Goal: Task Accomplishment & Management: Manage account settings

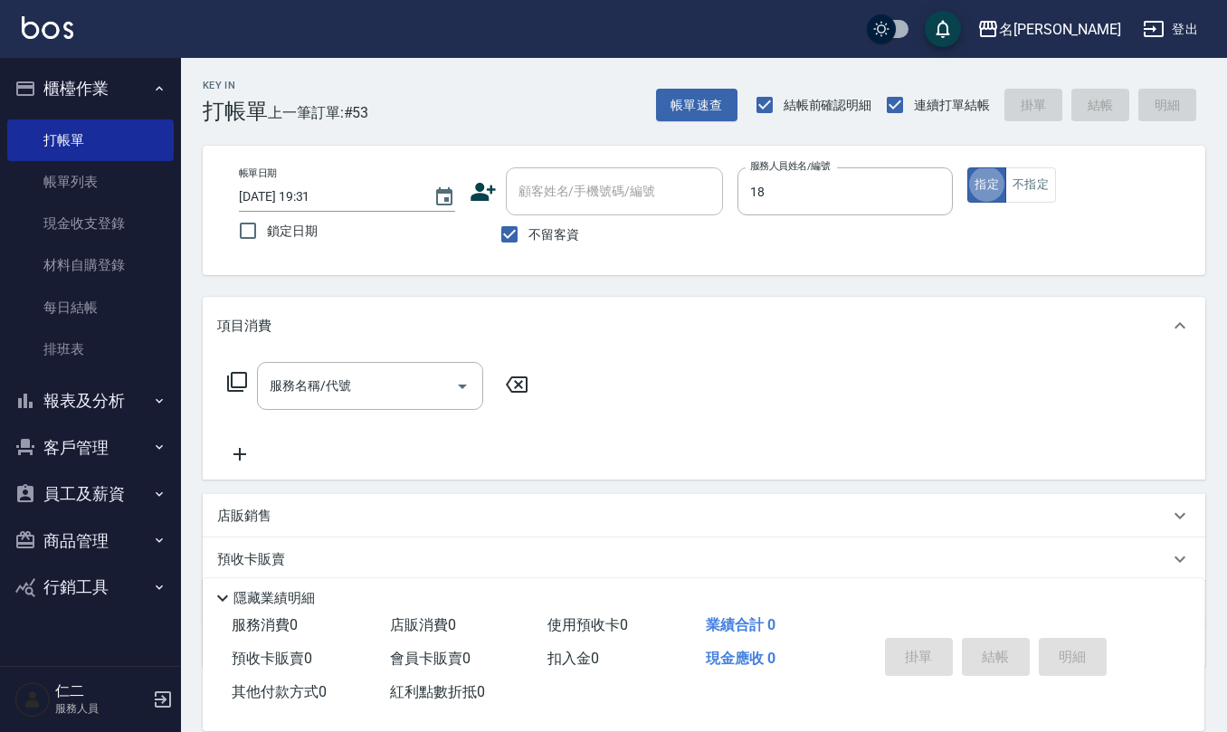
type input "[PERSON_NAME]-18"
type button "true"
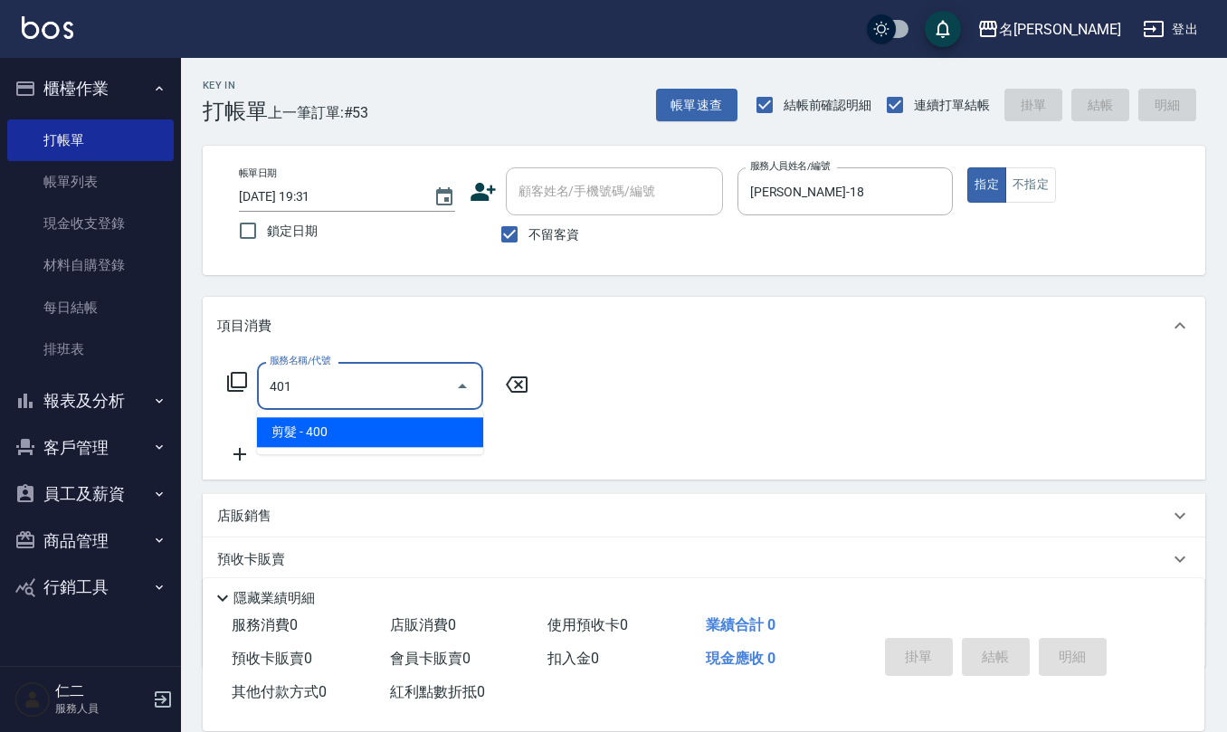
type input "剪髮(401)"
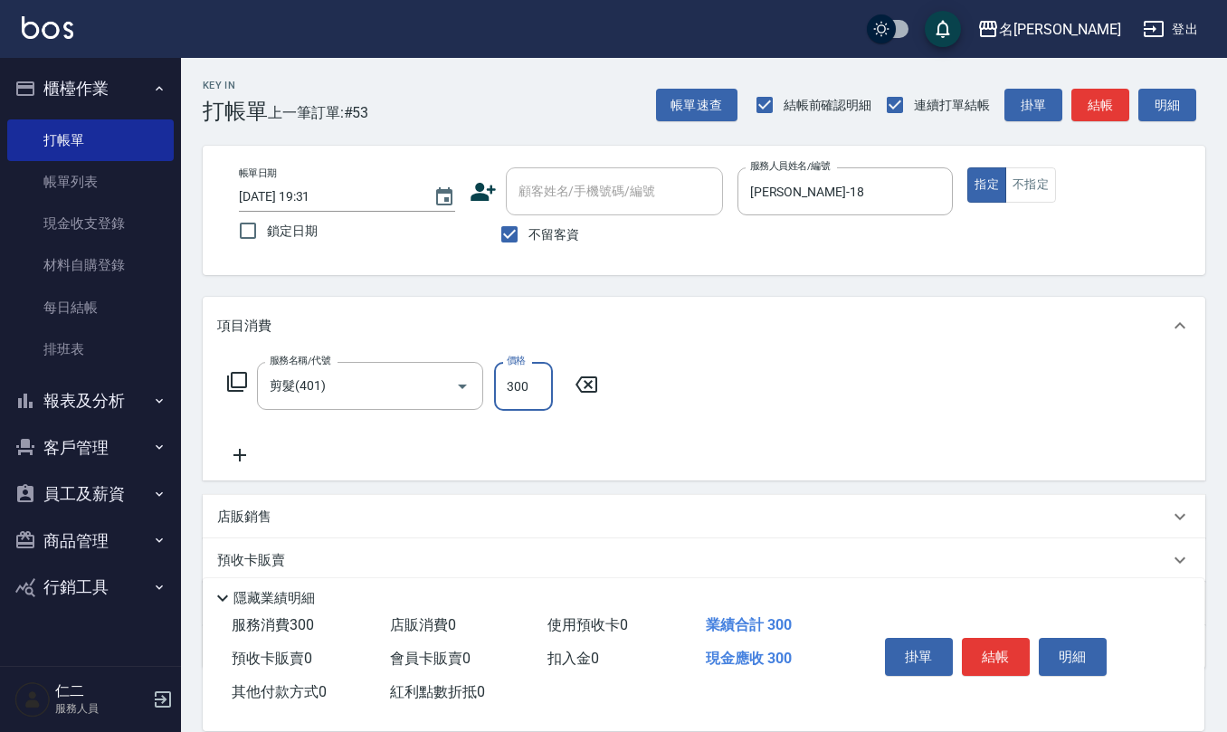
type input "300"
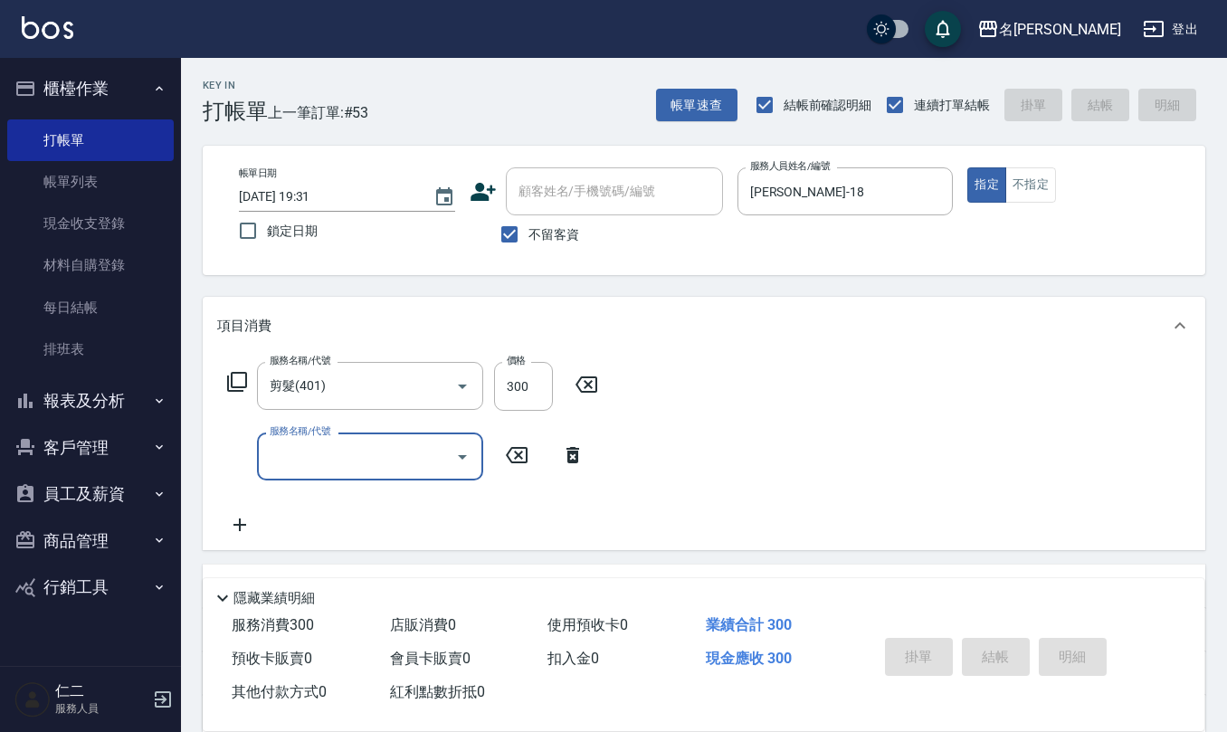
type input "1"
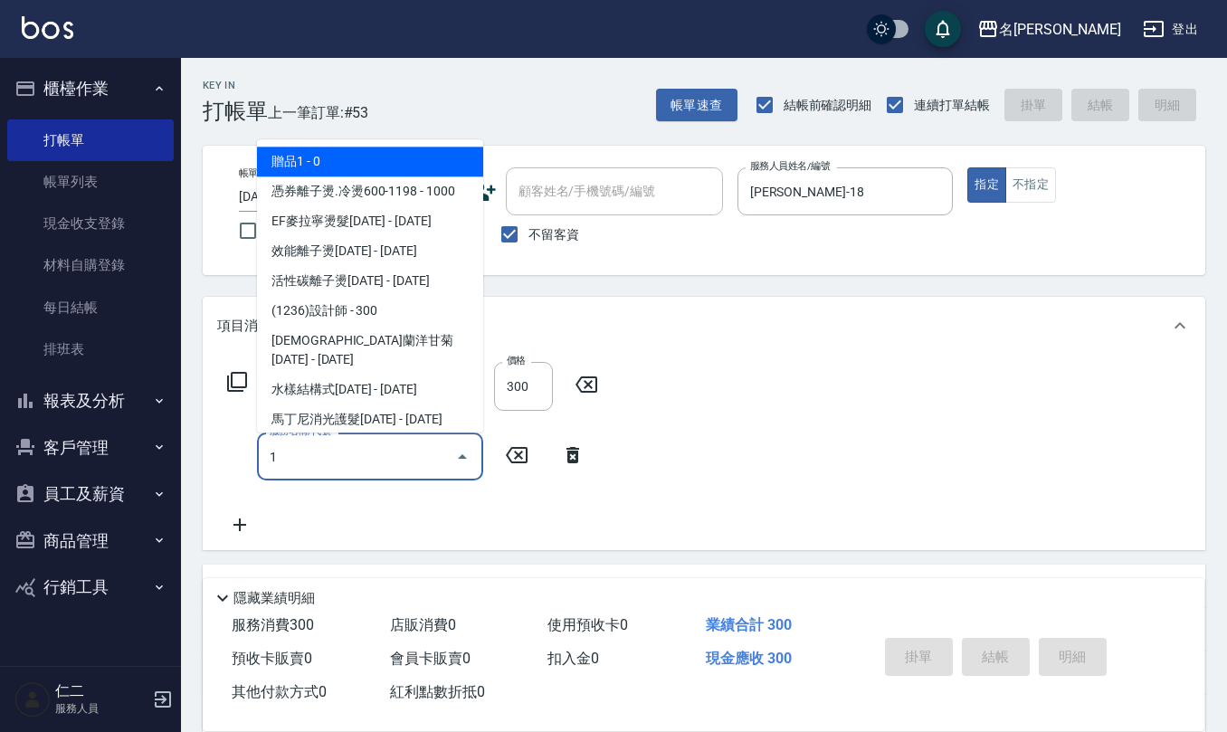
type input "[DATE] 20:15"
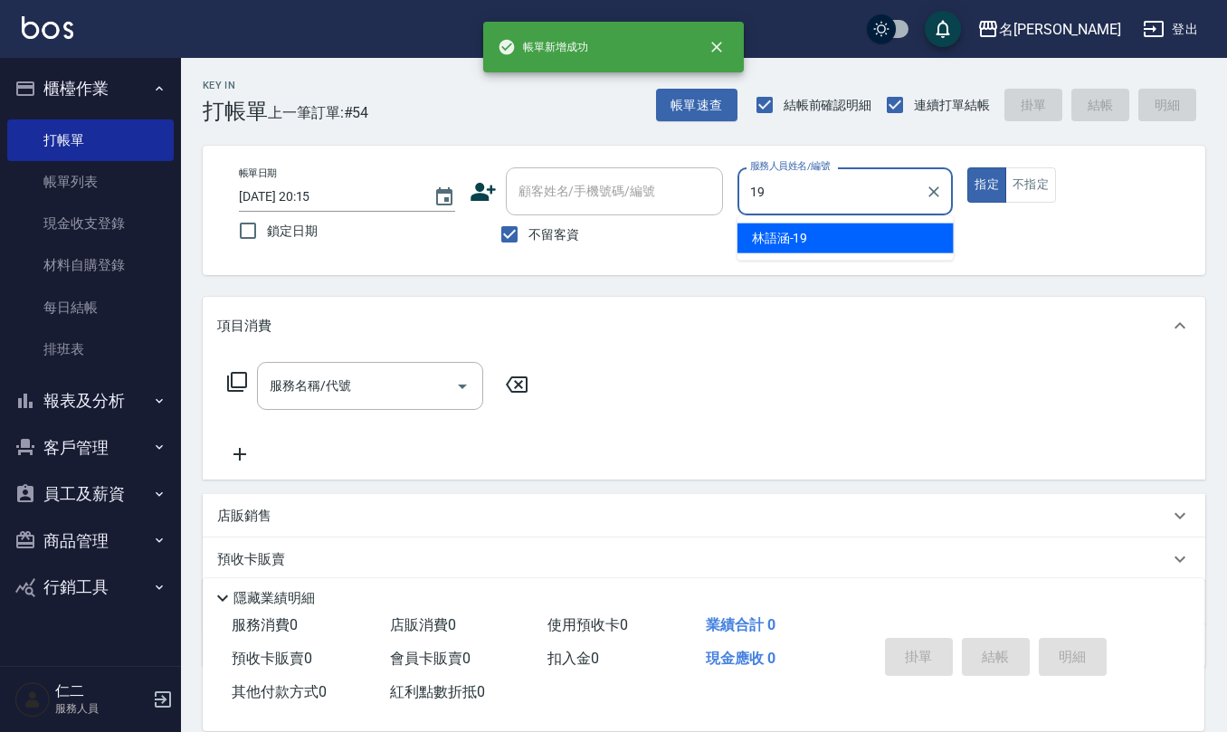
type input "[PERSON_NAME]-19"
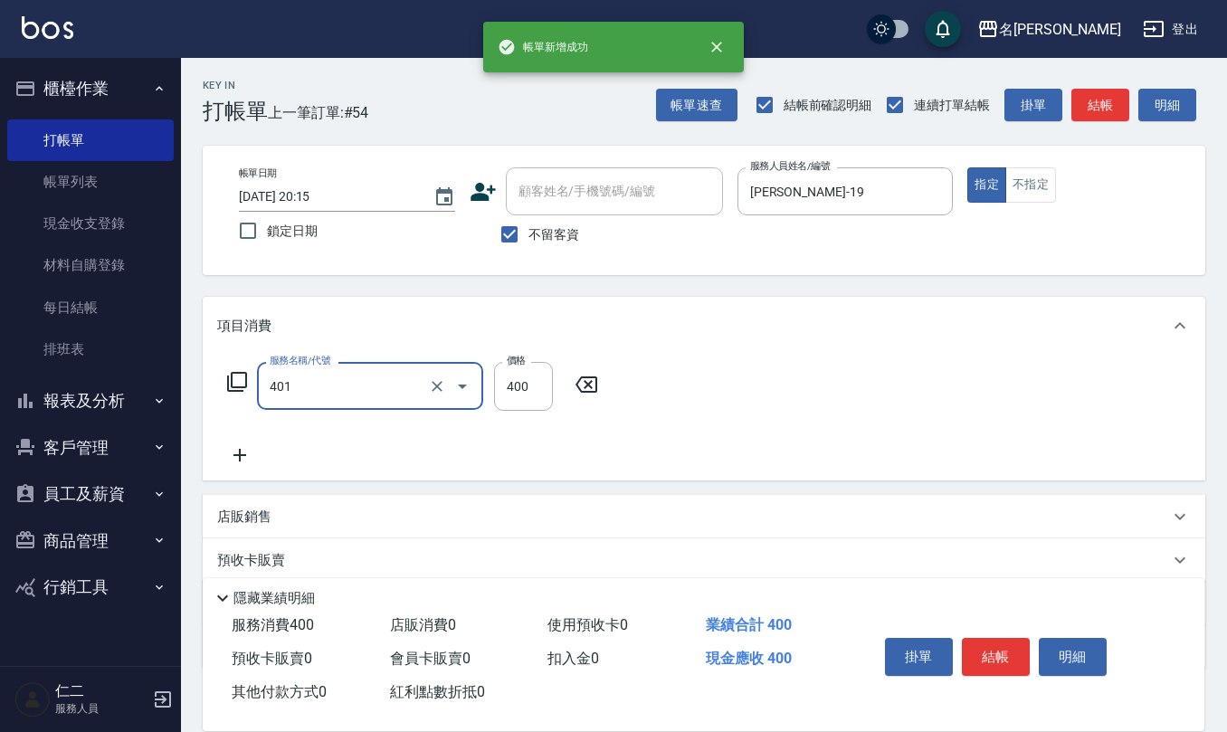
type input "剪髮(401)"
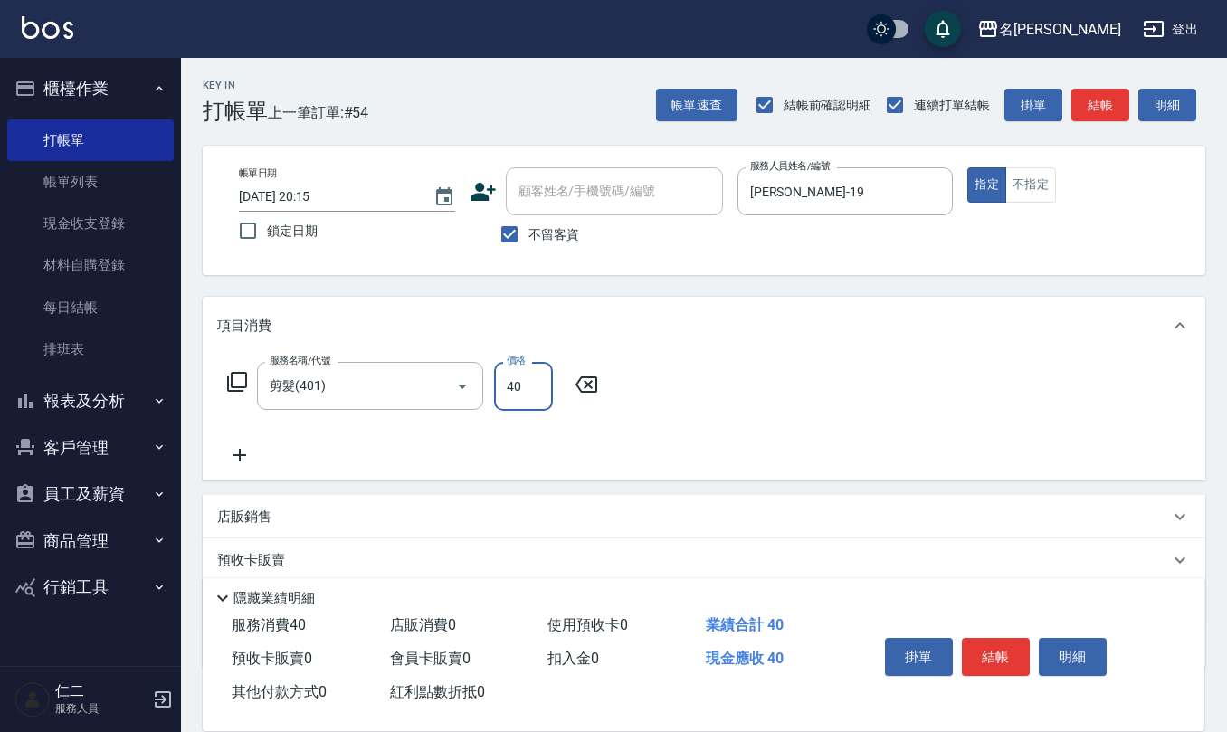
type input "400"
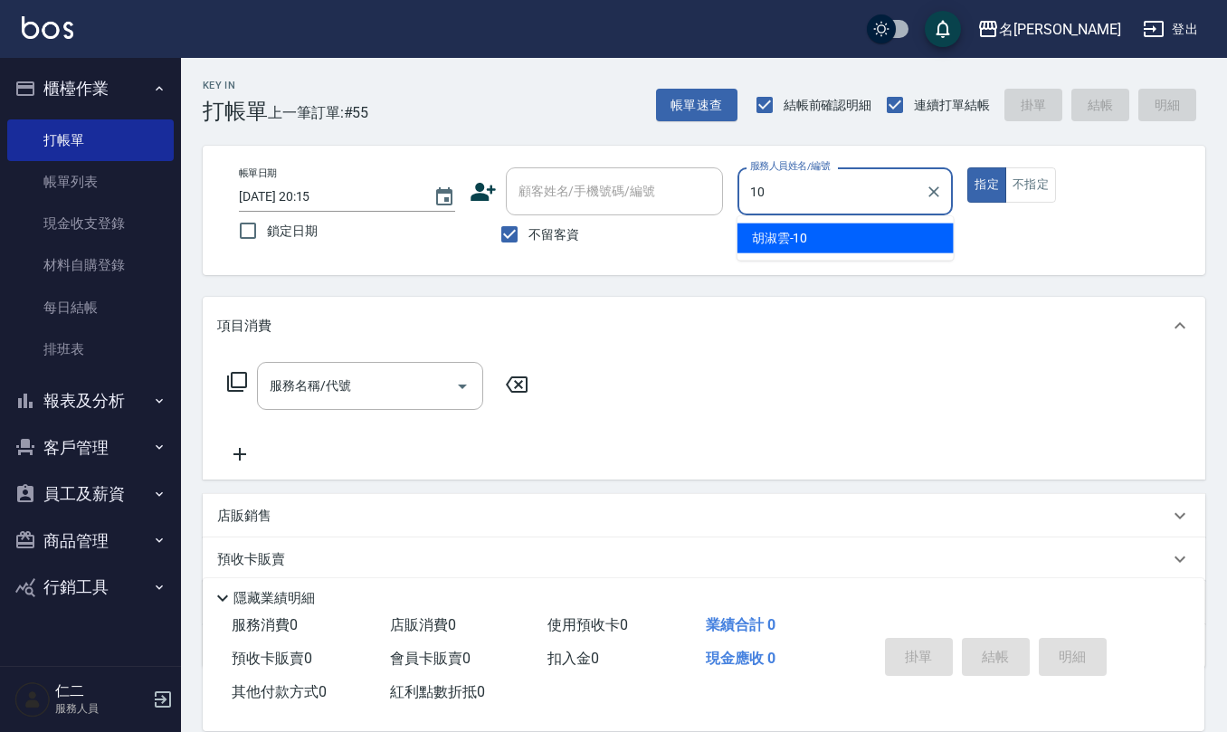
type input "[PERSON_NAME]-10"
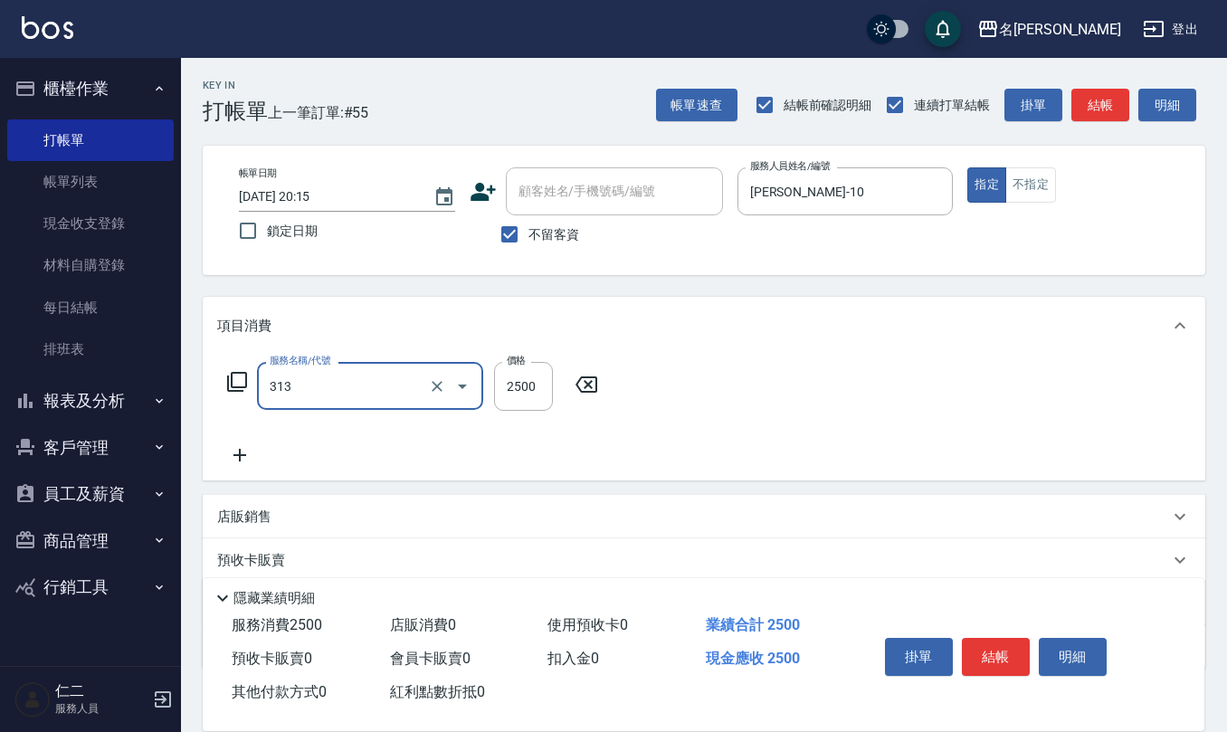
type input "生化還原2500(313)"
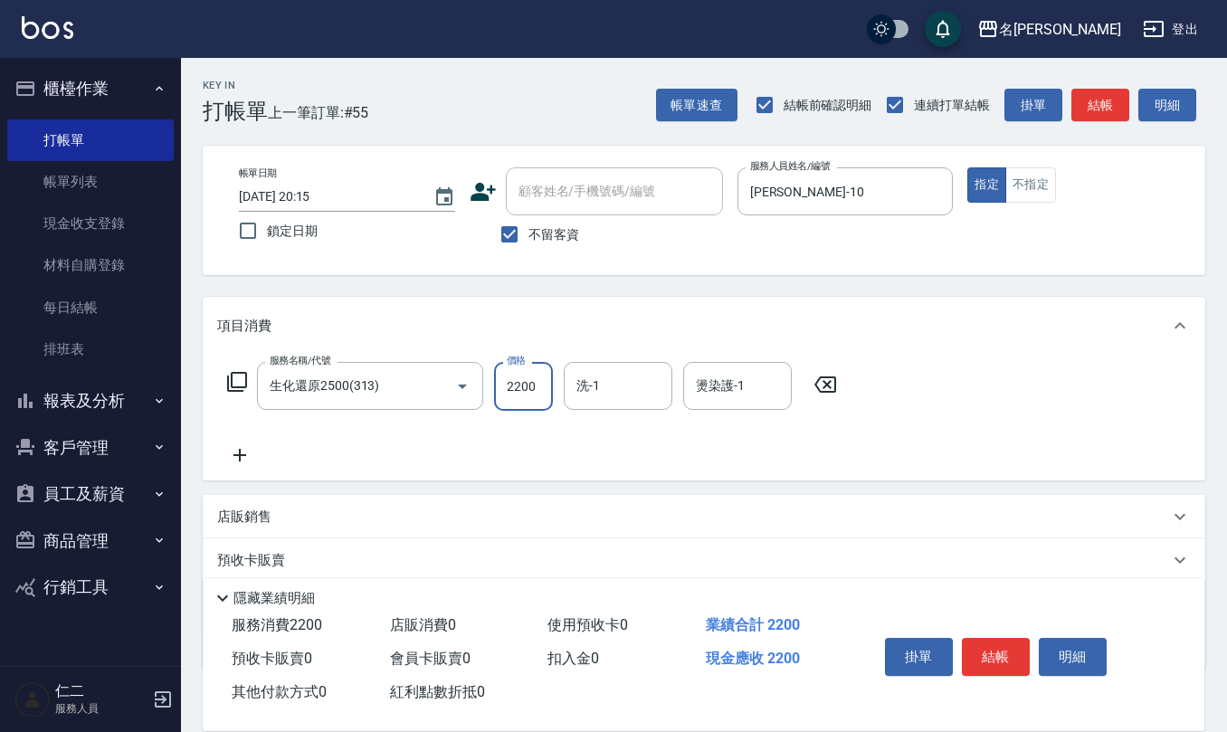
type input "2200"
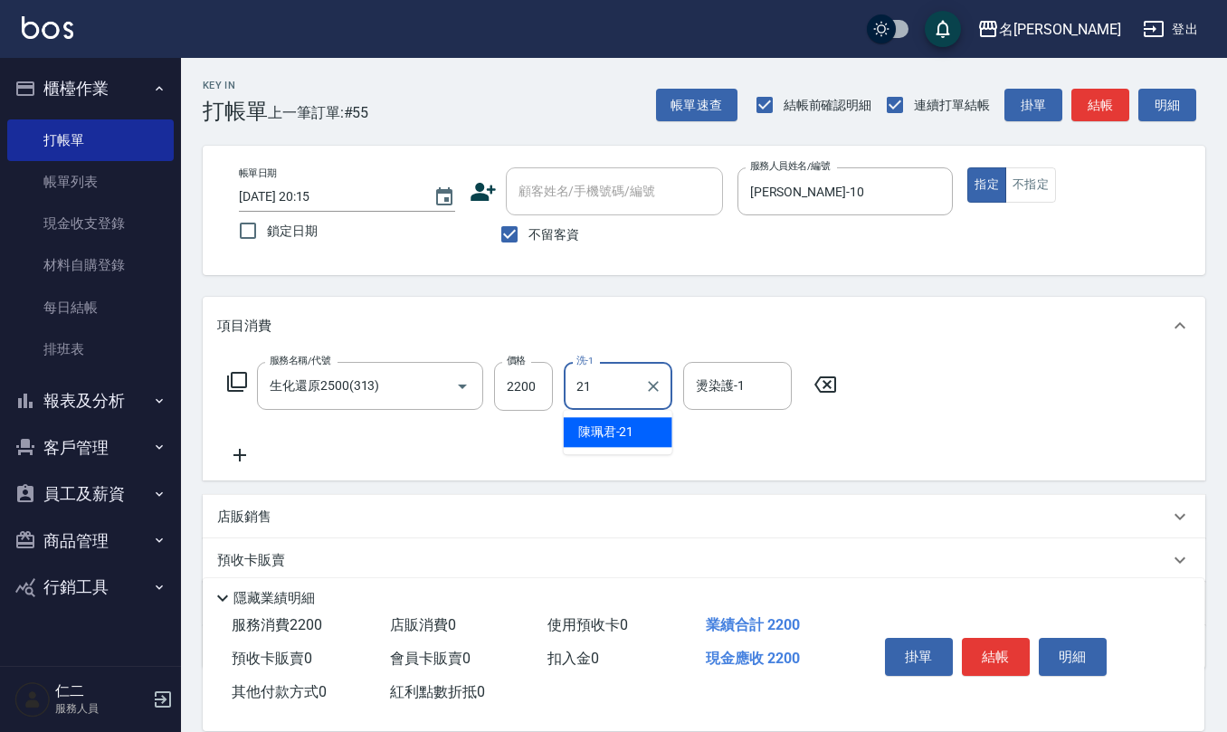
type input "陳珮君-21"
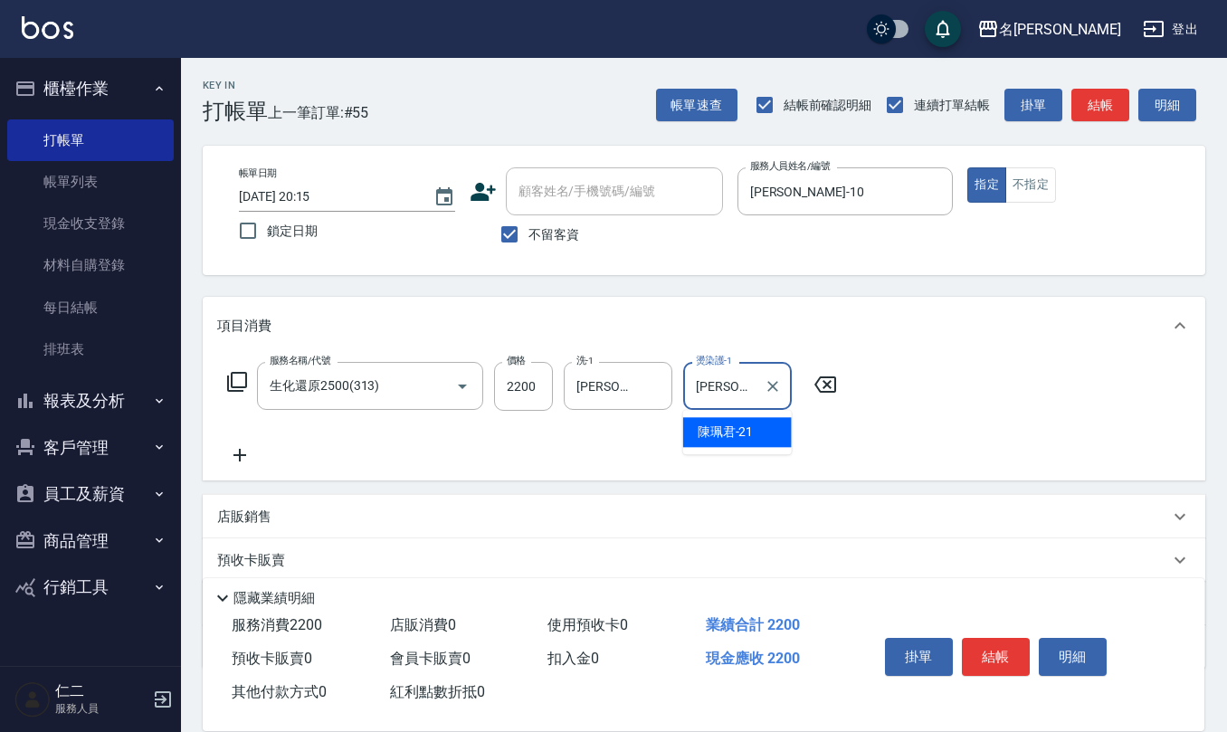
type input "陳珮君-21"
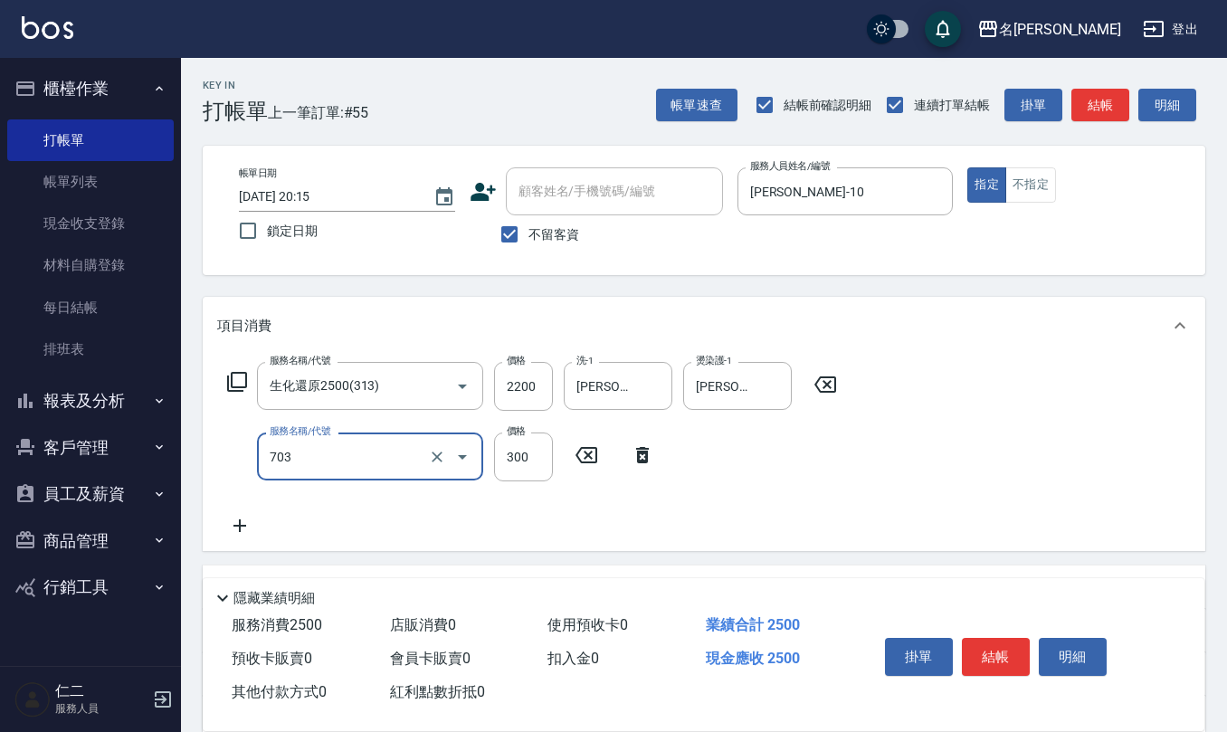
type input "(1236)設計師(703)"
type input "300"
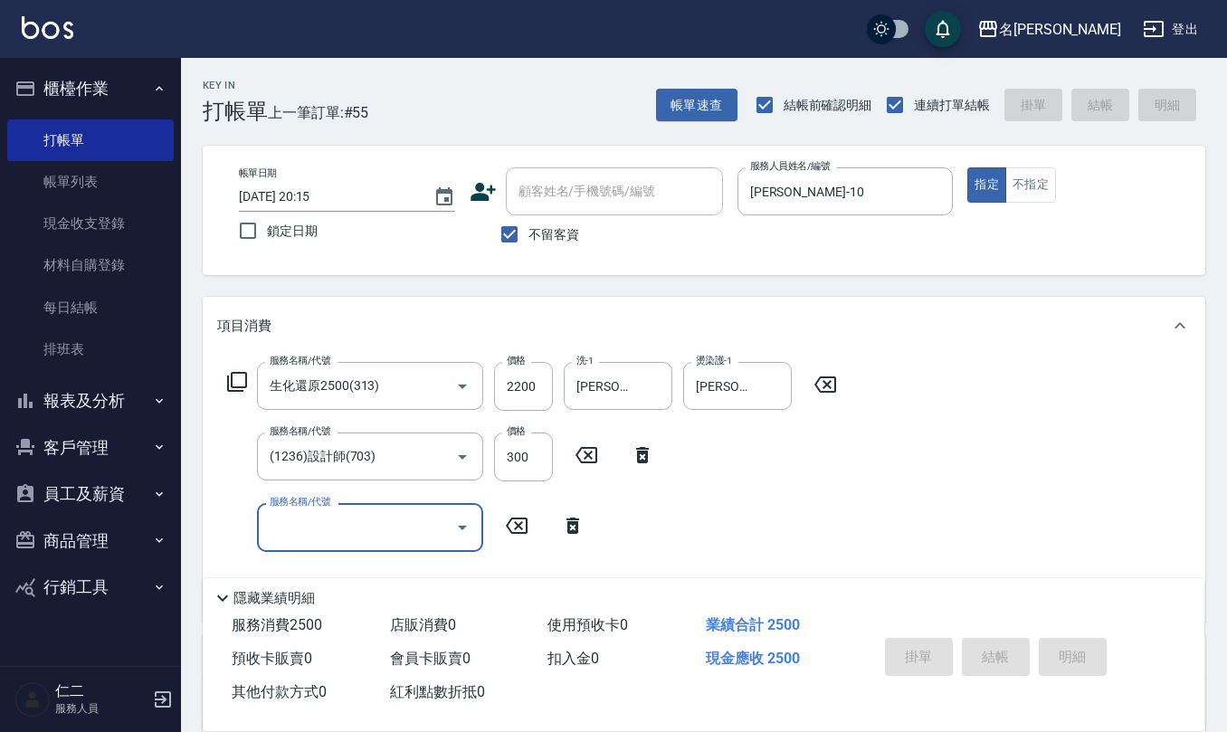
type input "2025/08/22 20:16"
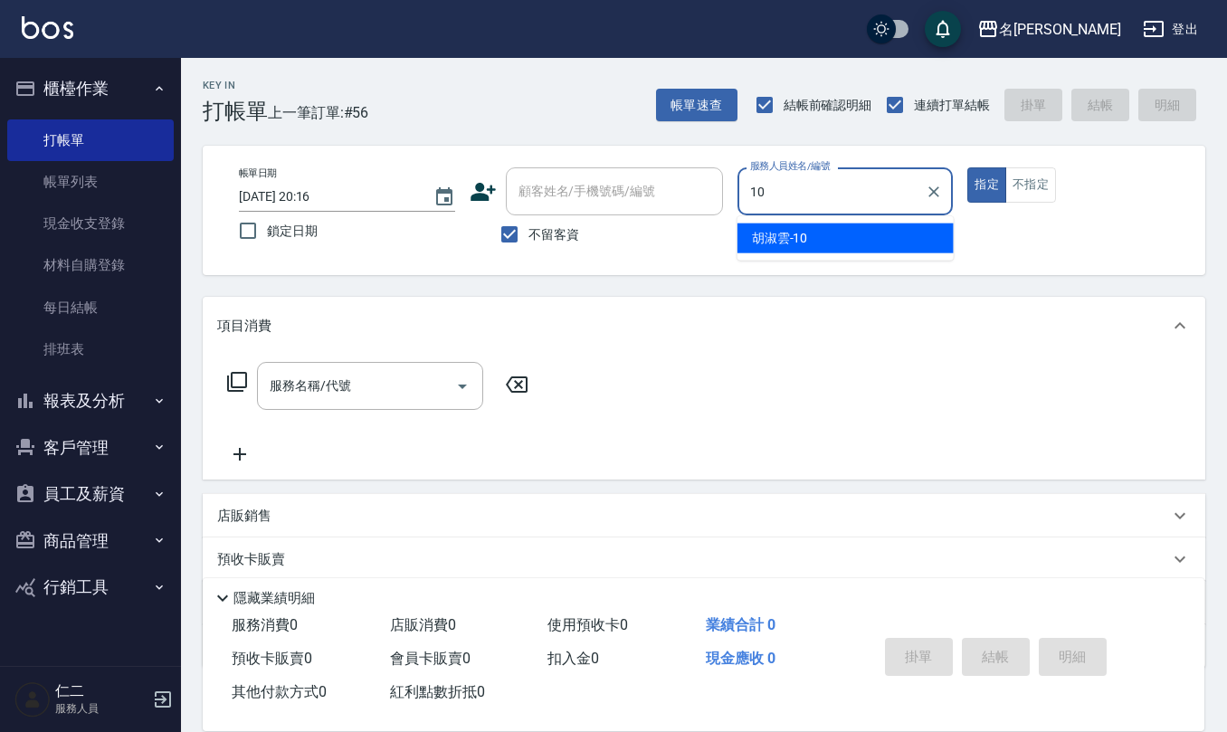
type input "胡淑雲-10"
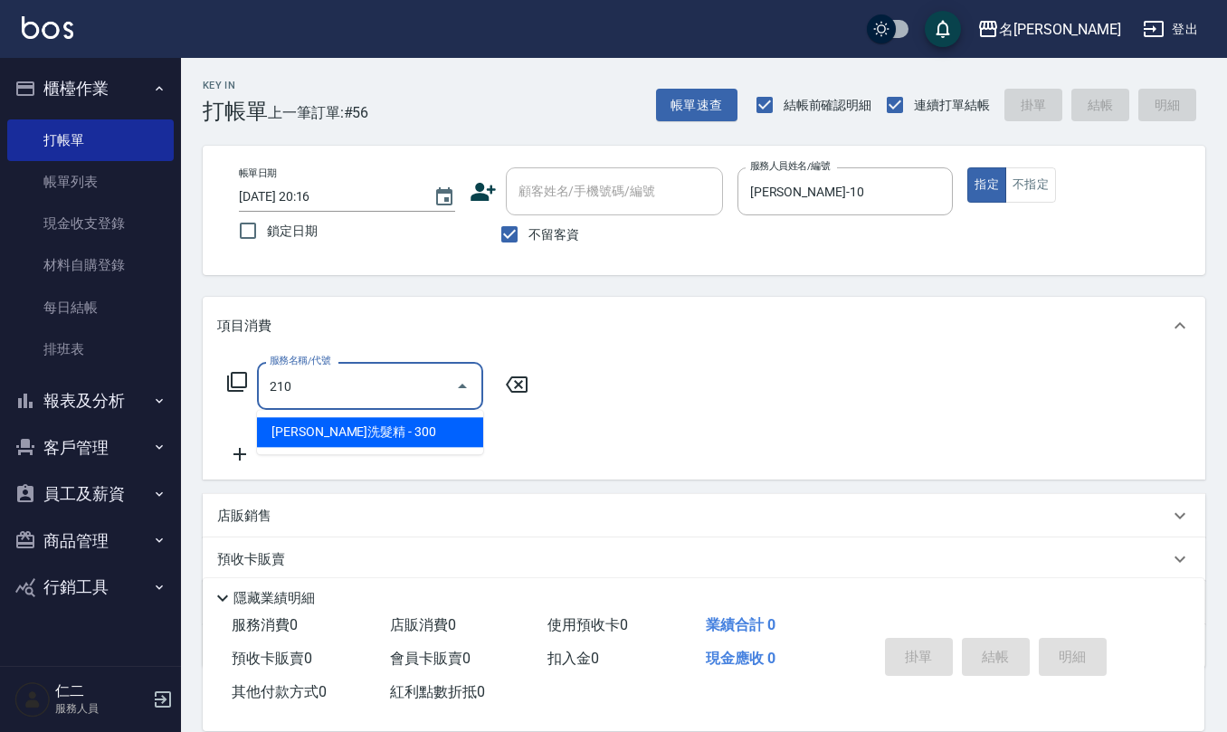
type input "歐娜洗髮精(210)"
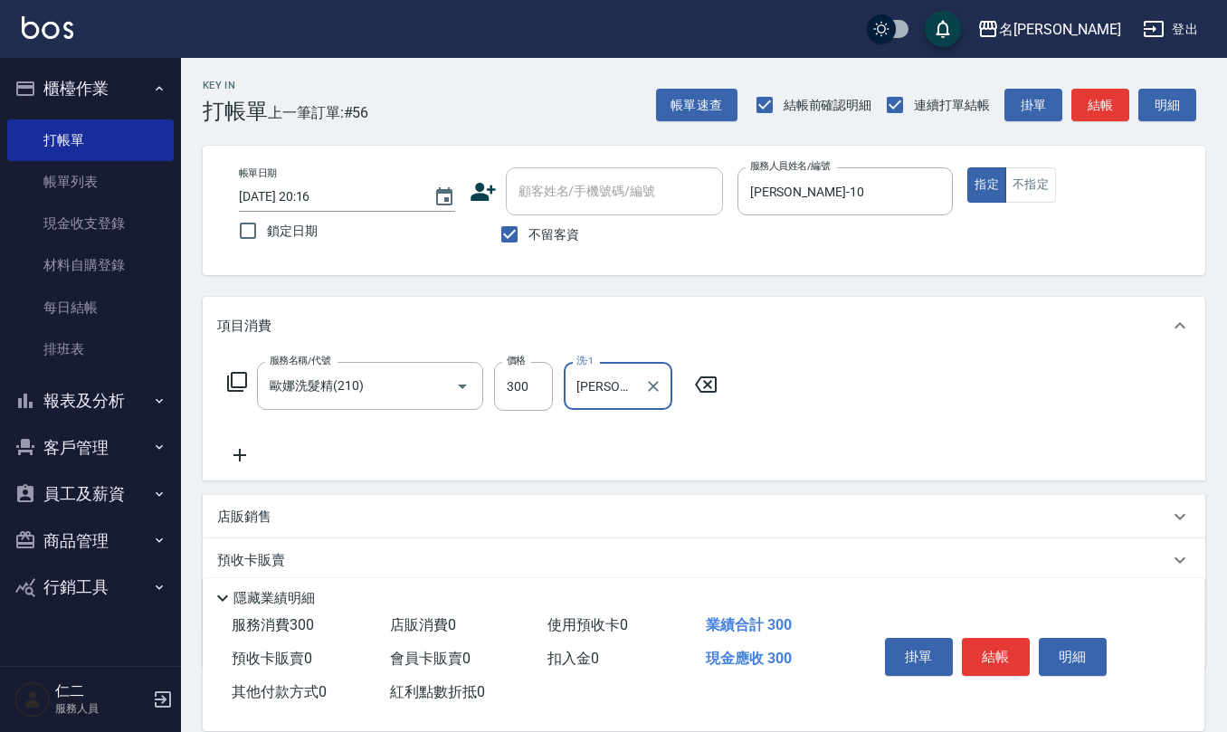
type input "杜芊彤-20"
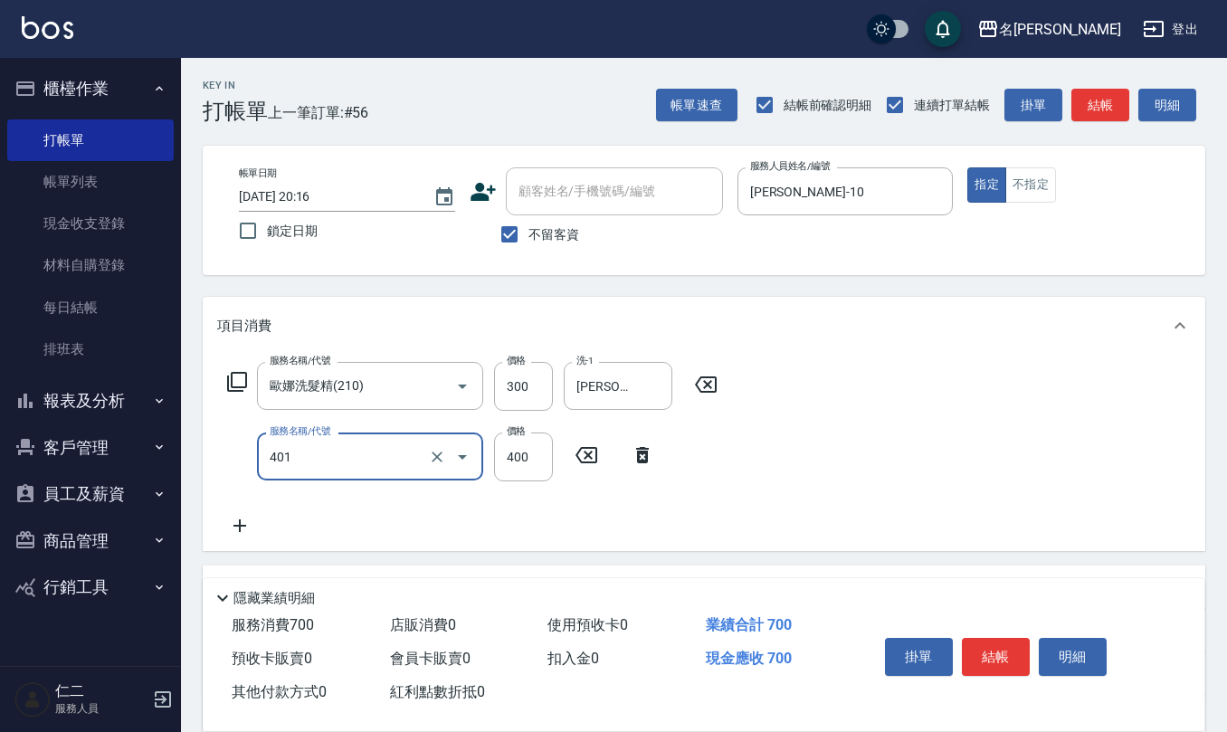
type input "剪髮(401)"
type input "200"
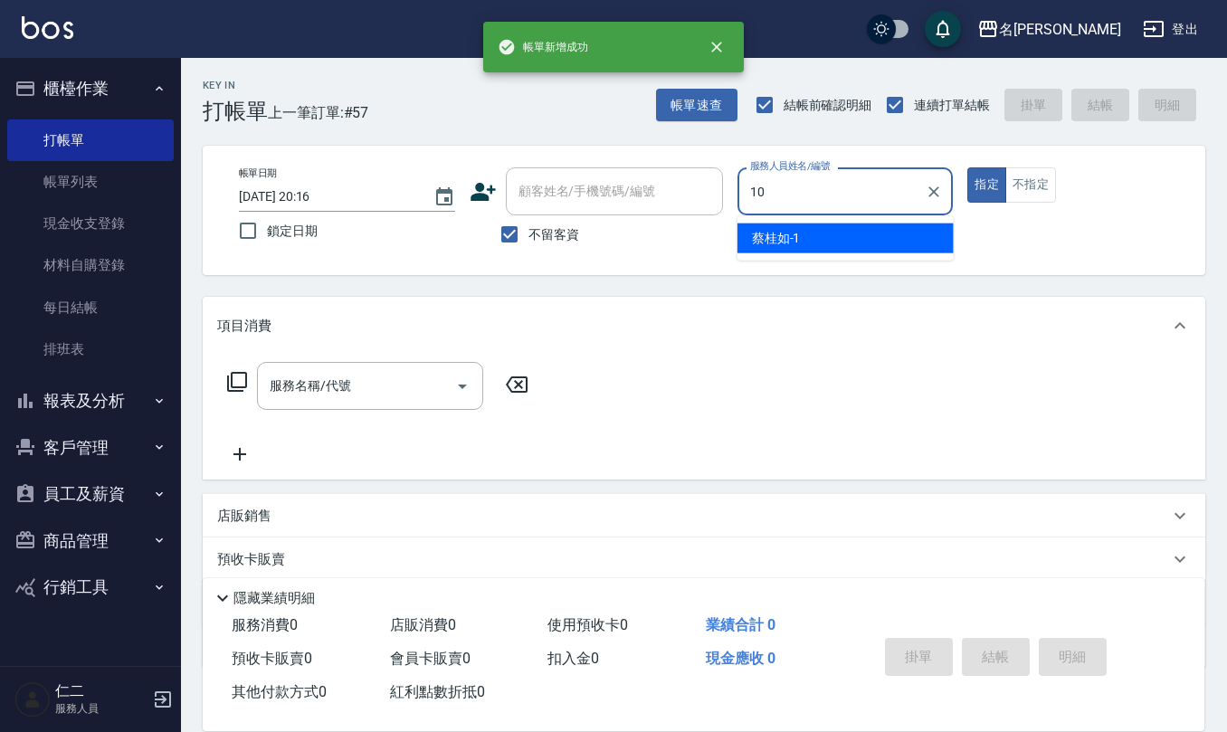
type input "胡淑雲-10"
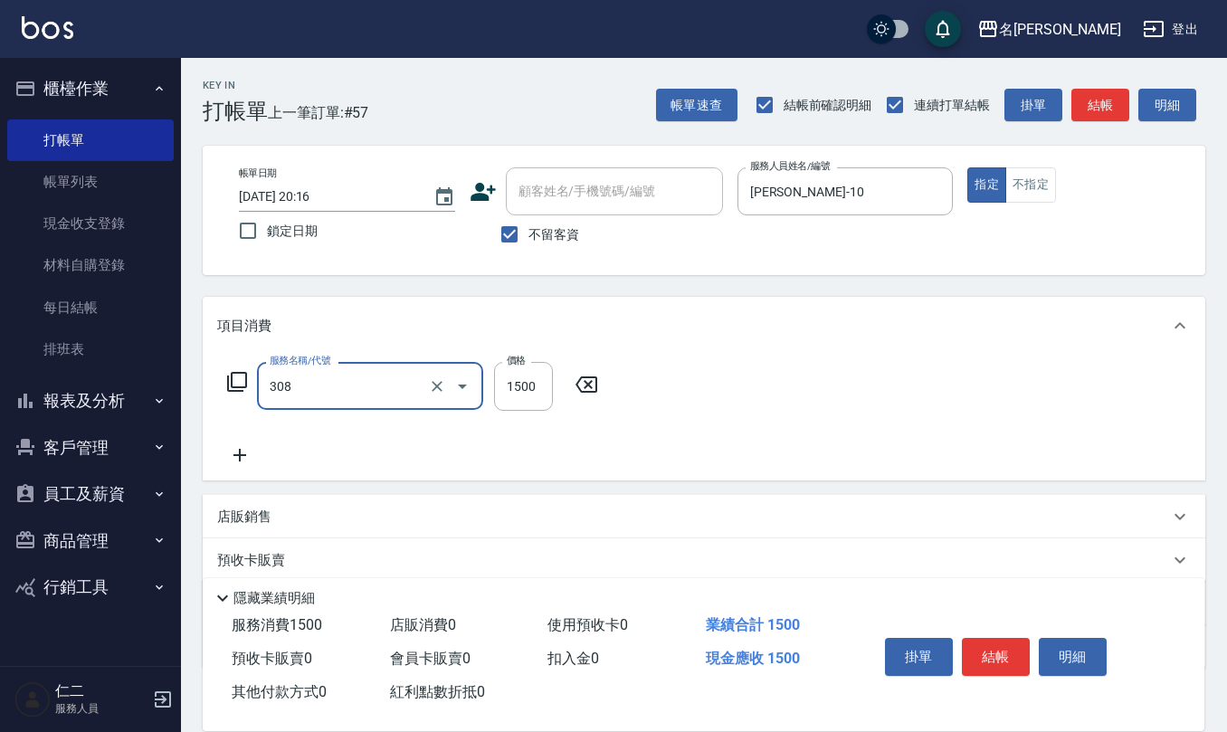
type input "效能離子燙1500(308)"
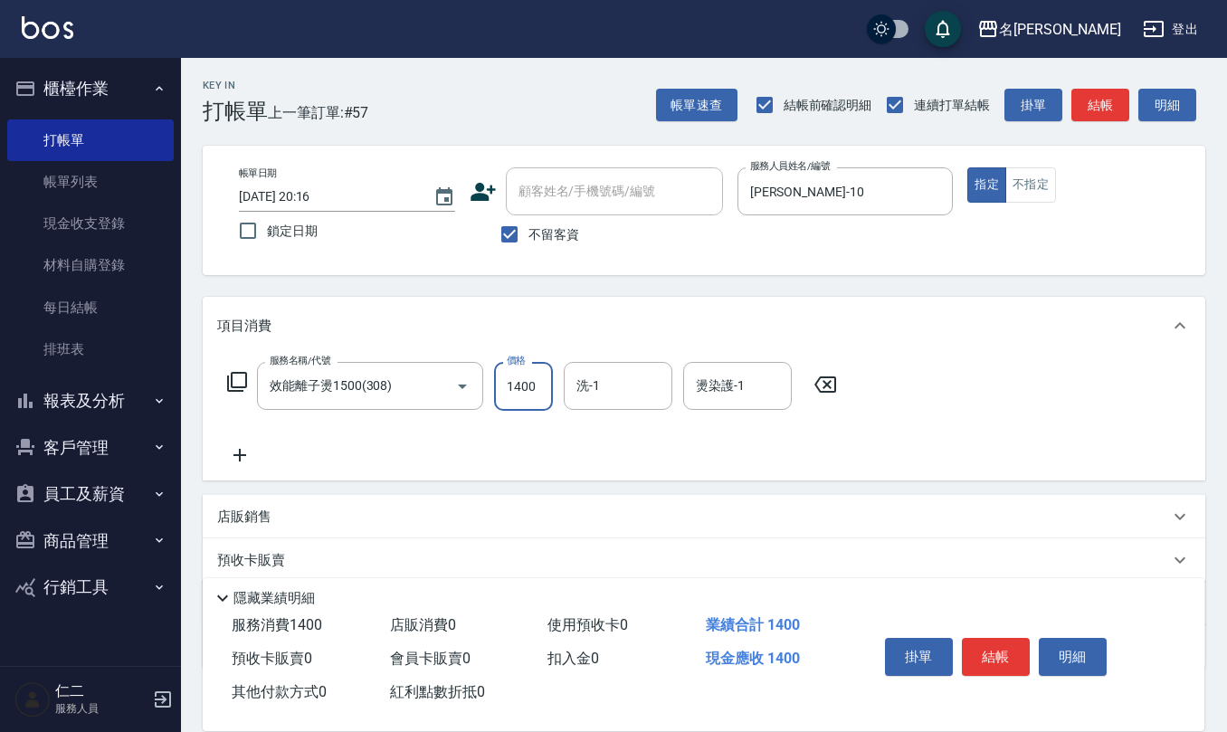
type input "1400"
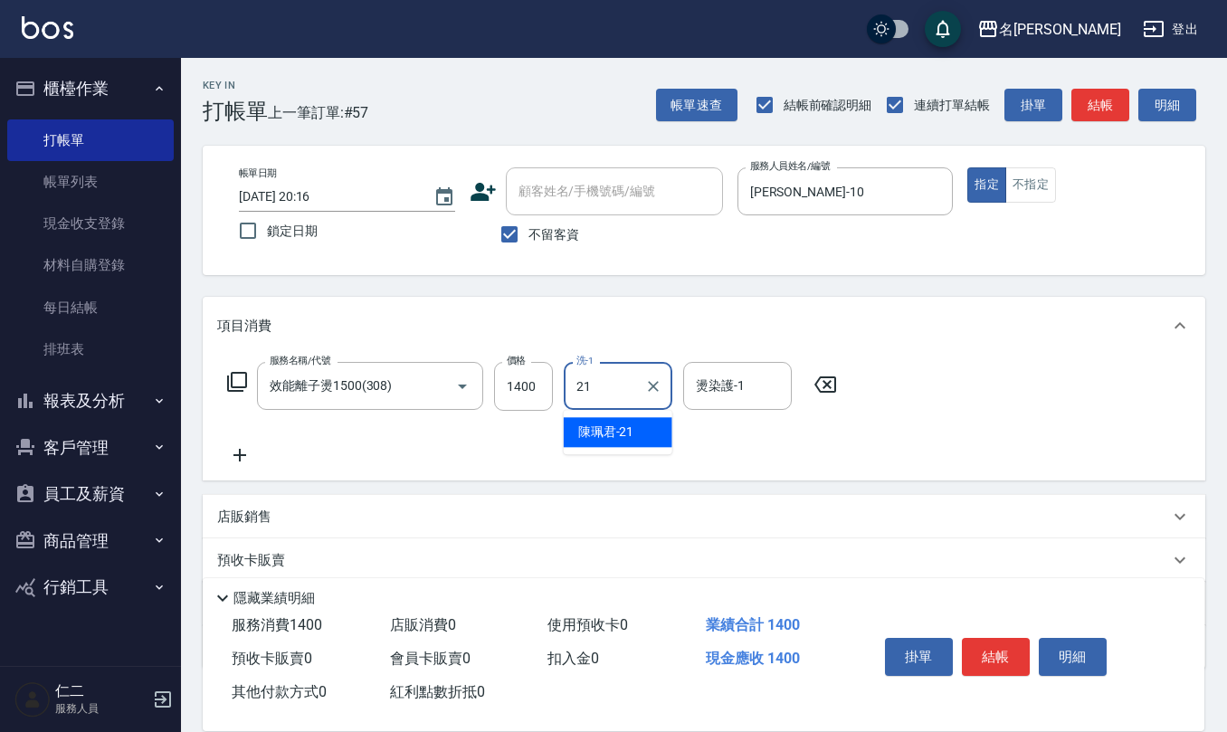
type input "陳珮君-21"
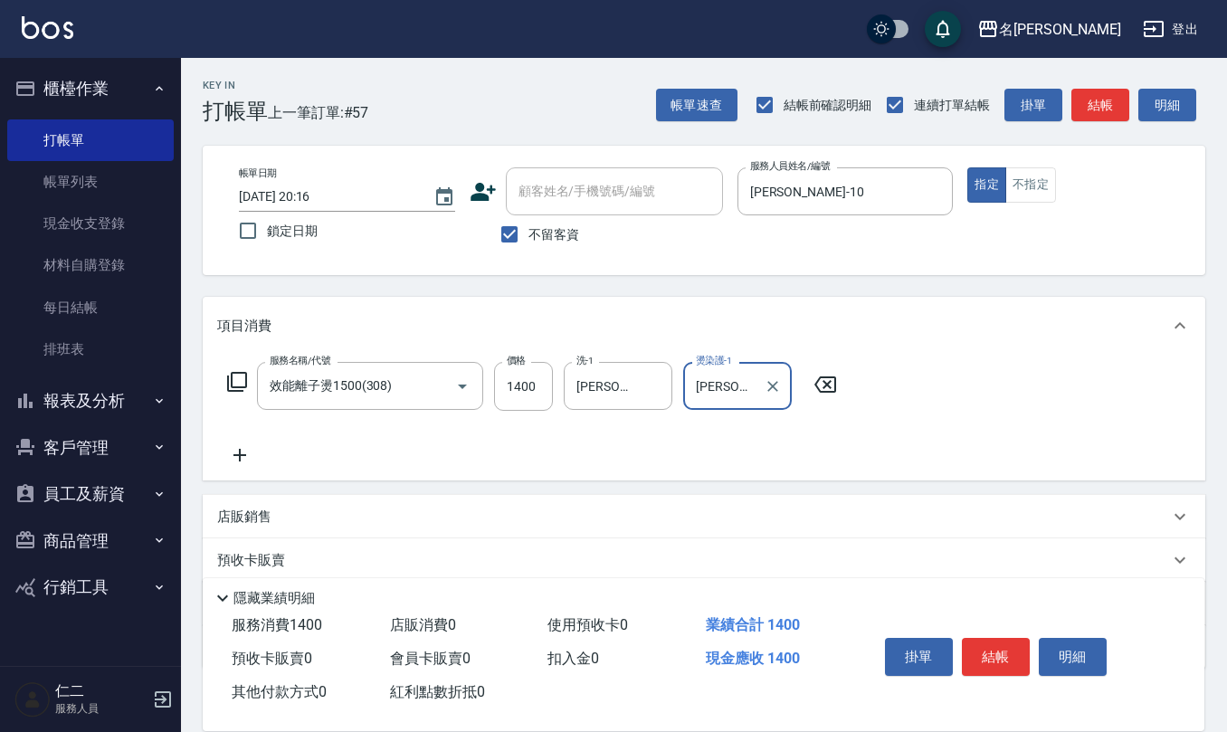
type input "陳珮君-21"
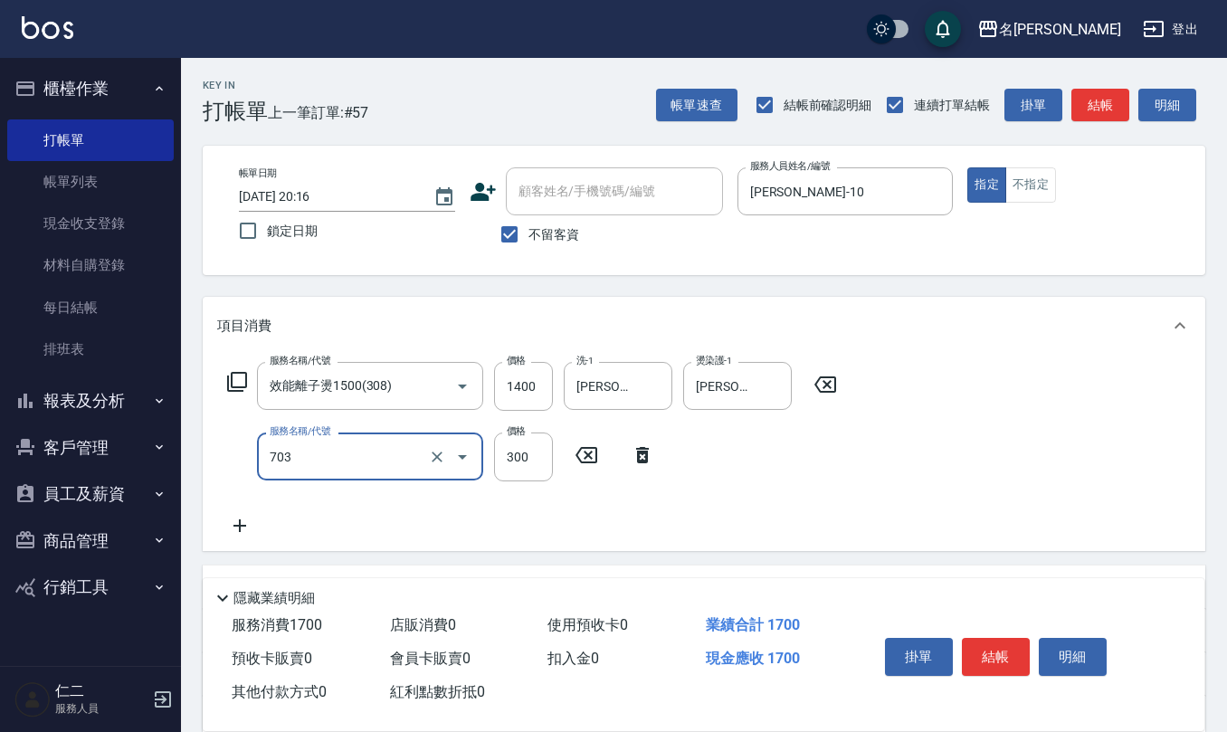
type input "(1236)設計師(703)"
type input "300"
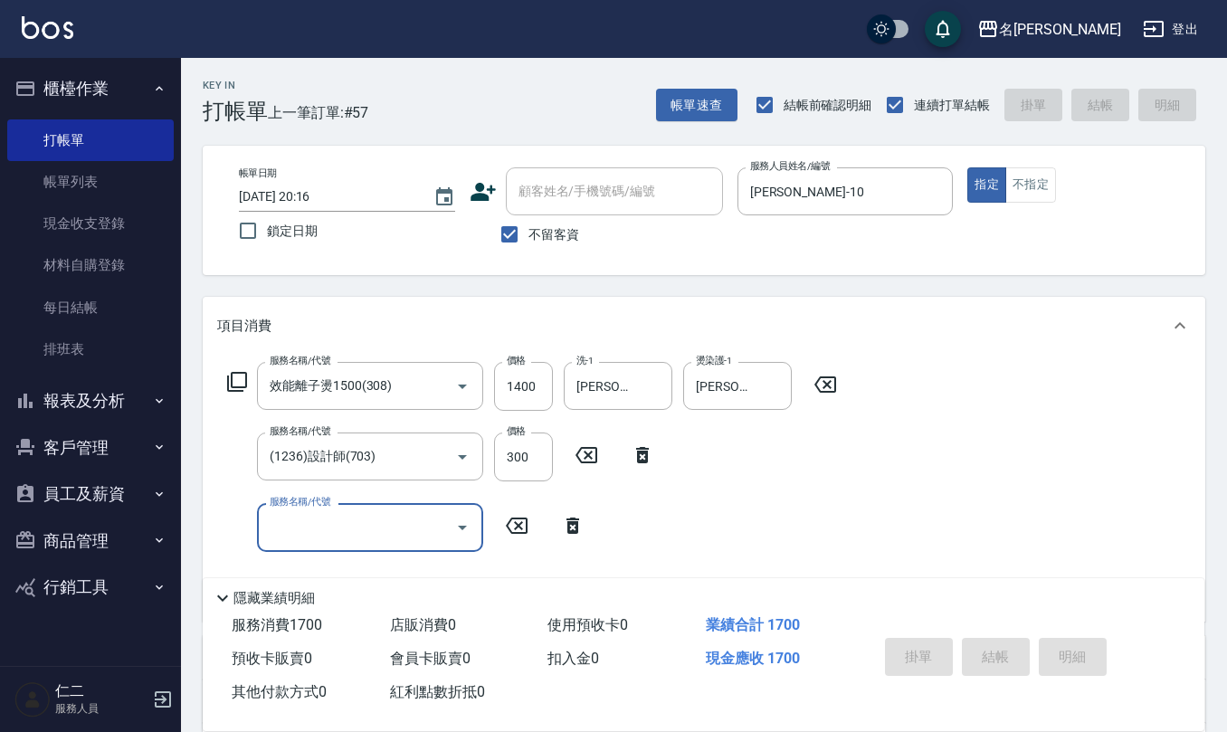
type input "2025/08/22 20:17"
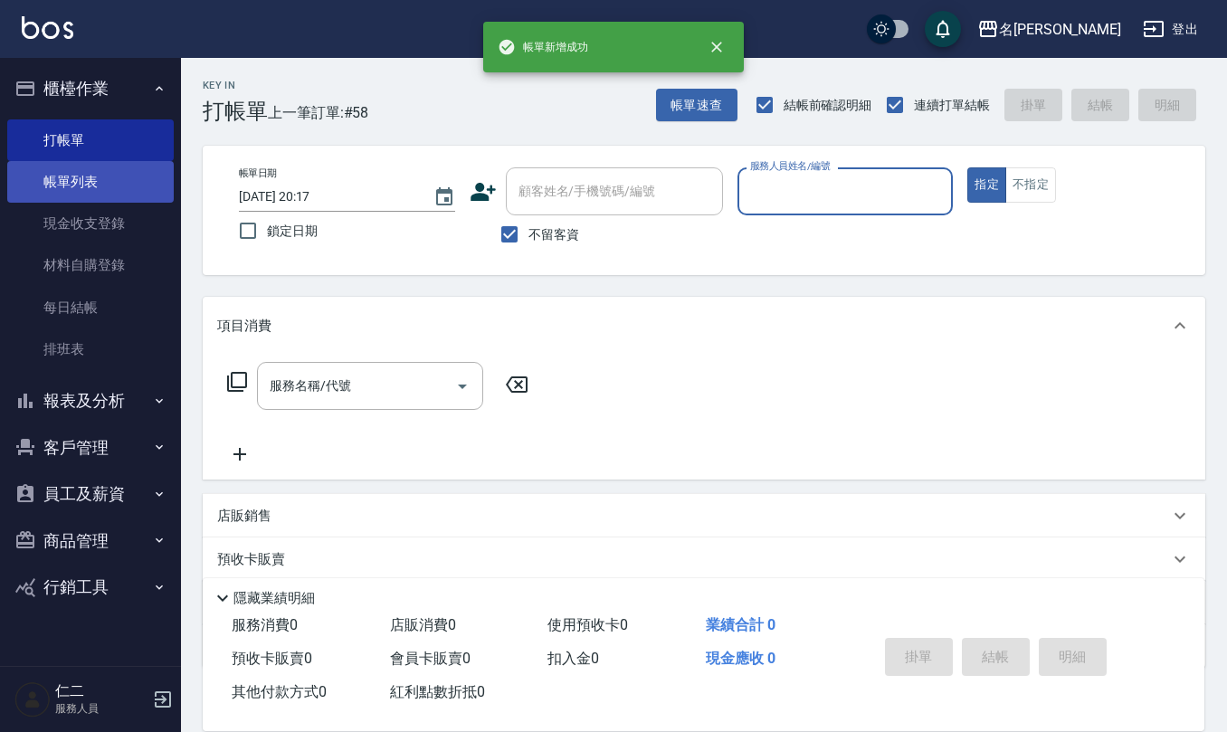
click at [36, 186] on link "帳單列表" at bounding box center [90, 182] width 166 height 42
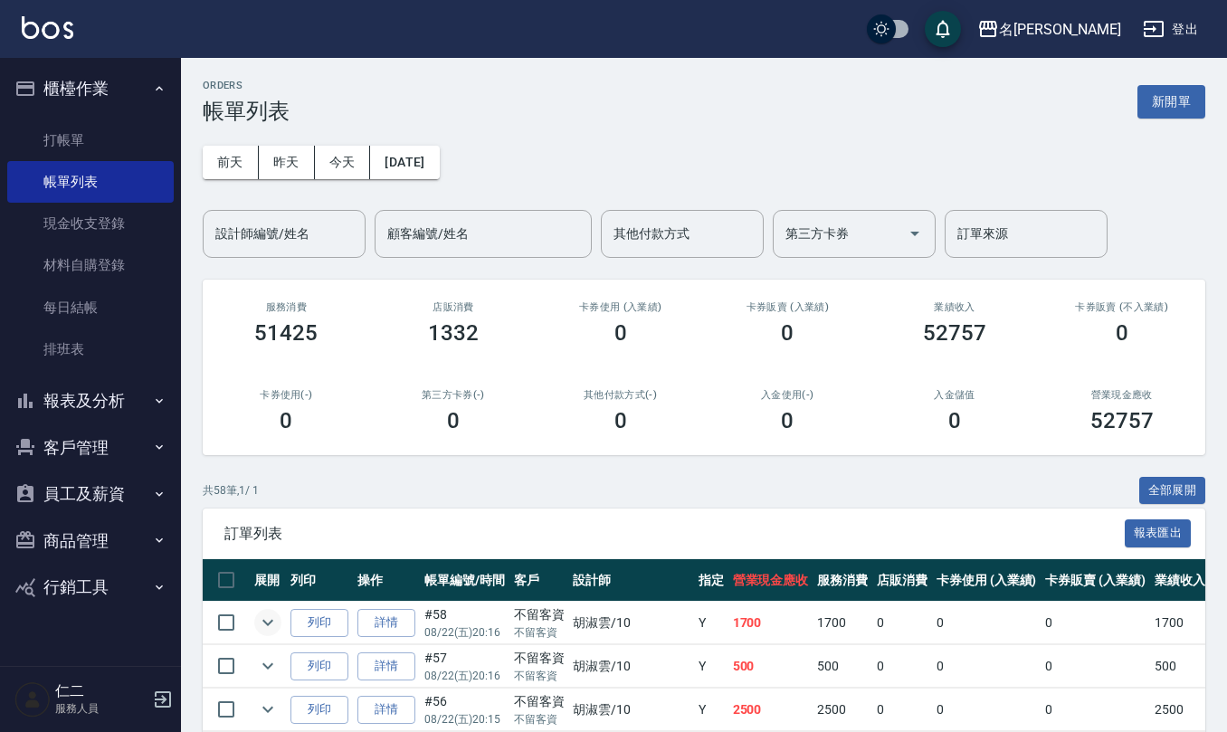
click at [275, 626] on icon "expand row" at bounding box center [268, 623] width 22 height 22
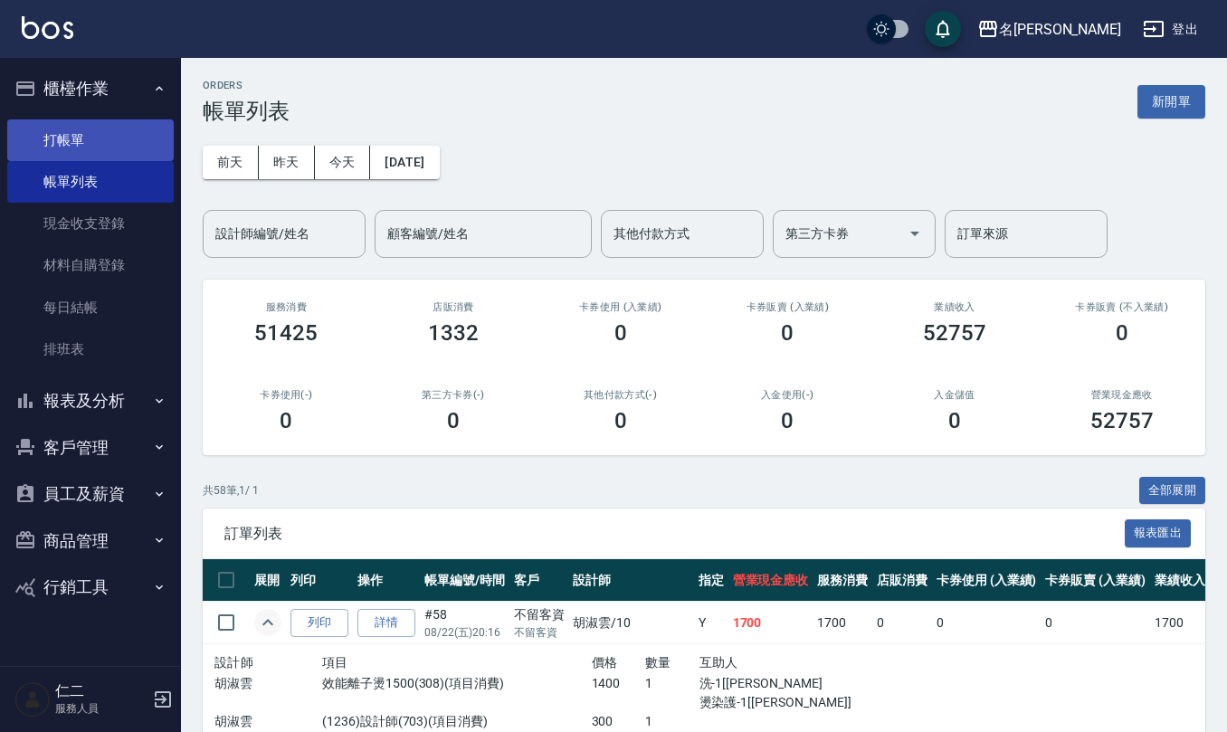
click at [102, 138] on link "打帳單" at bounding box center [90, 140] width 166 height 42
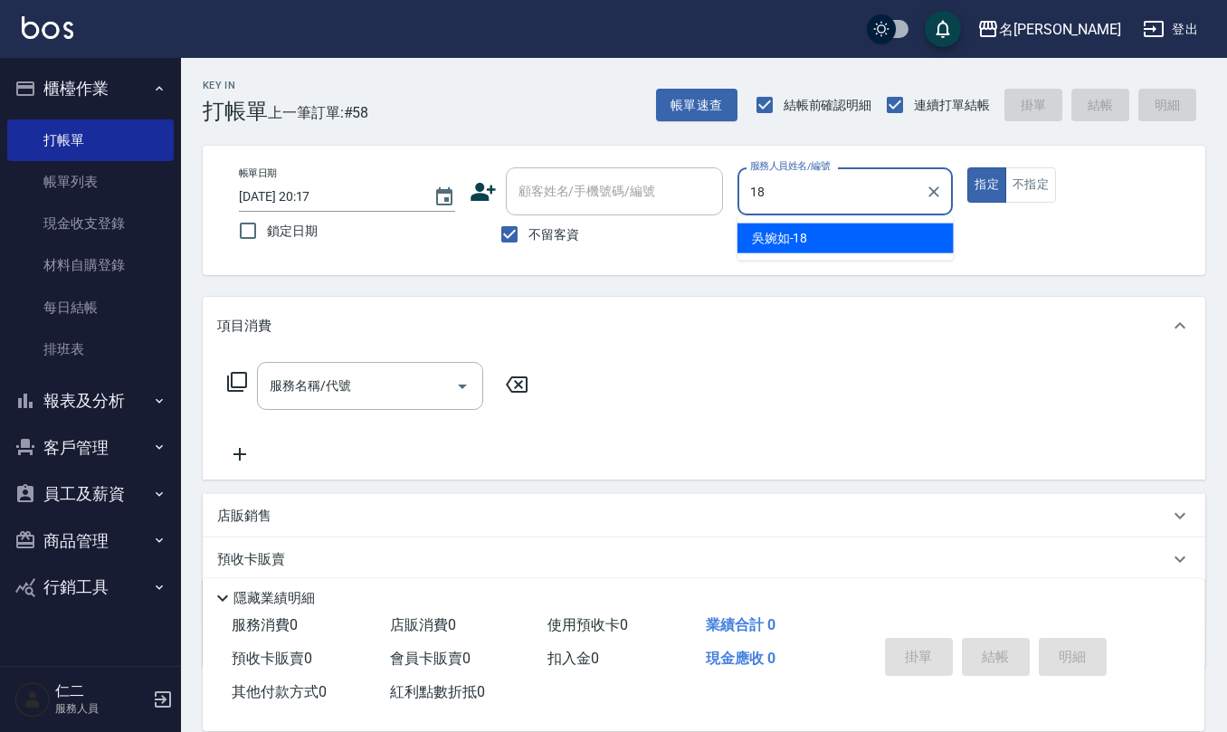
type input "吳婉如-18"
type button "true"
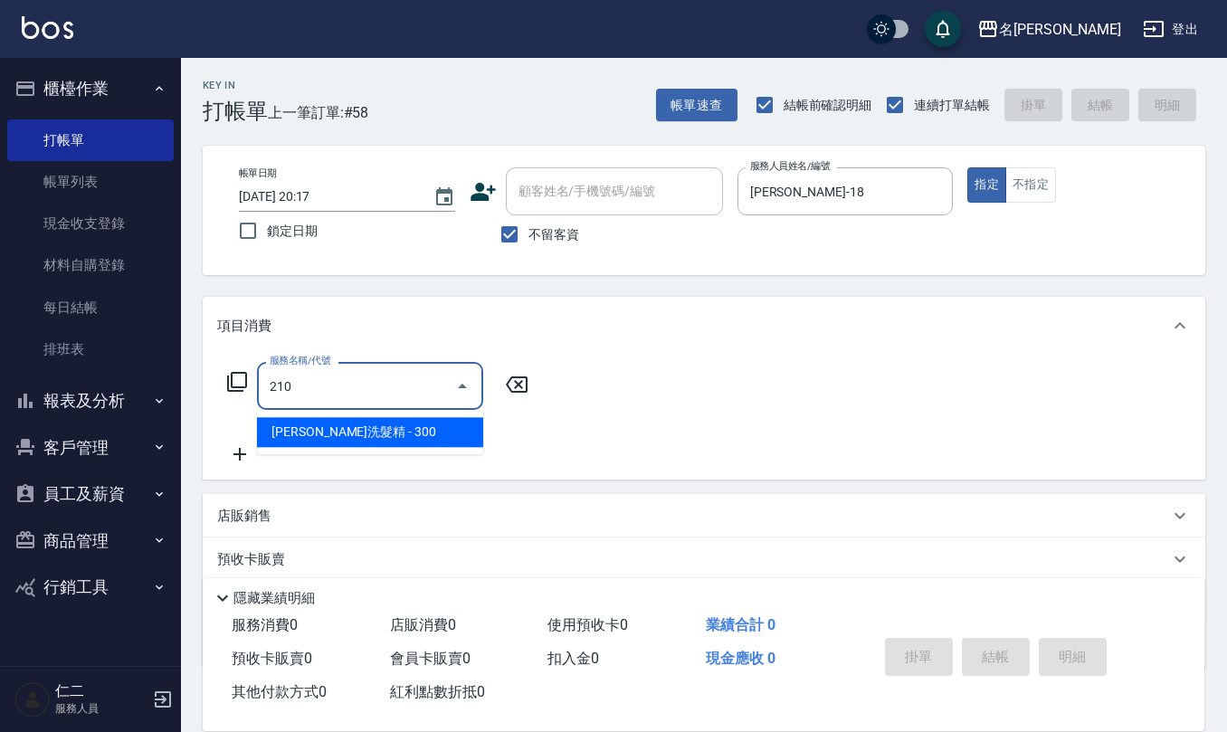
type input "歐娜洗髮精(210)"
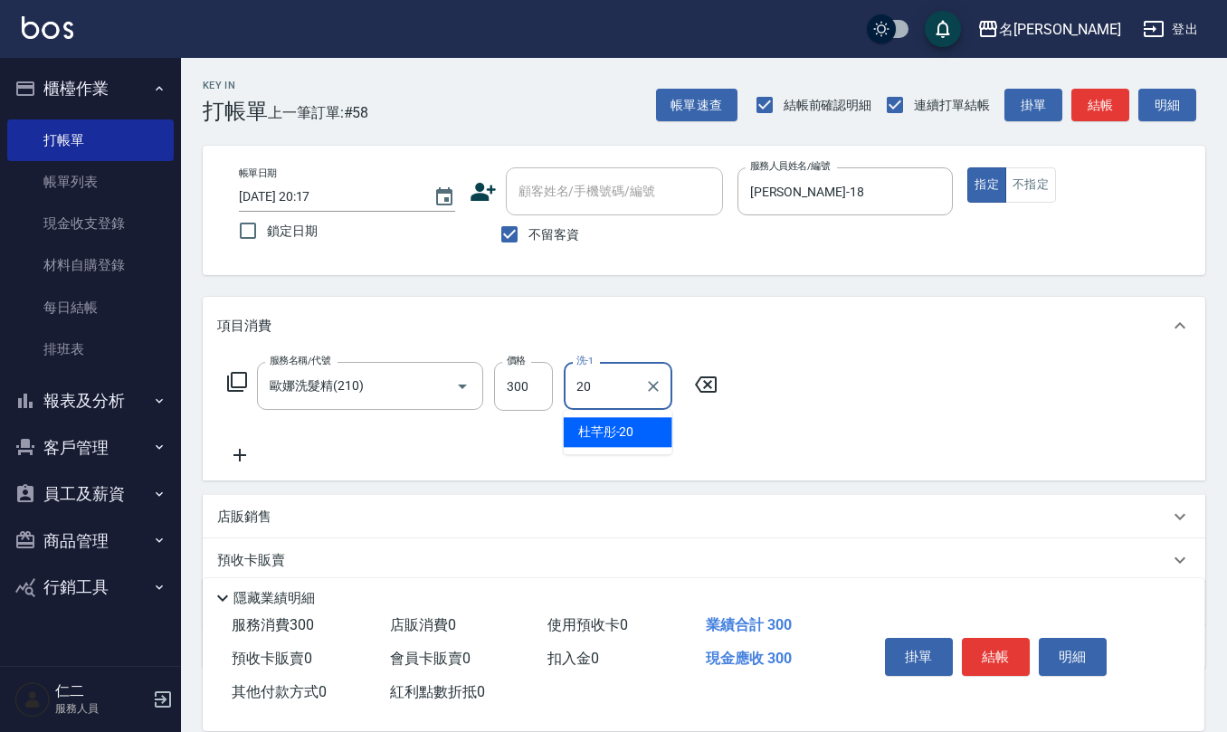
type input "杜芊彤-20"
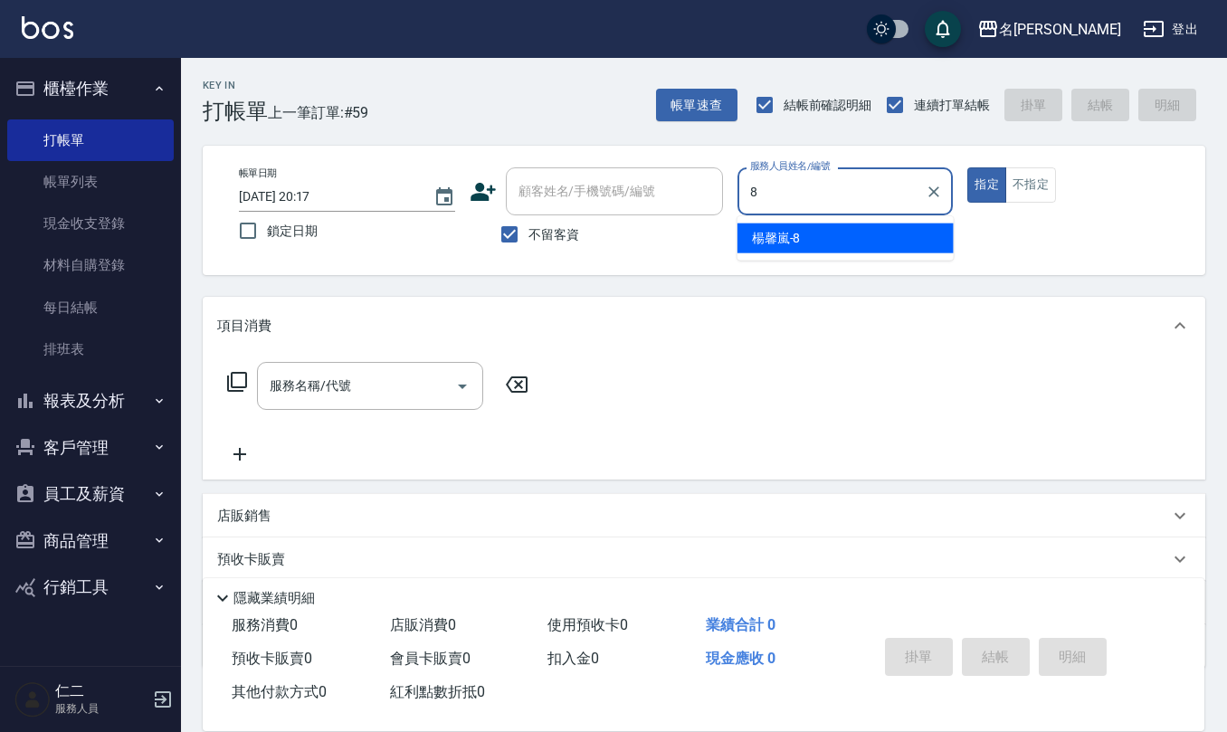
type input "楊馨嵐-8"
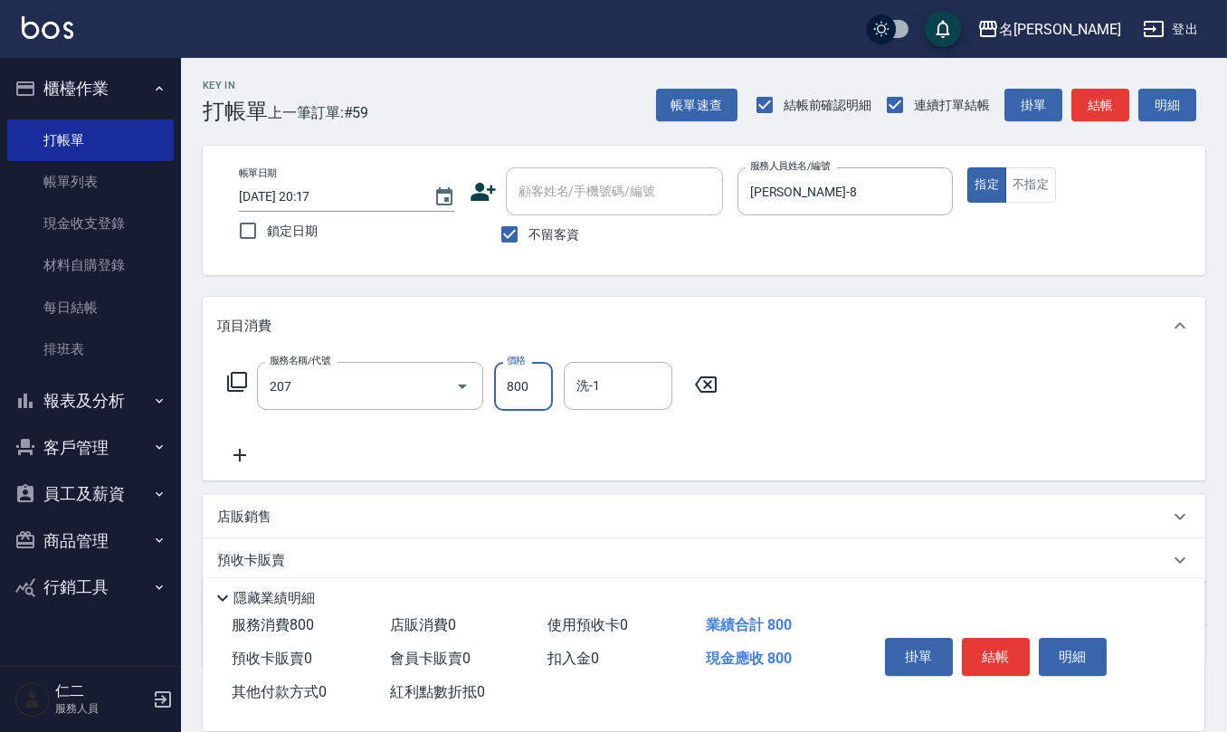
type input "清潔洗(207)"
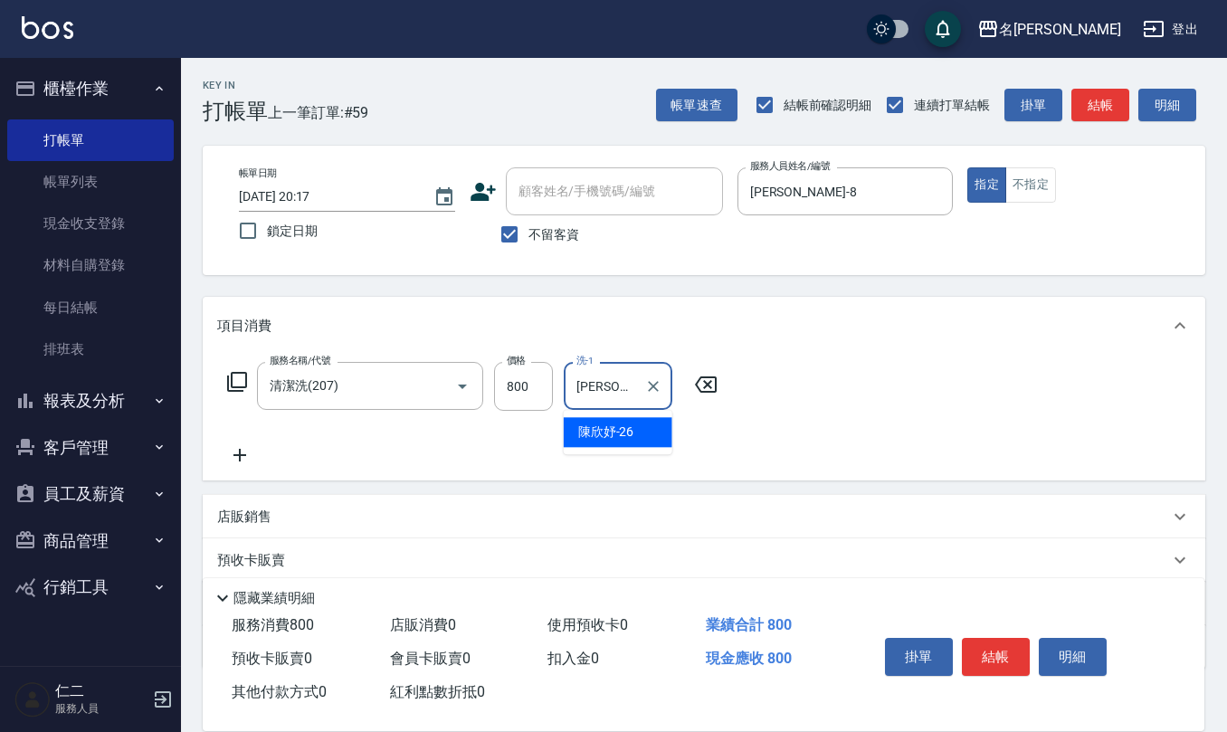
type input "陳欣妤-26"
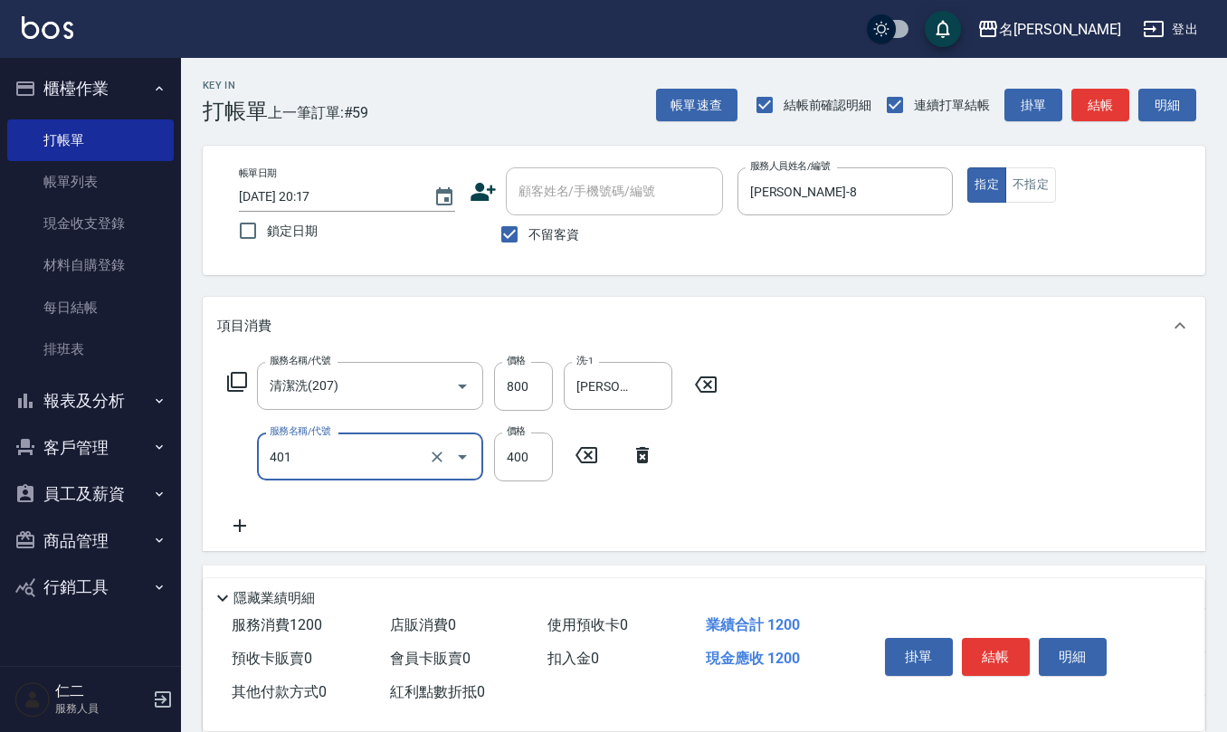
type input "剪髮(401)"
type input "180"
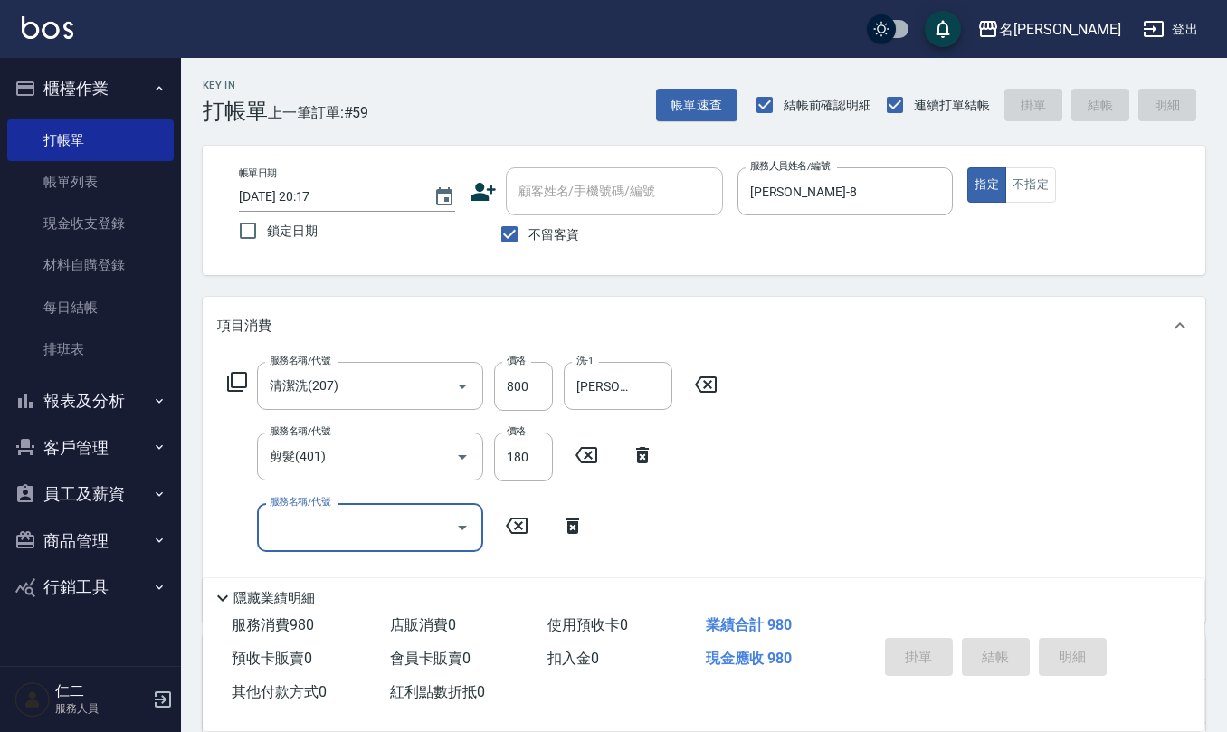
type input "2025/08/22 20:18"
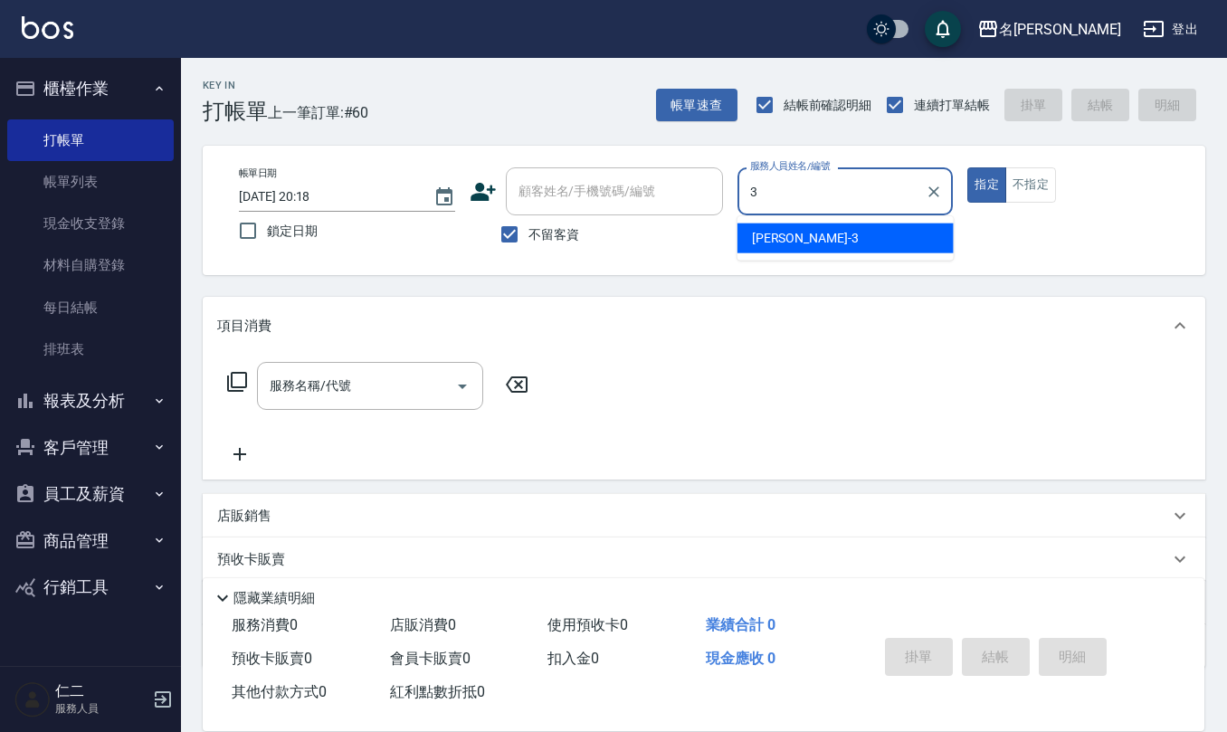
type input "陳旅玨-3"
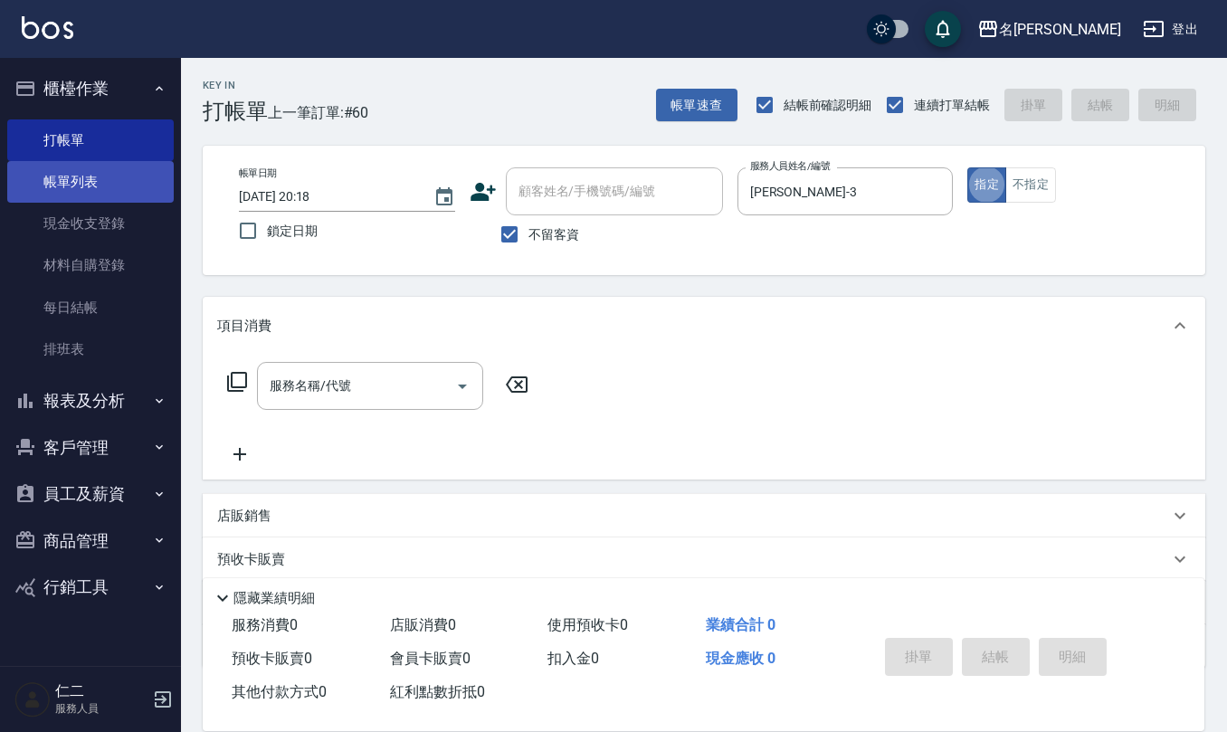
click at [31, 183] on link "帳單列表" at bounding box center [90, 182] width 166 height 42
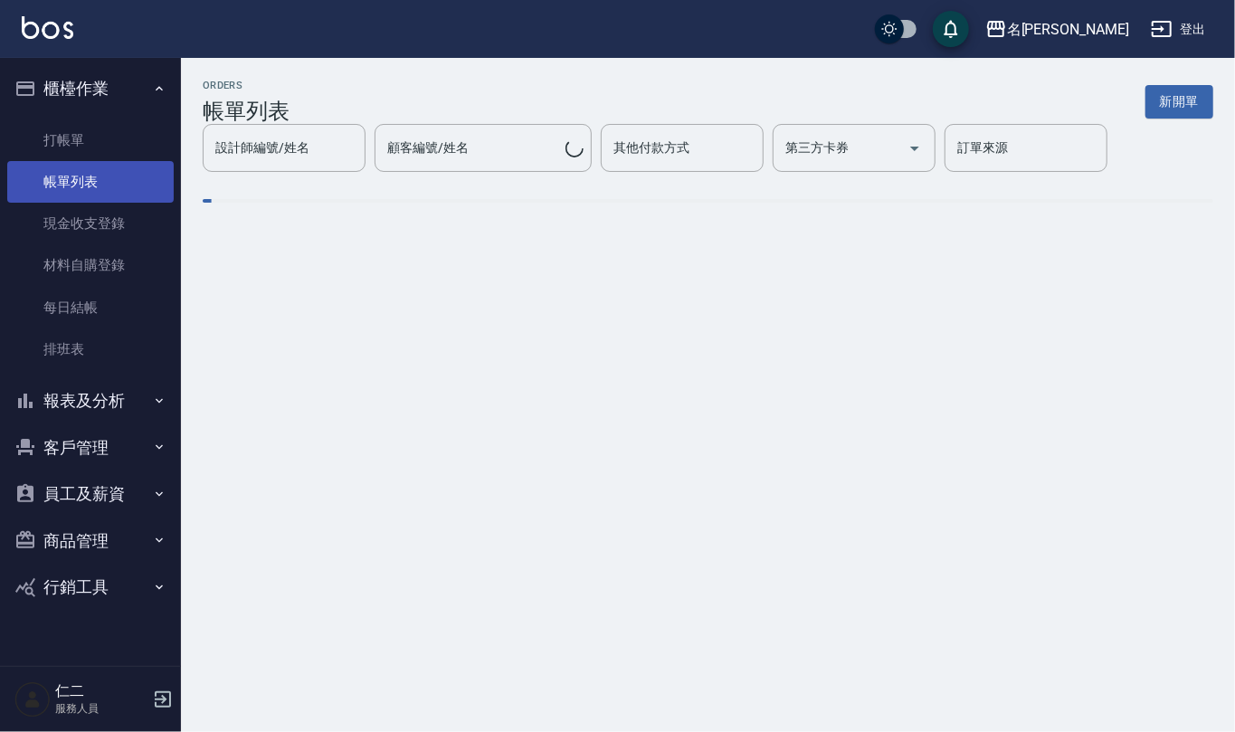
click at [119, 179] on link "帳單列表" at bounding box center [90, 182] width 166 height 42
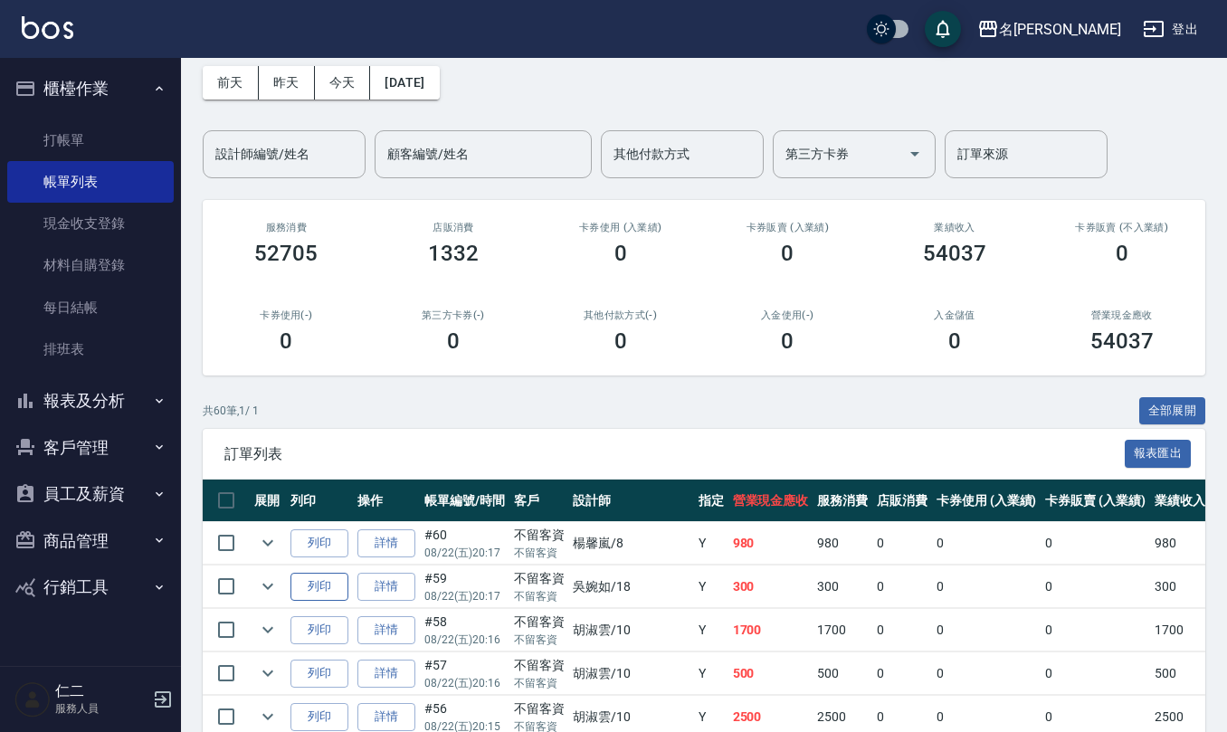
scroll to position [120, 0]
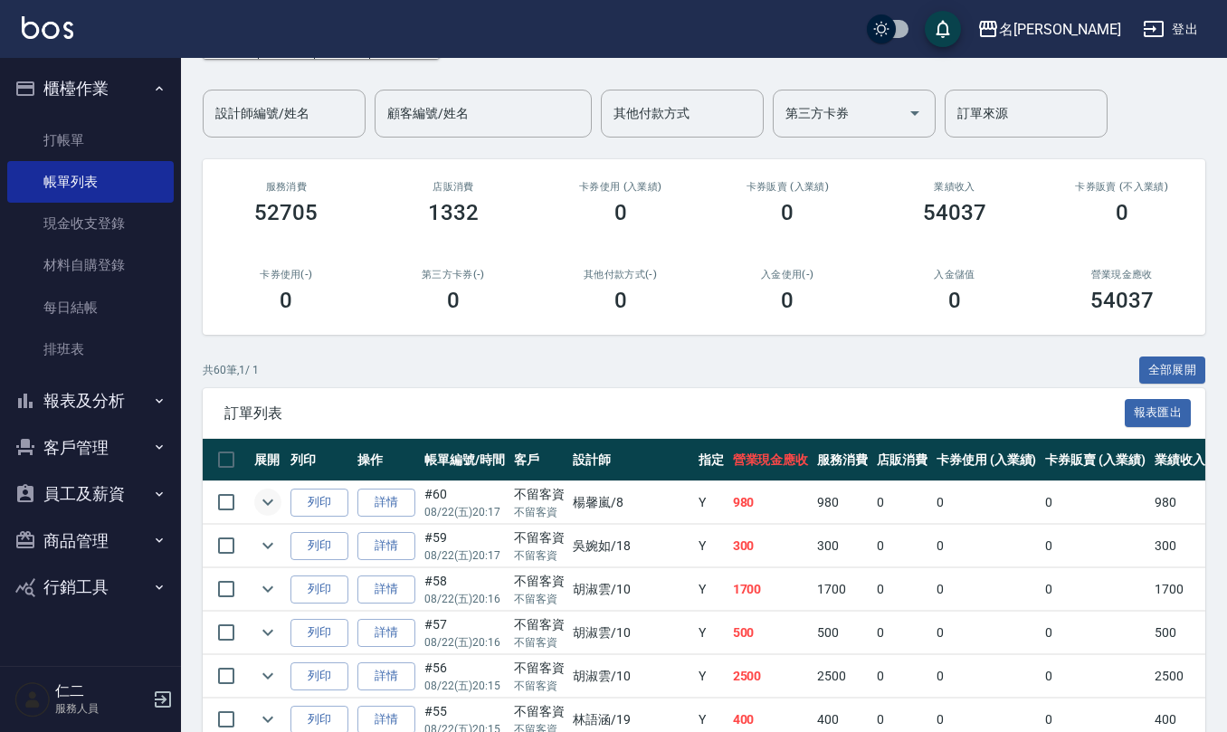
click at [271, 499] on icon "expand row" at bounding box center [268, 502] width 22 height 22
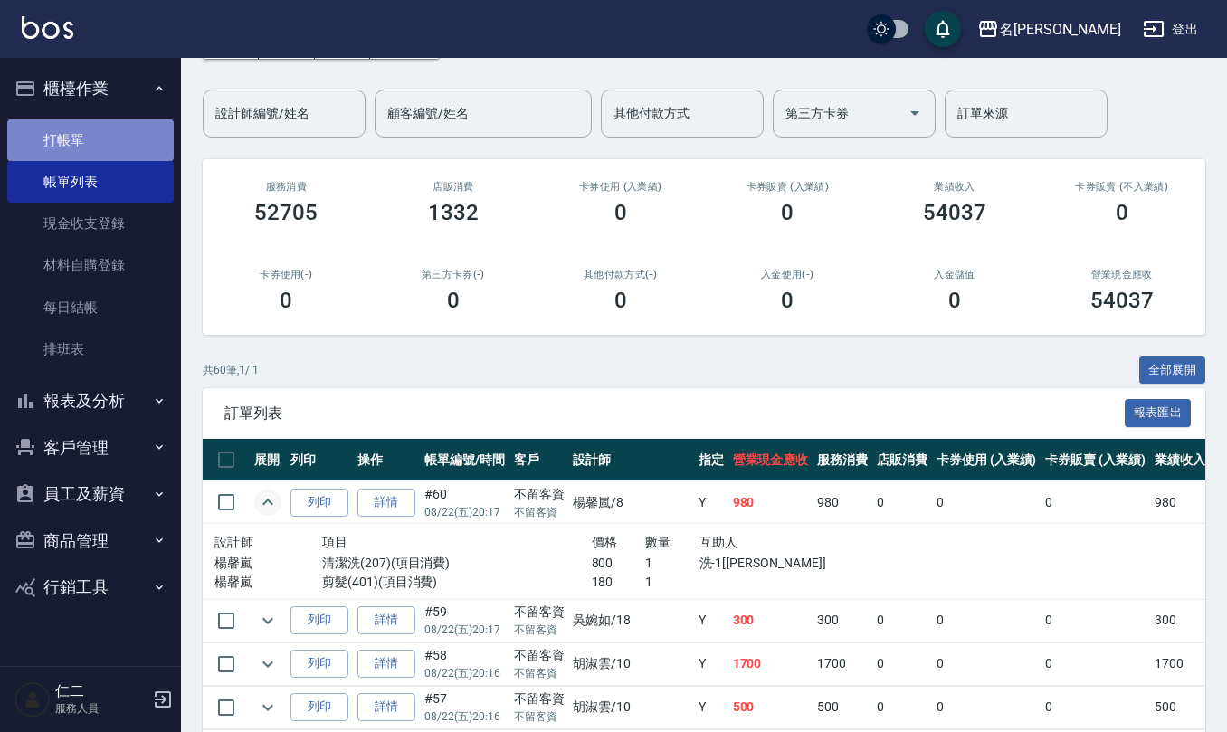
click at [81, 152] on link "打帳單" at bounding box center [90, 140] width 166 height 42
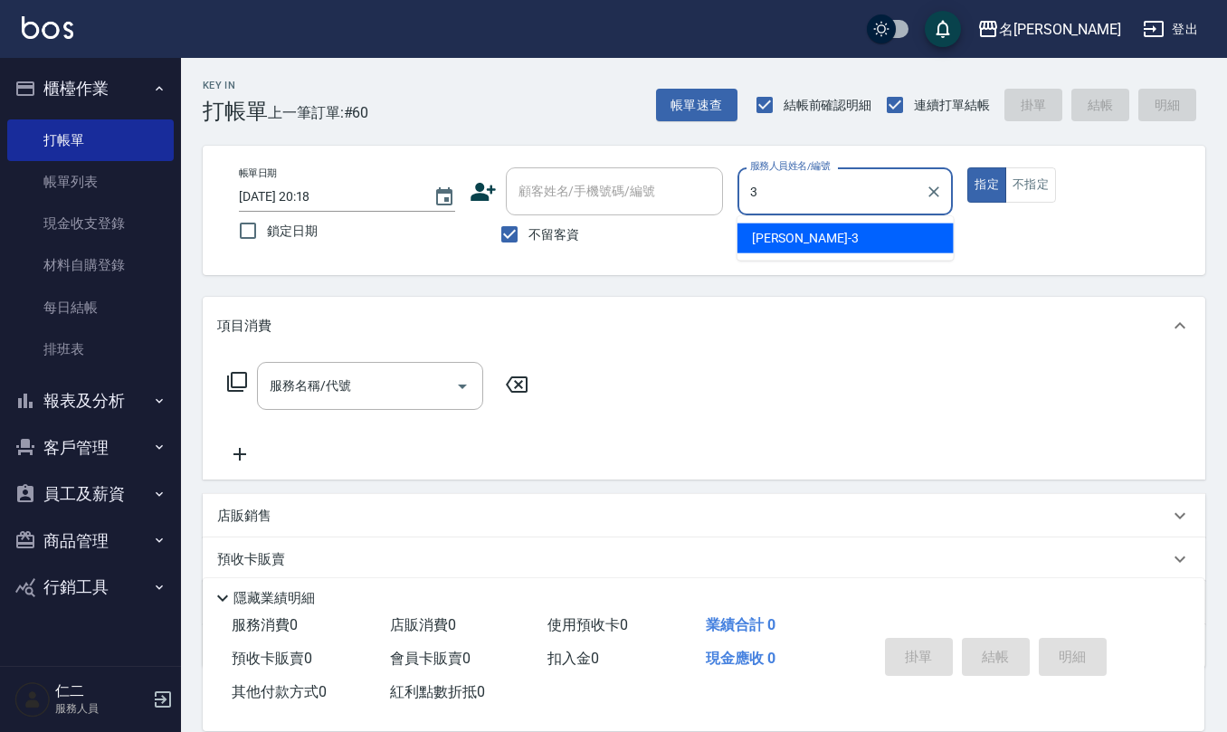
type input "陳旅玨-3"
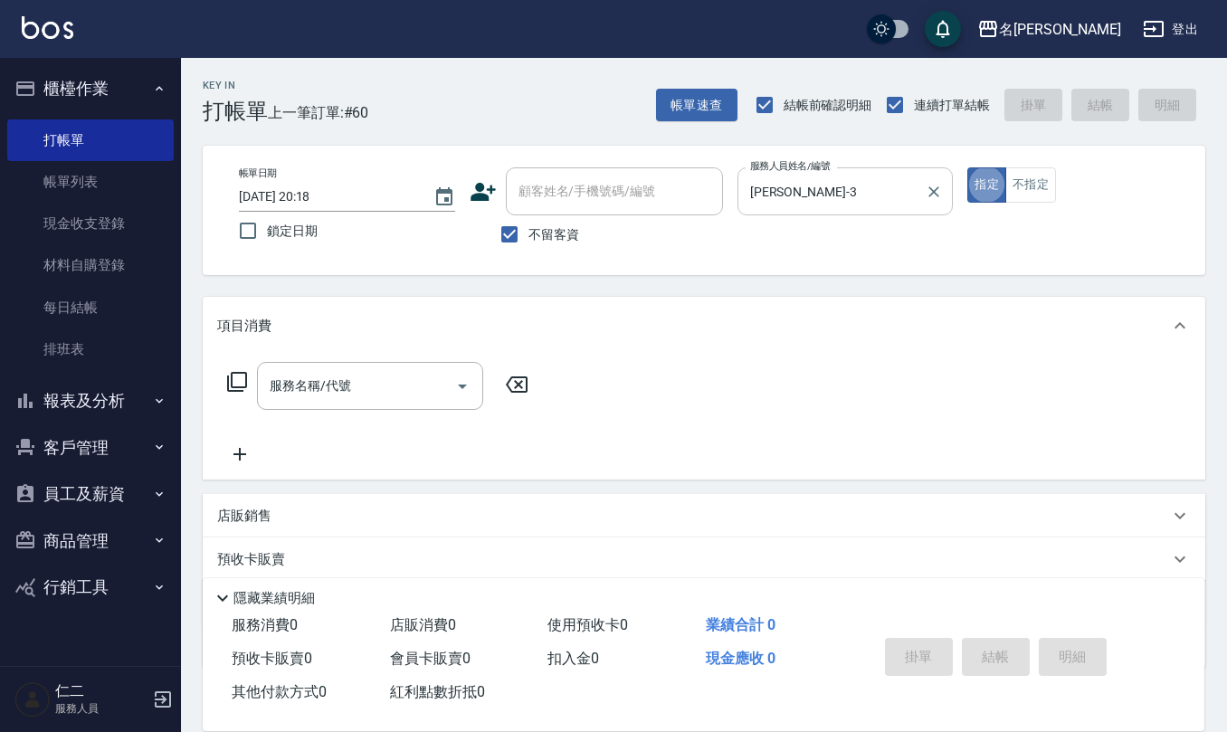
type button "true"
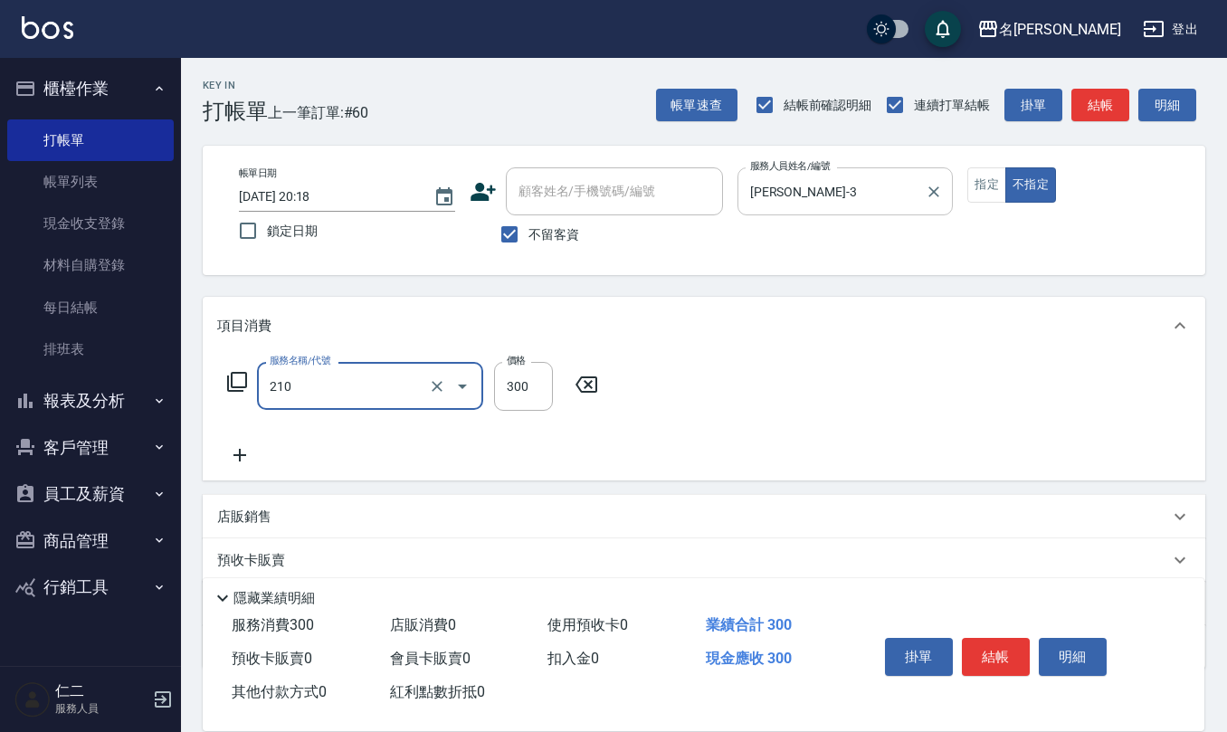
type input "歐娜洗髮精(210)"
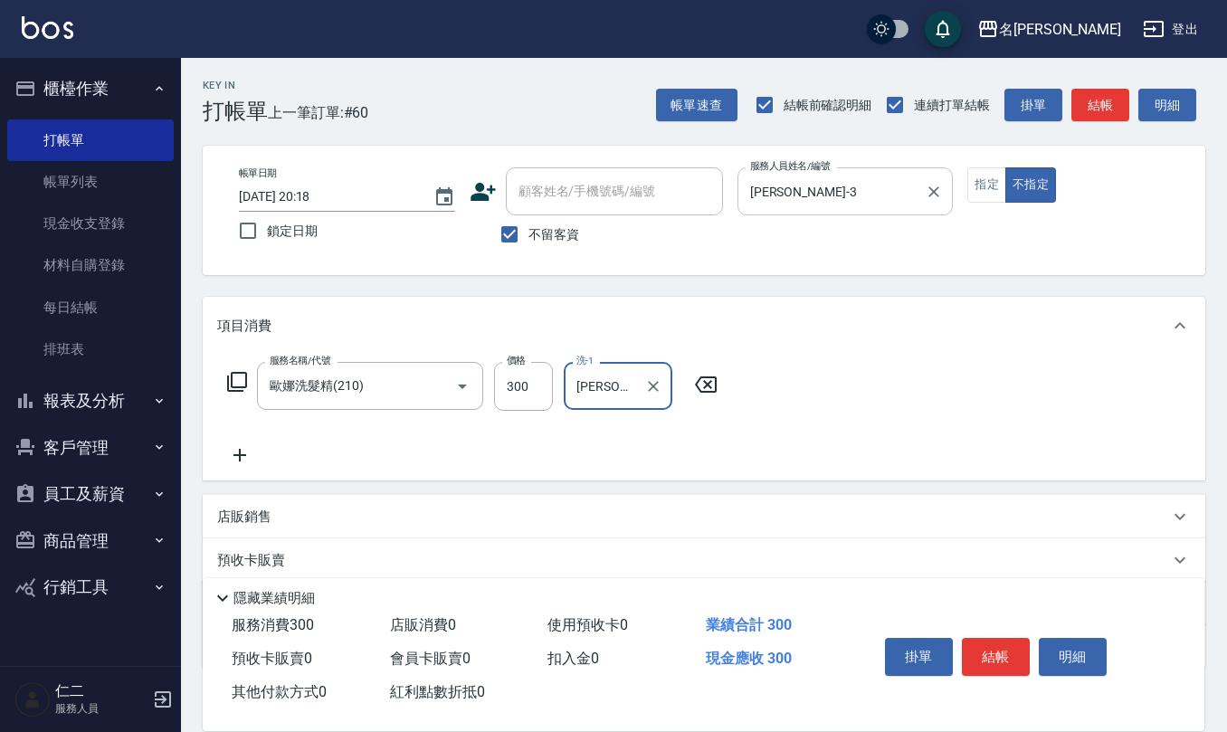
type input "林佩誼-25"
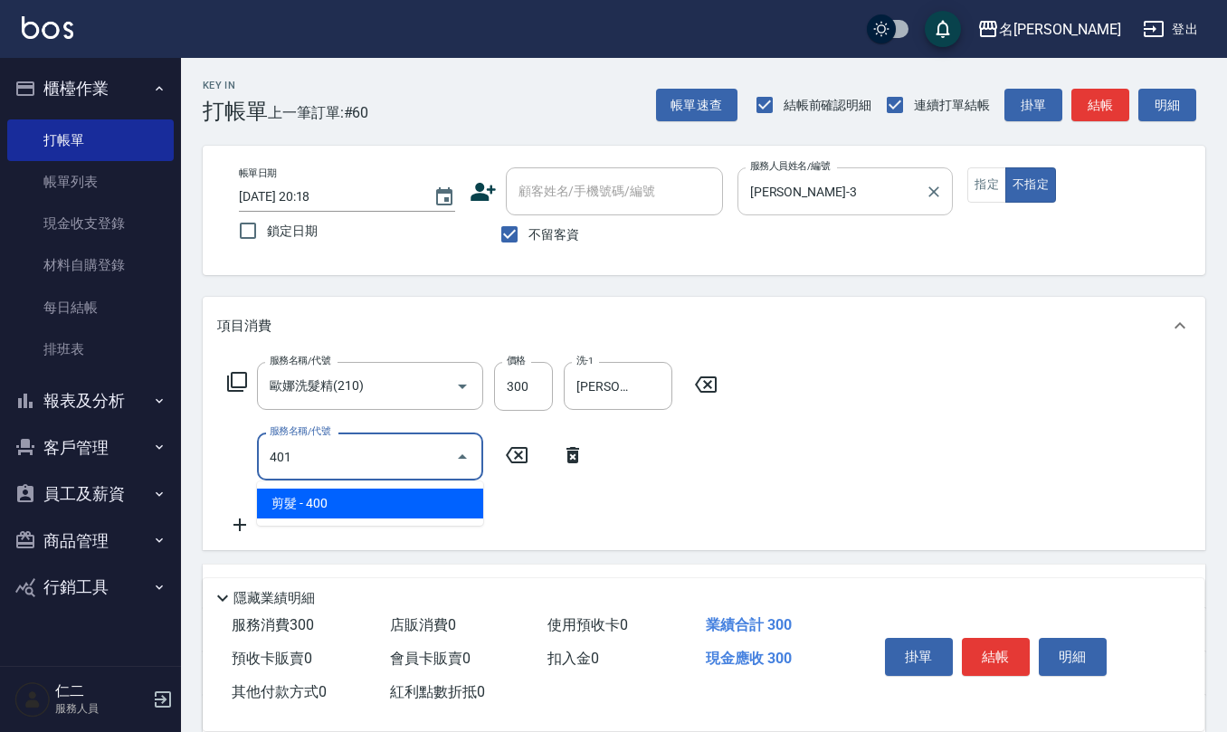
type input "剪髮(401)"
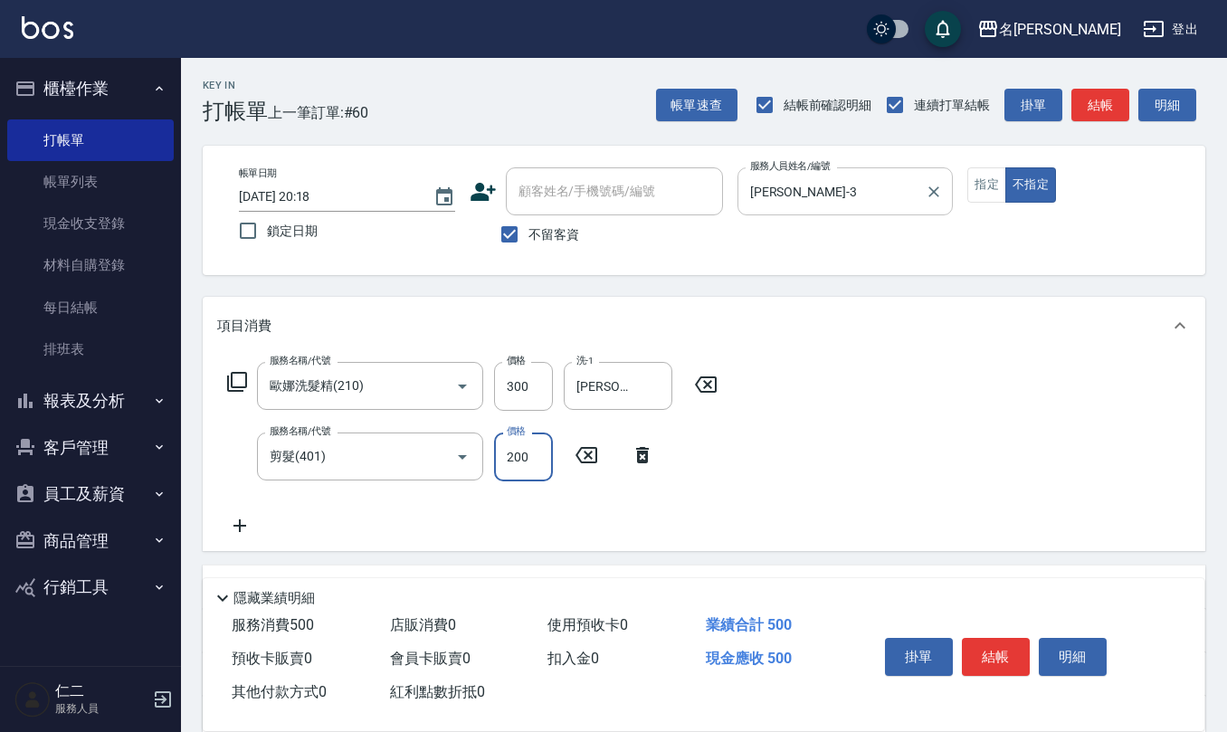
type input "200"
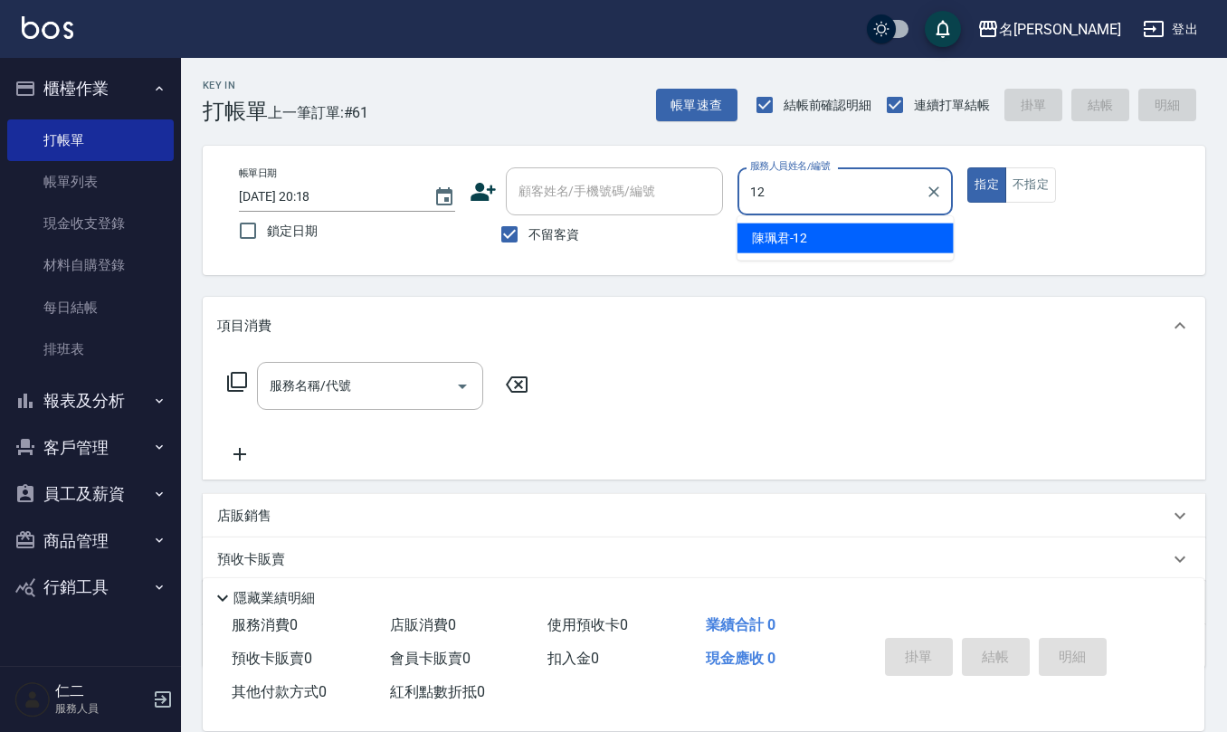
type input "陳珮君-12"
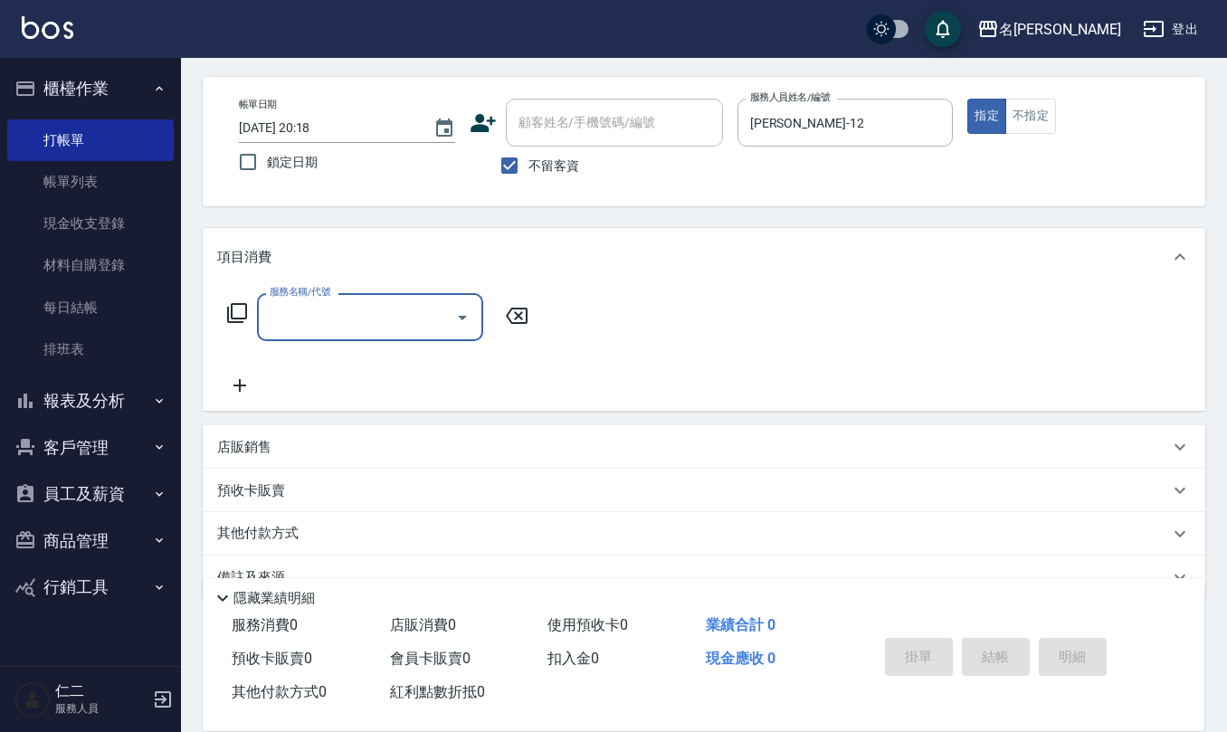
scroll to position [106, 0]
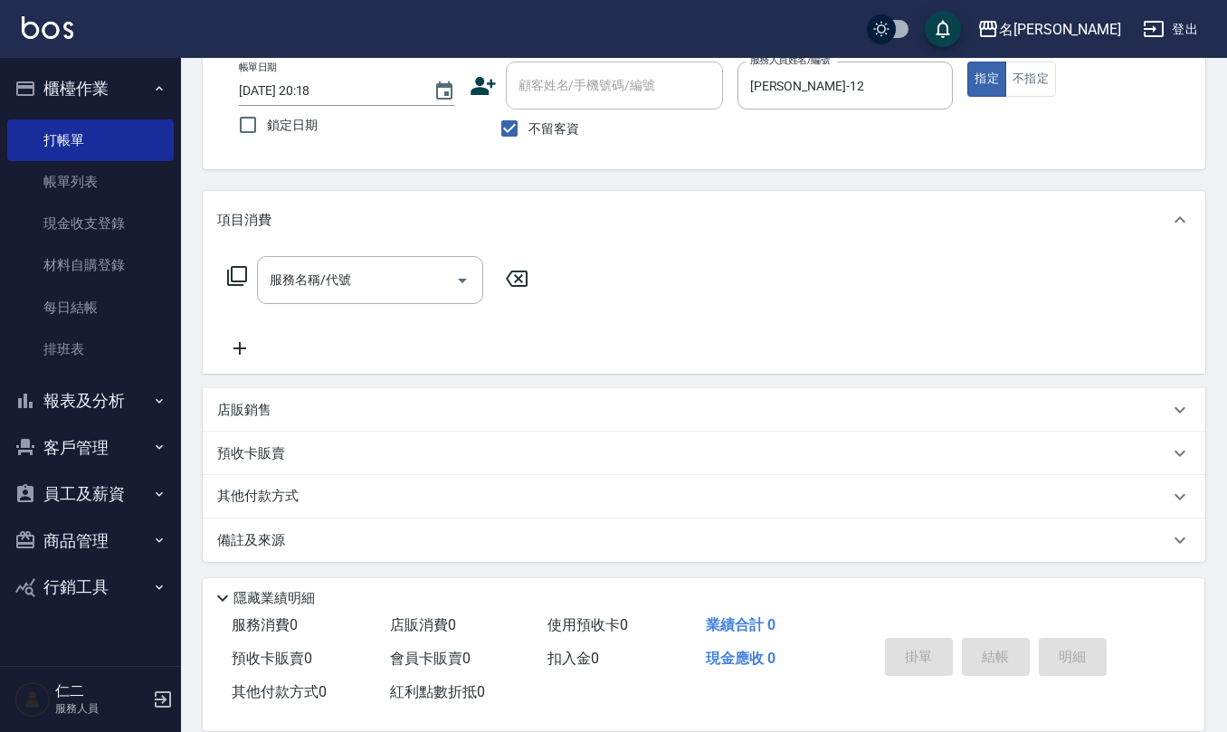
click at [272, 403] on div "店販銷售" at bounding box center [693, 410] width 952 height 19
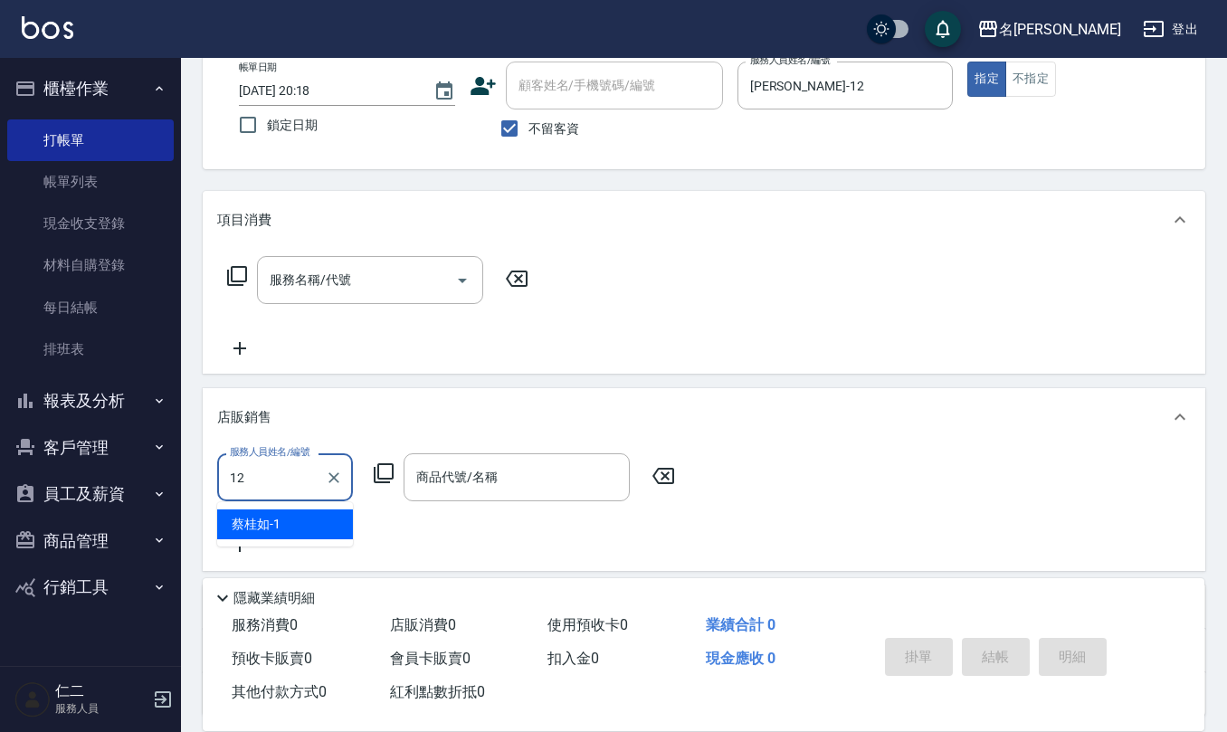
type input "陳珮君-12"
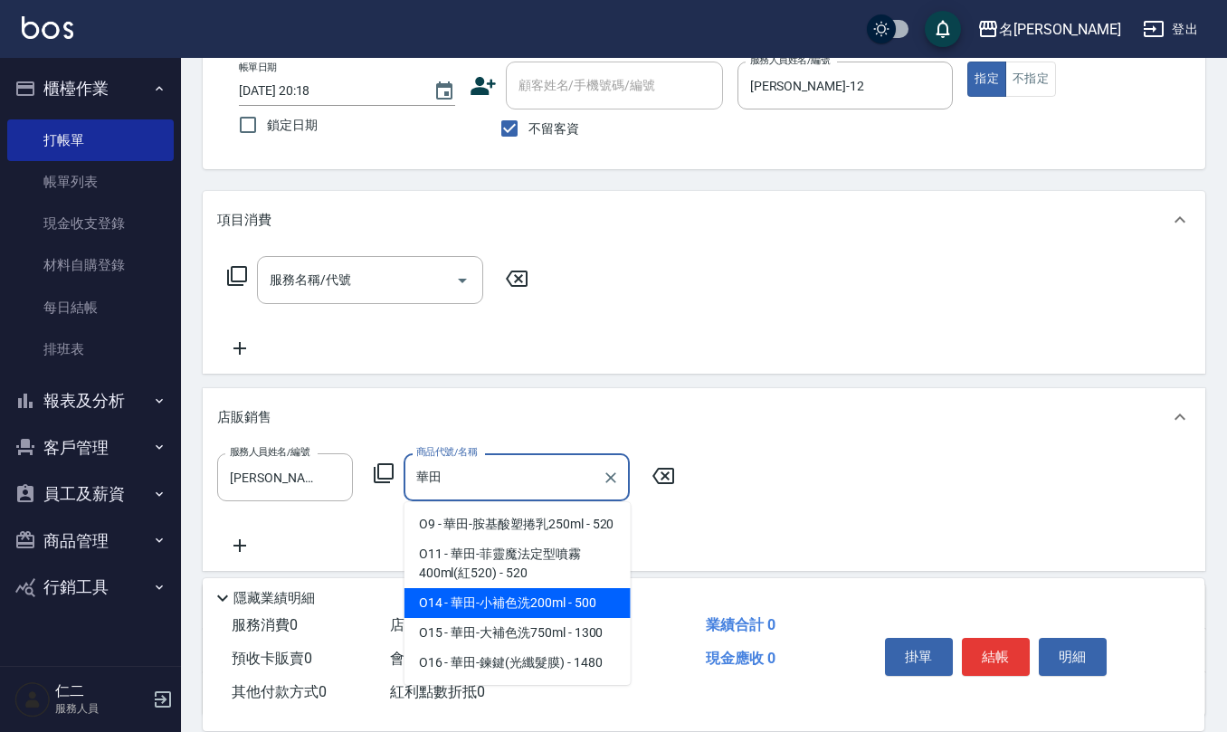
type input "華田-小補色洗200ml"
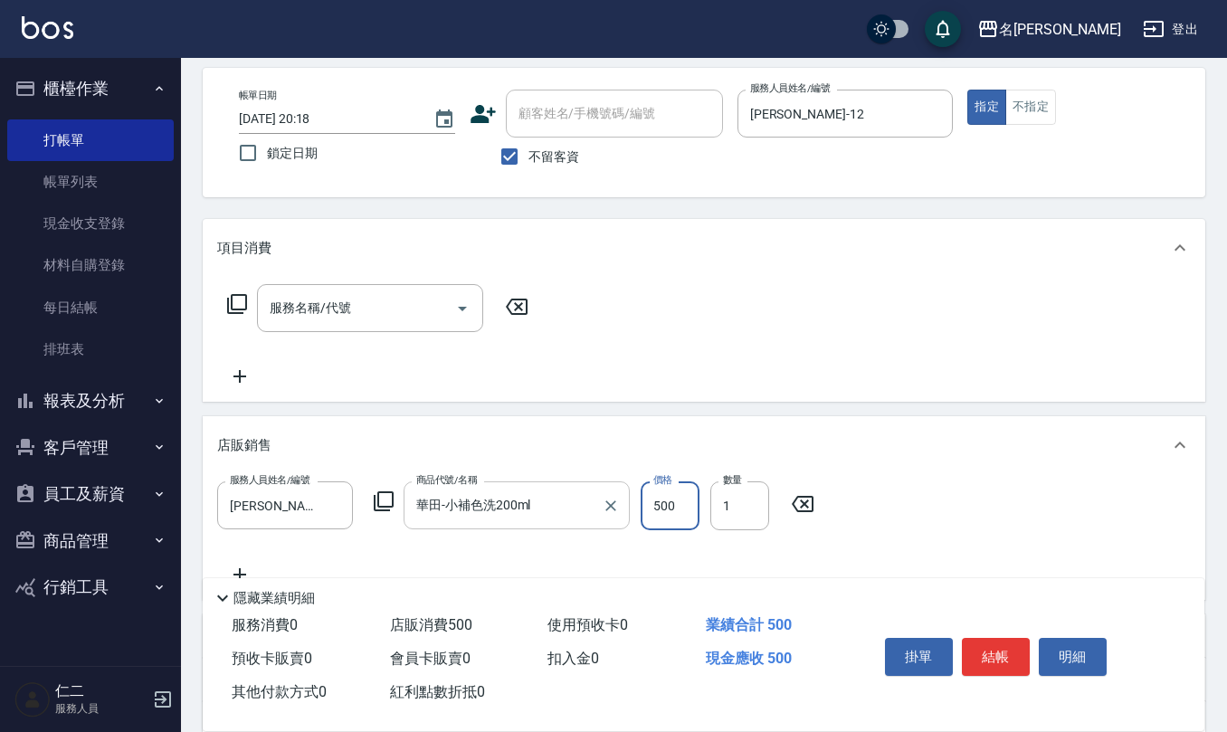
scroll to position [120, 0]
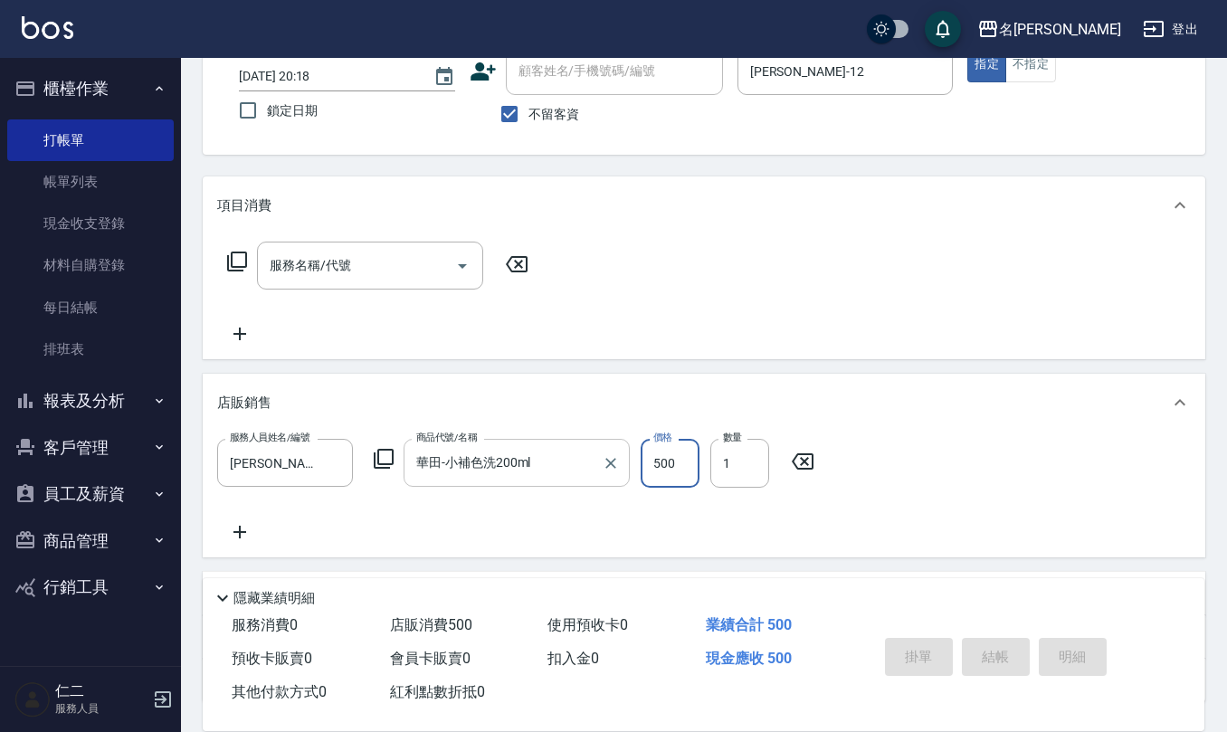
type input "2025/08/22 20:19"
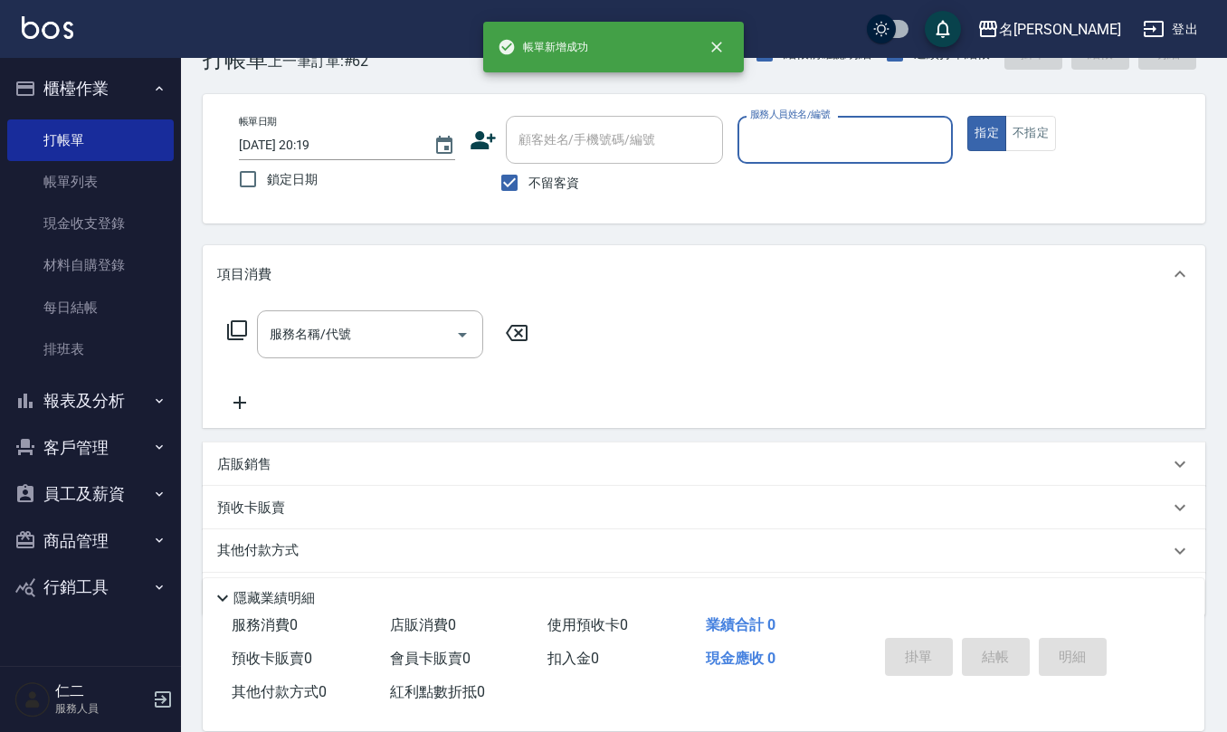
scroll to position [0, 0]
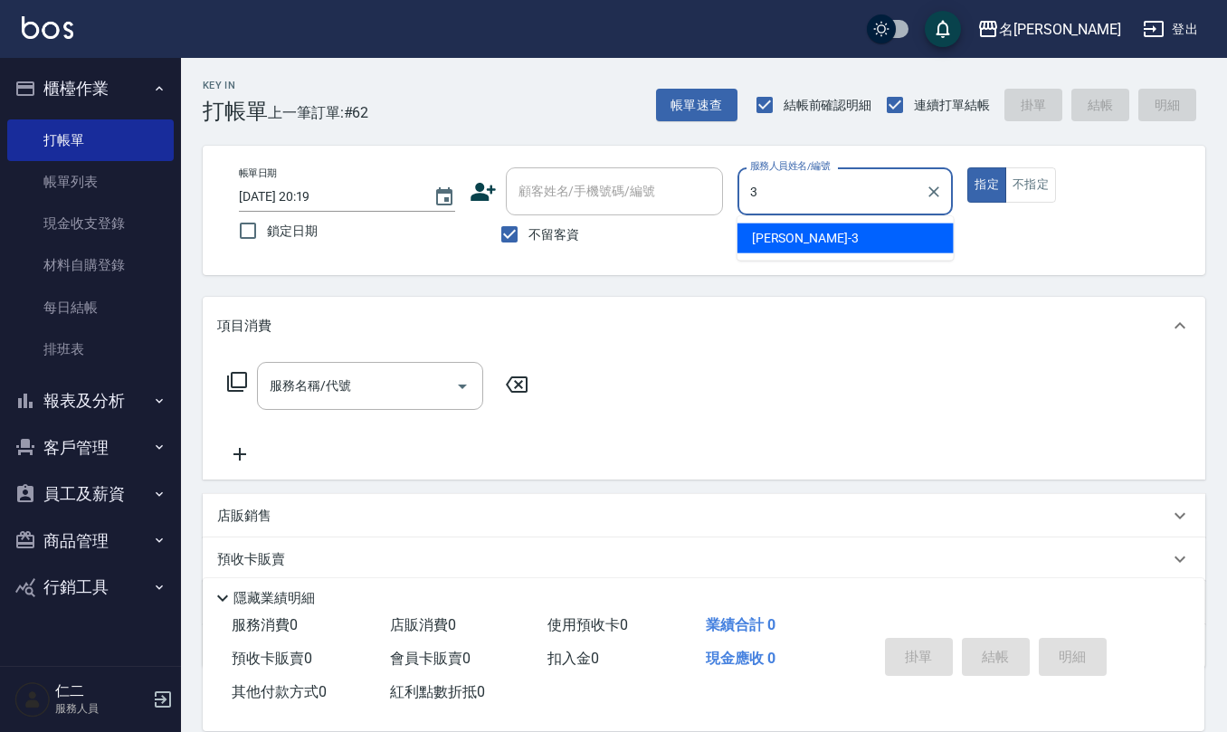
type input "陳旅玨-3"
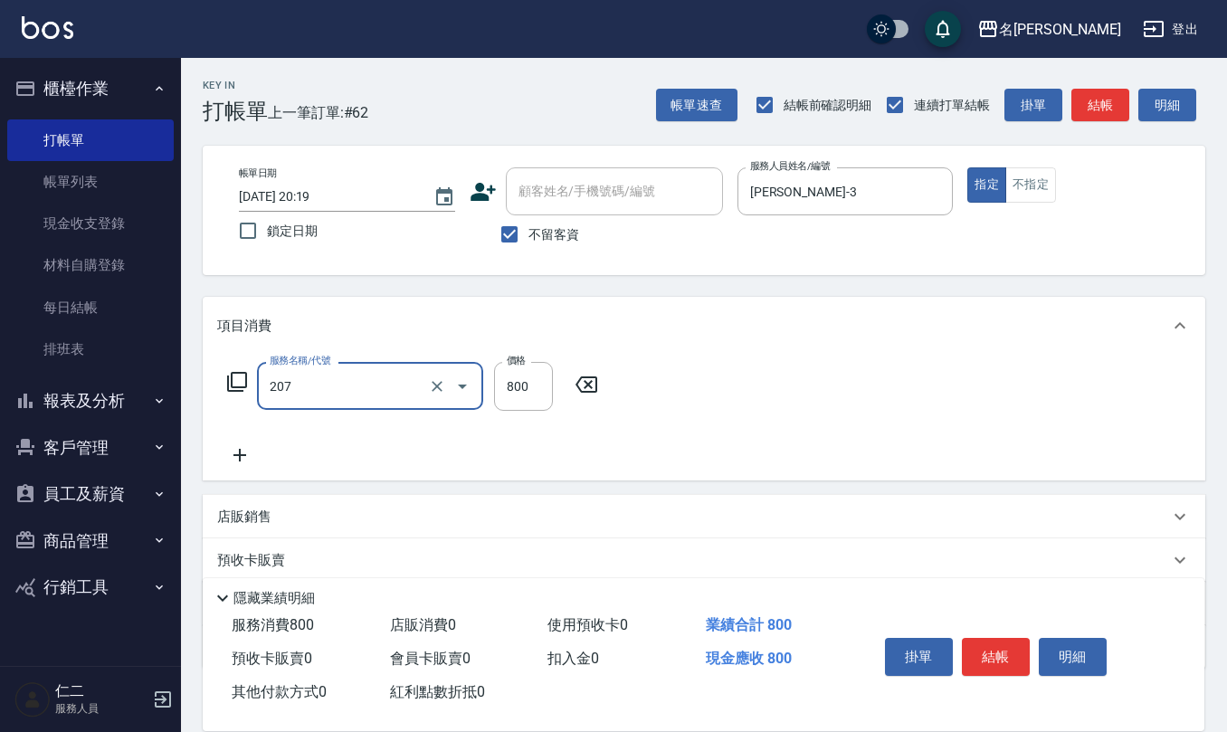
type input "清潔洗(207)"
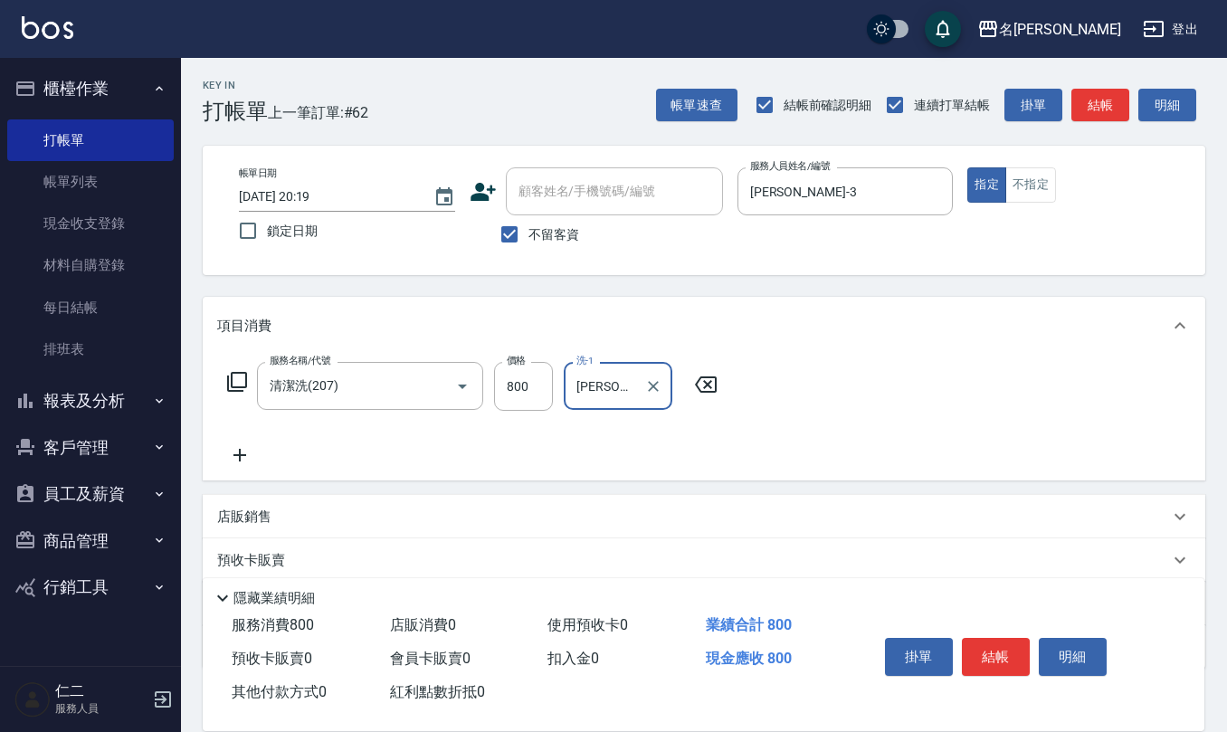
type input "陳欣妤-26"
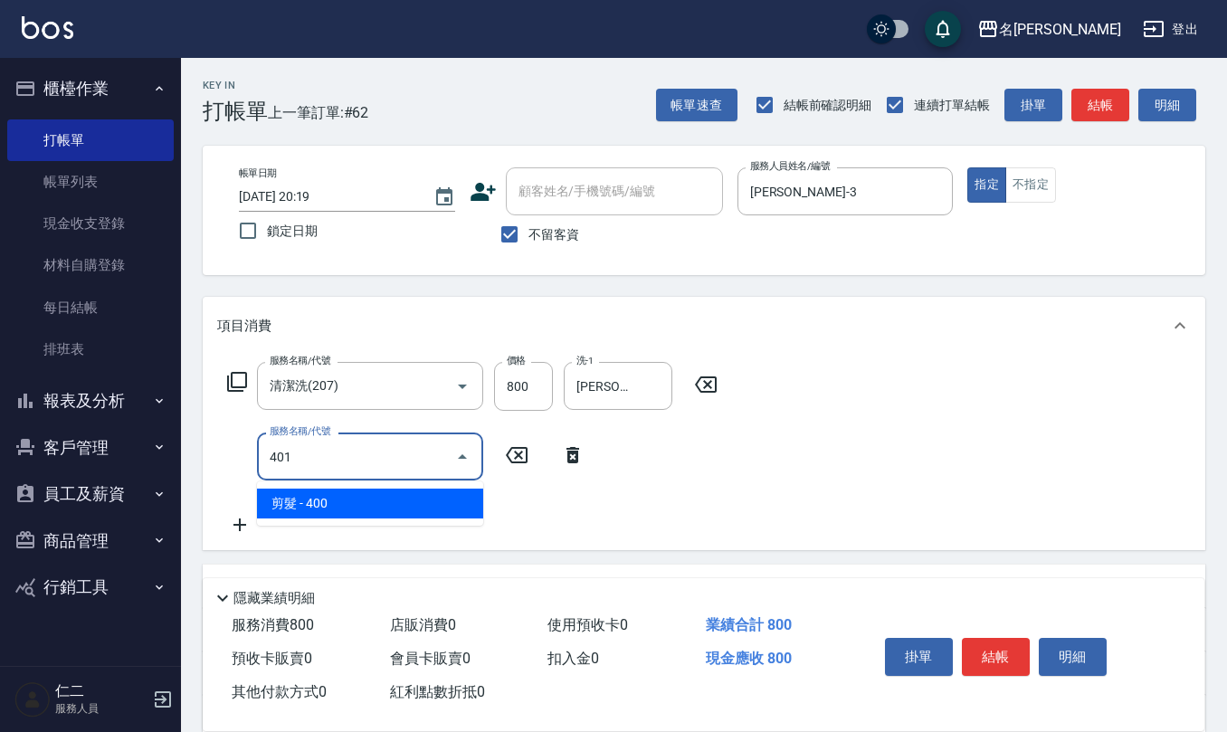
type input "剪髮(401)"
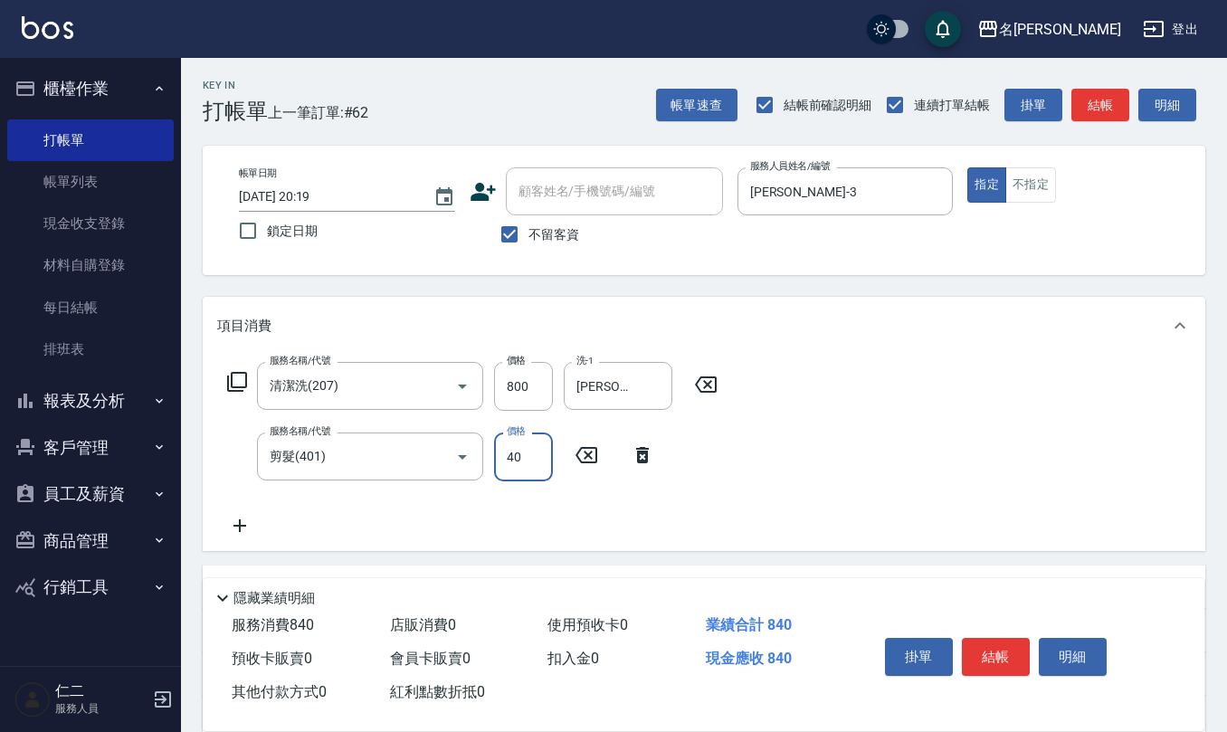
type input "400"
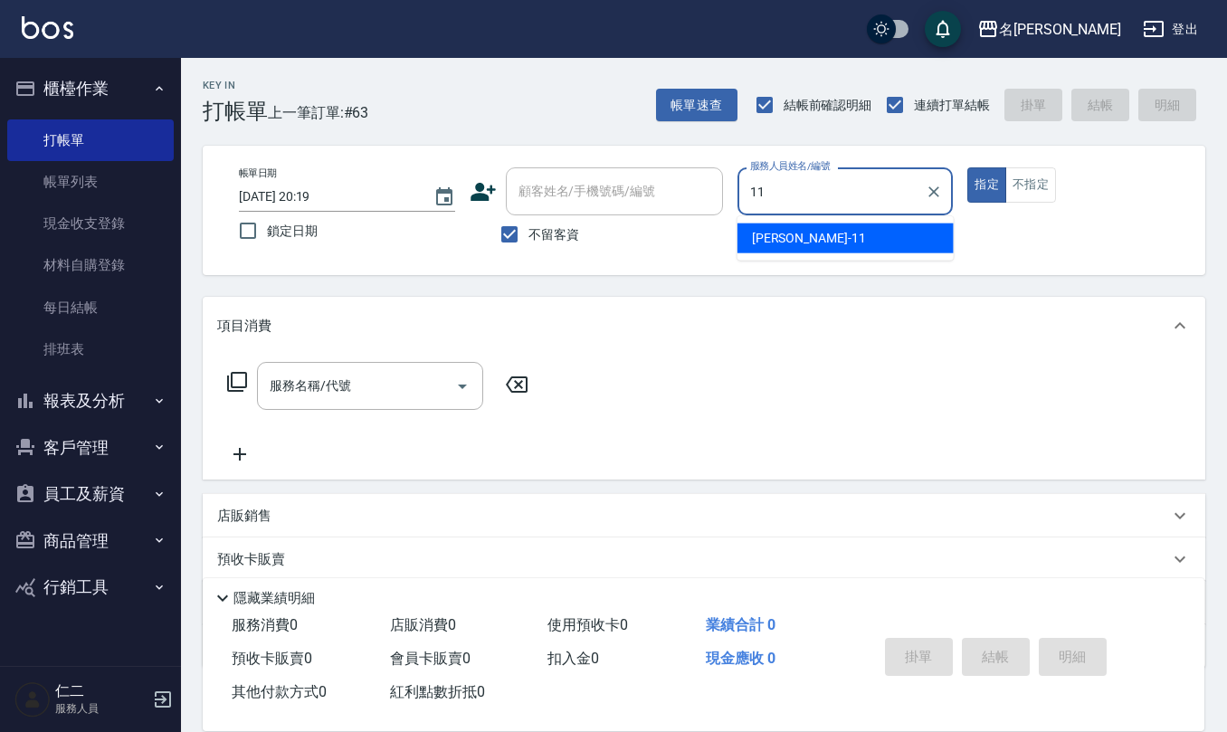
type input "詹沛橙-11"
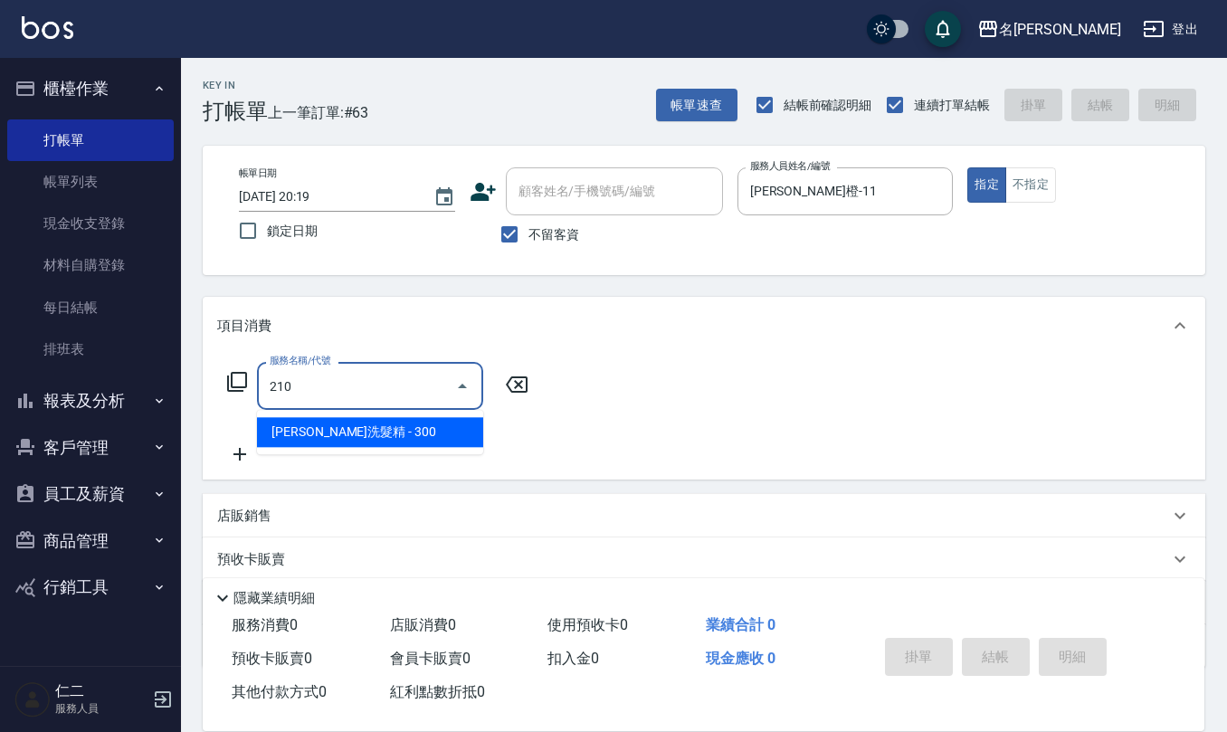
type input "歐娜洗髮精(210)"
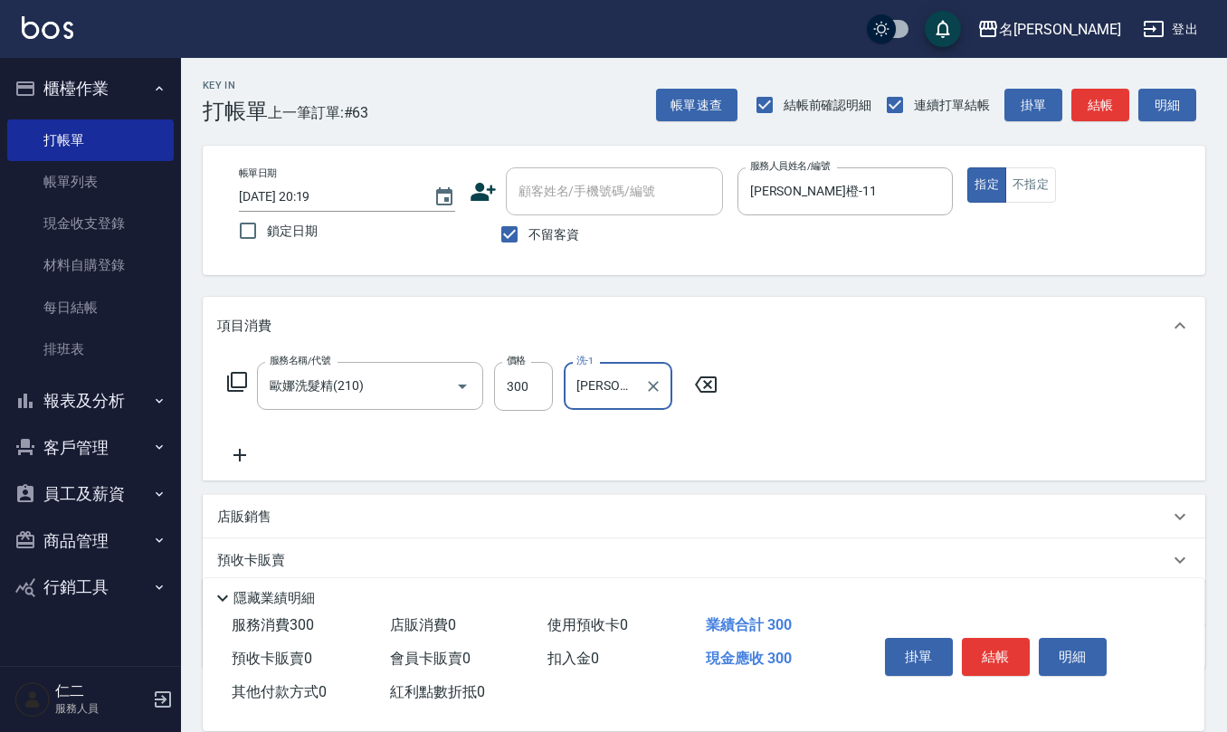
type input "詹沛橙-11"
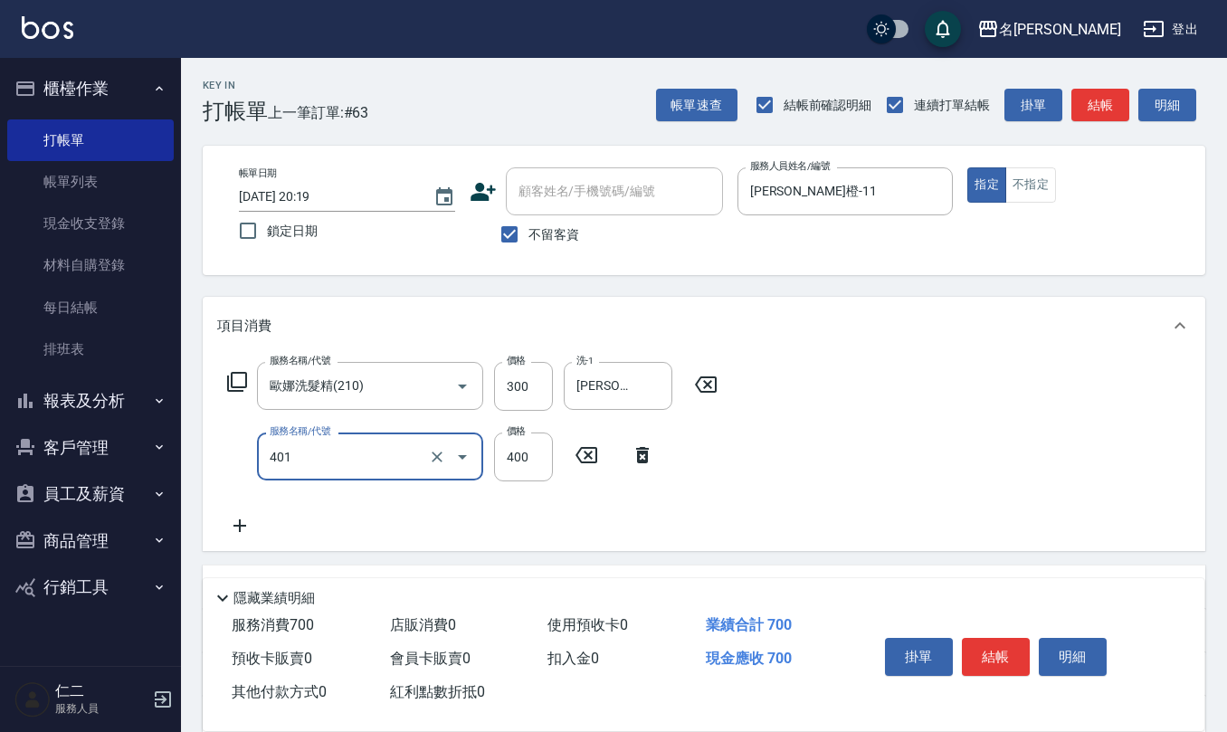
type input "剪髮(401)"
type input "250"
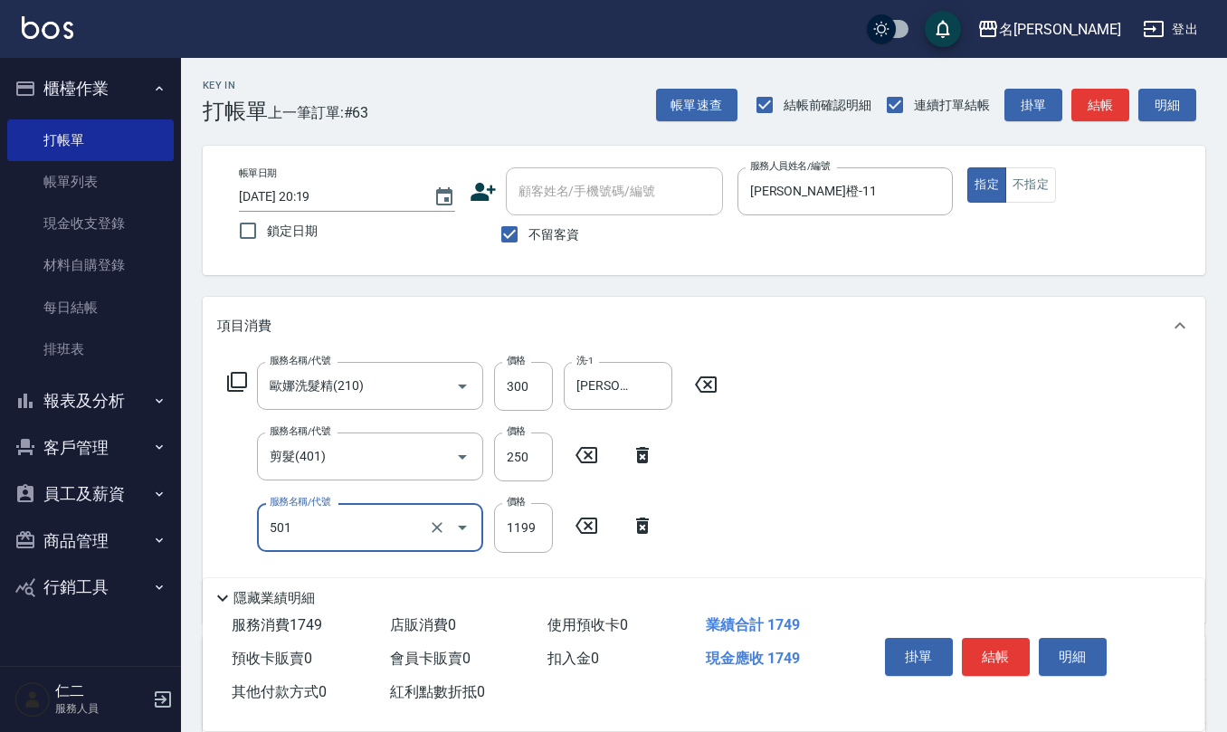
type input "染髮(501)"
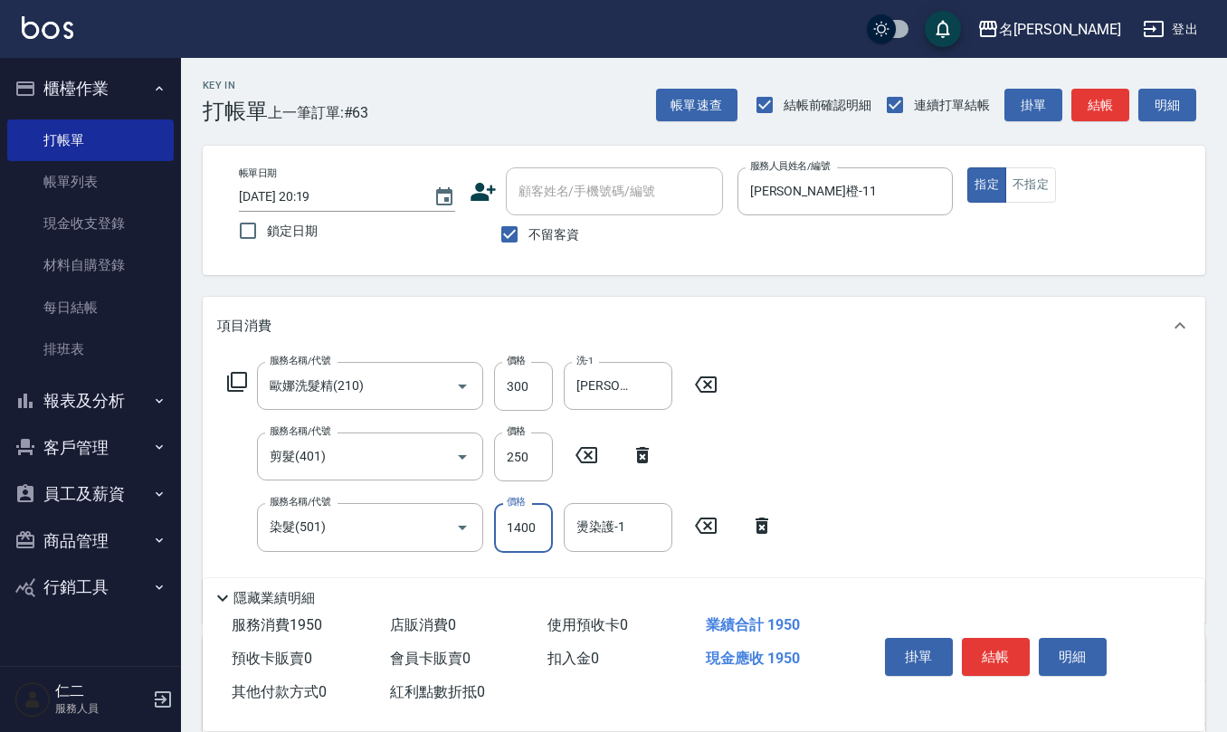
type input "1400"
type input "詹沛橙-11"
type input "水樣結構式1200(713)"
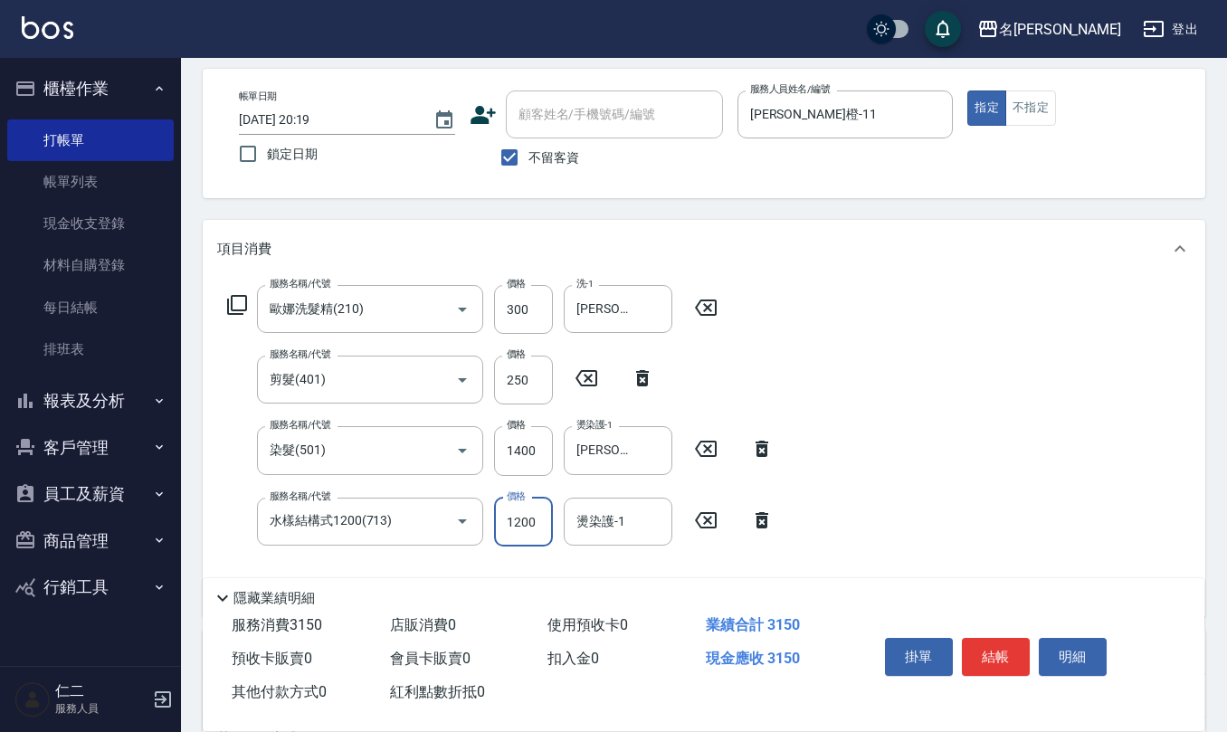
scroll to position [120, 0]
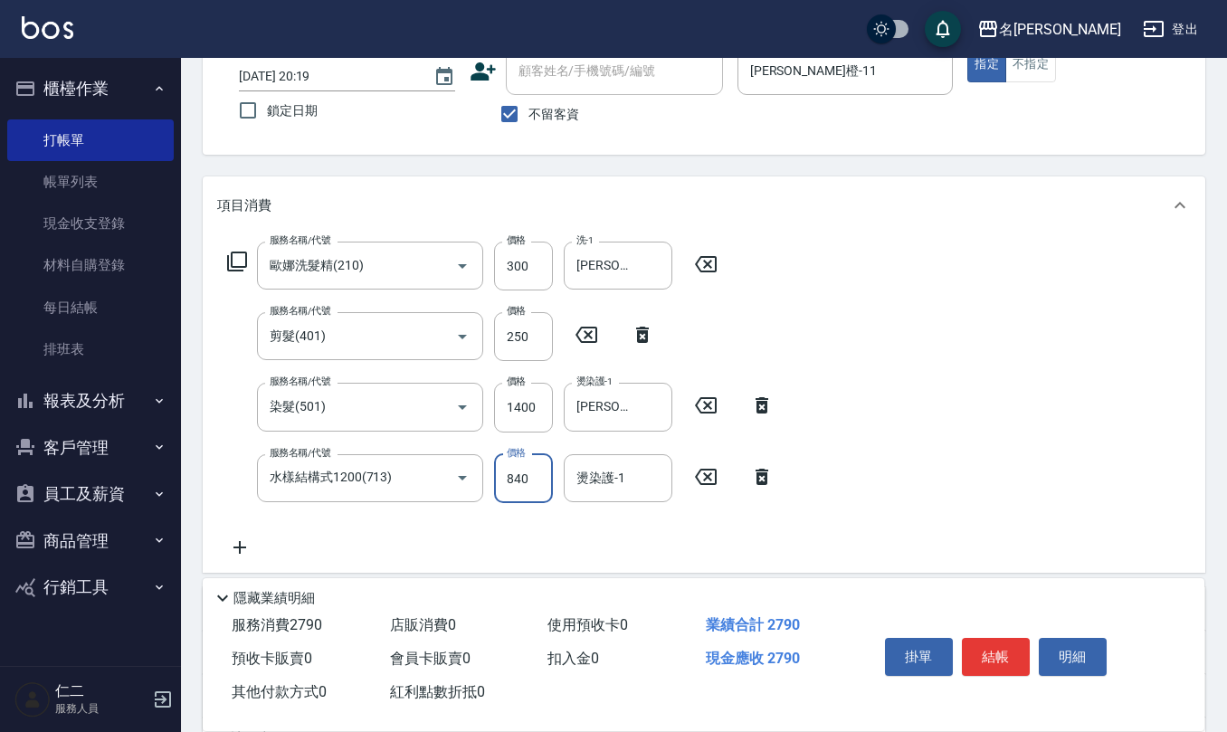
type input "840"
type input "詹沛橙-11"
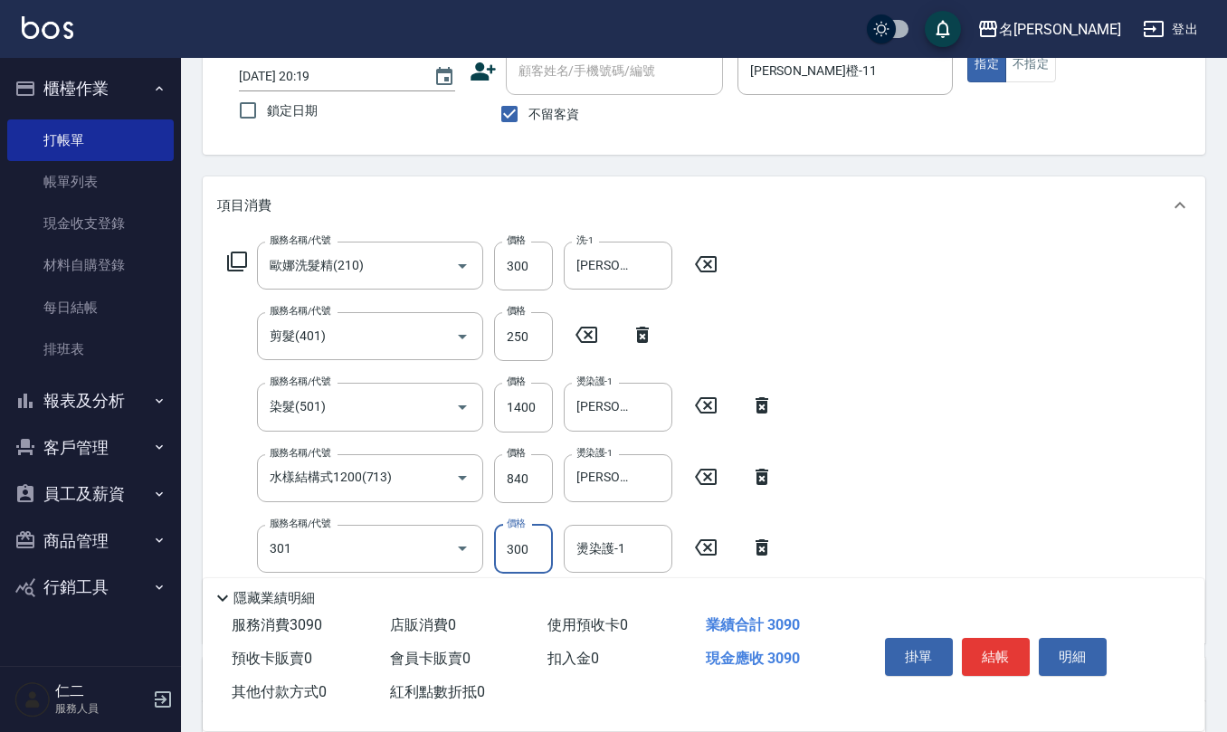
type input "補燙599以下(301)"
type input "300"
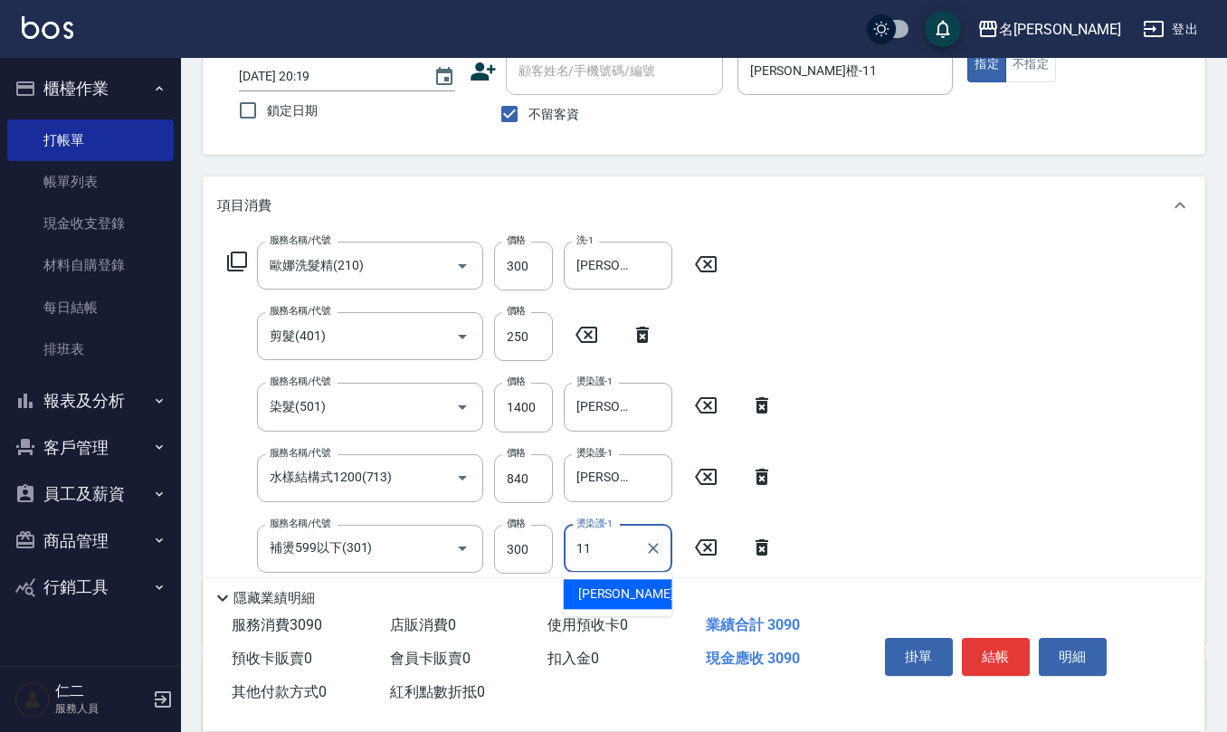
type input "詹沛橙-11"
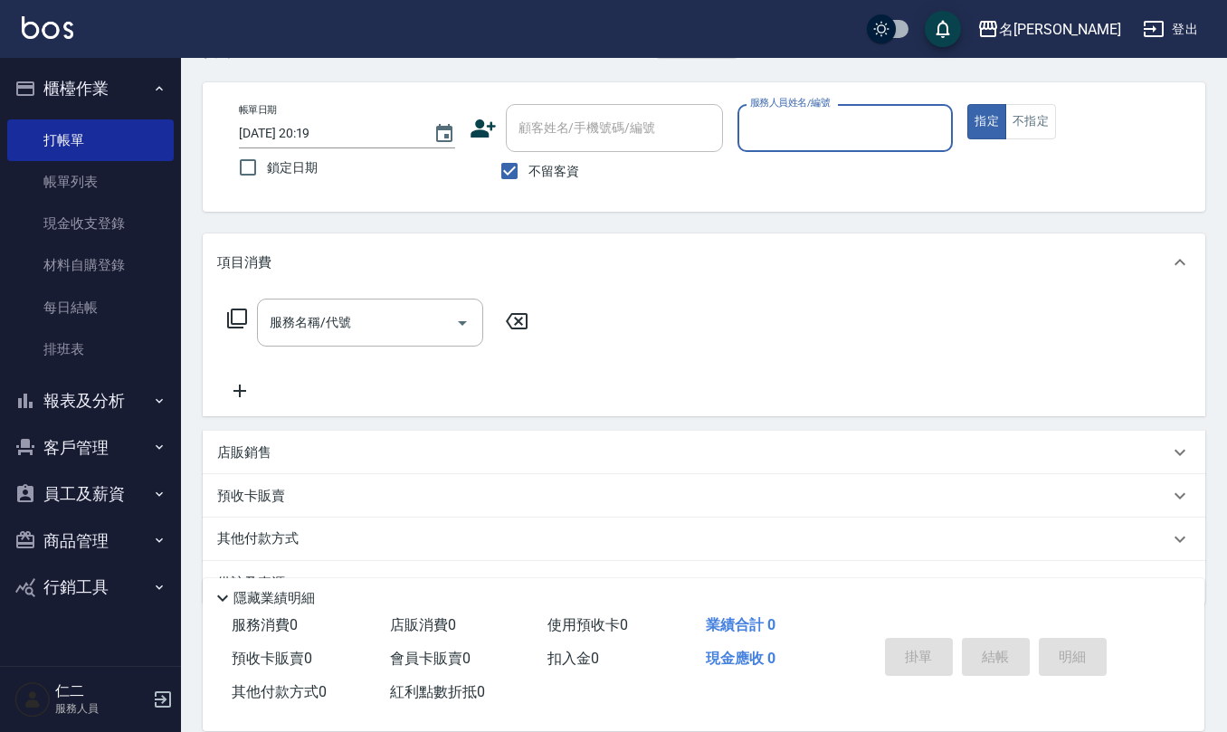
scroll to position [0, 0]
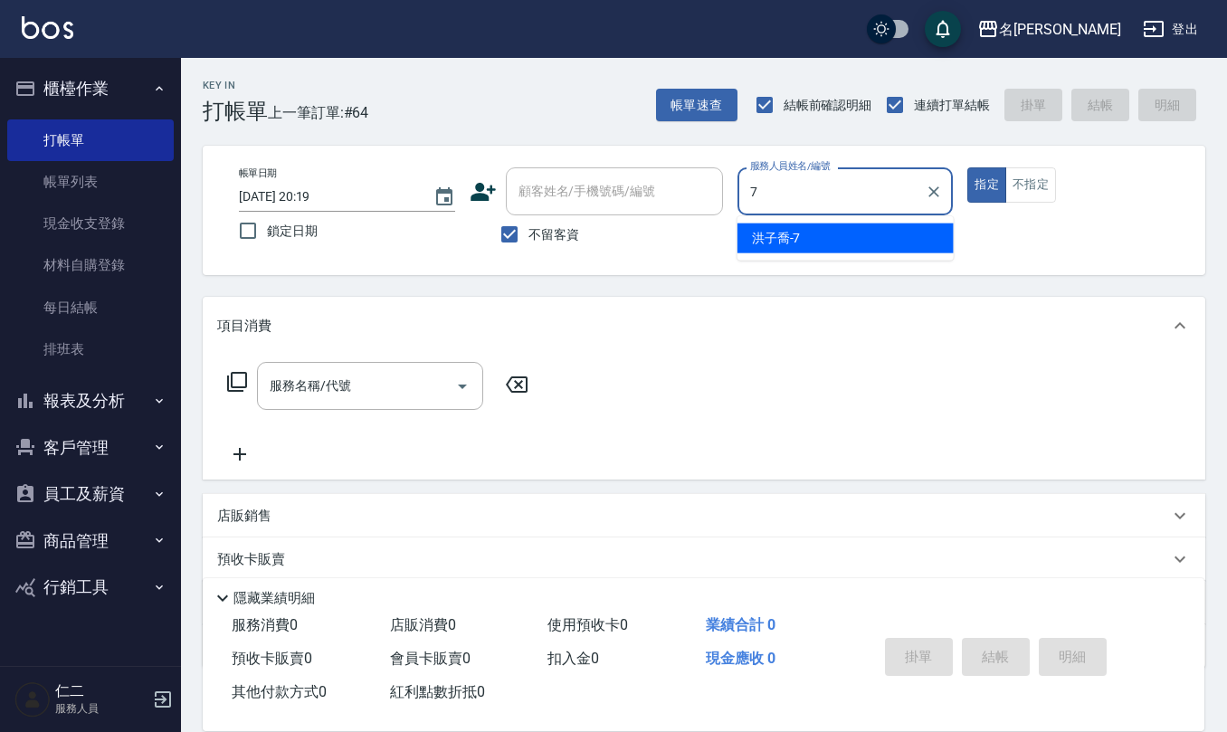
type input "洪子喬-7"
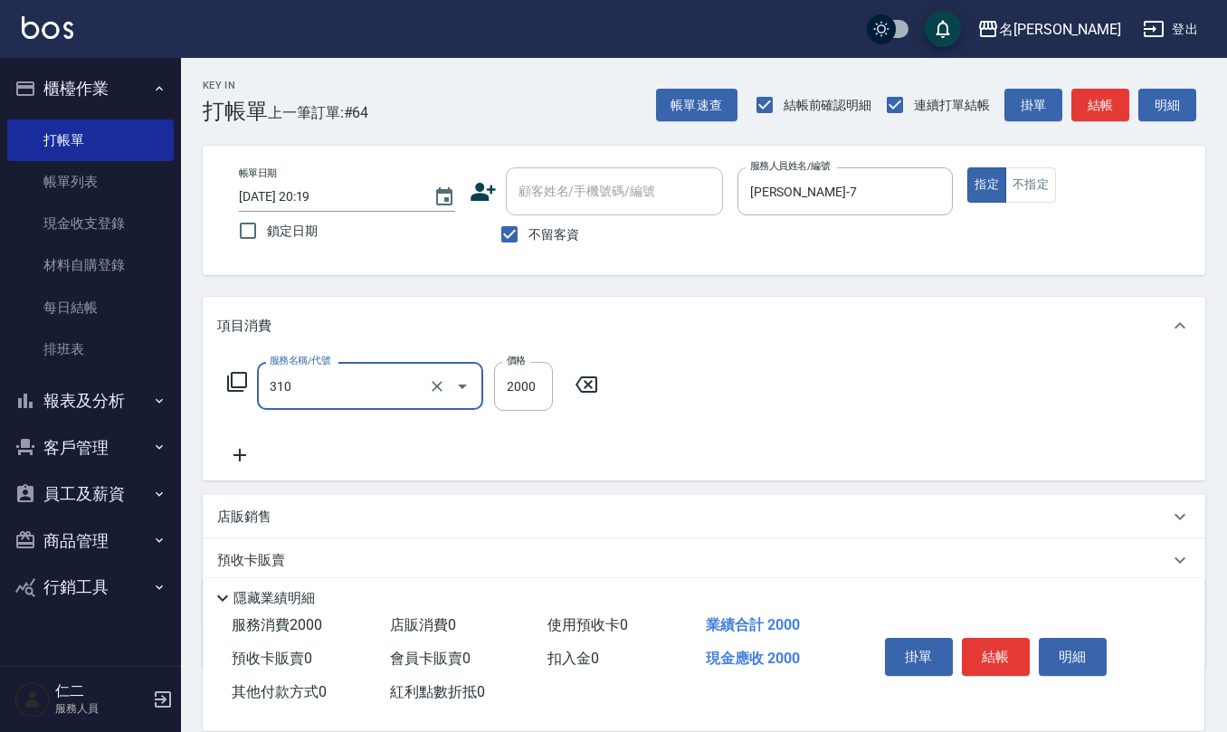
type input "MK果酸燙2000(310)"
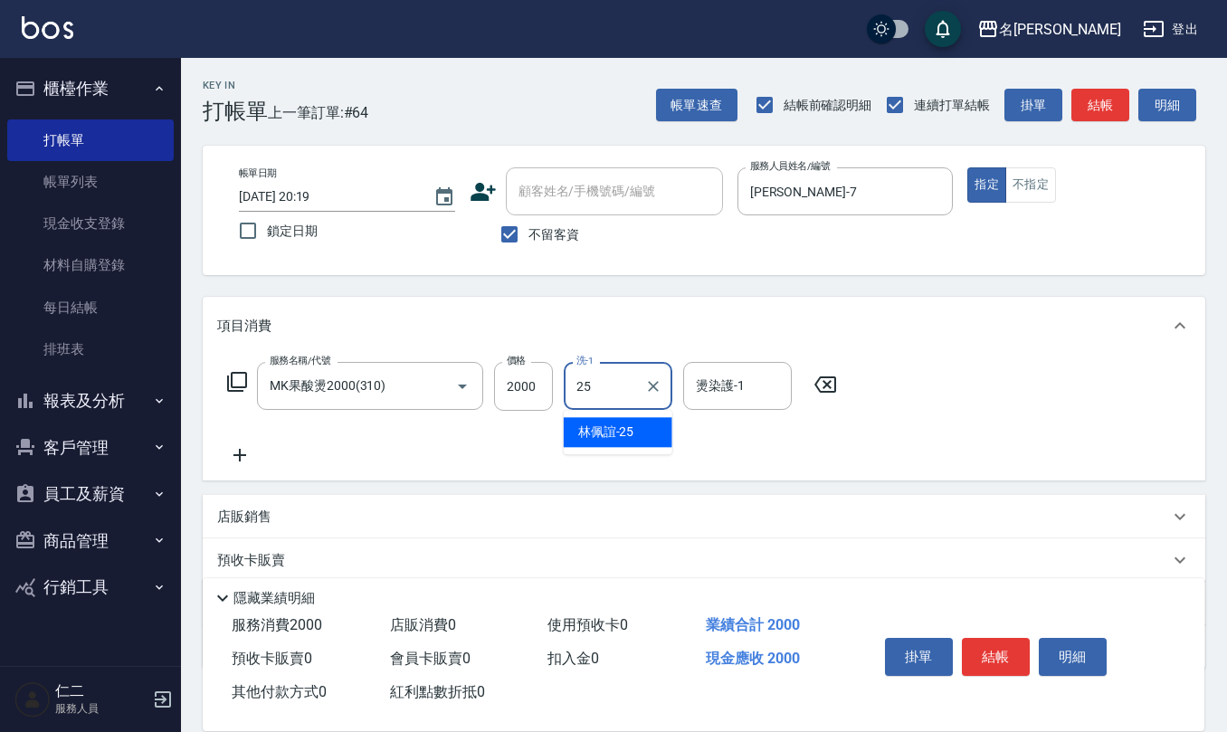
type input "林佩誼-25"
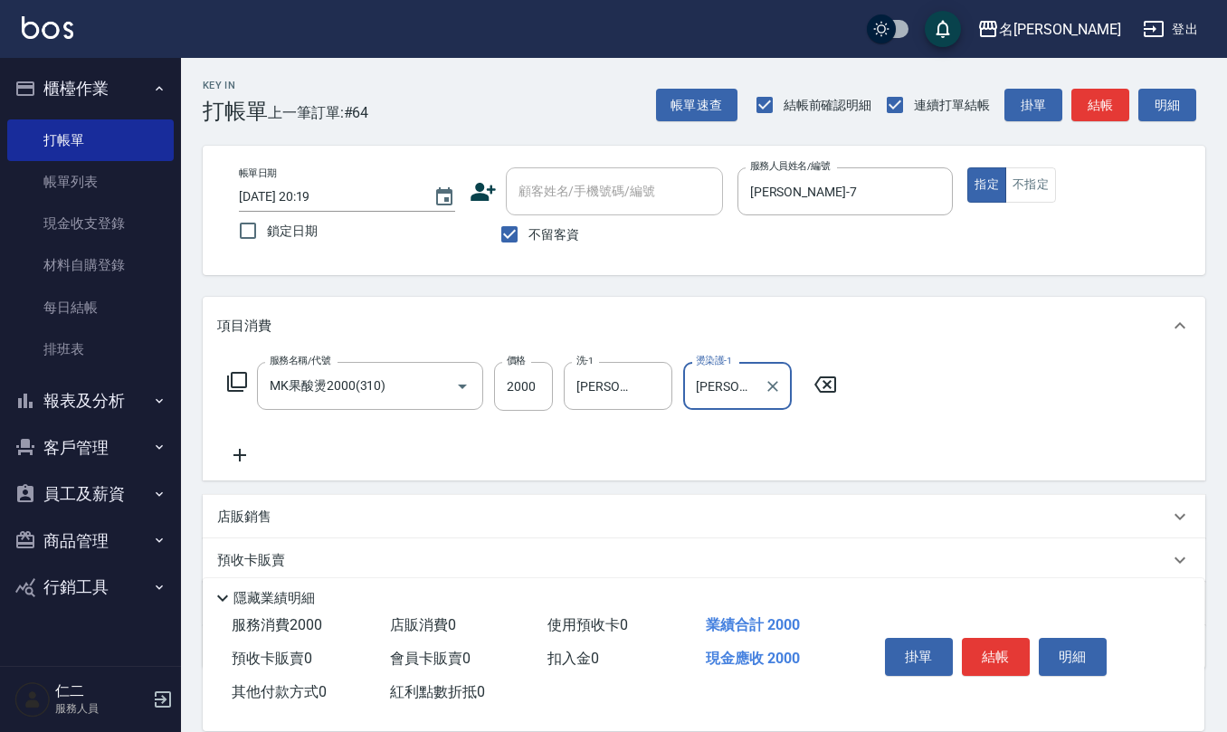
type input "林佩誼-25"
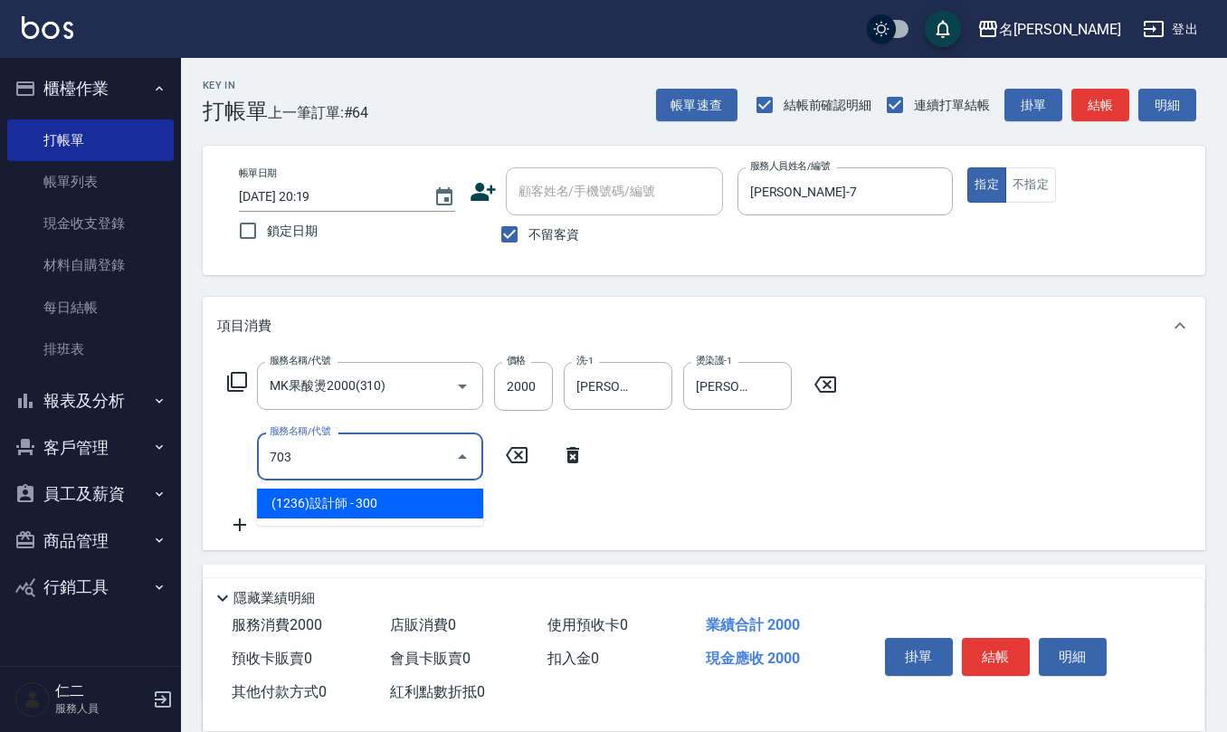
type input "(1236)設計師(703)"
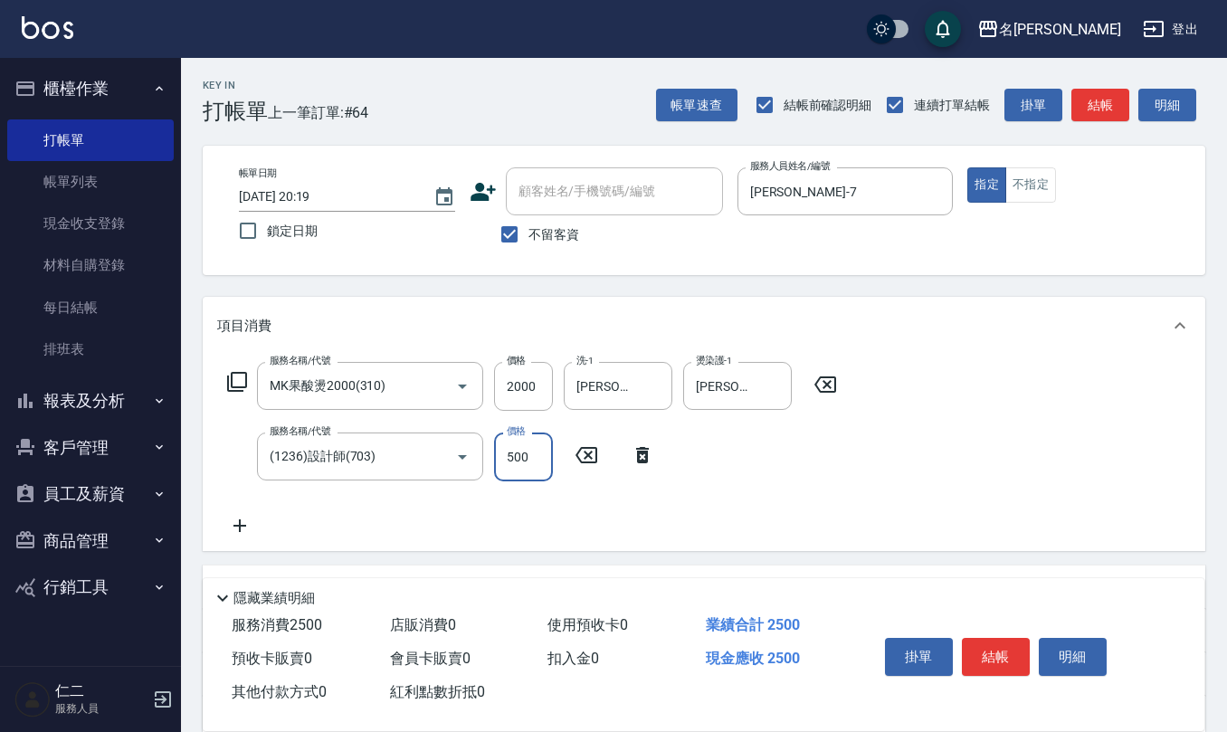
type input "500"
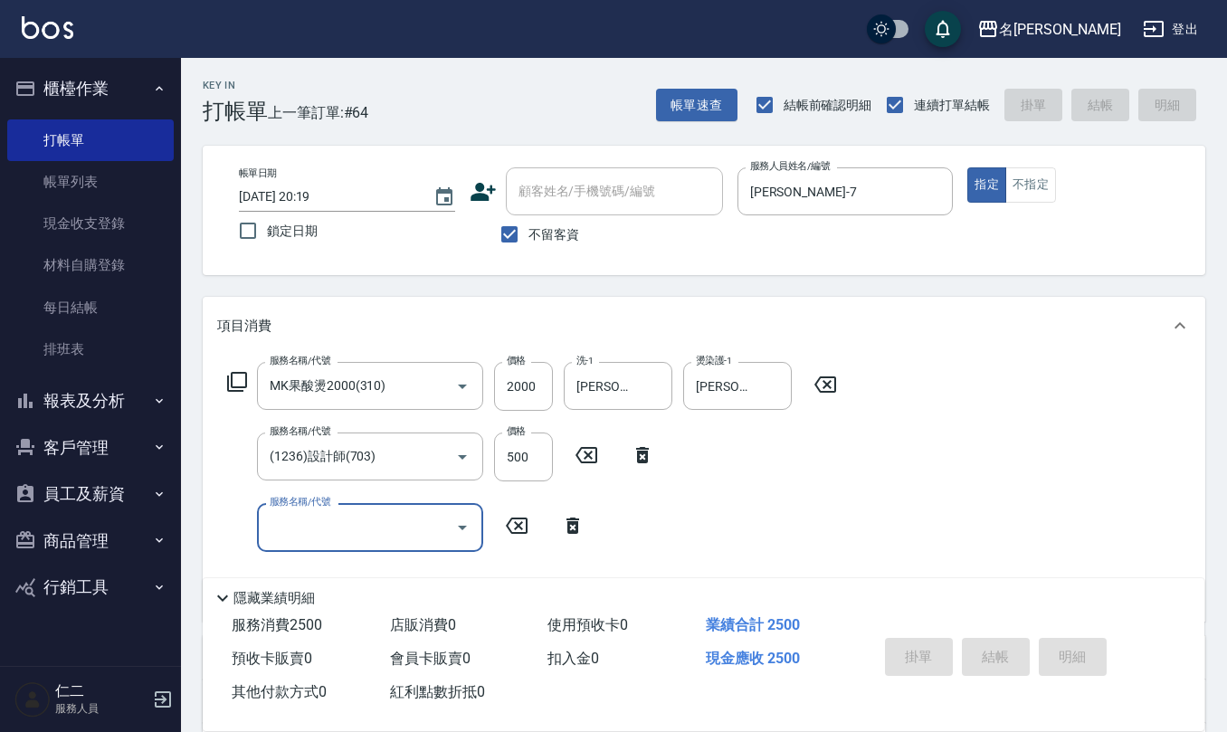
type input "2025/08/22 20:20"
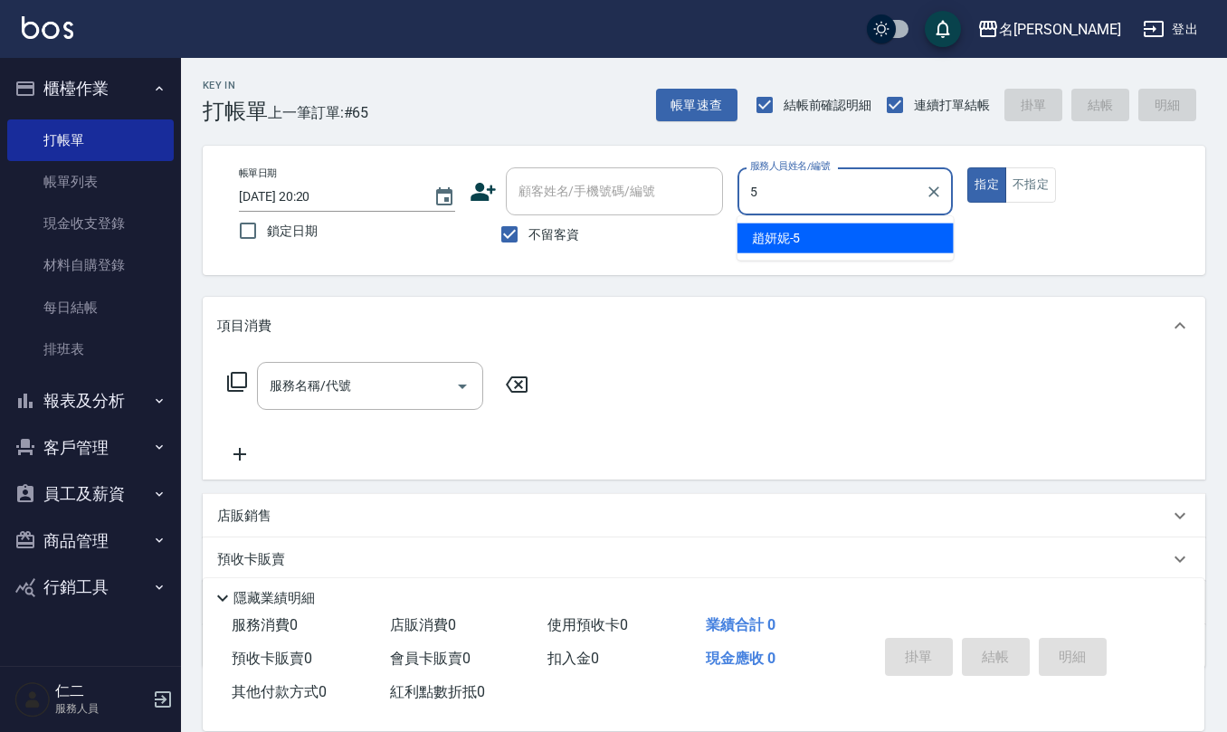
type input "趙妍妮-5"
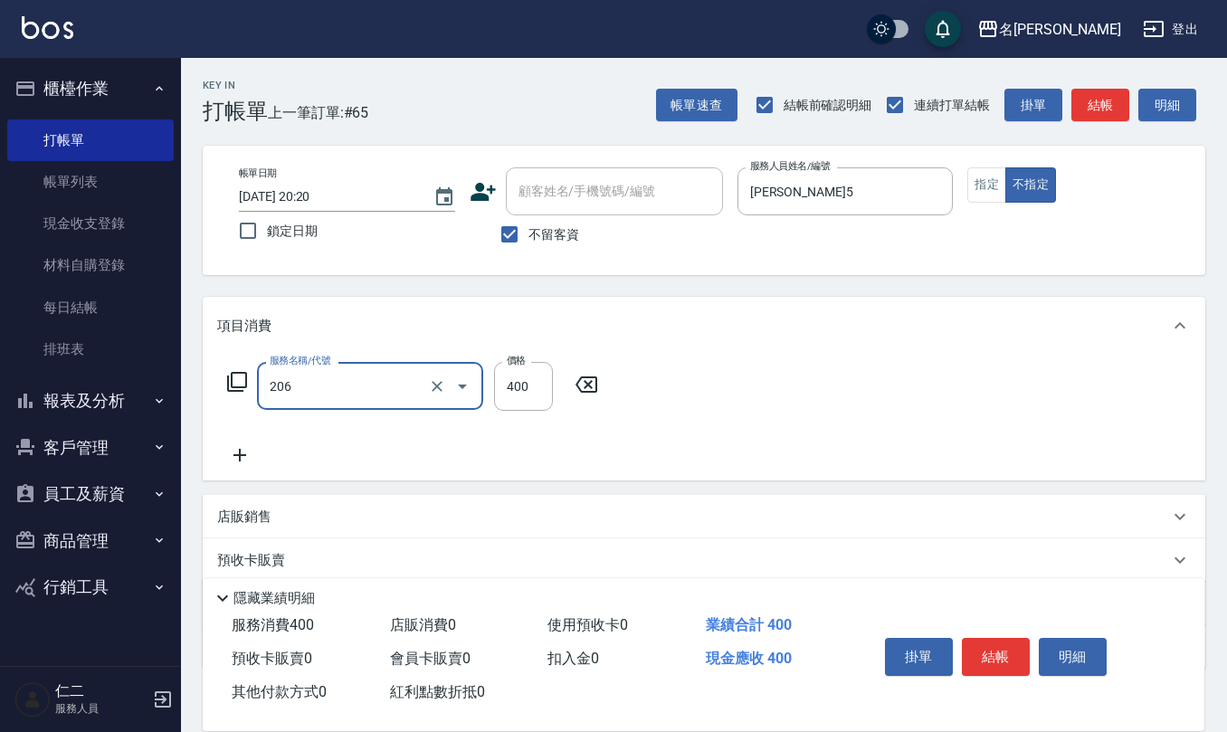
type input "健康洗(206)"
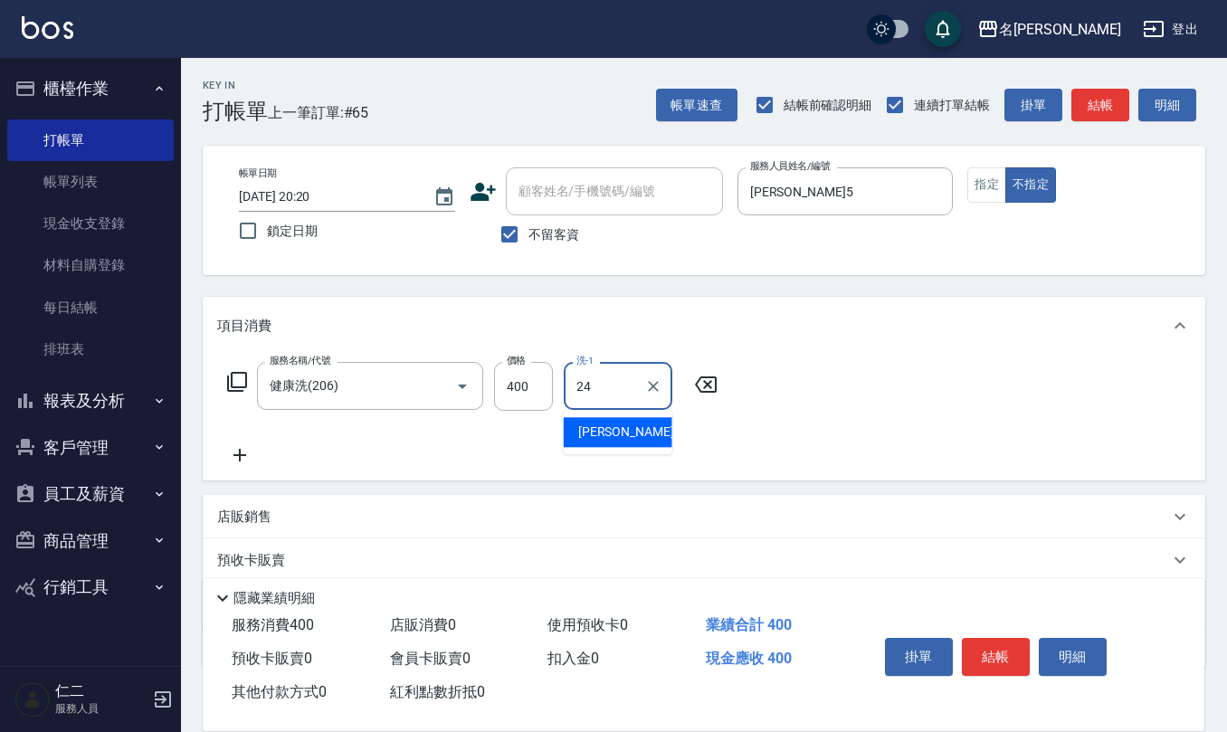
type input "蘇亭云-24"
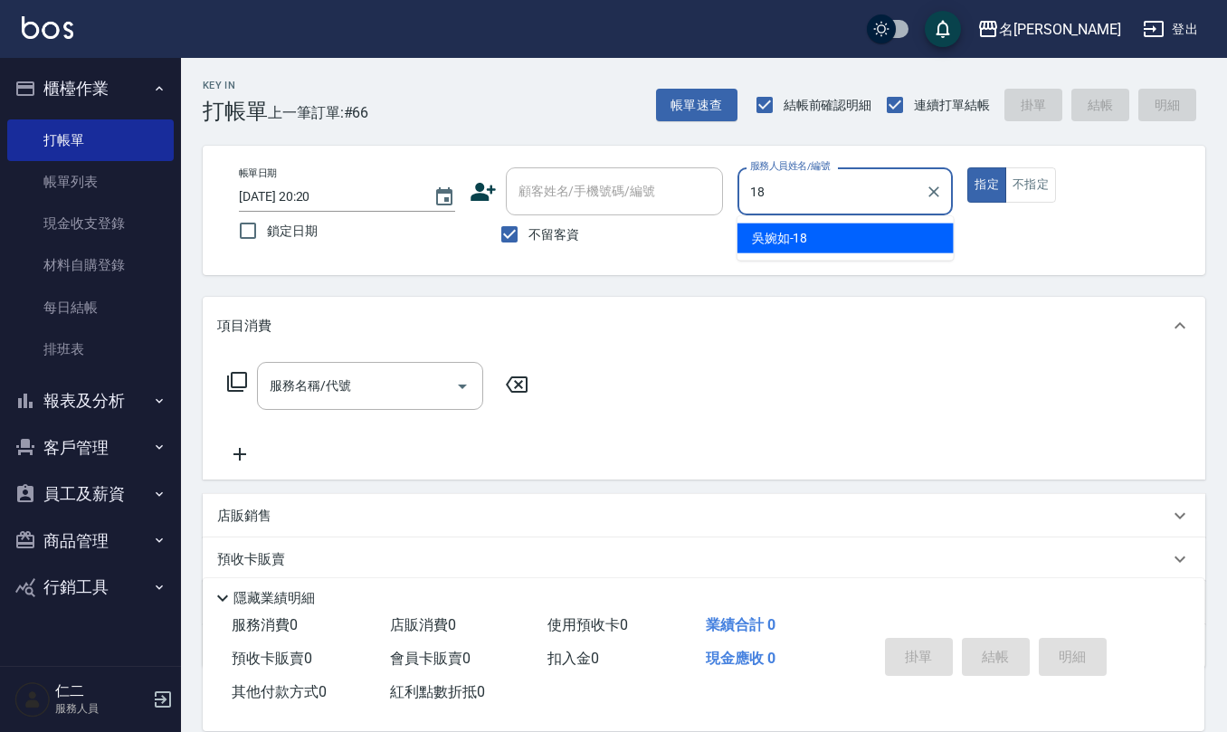
type input "吳婉如-18"
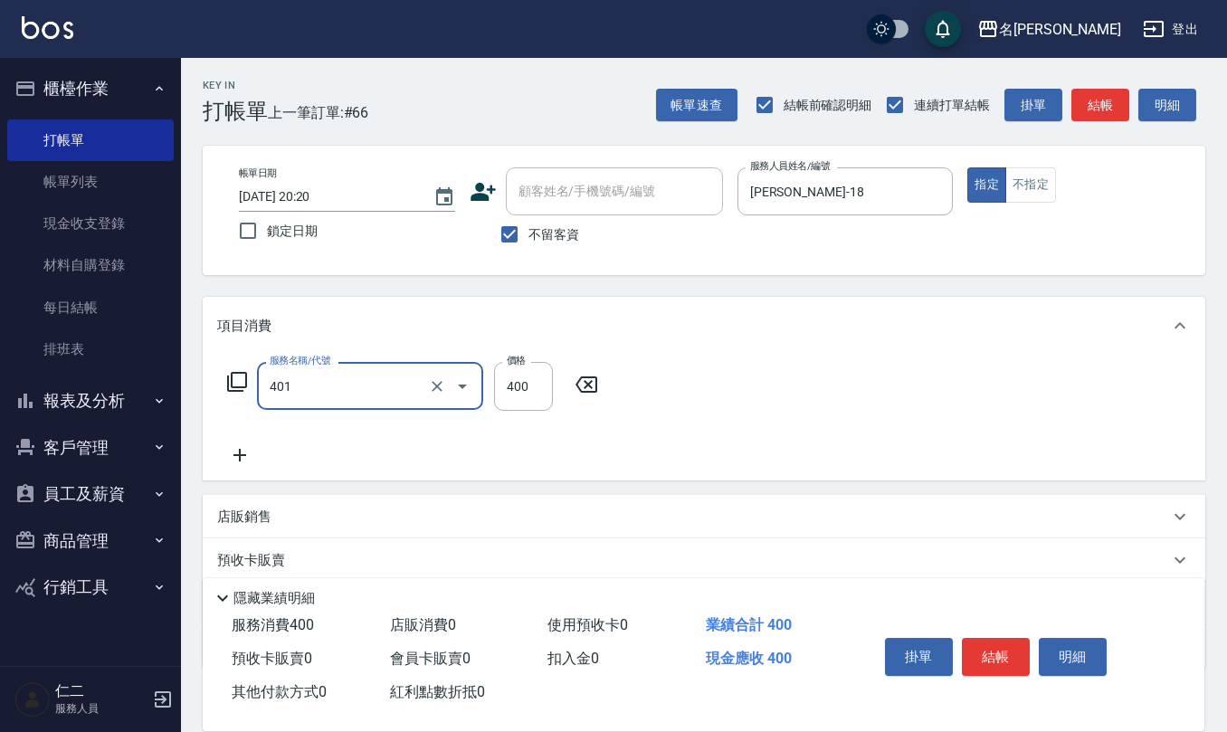
type input "剪髮(401)"
type input "300"
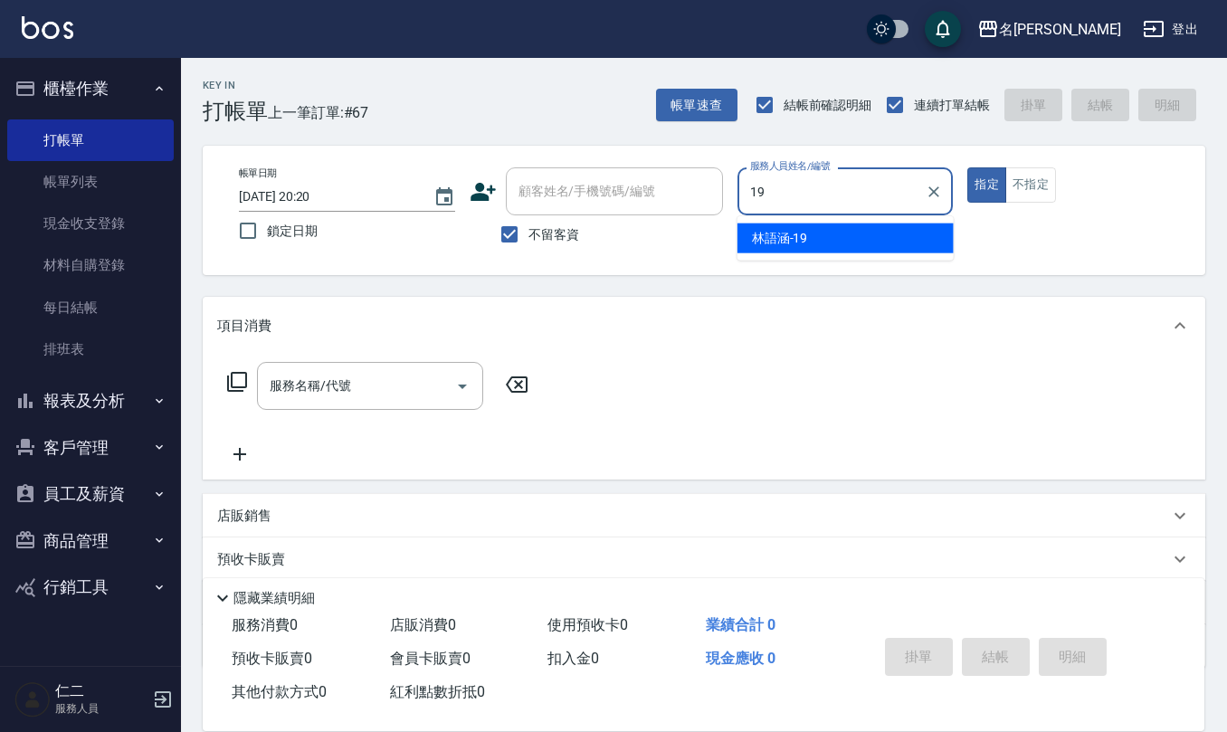
type input "林語涵-19"
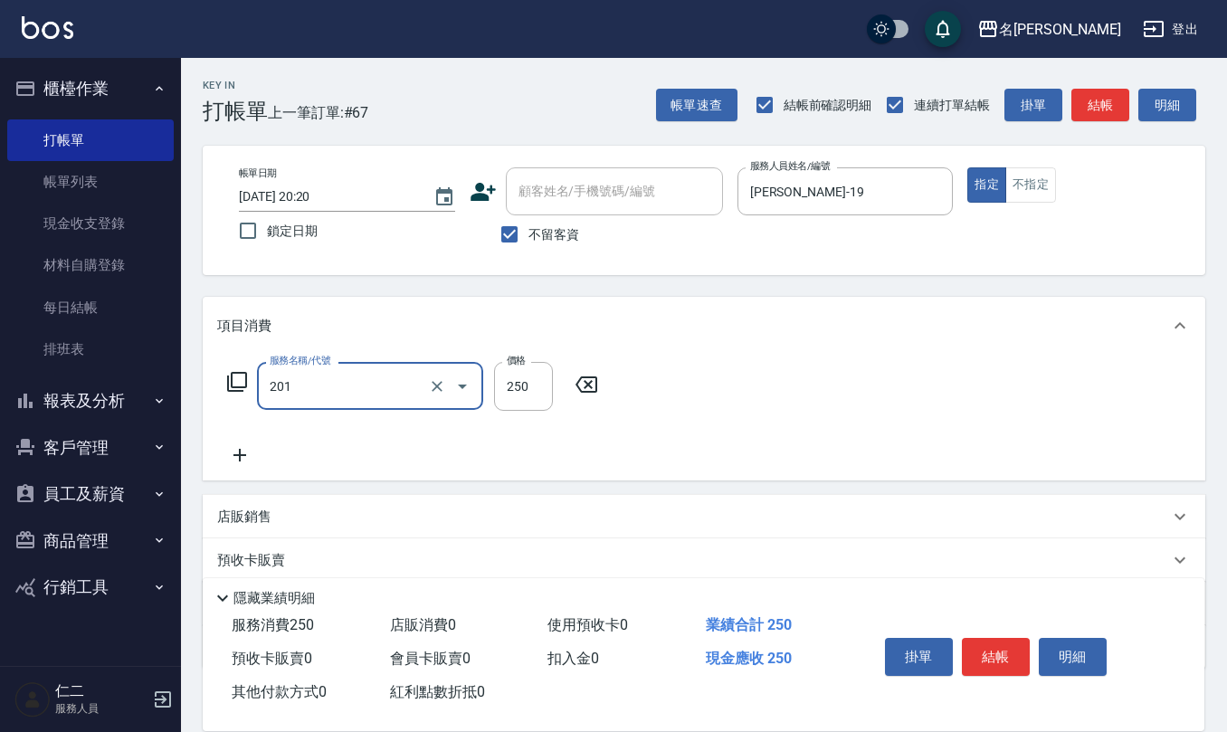
type input "洗髮(201)"
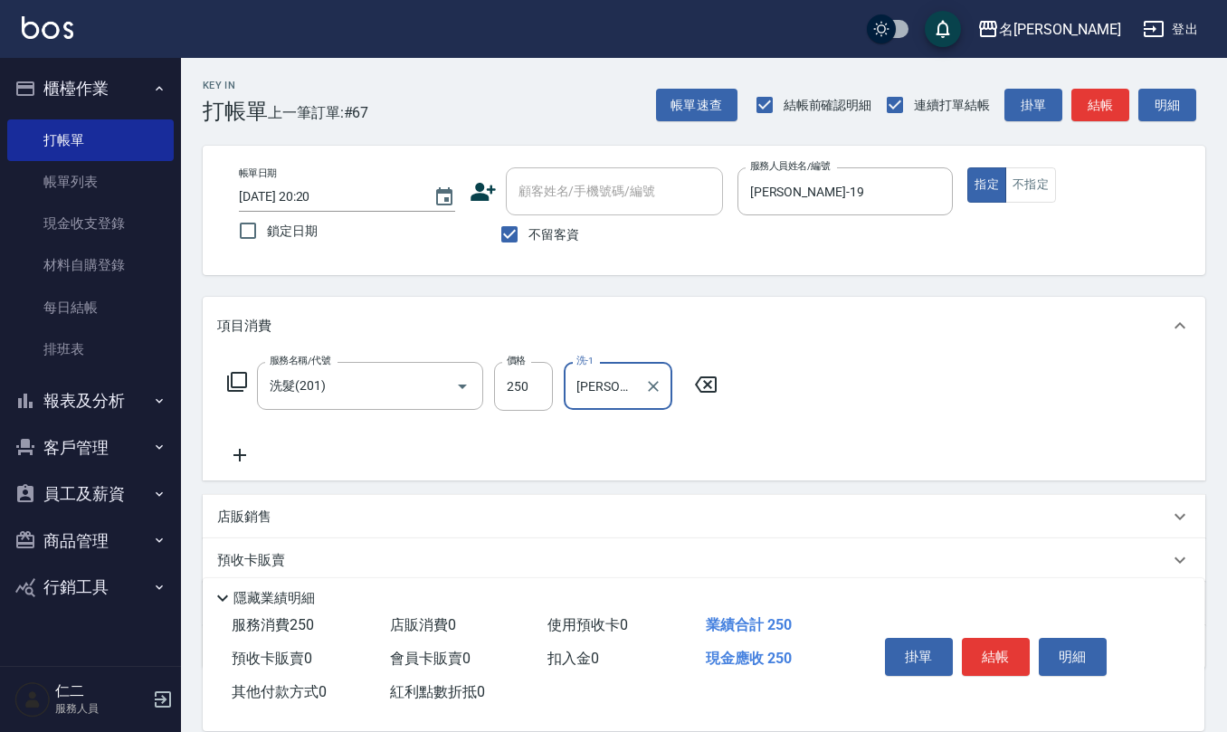
type input "趙妍妮-5"
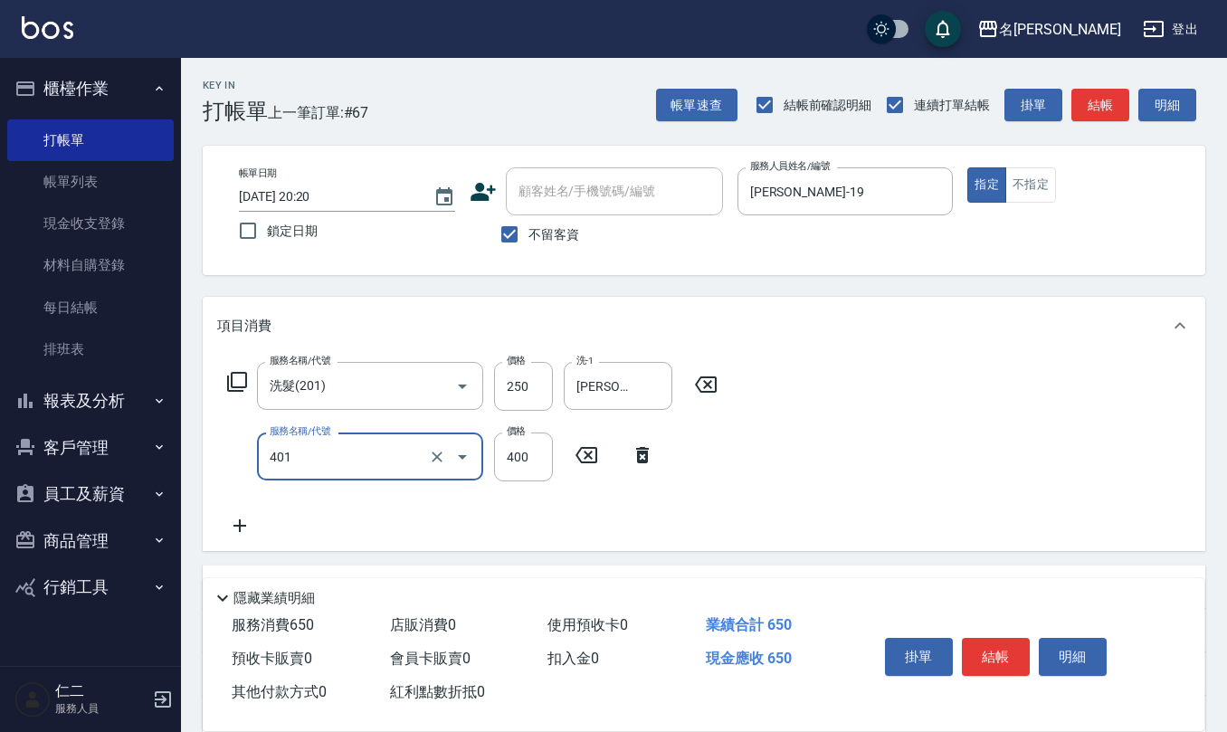
type input "剪髮(401)"
type input "500"
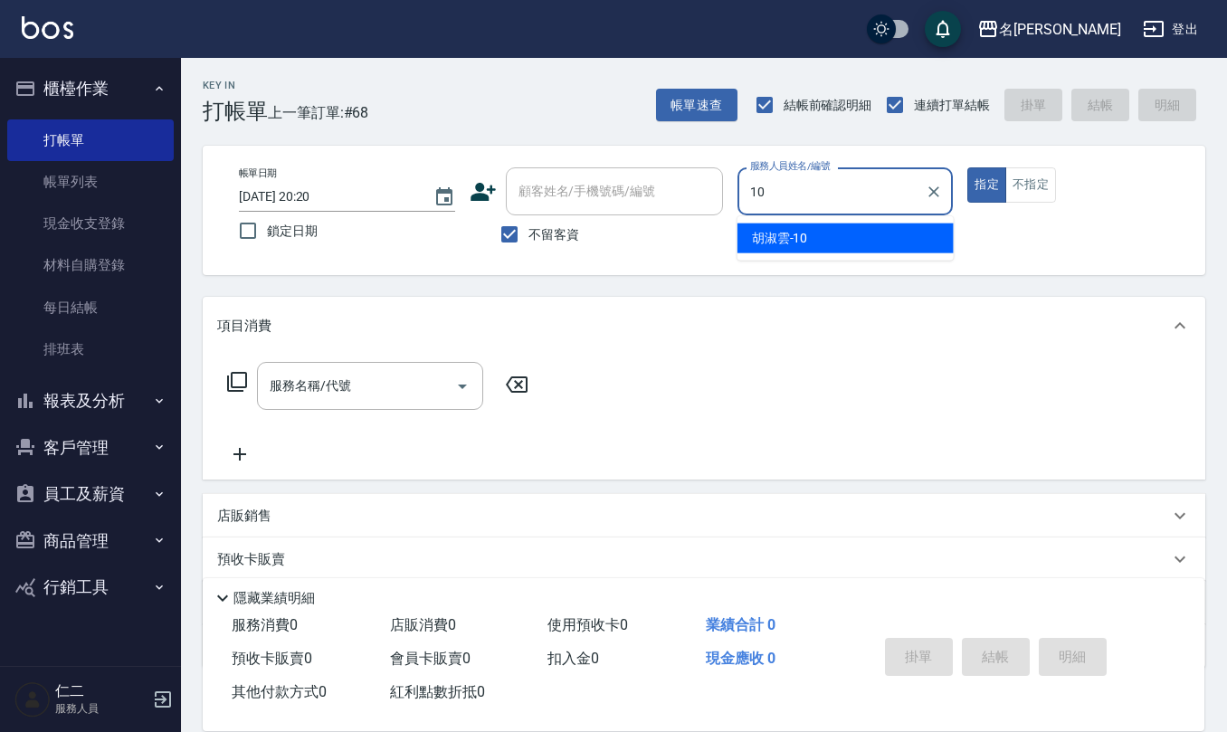
type input "胡淑雲-10"
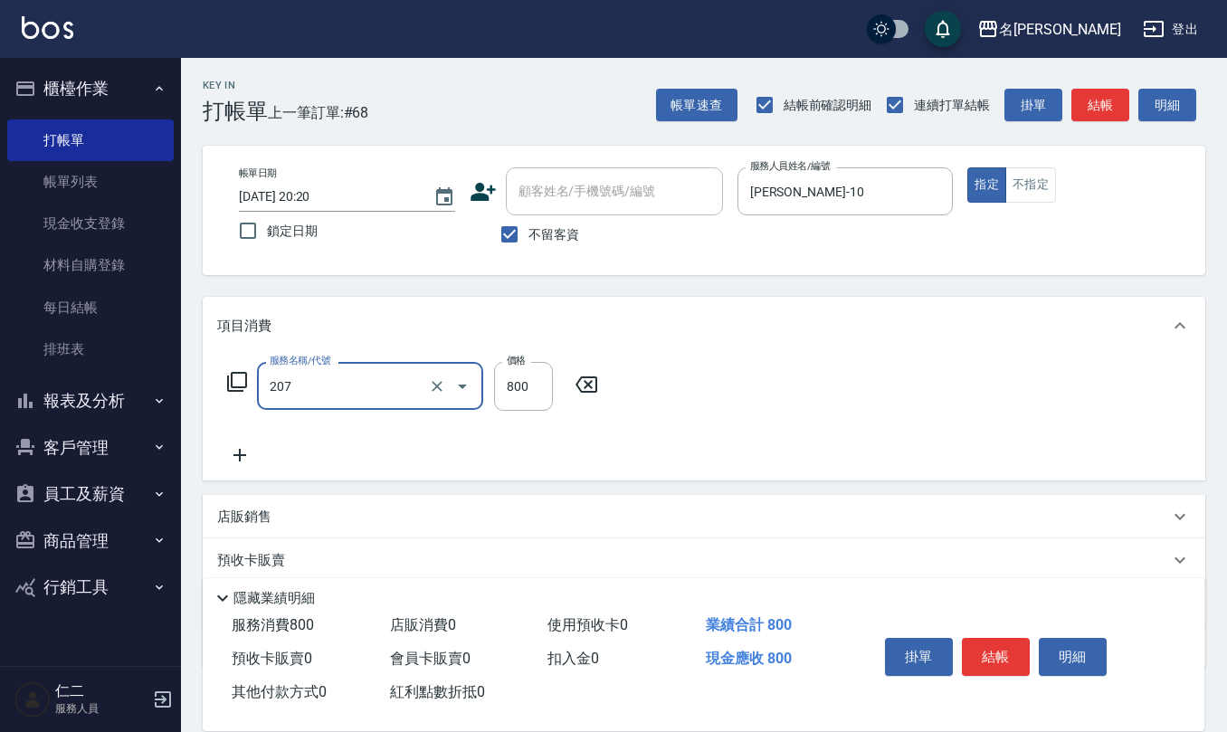
type input "清潔洗(207)"
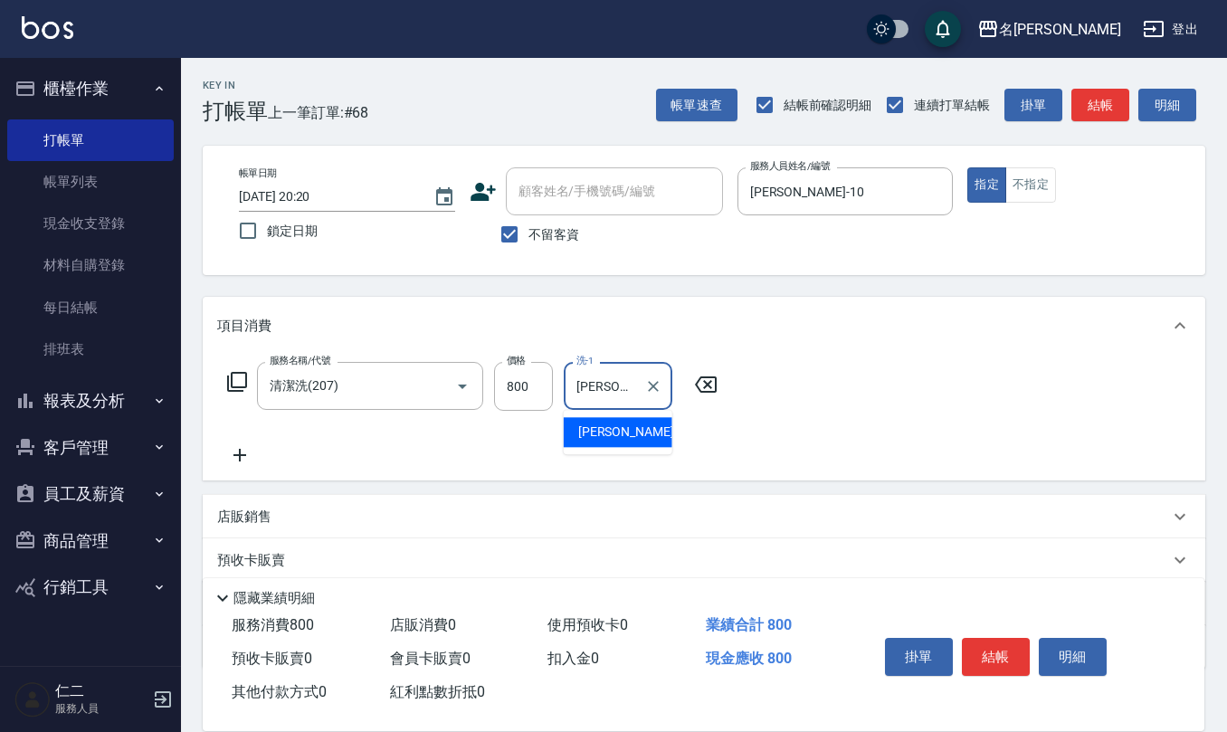
type input "蘇亭云-24"
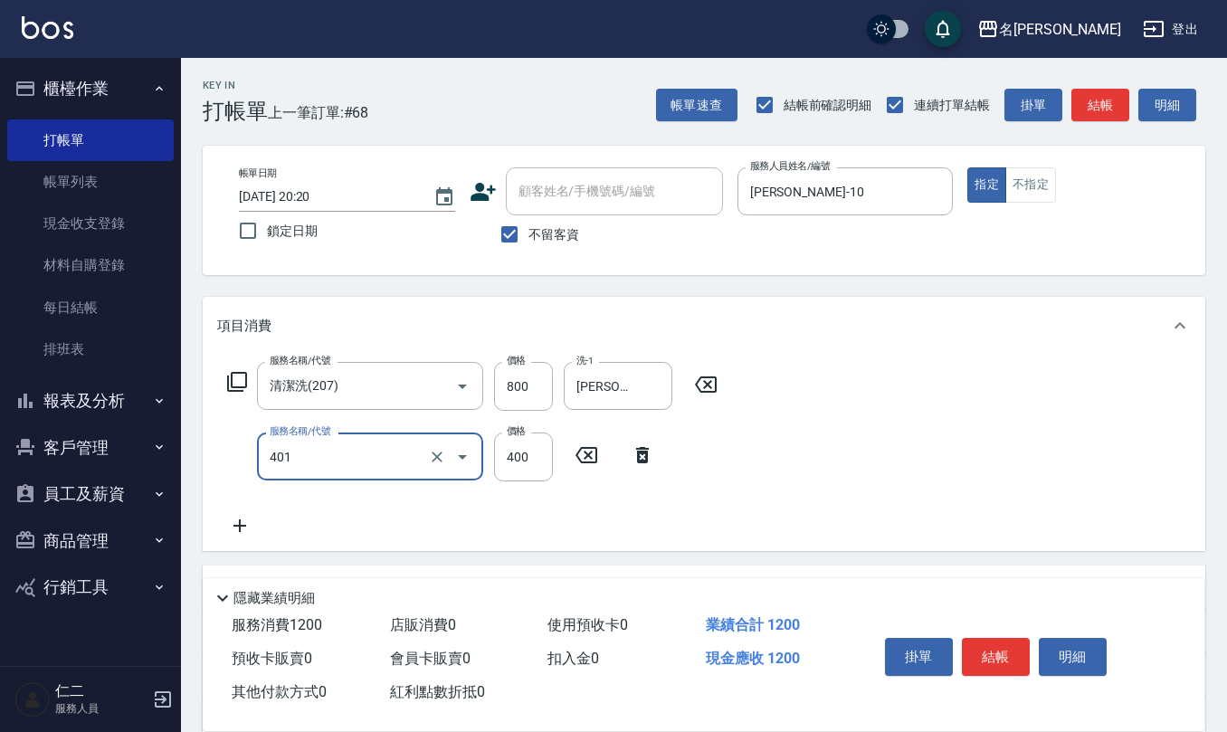
type input "剪髮(401)"
type input "405"
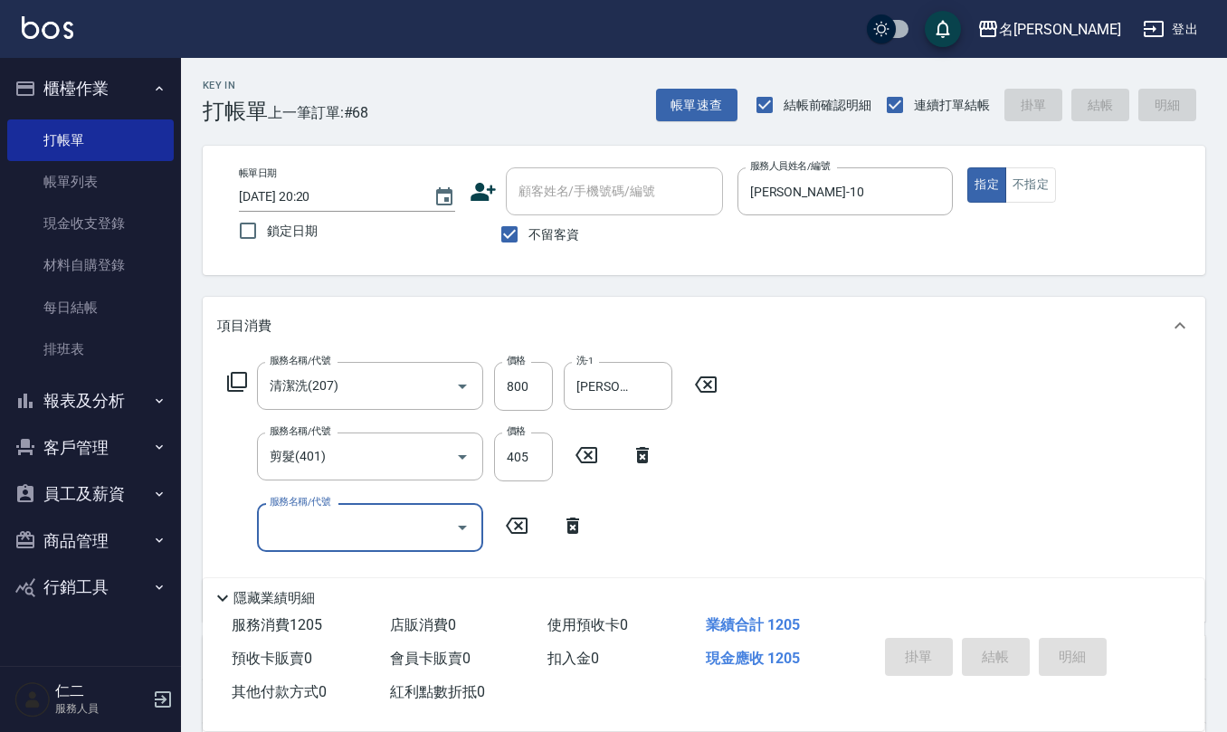
type input "2025/08/22 20:21"
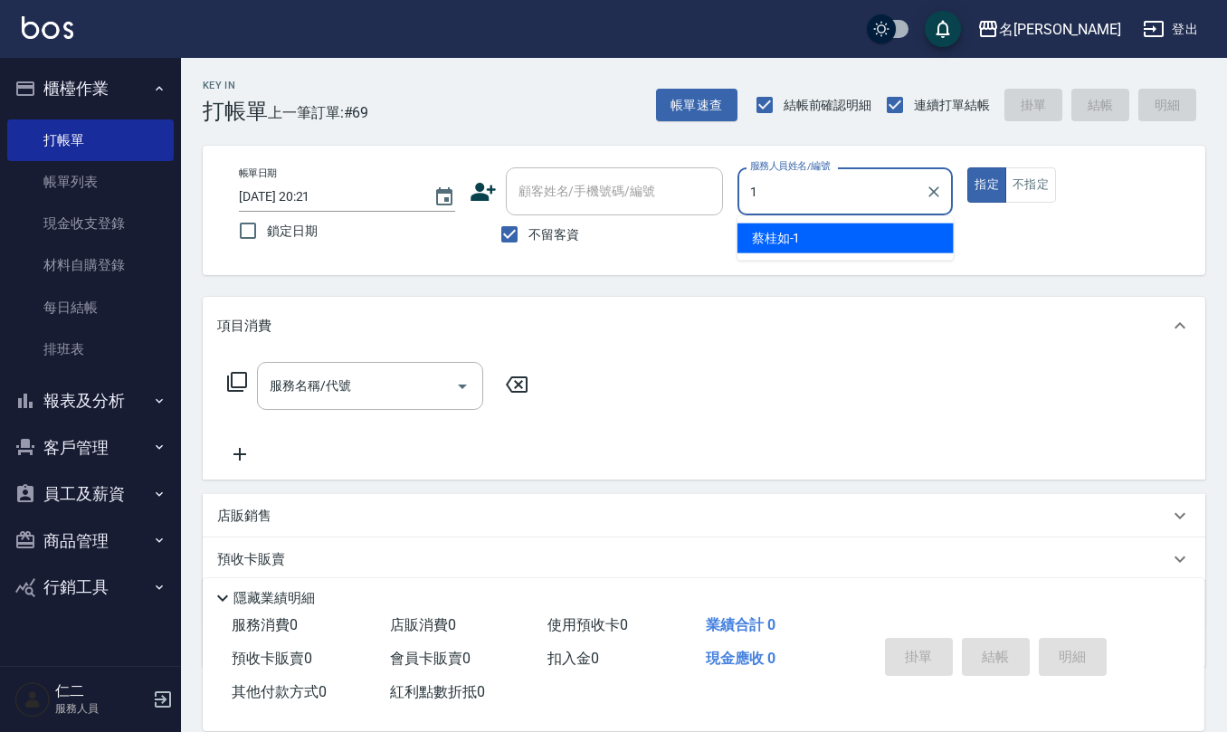
type input "蔡桂如-1"
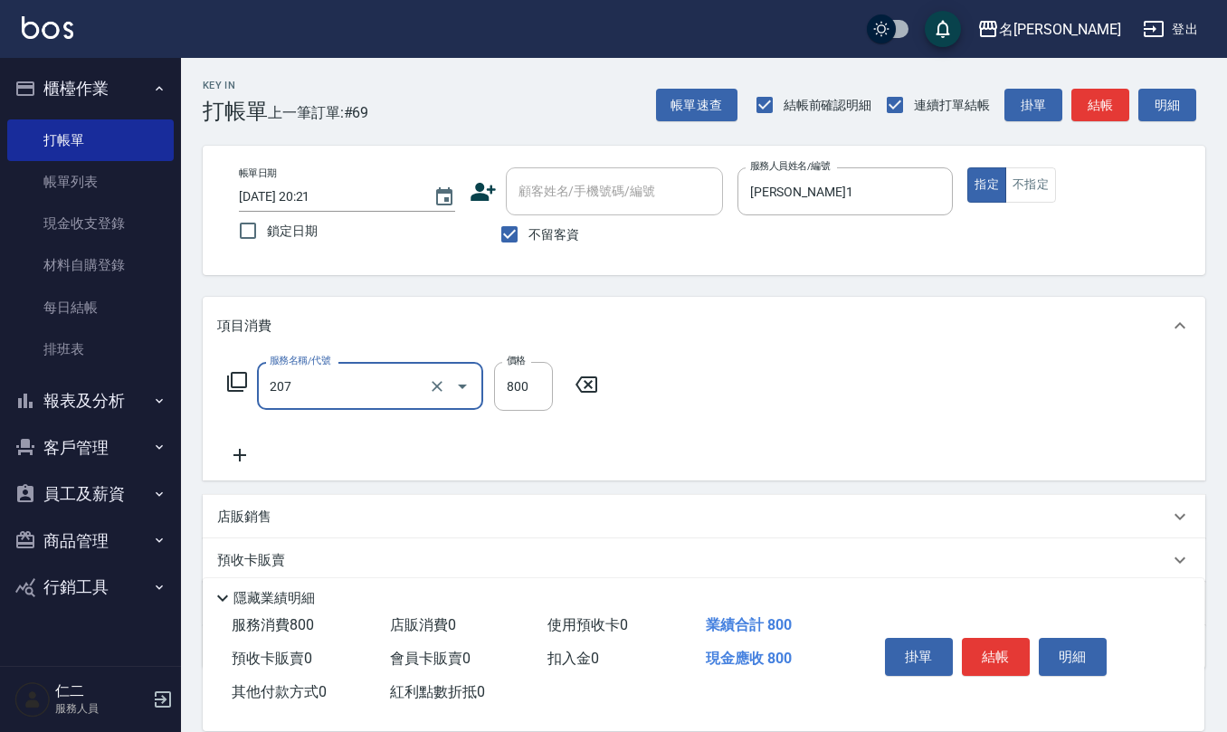
type input "清潔洗(207)"
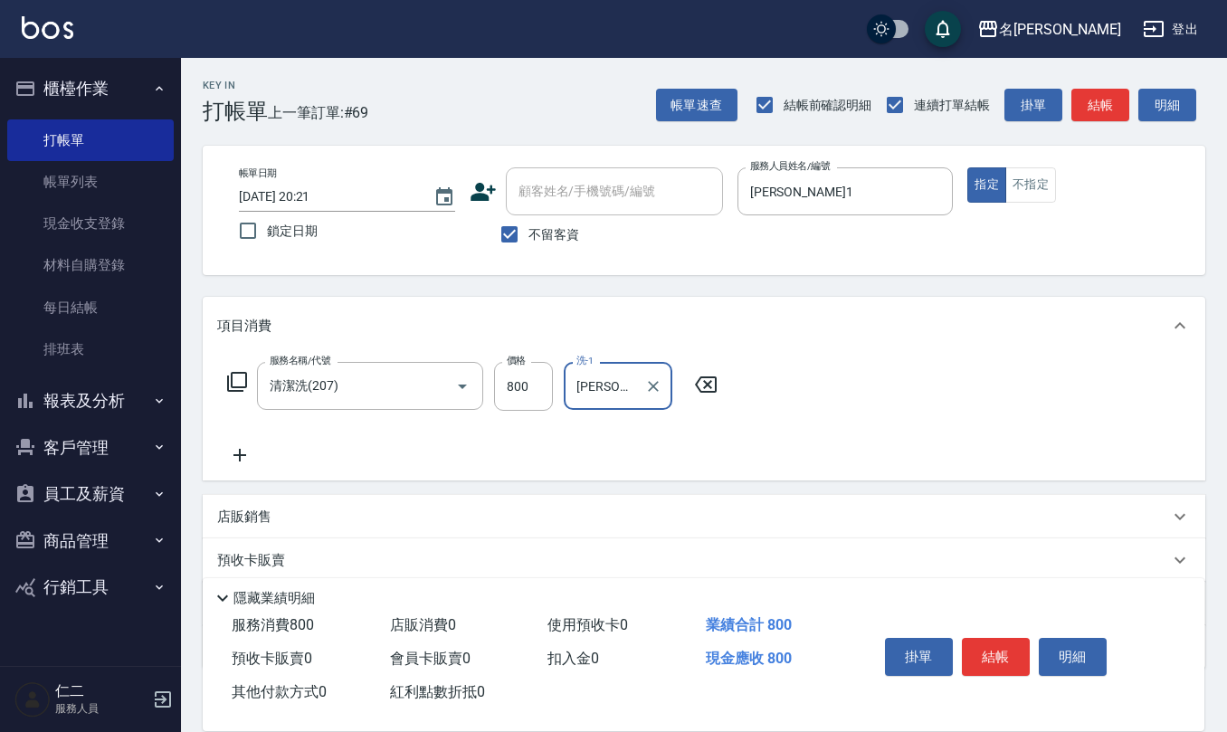
type input "杜芊彤-20"
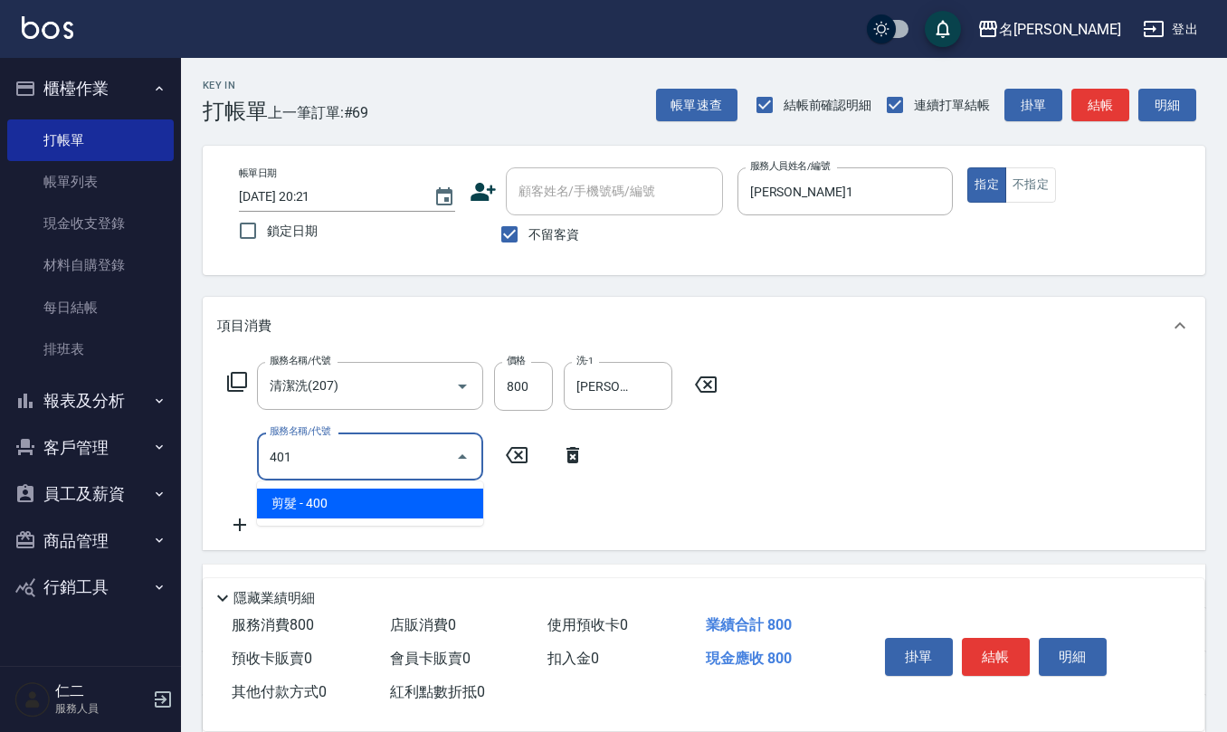
type input "剪髮(401)"
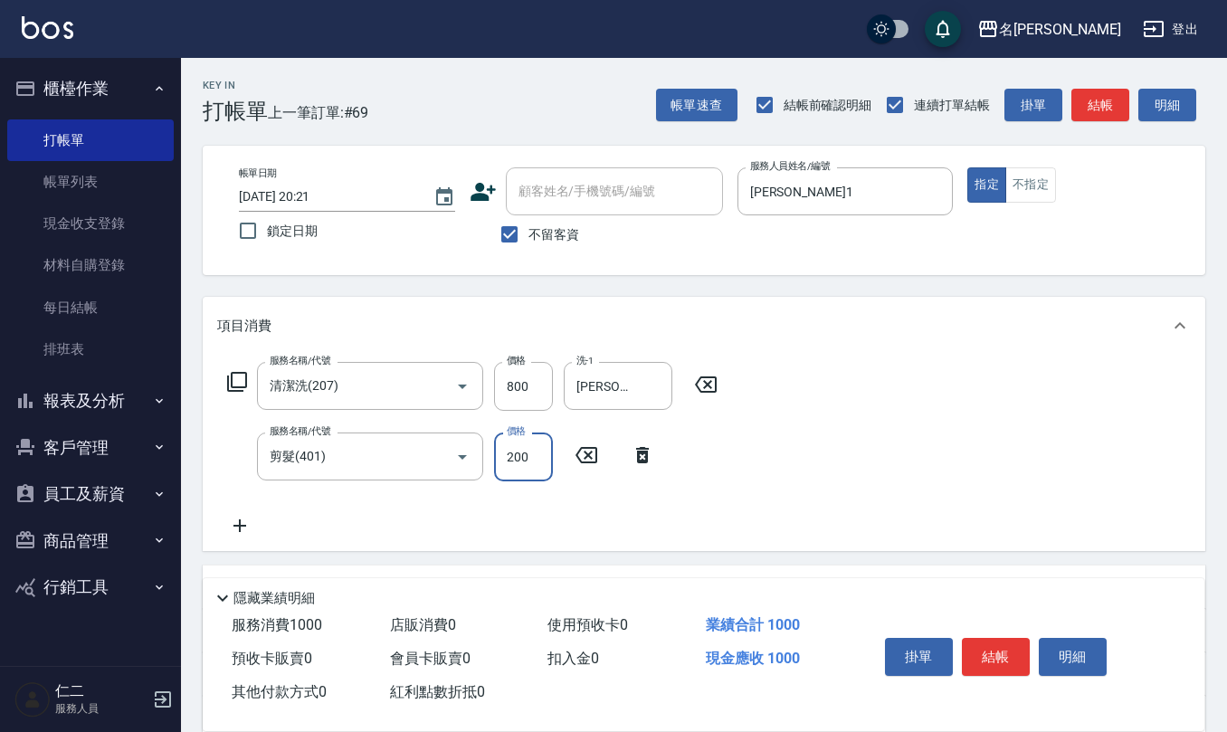
type input "200"
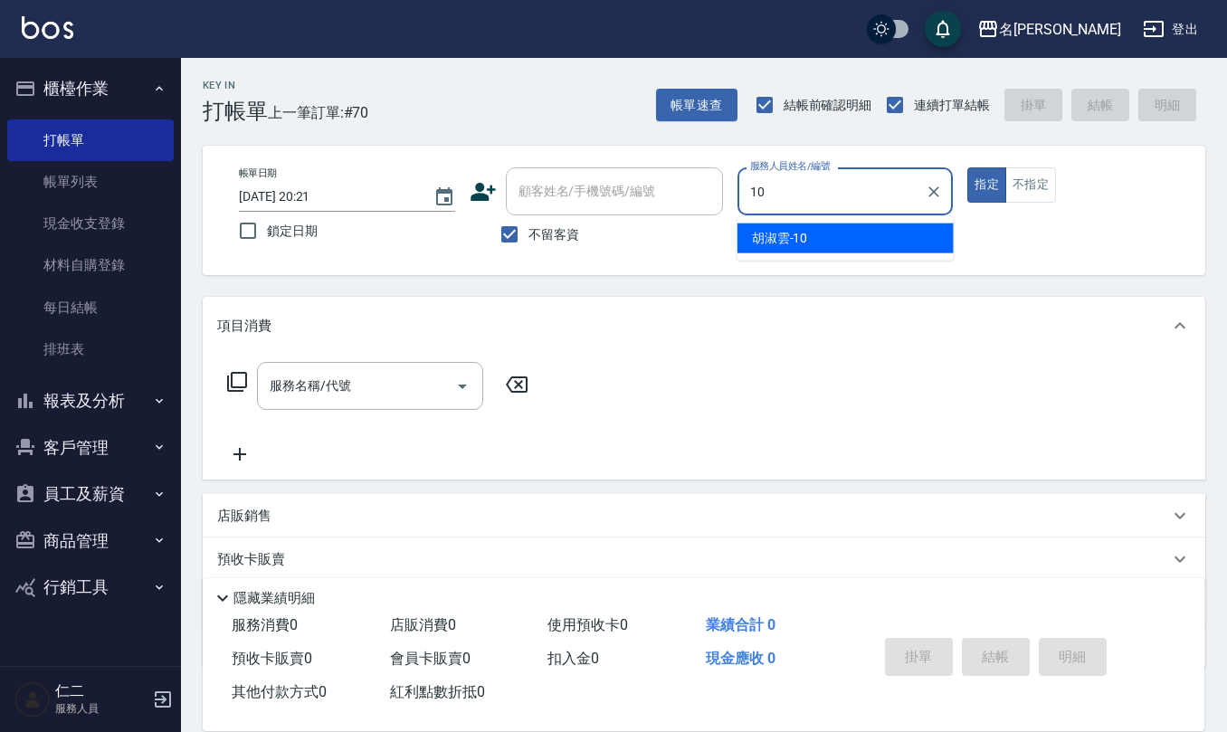
type input "胡淑雲-10"
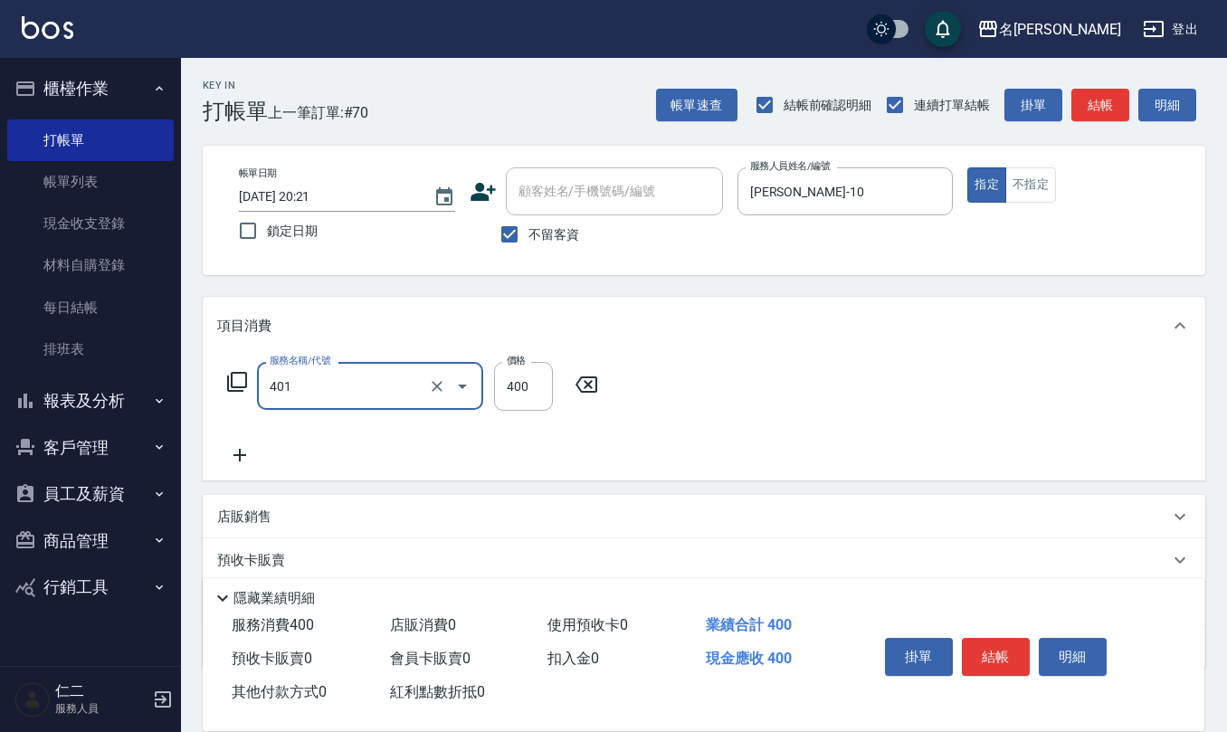
type input "剪髮(401)"
type input "360"
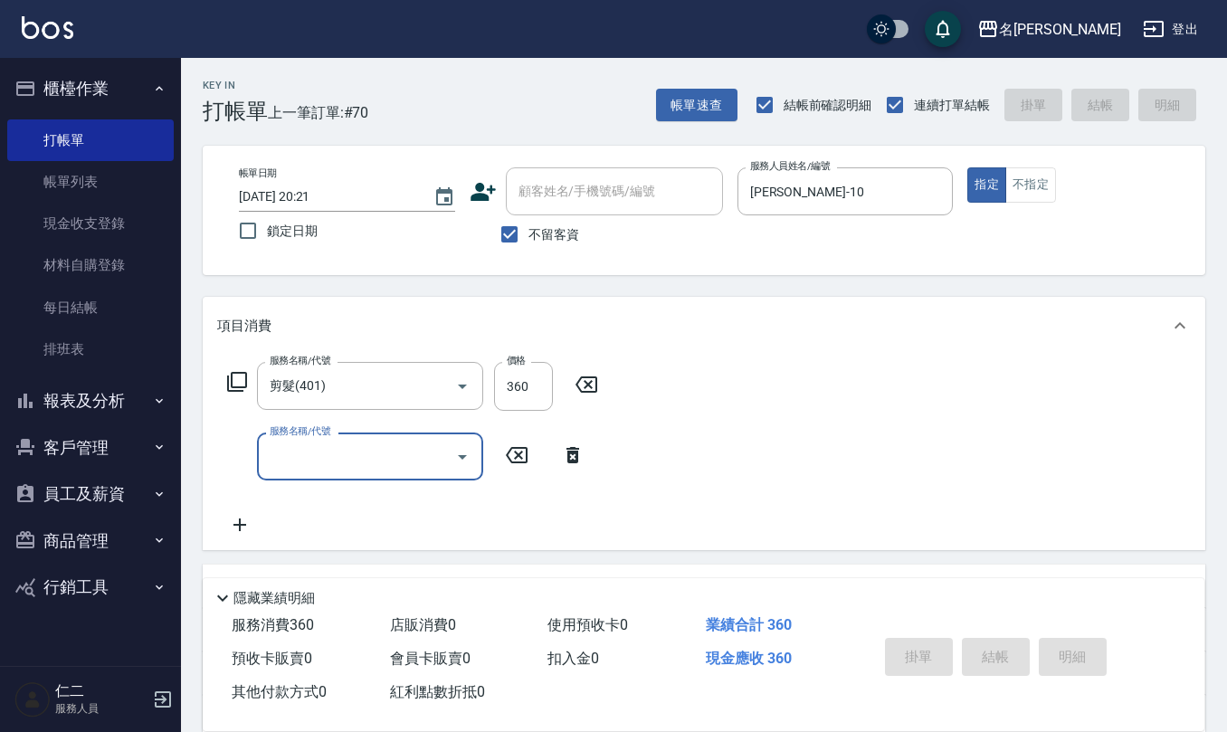
type input "2025/08/22 20:22"
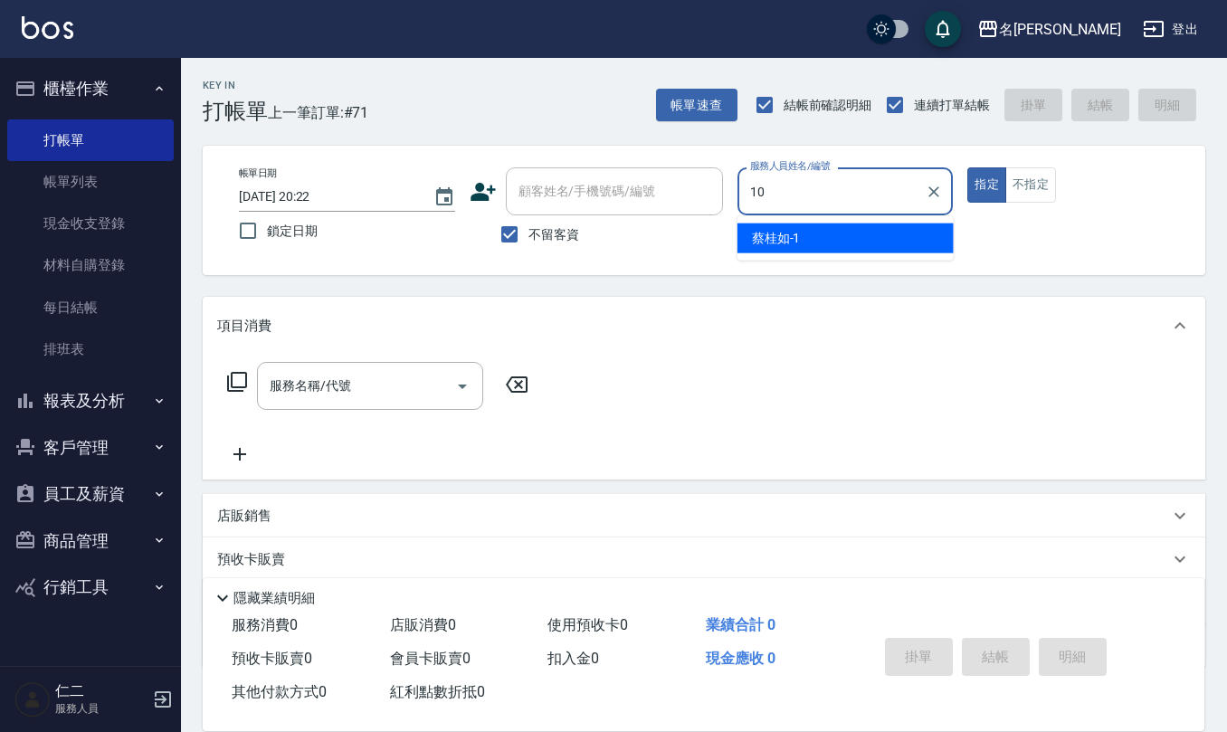
type input "胡淑雲-10"
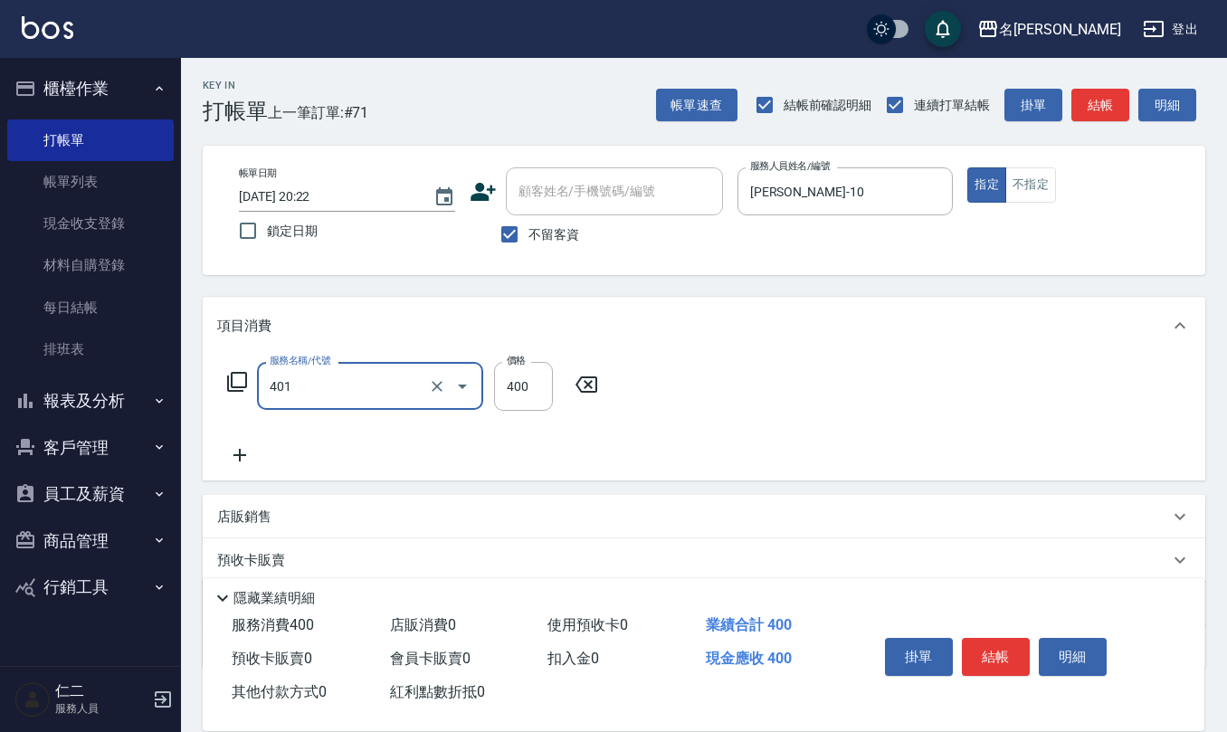
type input "剪髮(401)"
type input "360"
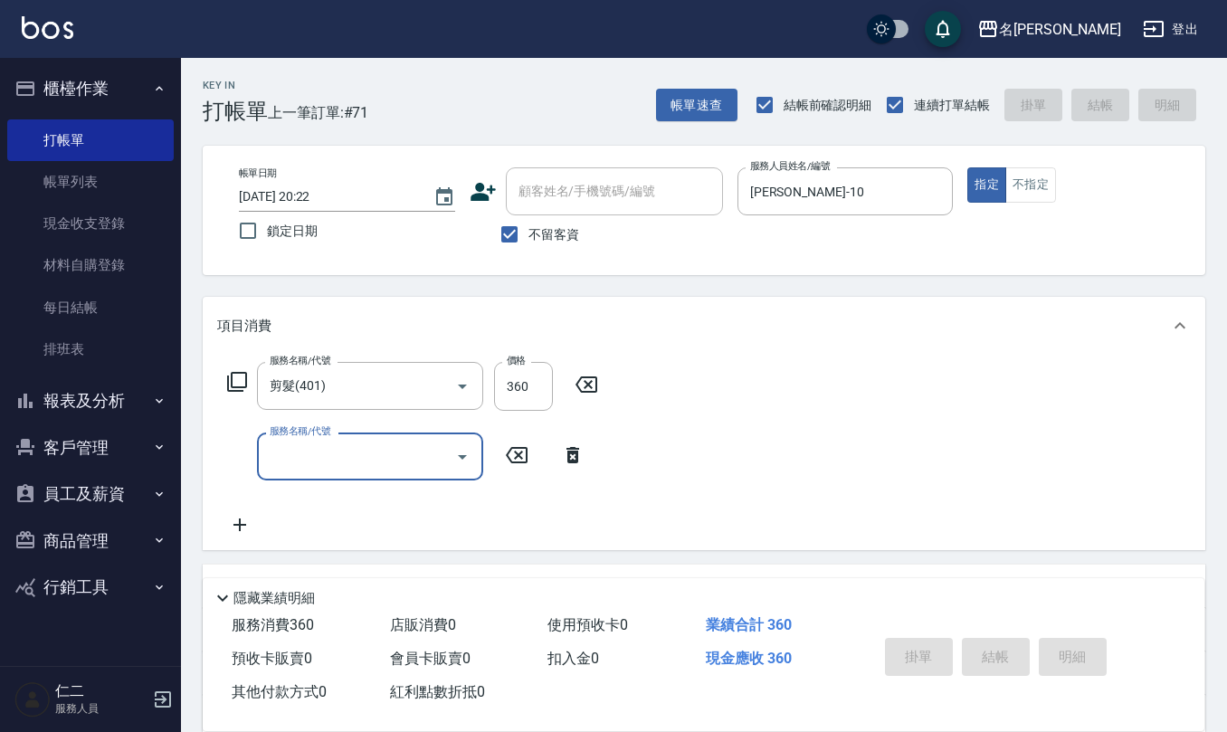
type input "2025/08/22 20:23"
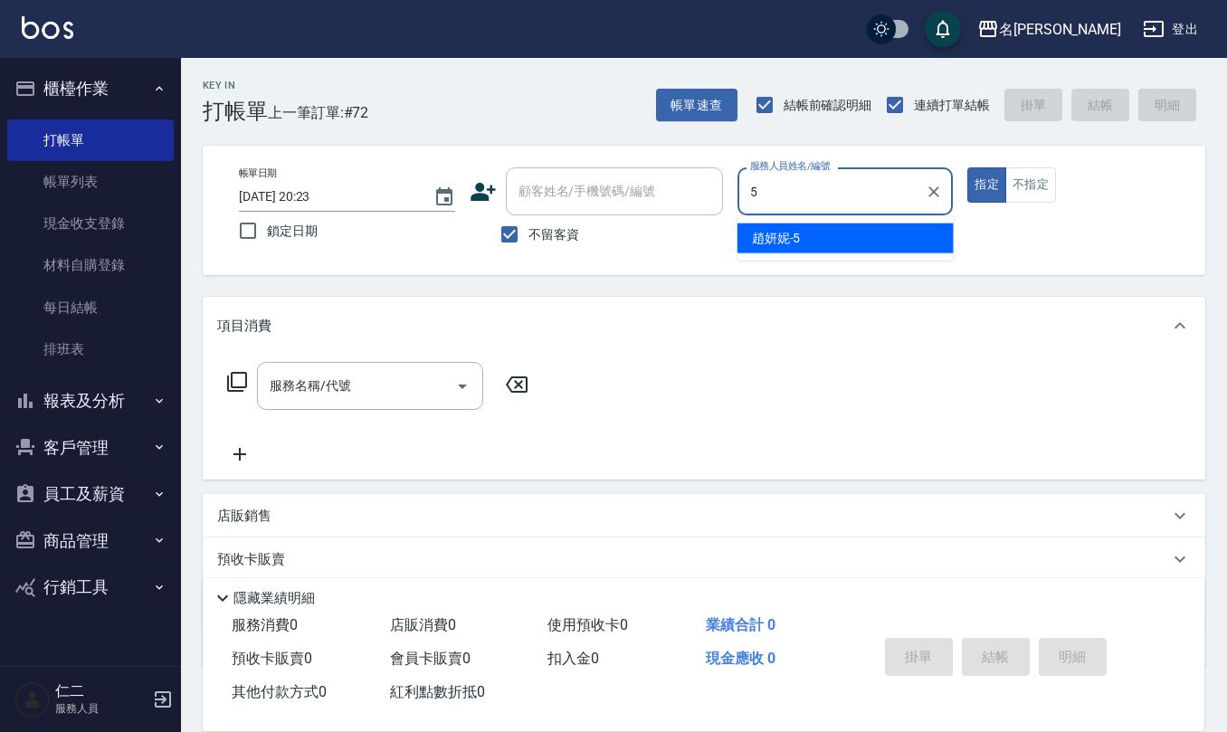
type input "趙妍妮-5"
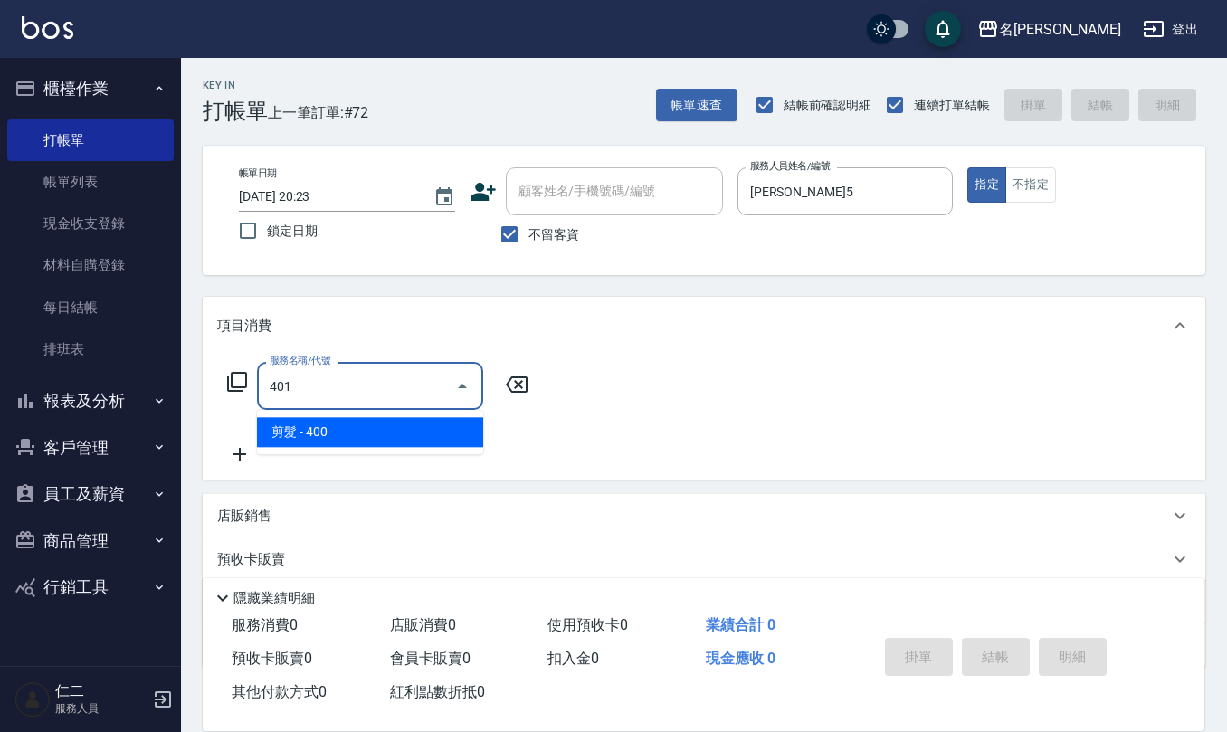
type input "剪髮(401)"
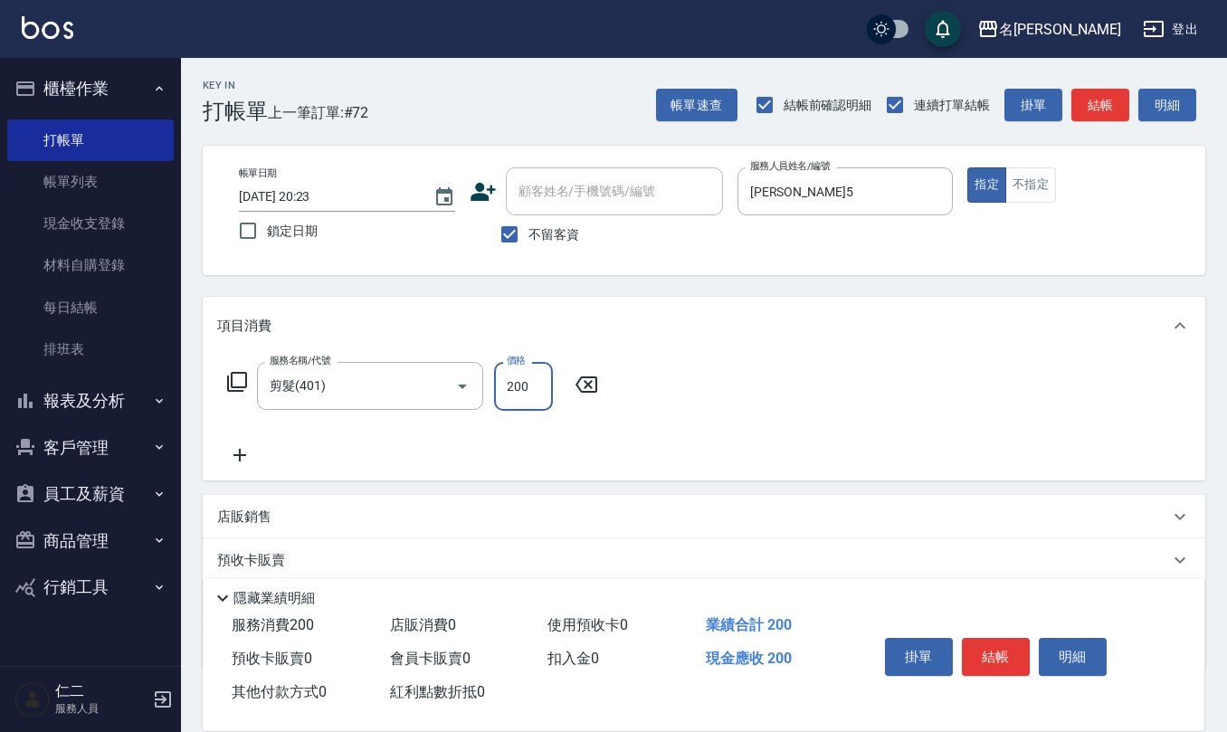
type input "200"
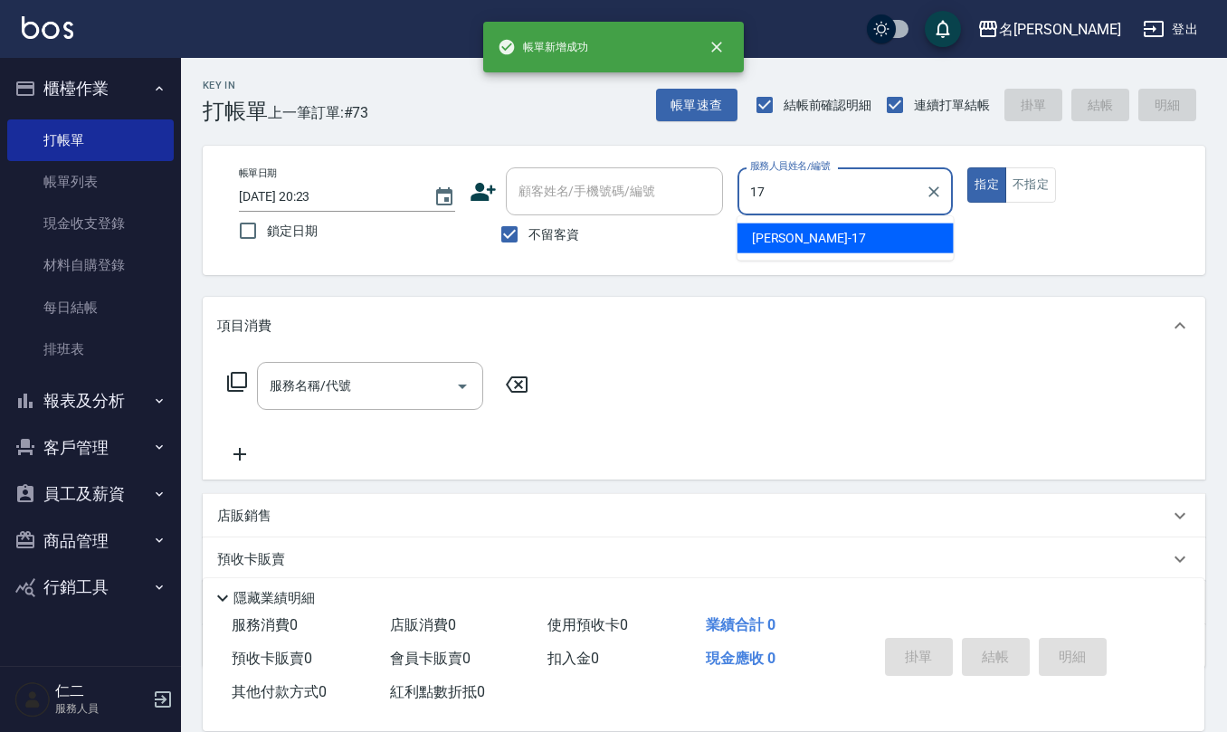
type input "李俞玫-17"
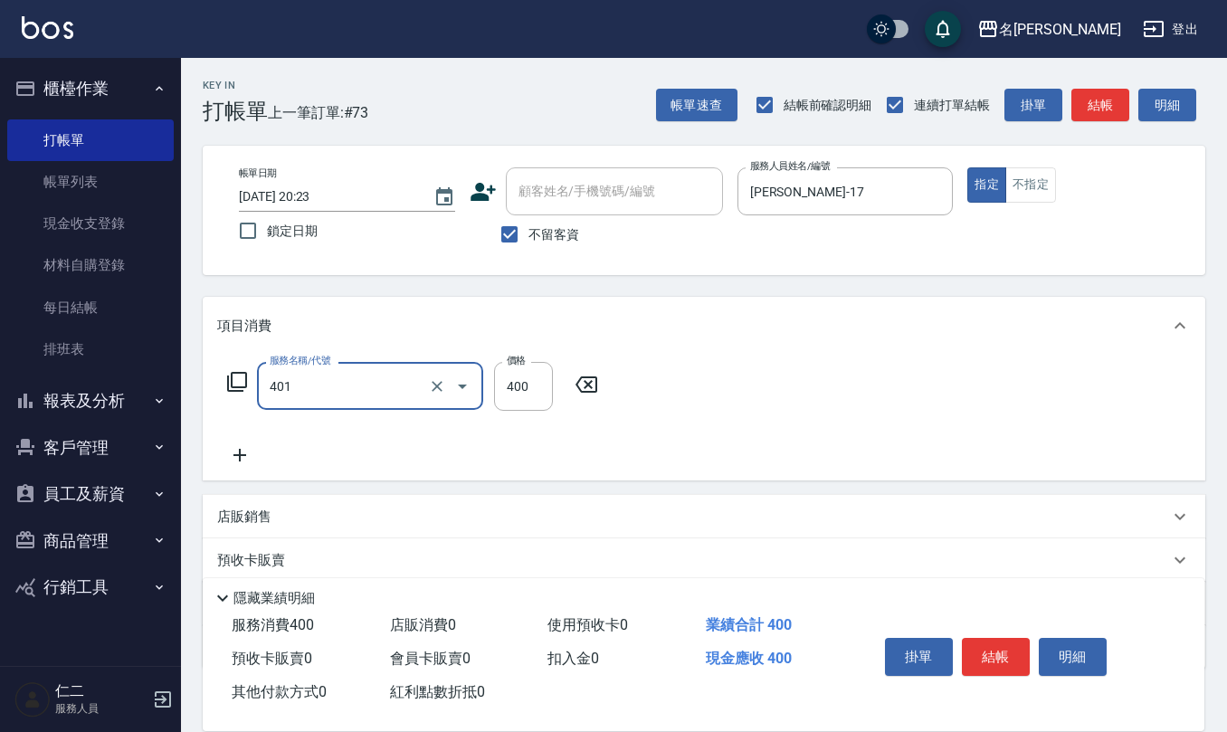
type input "剪髮(401)"
type input "450"
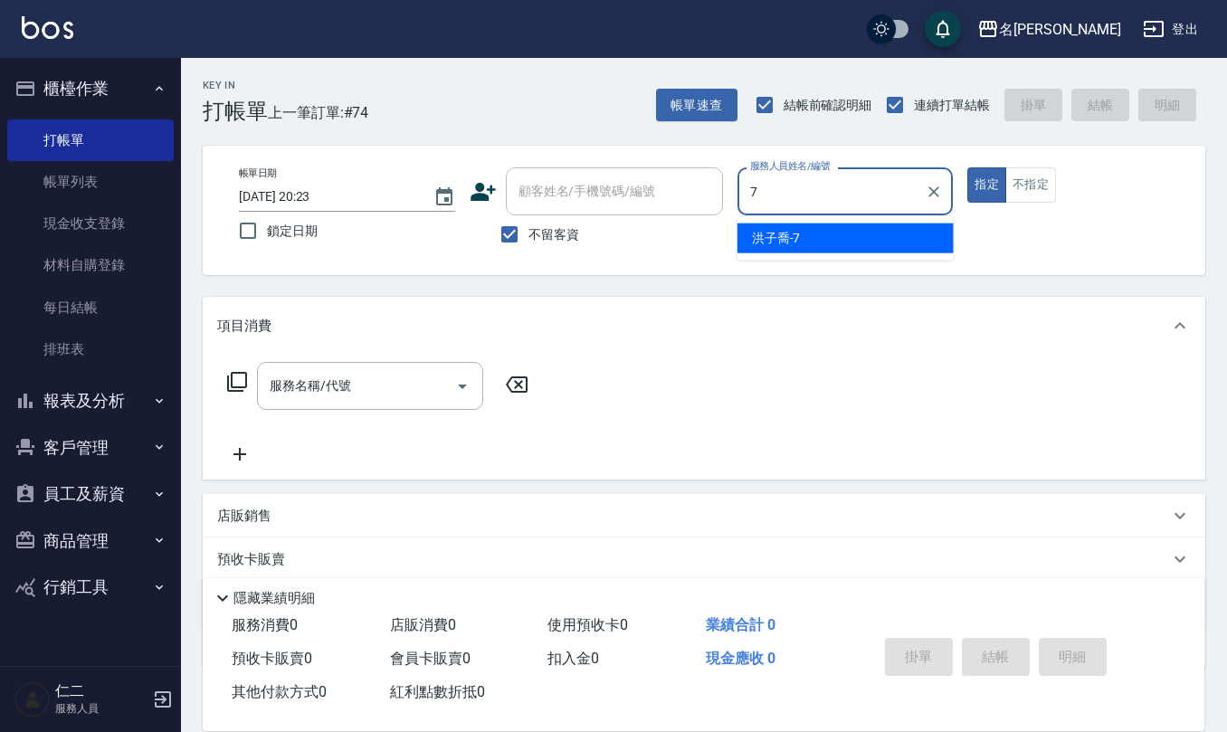
type input "洪子喬-7"
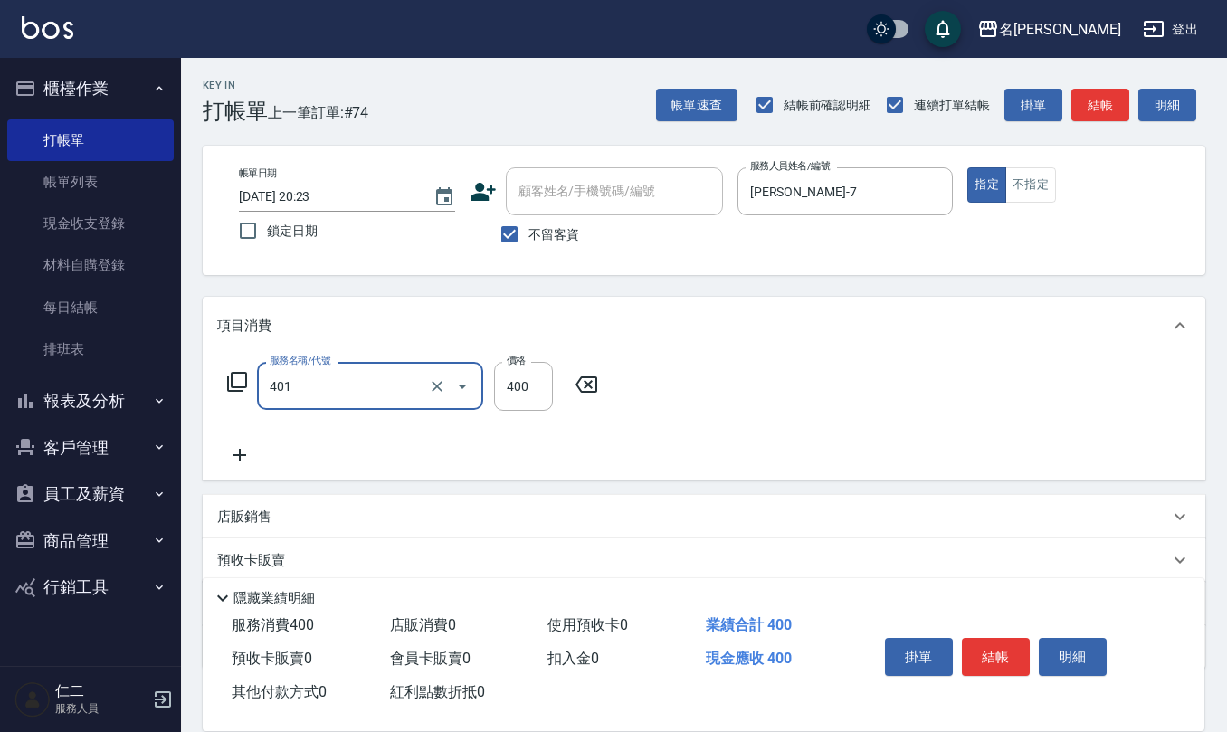
type input "剪髮(401)"
type input "300"
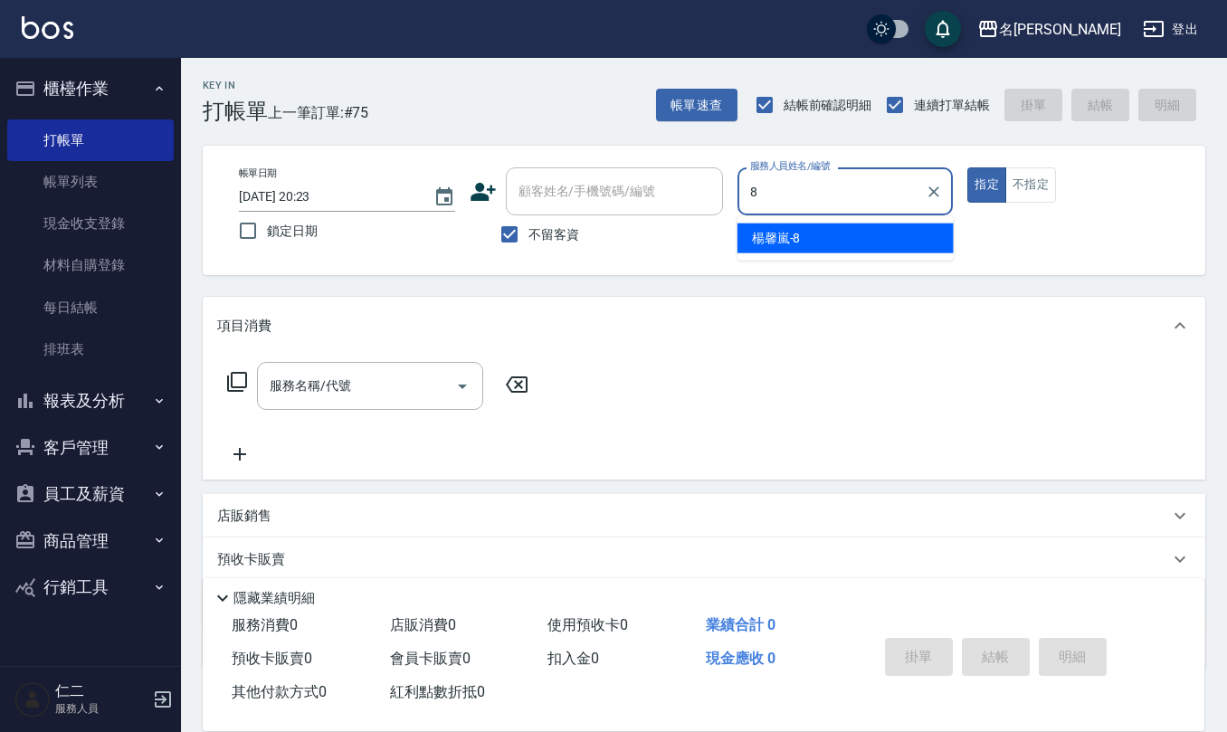
type input "楊馨嵐-8"
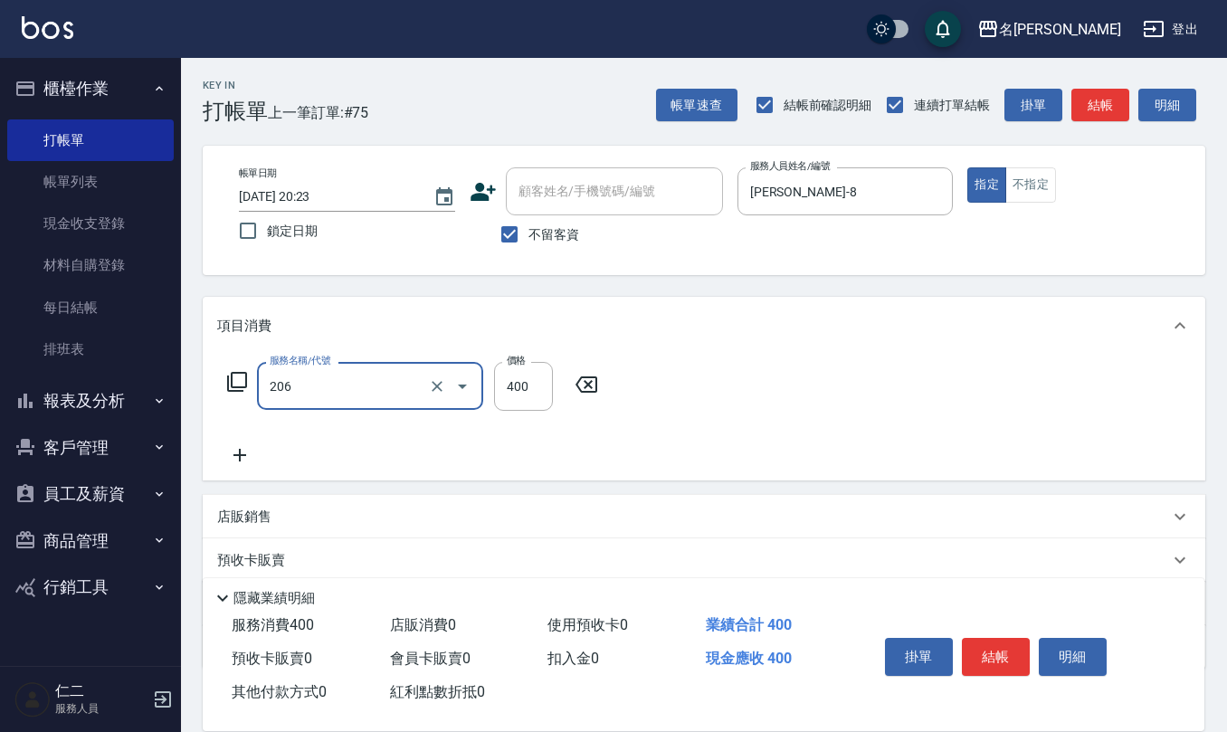
type input "健康洗(206)"
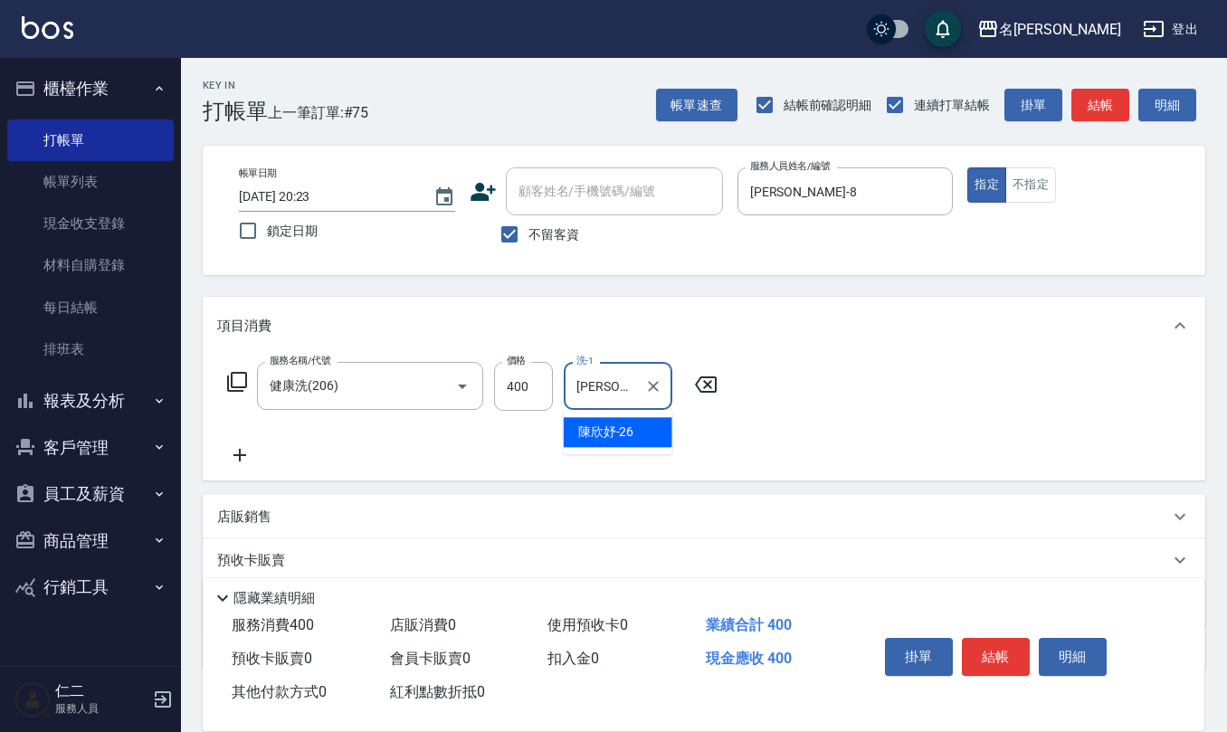
type input "陳欣妤-26"
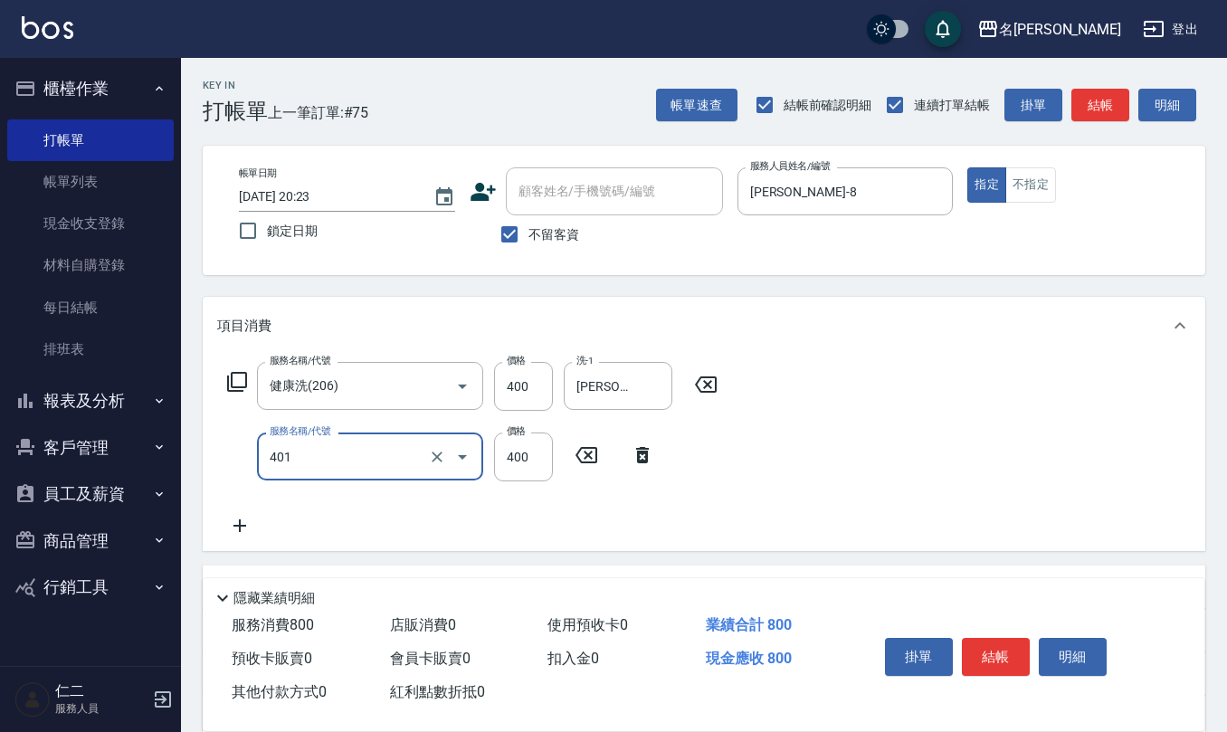
type input "剪髮(401)"
type input "400"
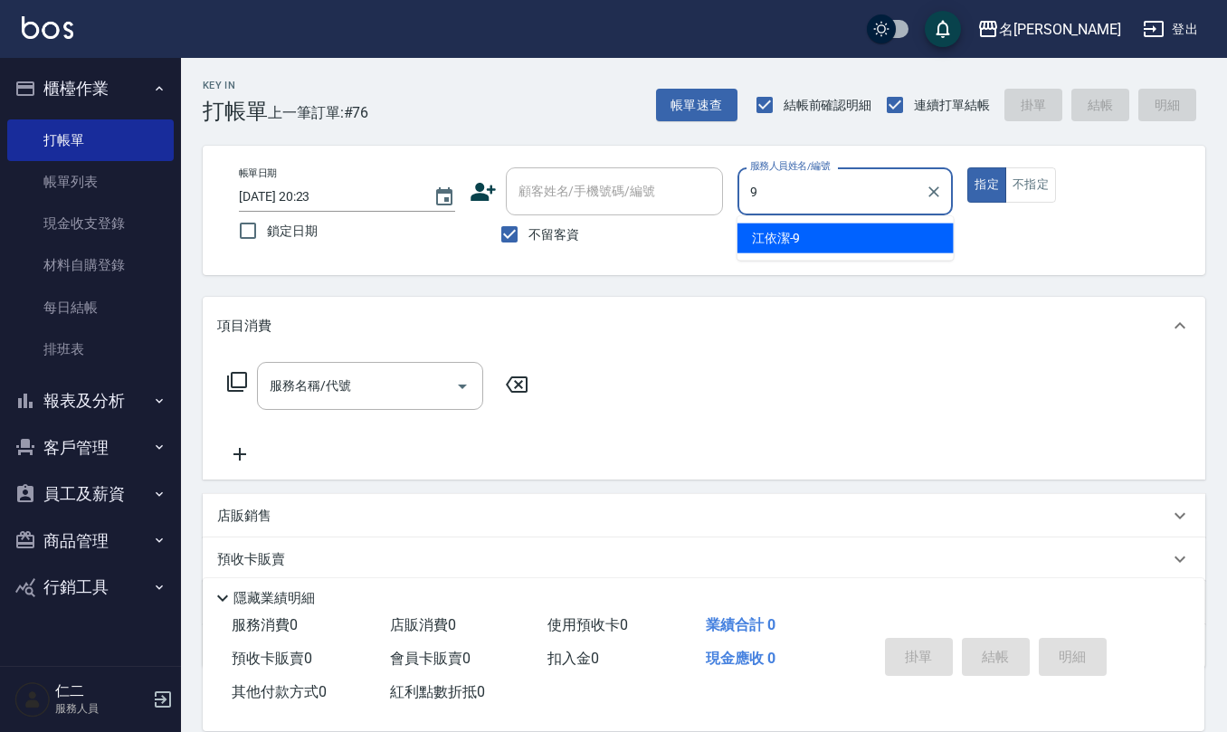
type input "江依潔-9"
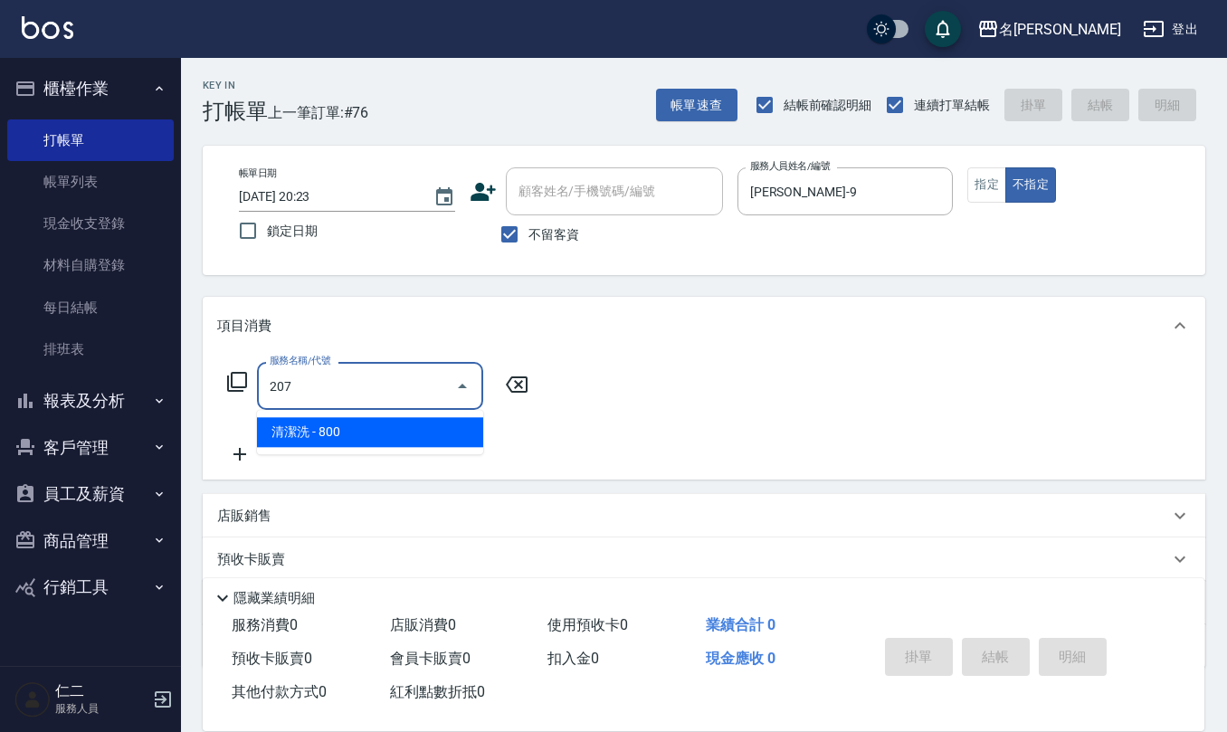
type input "清潔洗(207)"
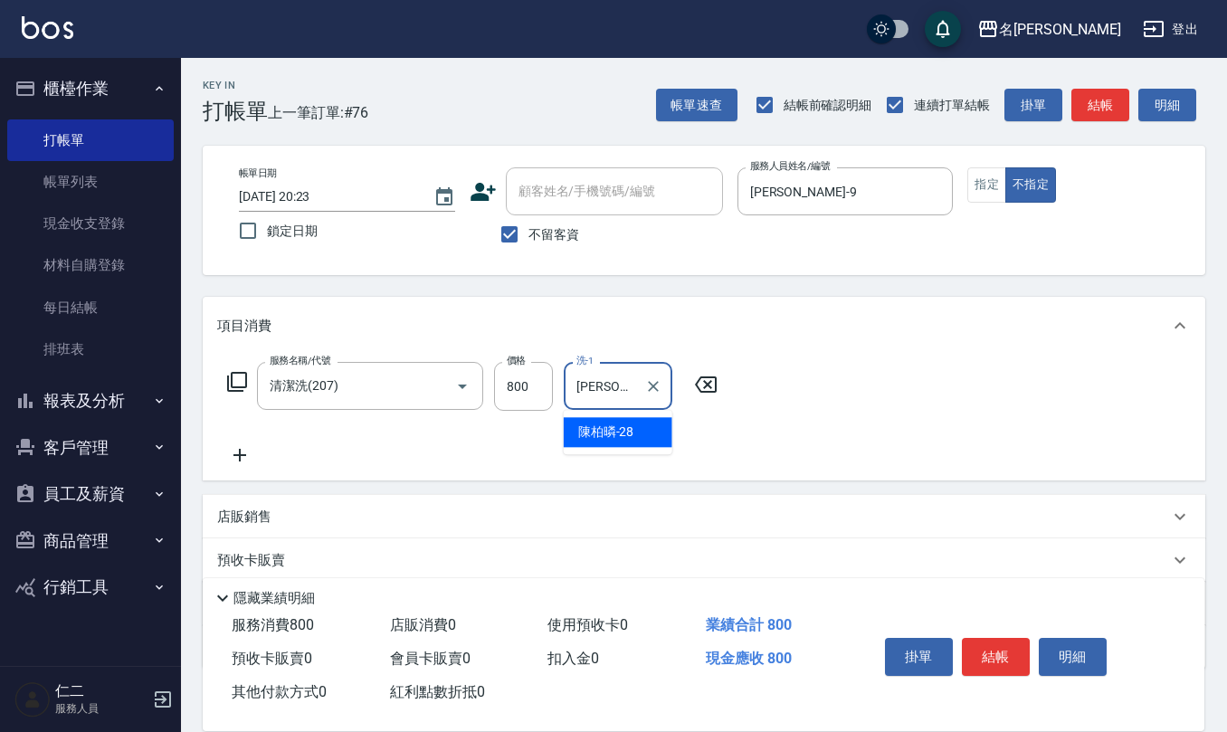
type input "陳柏暽-28"
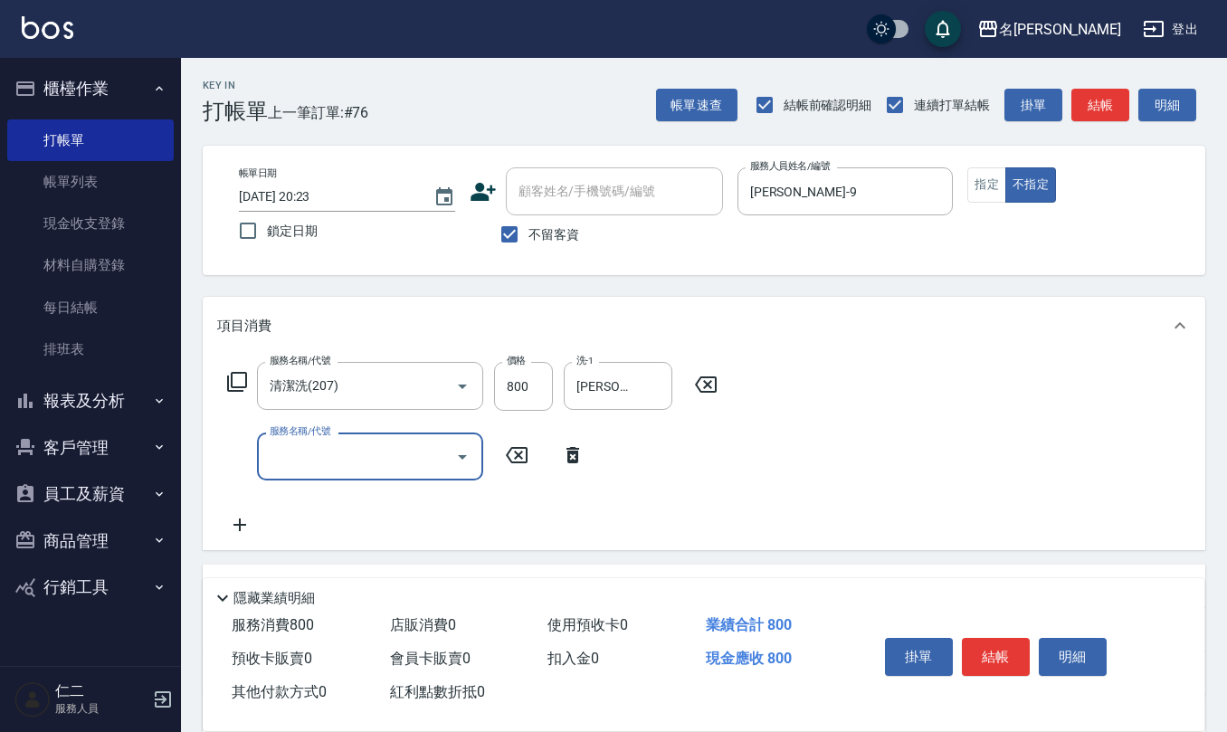
type input "4"
type input "松島舞鶴450(708)"
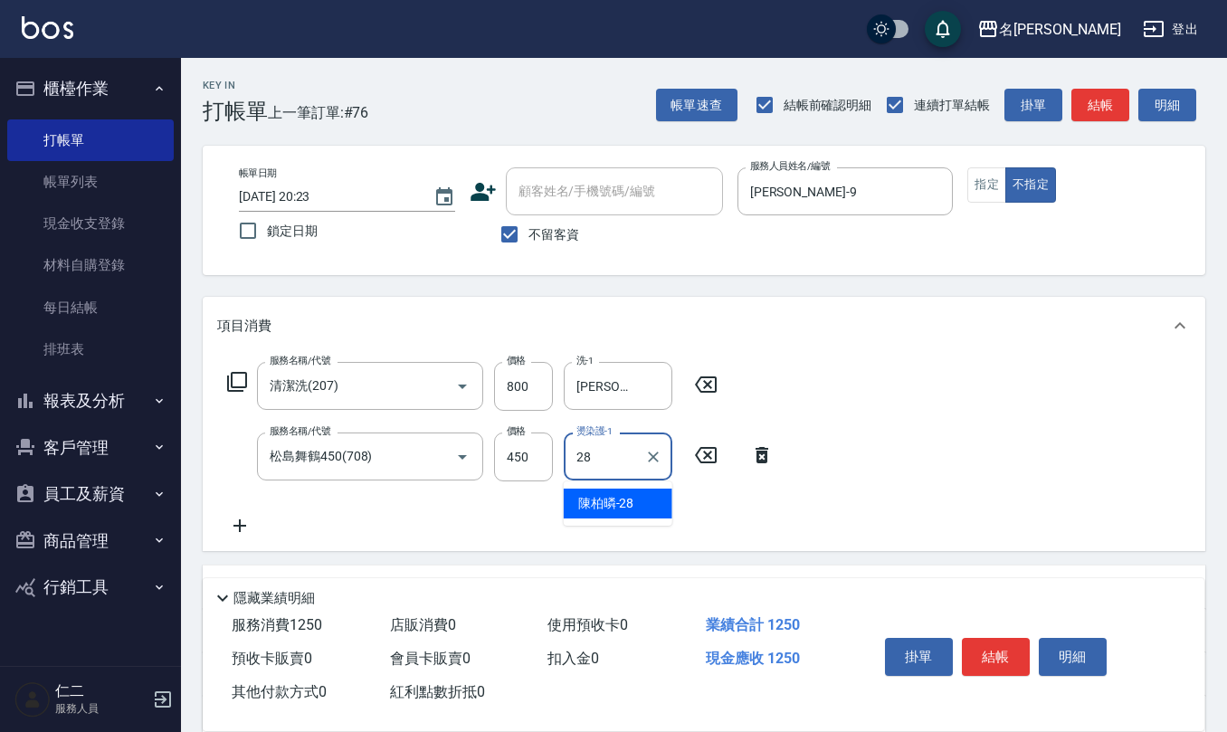
type input "陳柏暽-28"
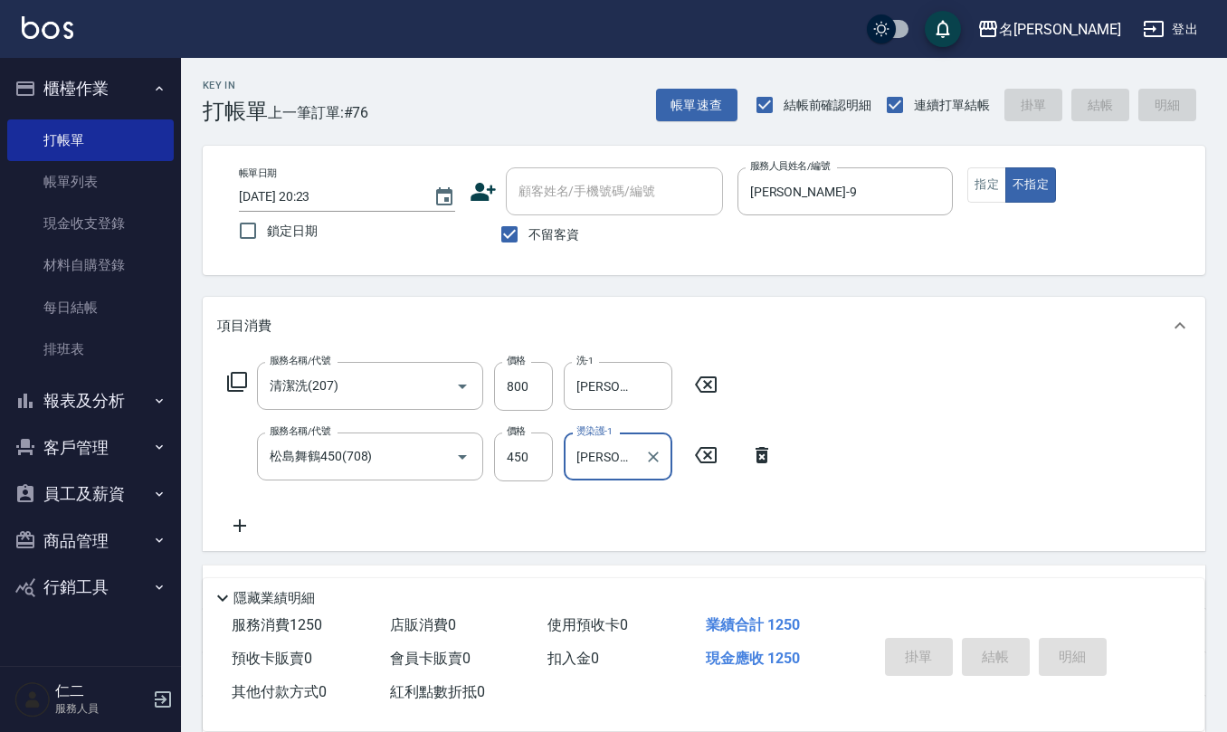
type input "2025/08/22 20:24"
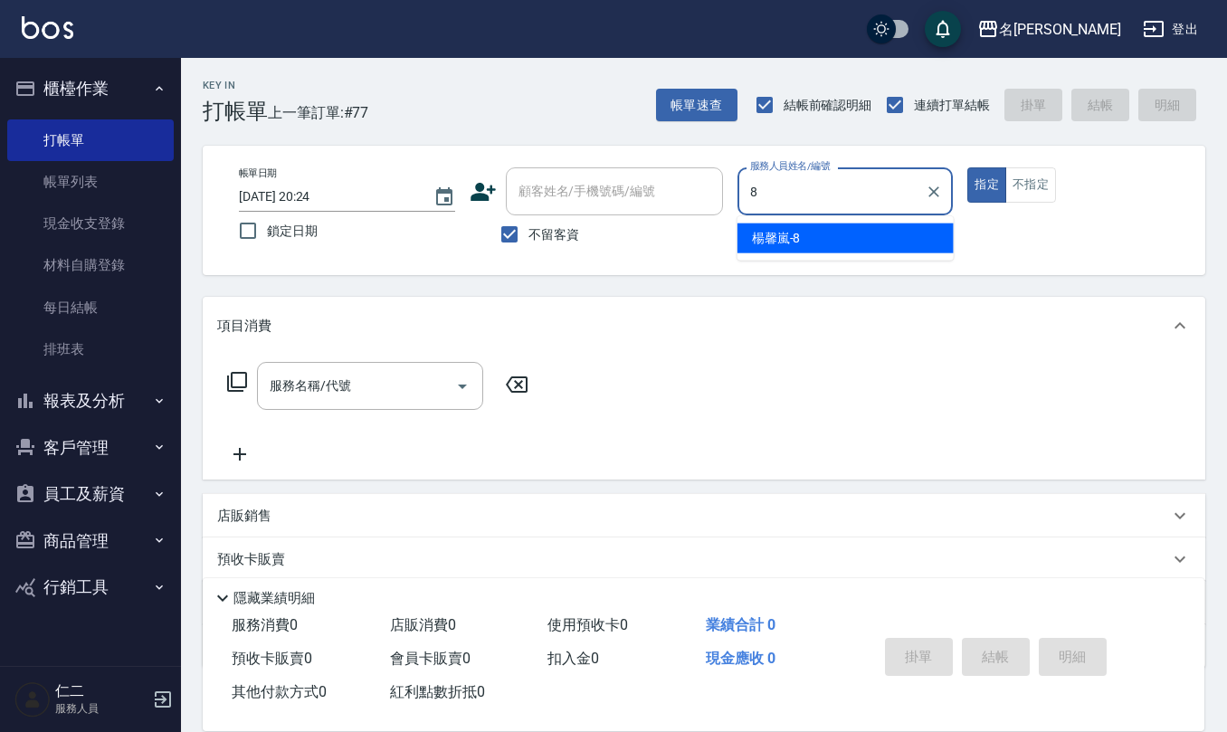
type input "楊馨嵐-8"
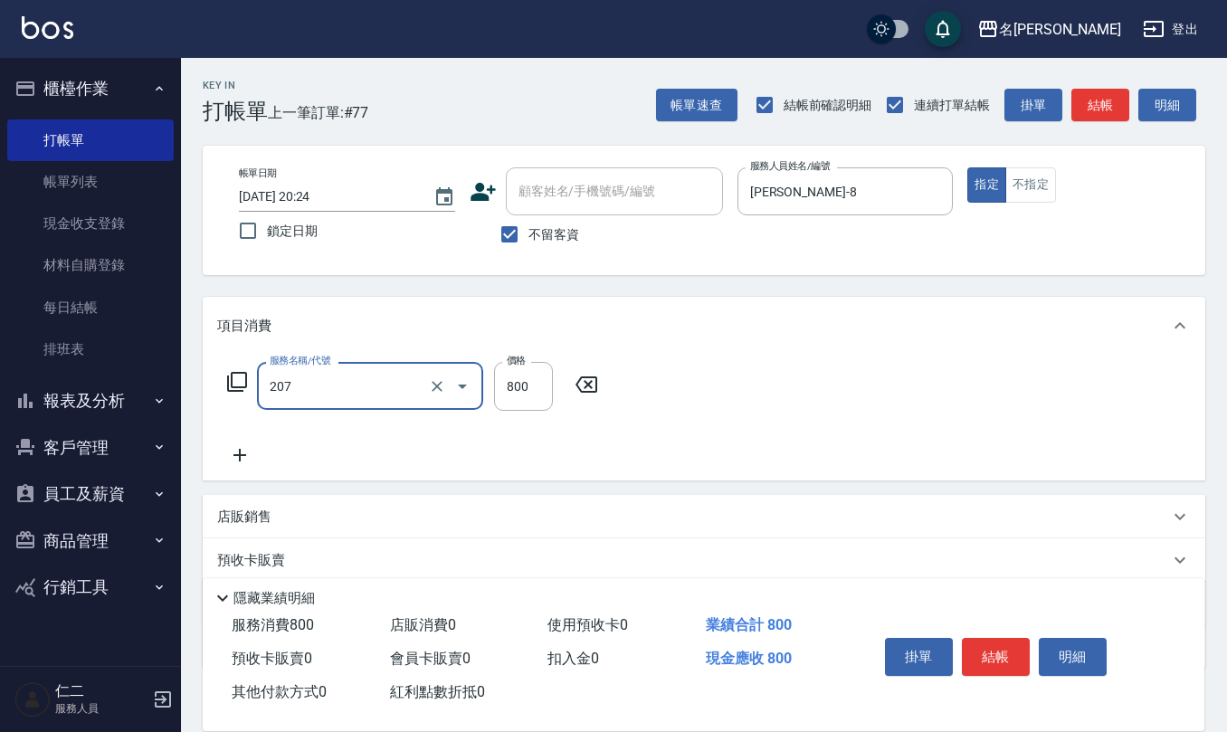
type input "清潔洗(207)"
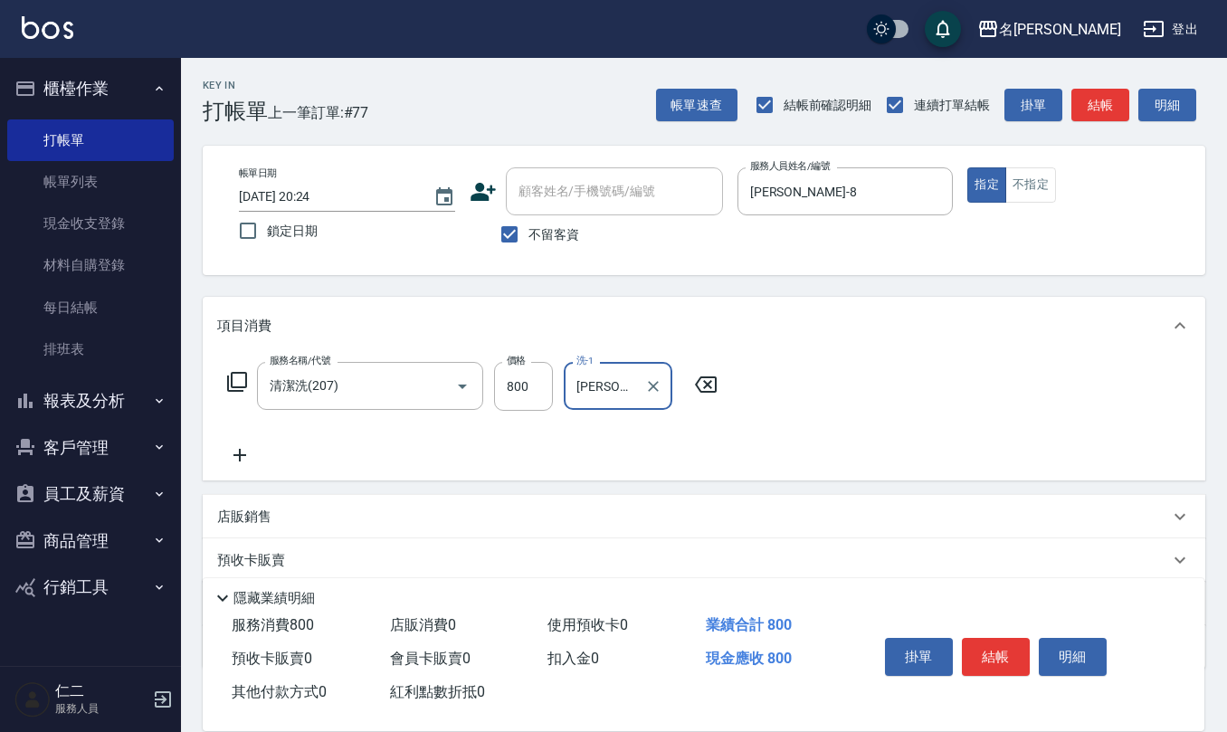
type input "楊馨嵐-8"
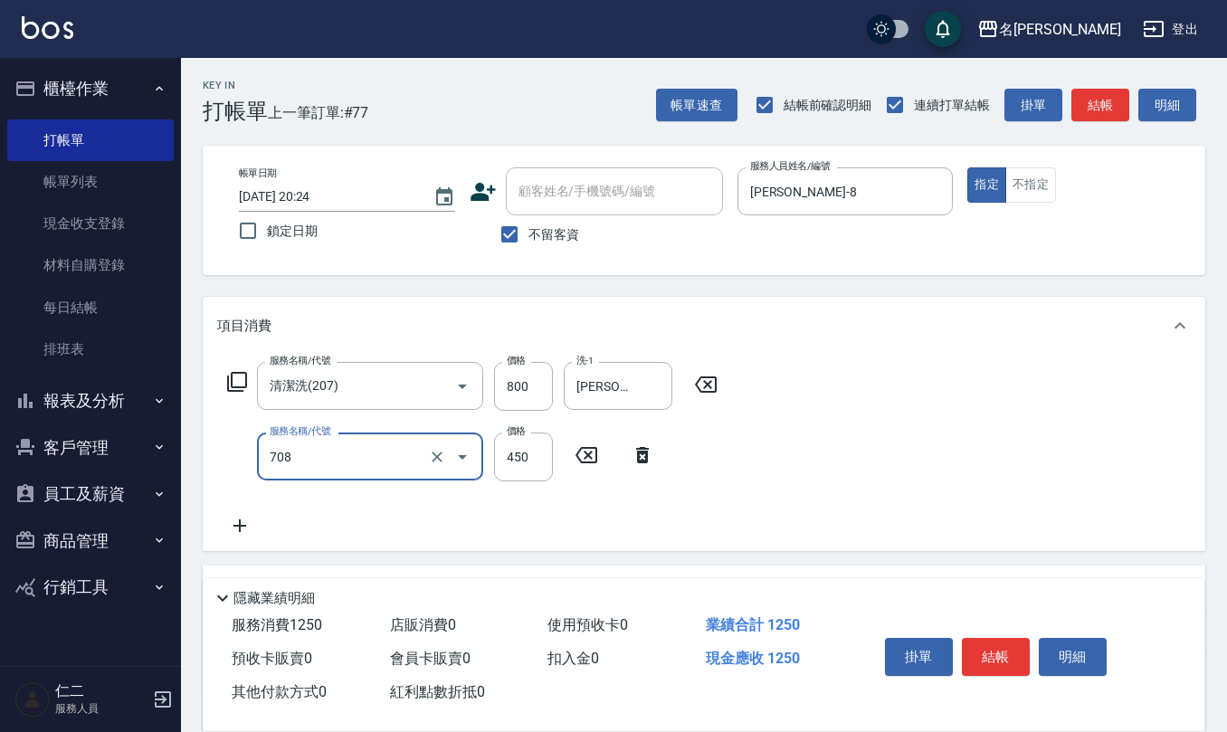
type input "松島舞鶴450(708)"
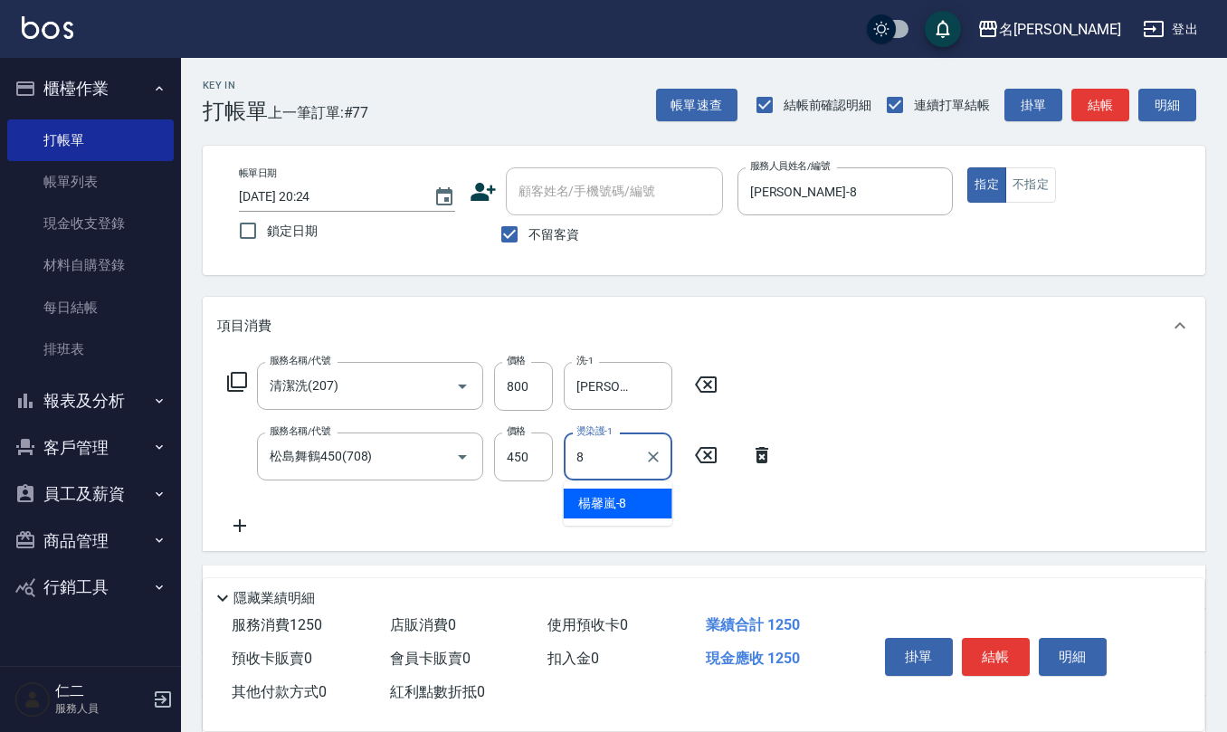
type input "楊馨嵐-8"
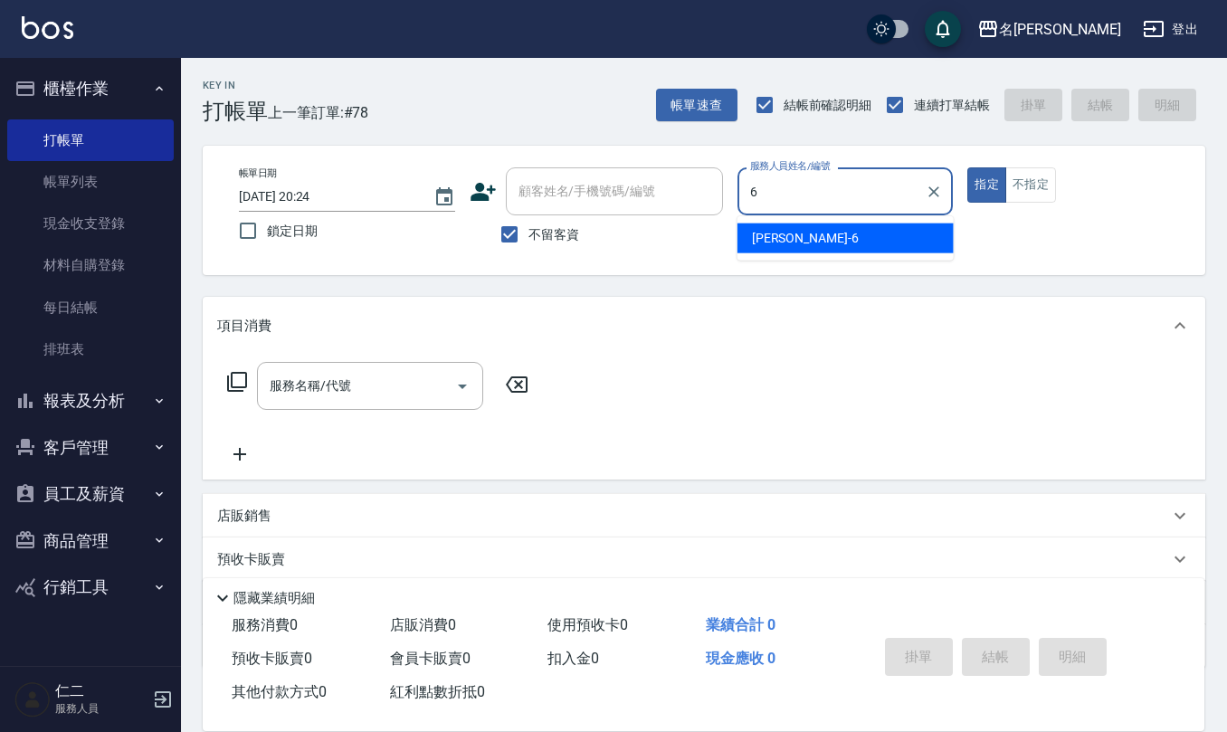
type input "吳淑文-6"
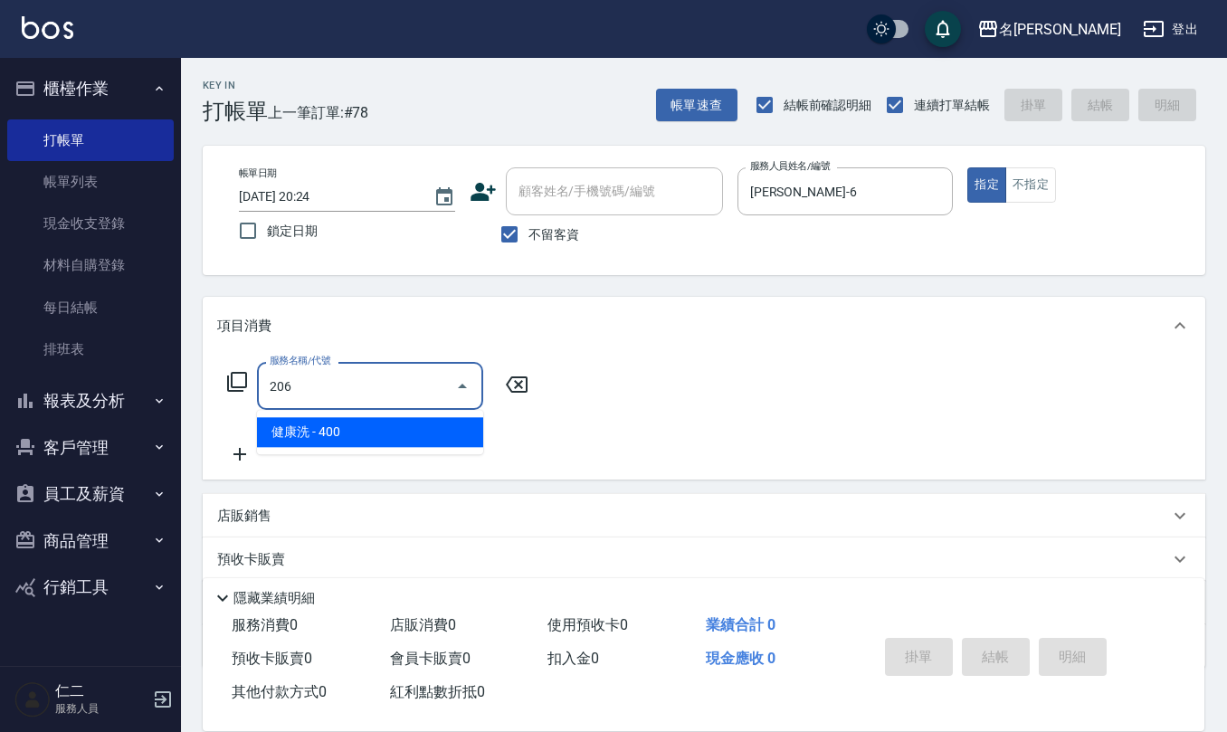
type input "健康洗(206)"
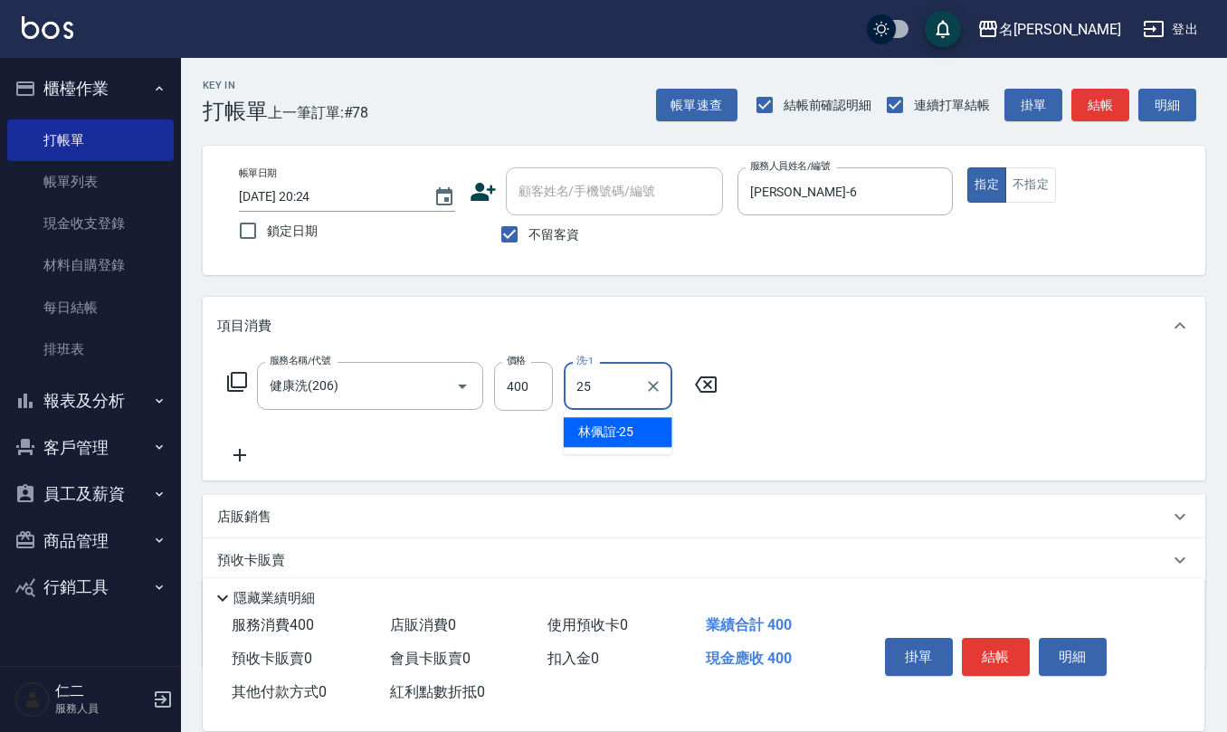
type input "林佩誼-25"
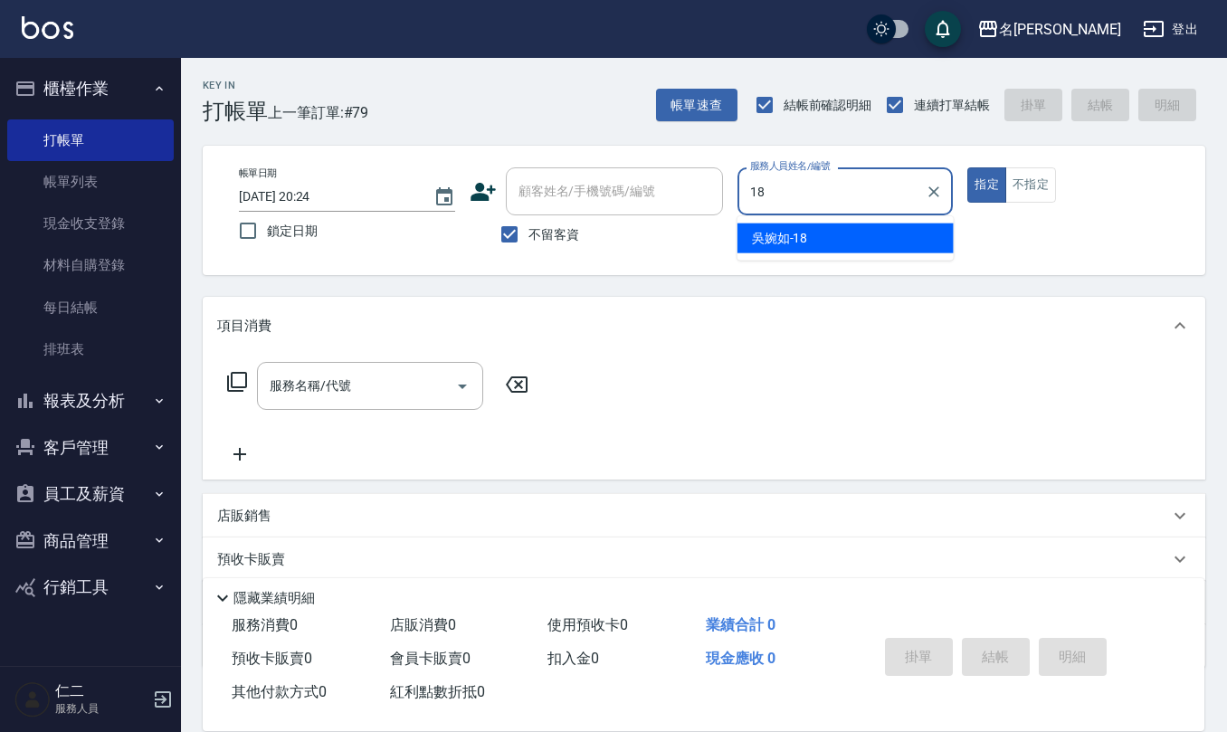
type input "吳婉如-18"
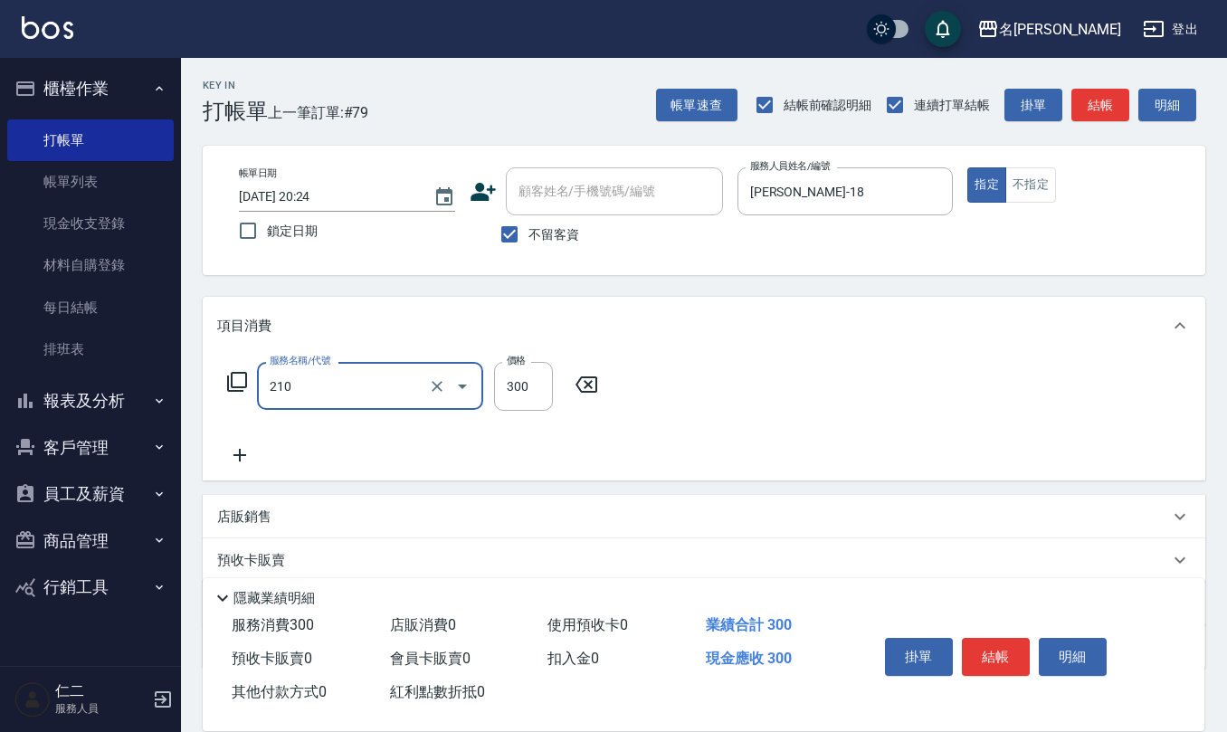
type input "歐娜洗髮精(210)"
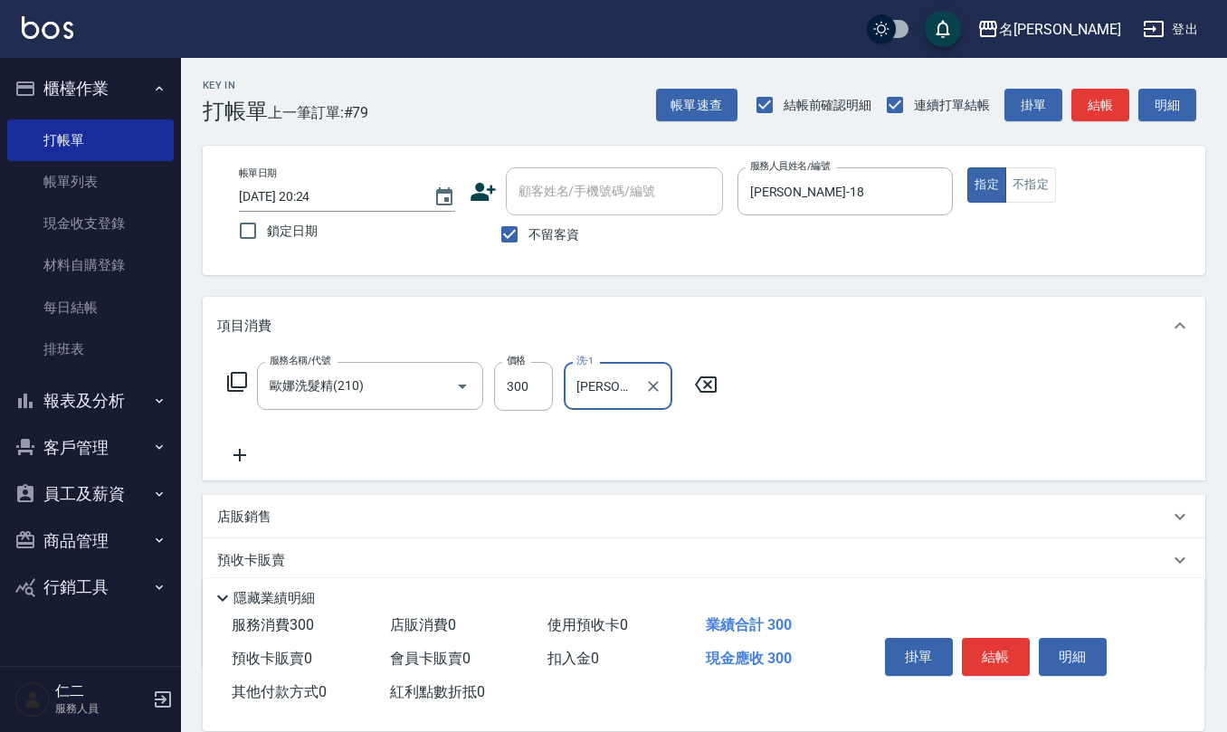
type input "吳婉如-18"
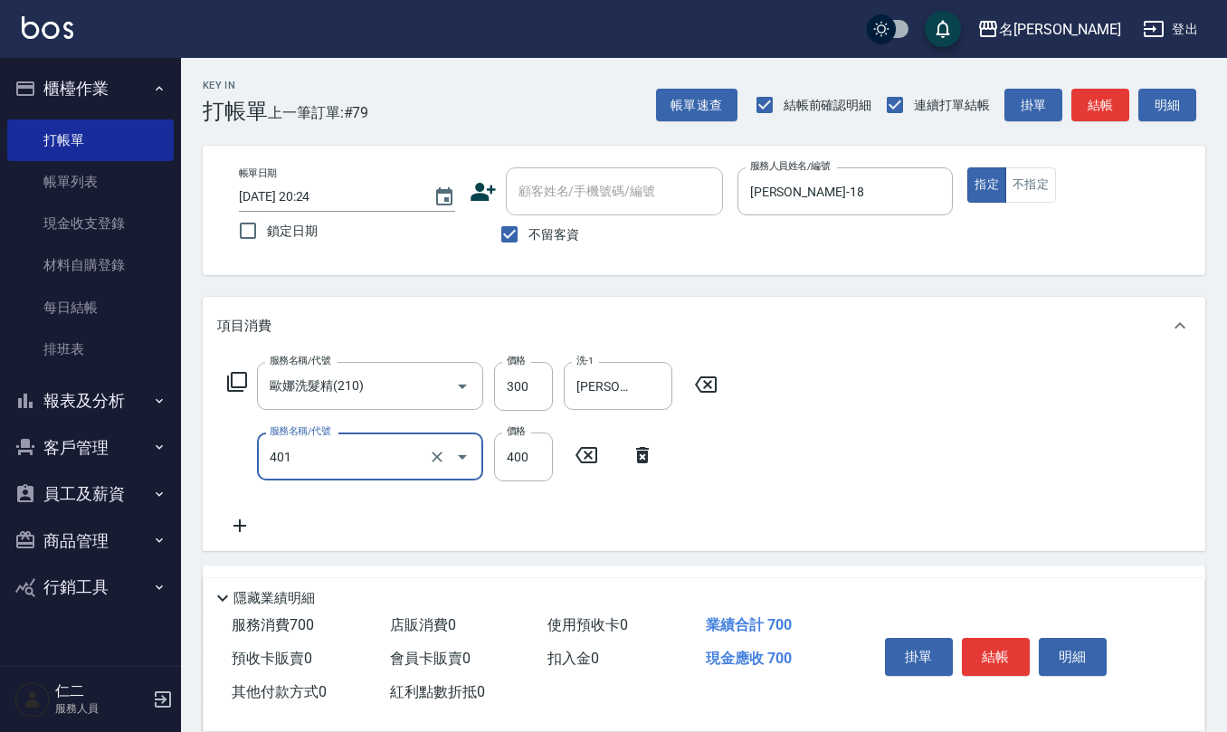
type input "剪髮(401)"
type input "200"
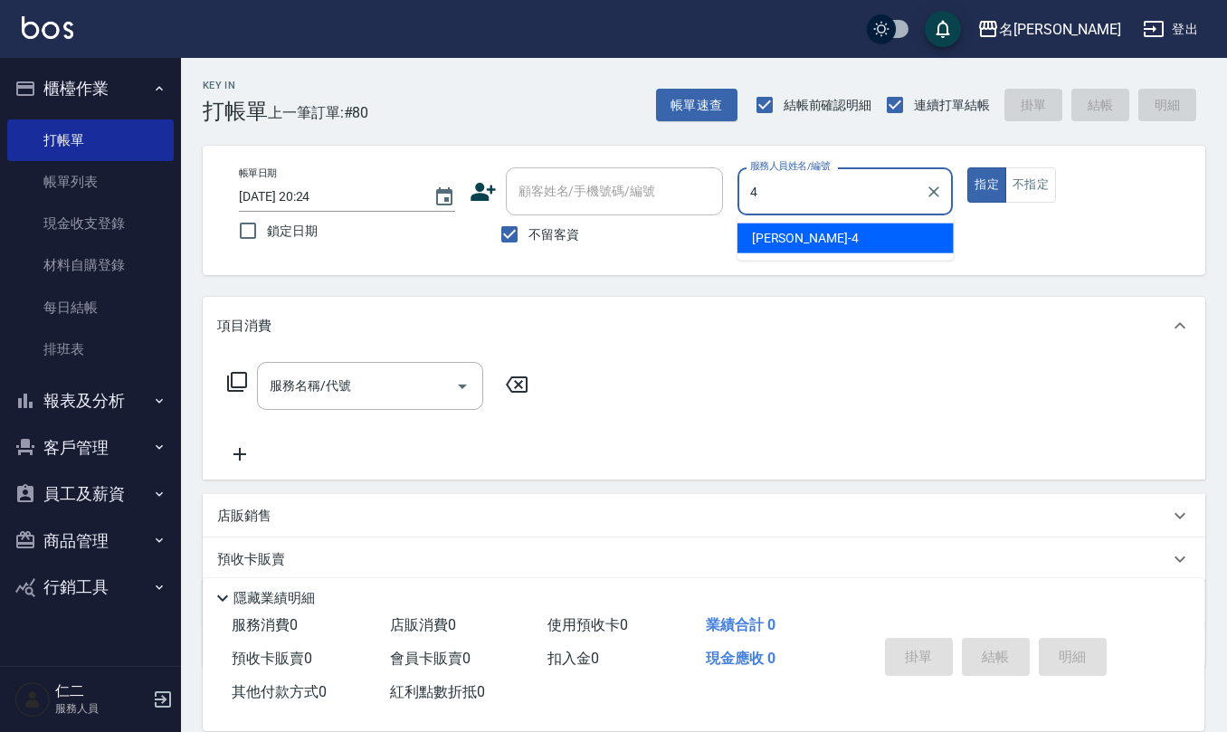
type input "陳章義-4"
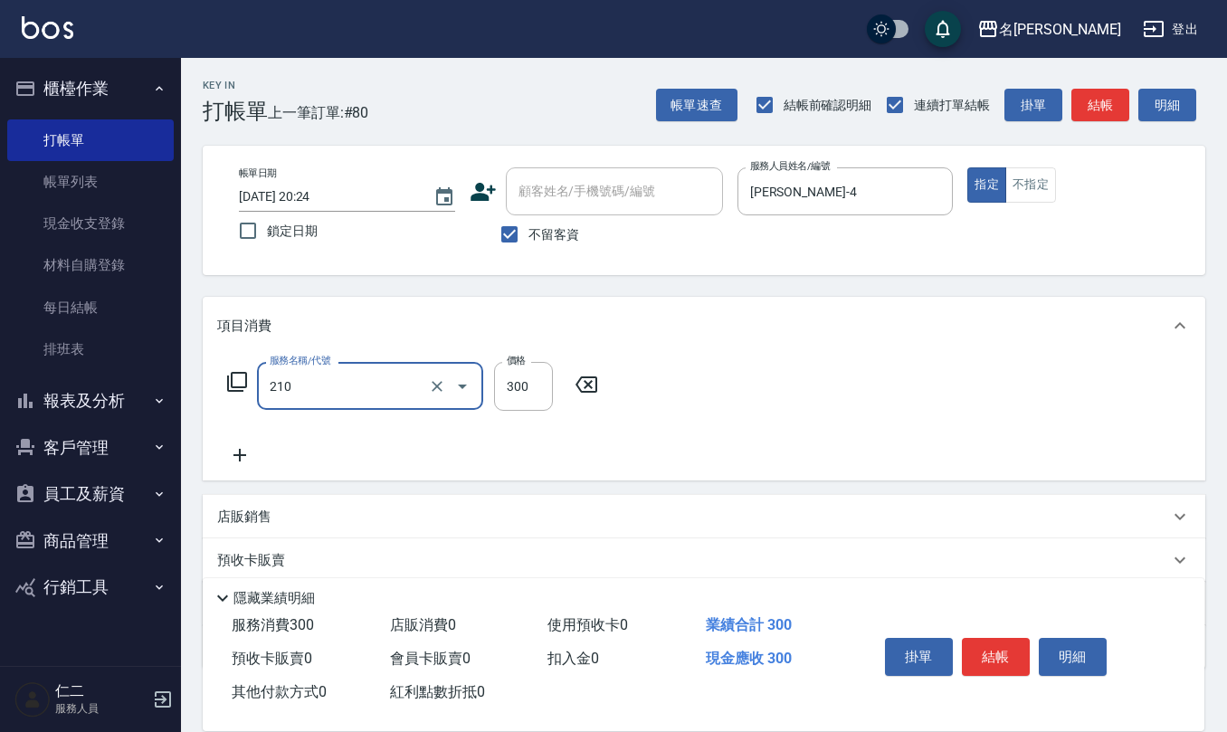
type input "歐娜洗髮精(210)"
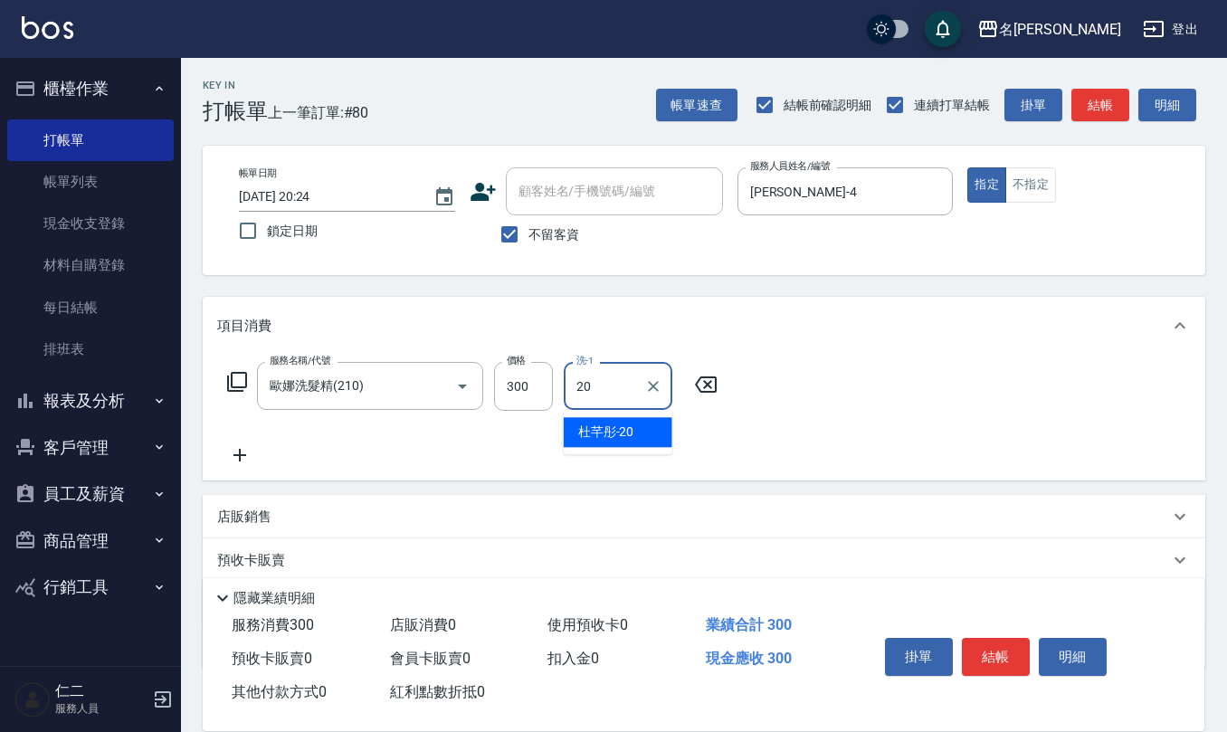
type input "杜芊彤-20"
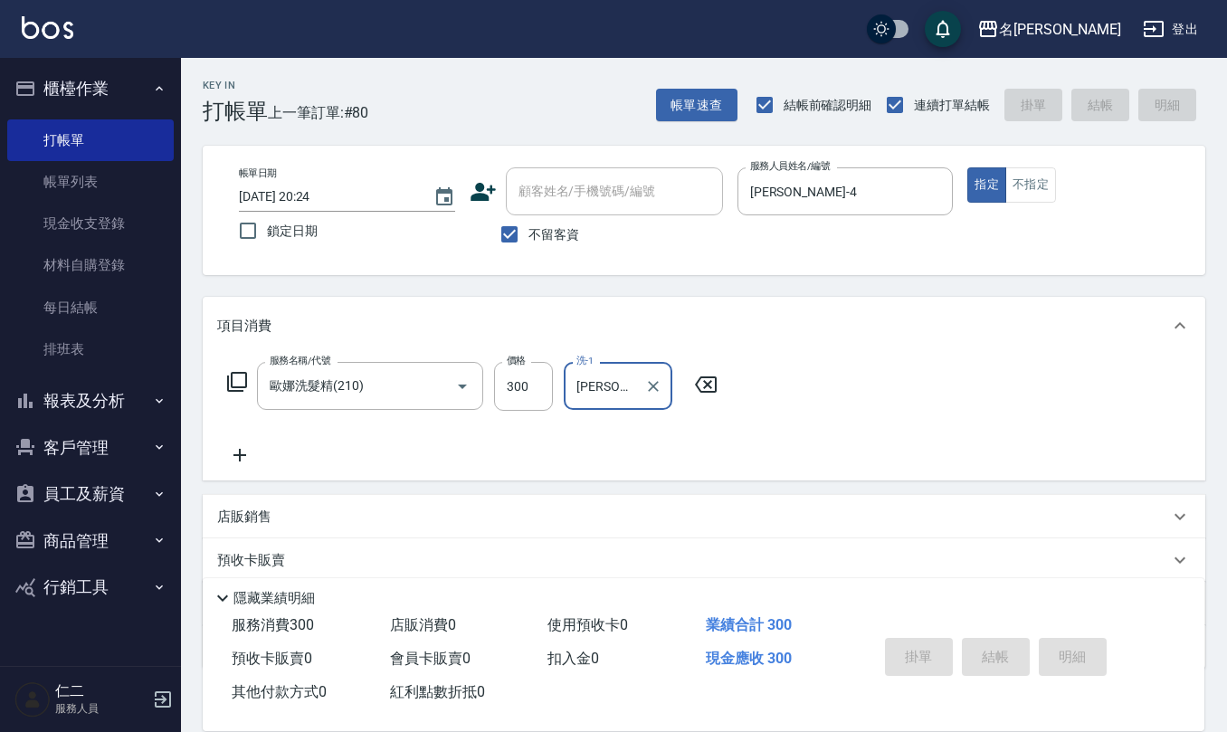
type input "2025/08/22 20:25"
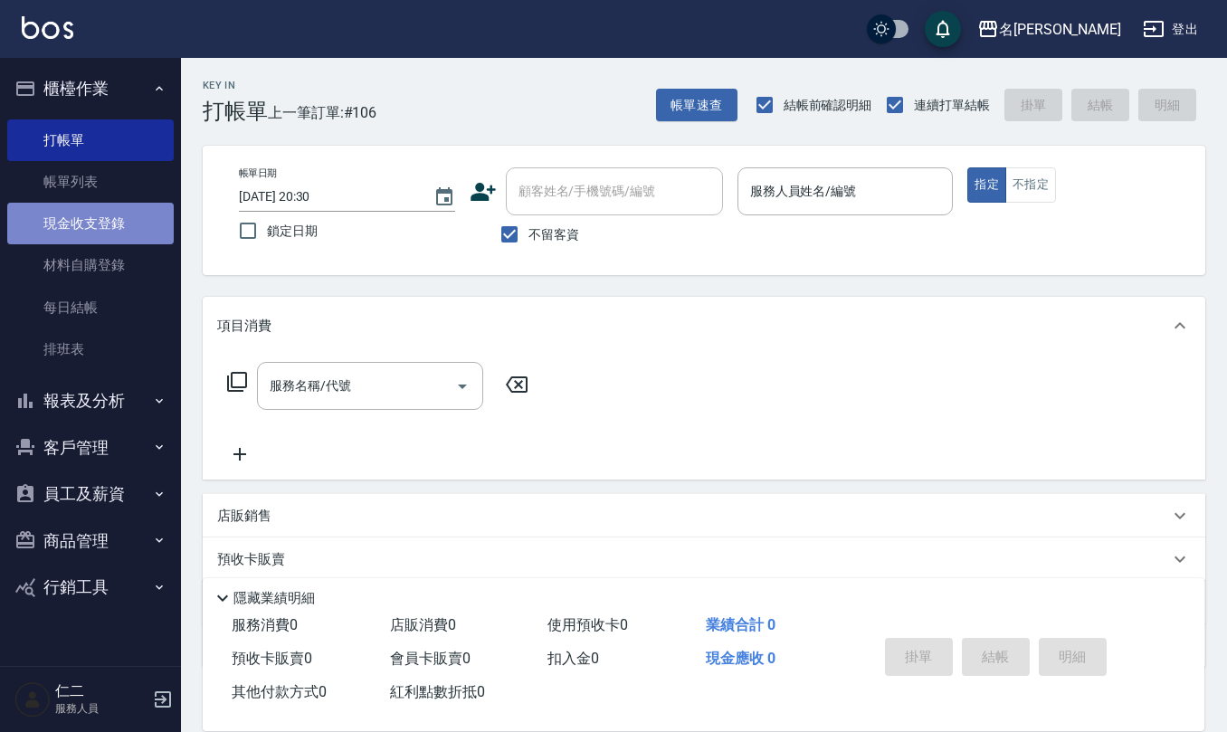
drag, startPoint x: 103, startPoint y: 210, endPoint x: 157, endPoint y: 228, distance: 57.2
click at [103, 211] on link "現金收支登錄" at bounding box center [90, 224] width 166 height 42
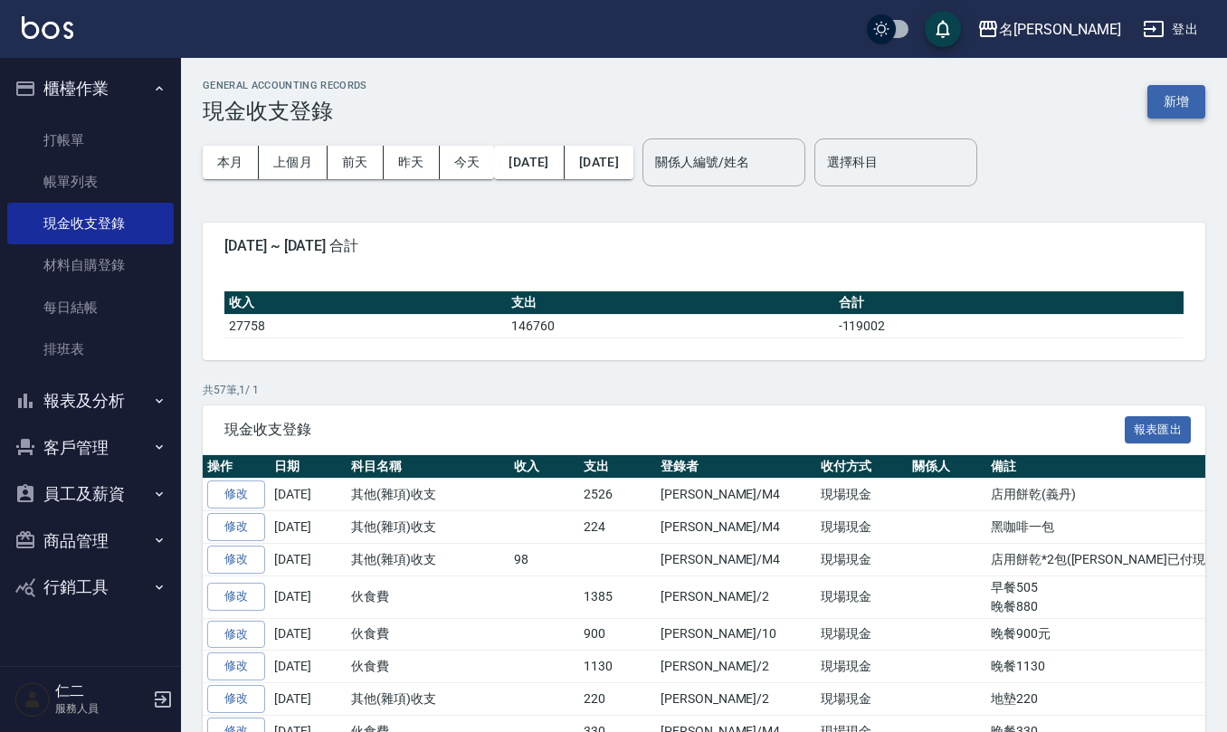
click at [1187, 89] on button "新增" at bounding box center [1176, 101] width 58 height 33
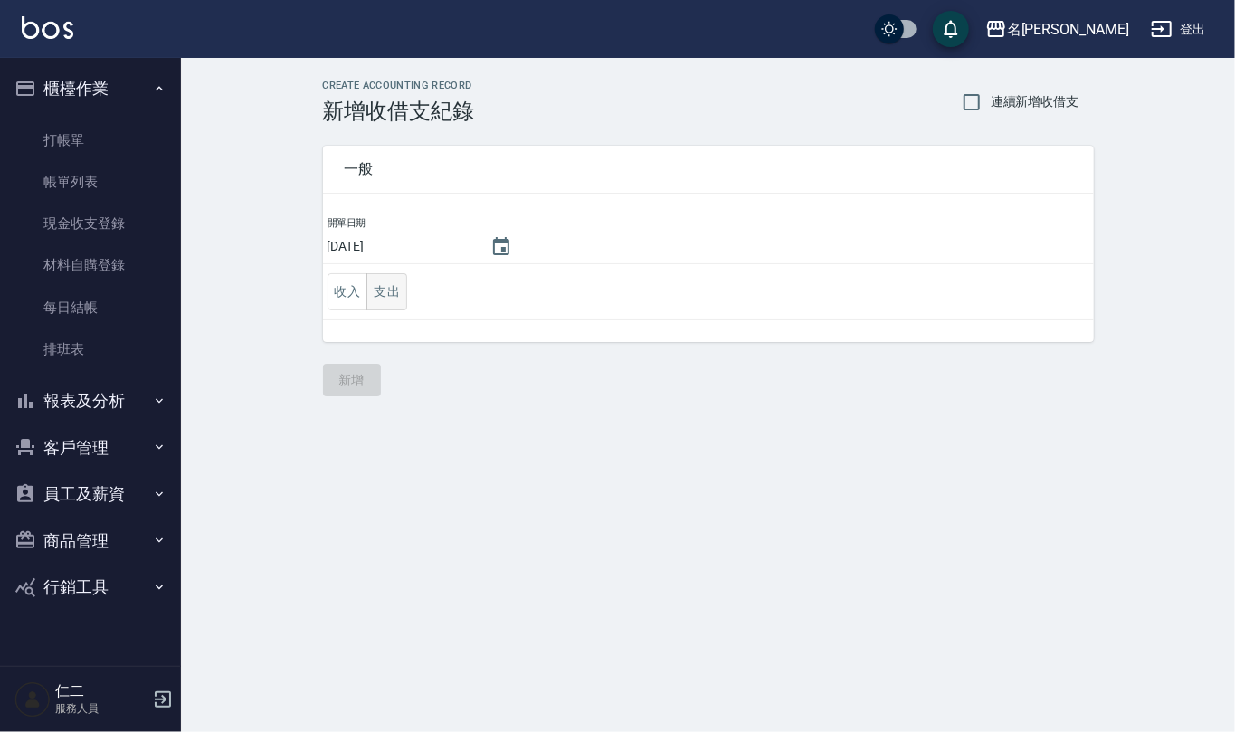
click at [382, 280] on button "支出" at bounding box center [386, 291] width 41 height 37
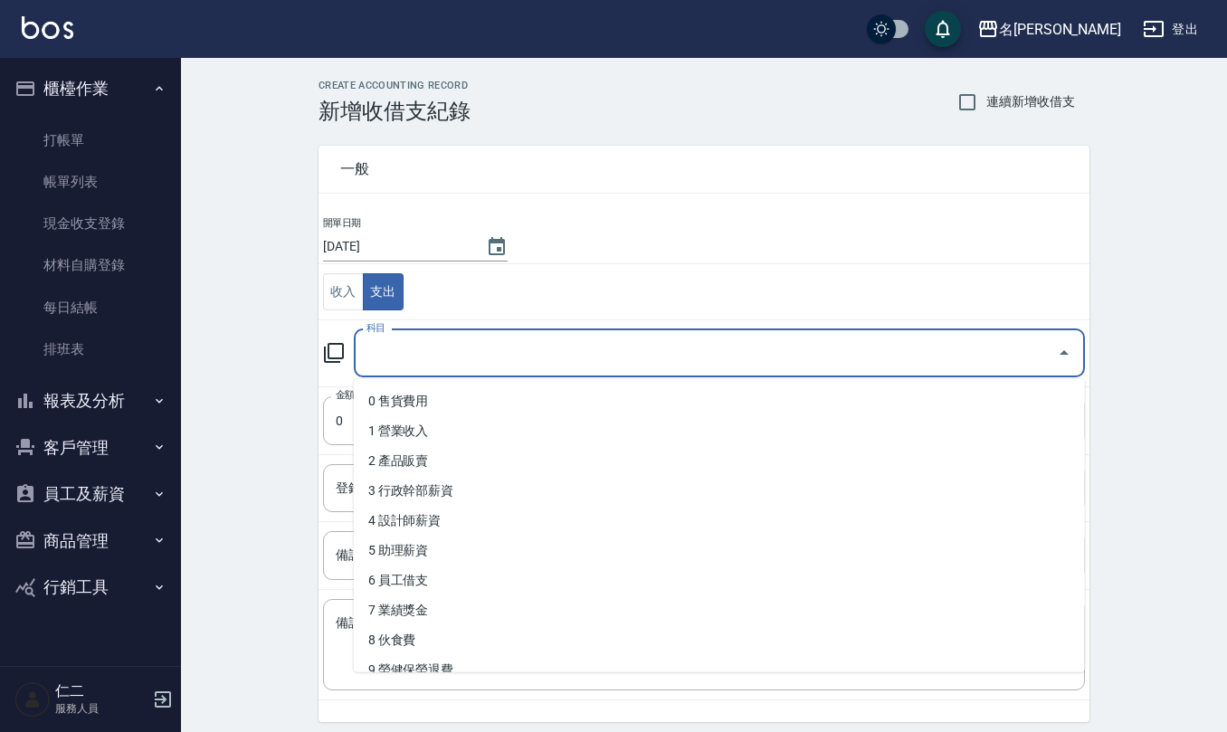
click at [382, 341] on input "科目" at bounding box center [706, 354] width 688 height 32
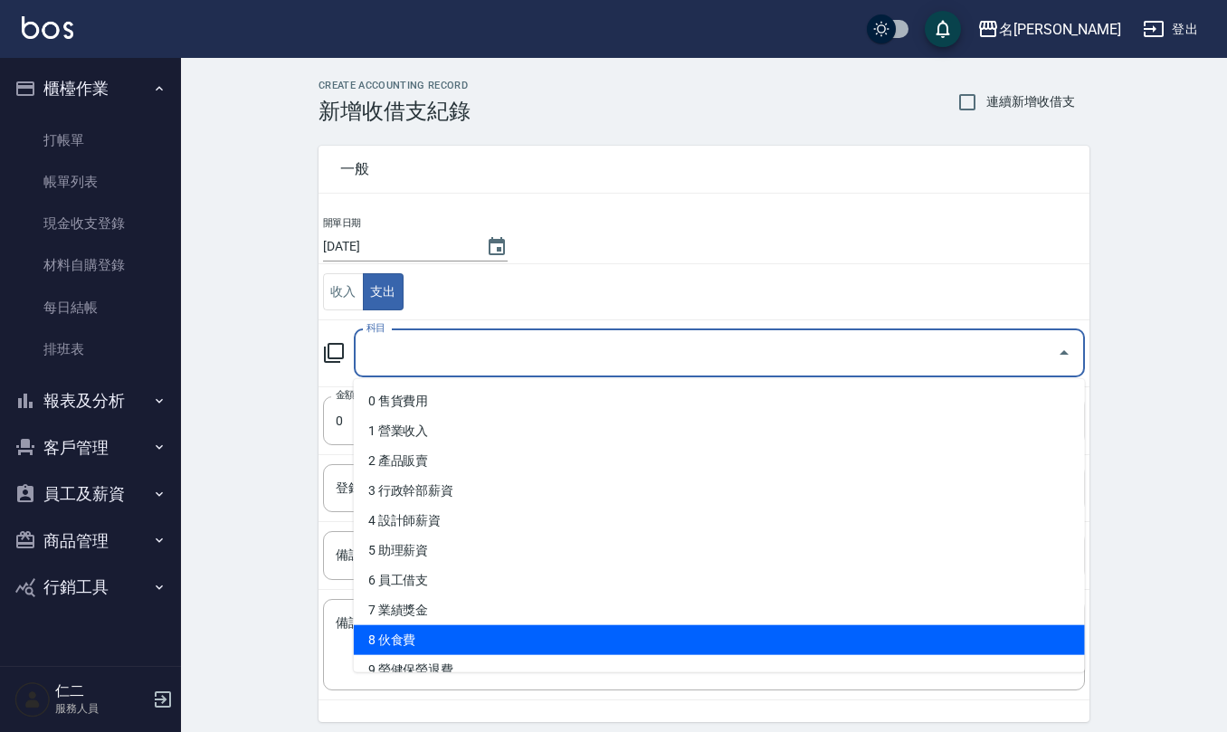
click at [407, 649] on li "8 伙食費" at bounding box center [719, 640] width 731 height 30
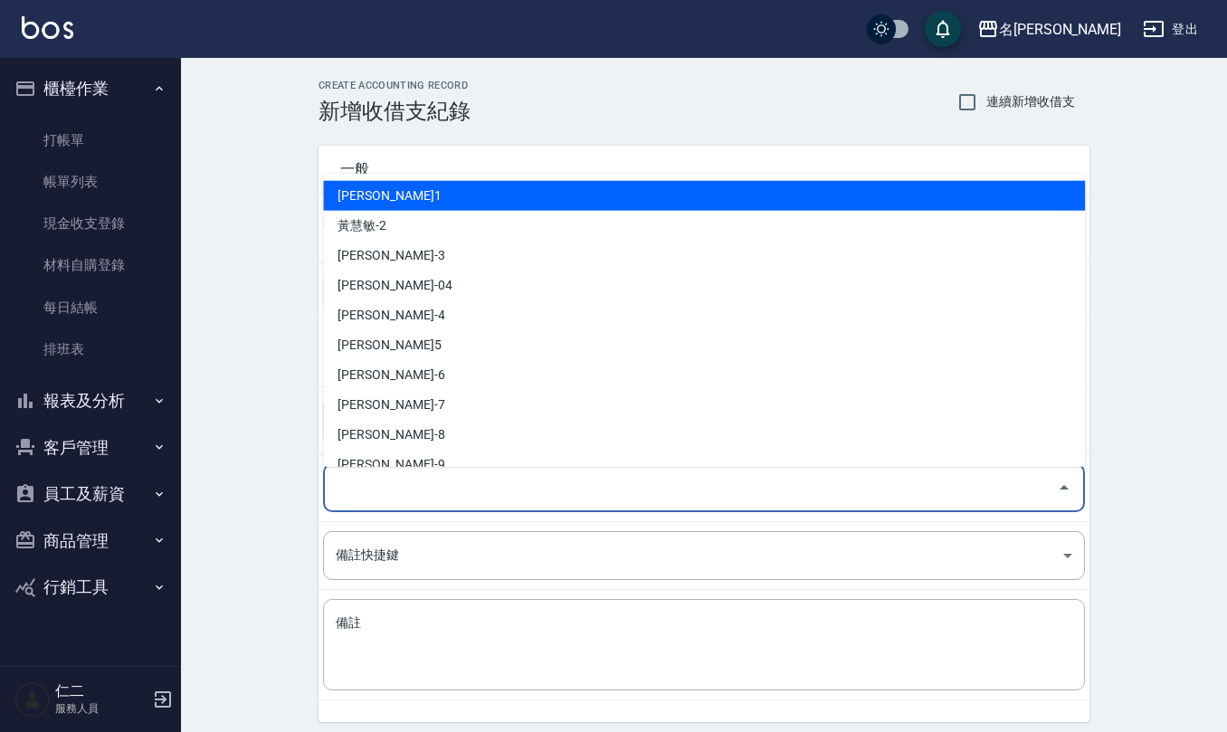
drag, startPoint x: 413, startPoint y: 537, endPoint x: 404, endPoint y: 530, distance: 11.0
click at [406, 536] on tbody "開單日期 2025/08/22 收入 支出 科目 8 伙食費 科目 金額 1140 金額 登錄者 登錄者 備註快捷鍵 ​ 備註快捷鍵 備註 x 備註" at bounding box center [704, 457] width 771 height 485
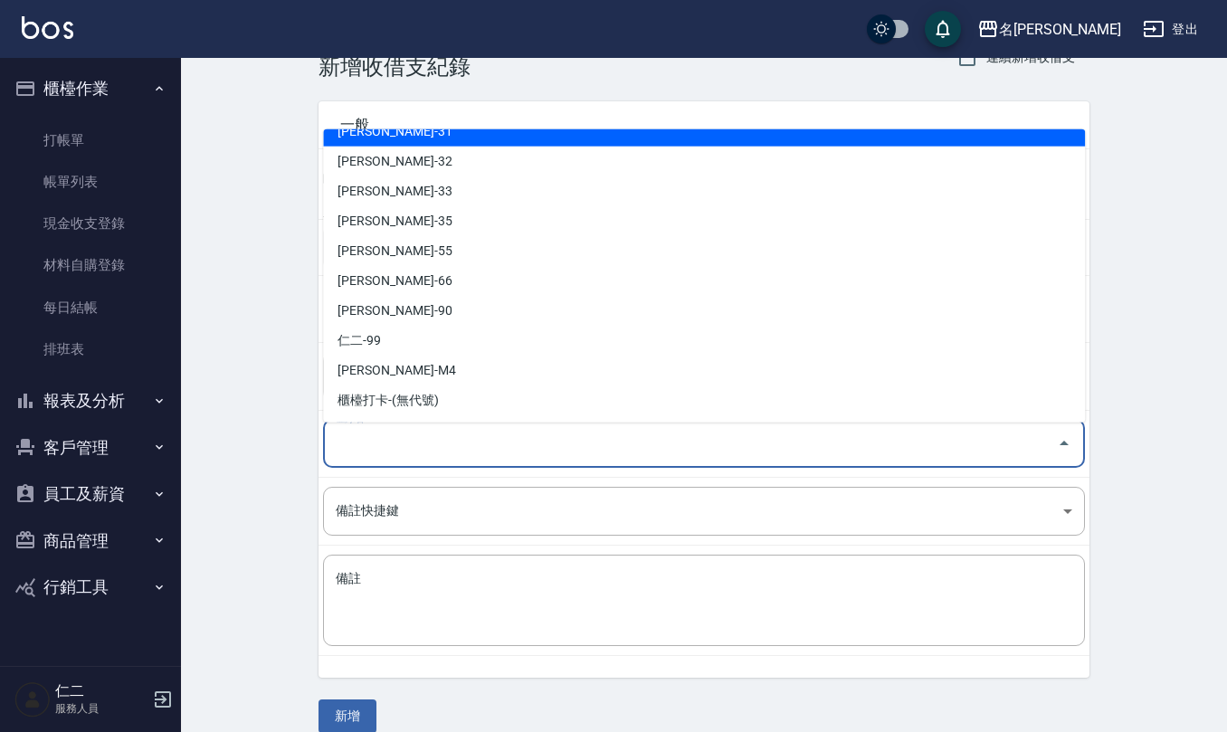
scroll to position [69, 0]
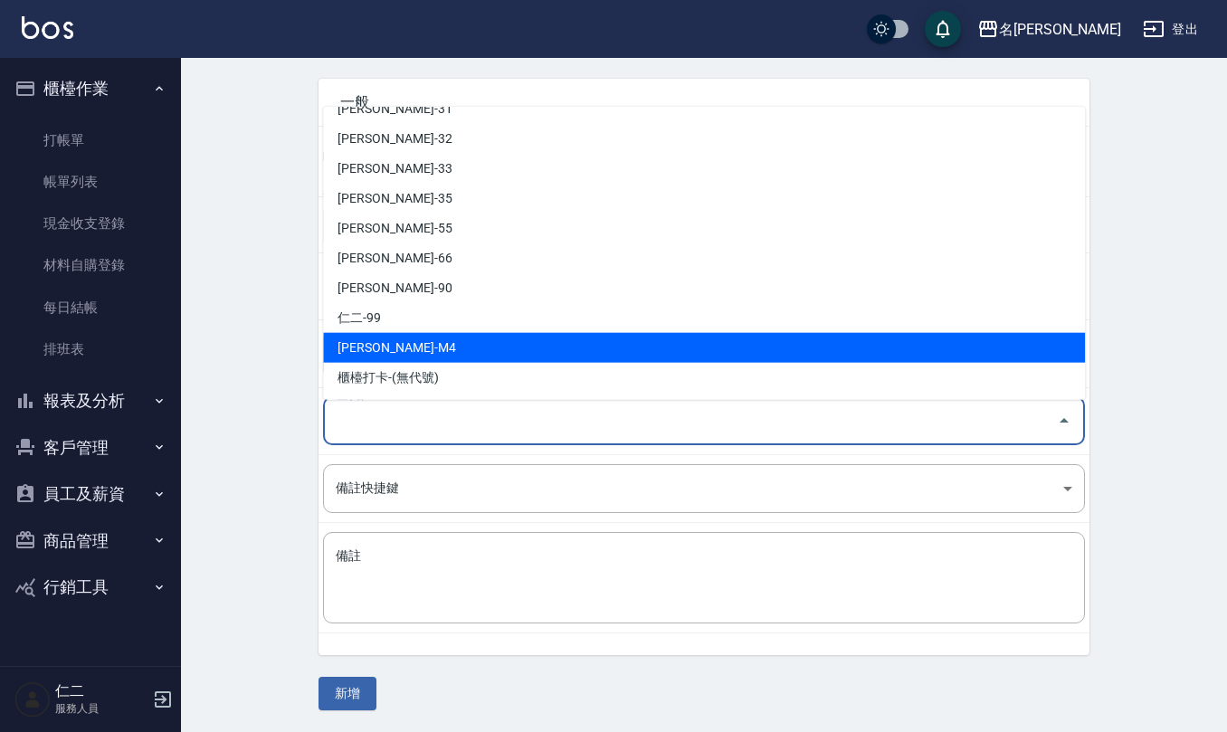
click at [433, 351] on li "陳佩俐-M4" at bounding box center [704, 348] width 762 height 30
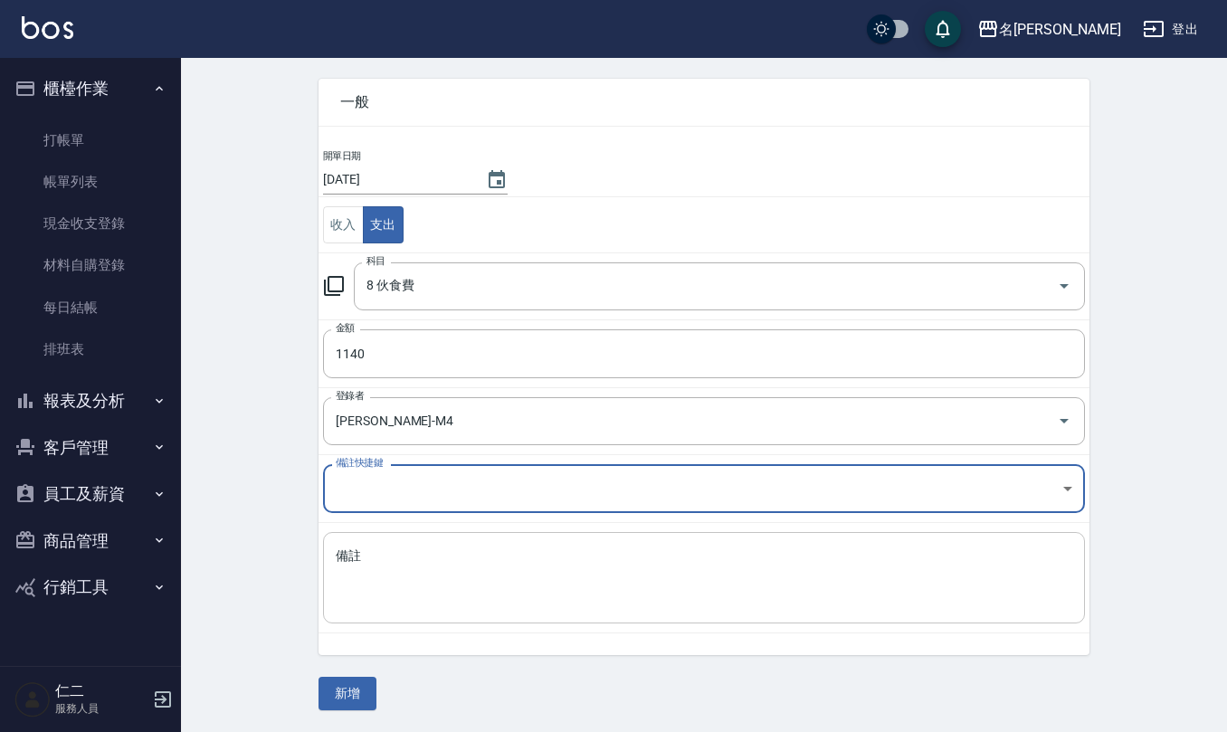
click at [406, 568] on textarea "備註" at bounding box center [704, 578] width 737 height 62
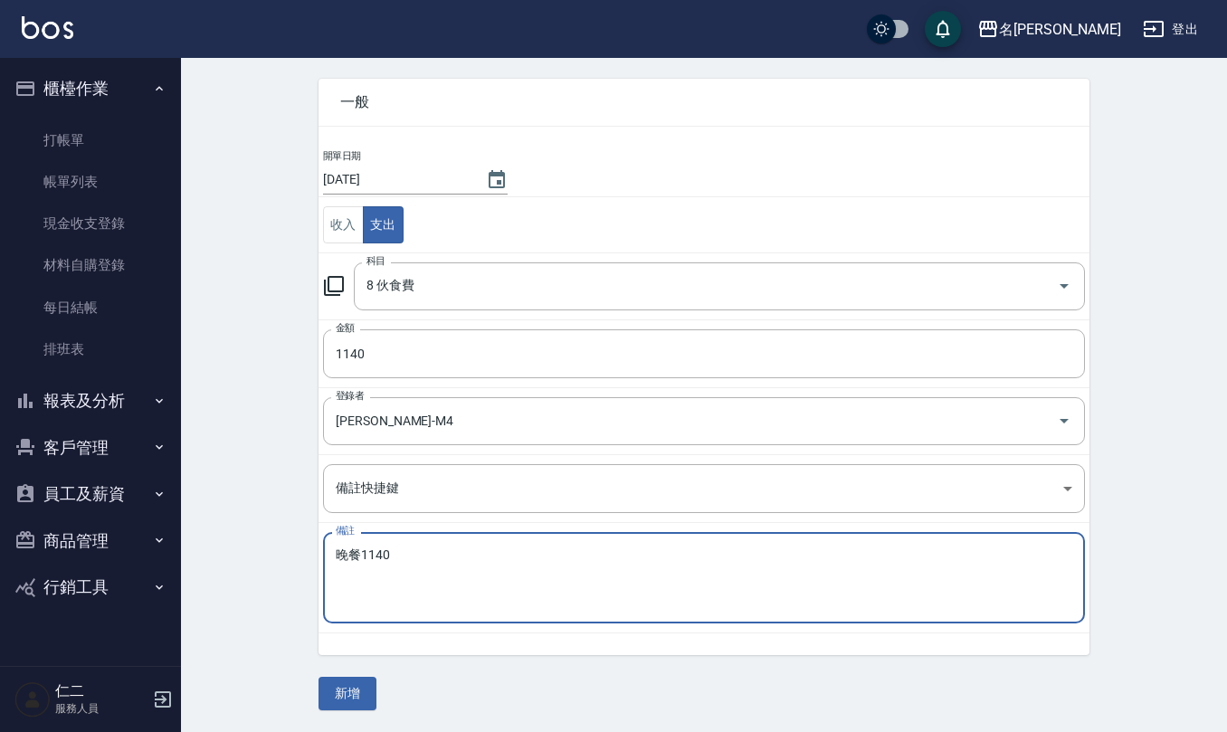
click at [367, 691] on button "新增" at bounding box center [348, 693] width 58 height 33
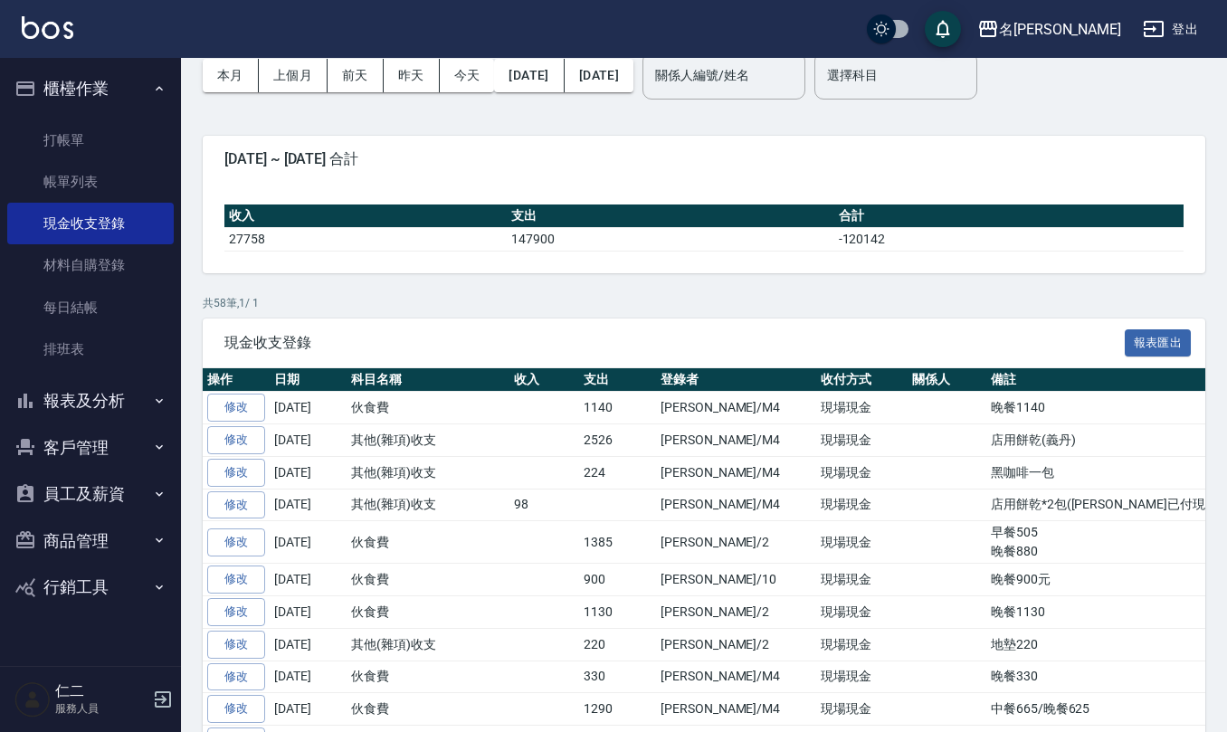
scroll to position [120, 0]
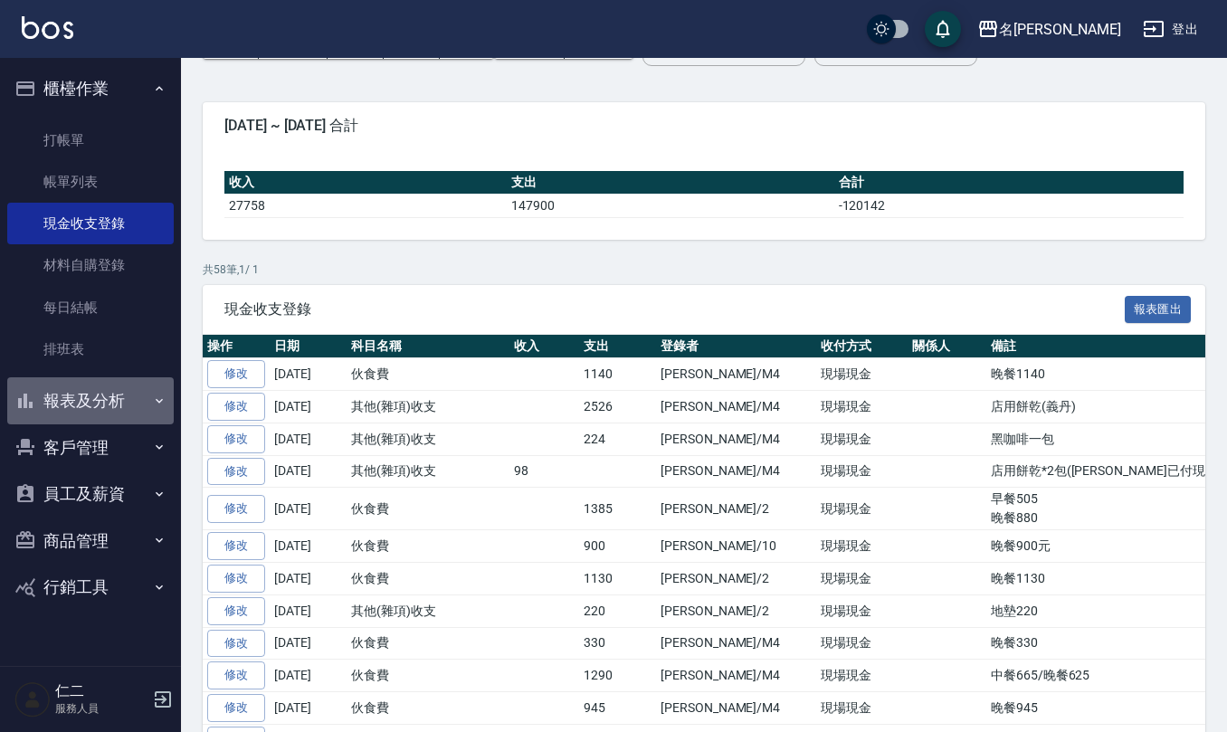
click at [113, 396] on button "報表及分析" at bounding box center [90, 400] width 166 height 47
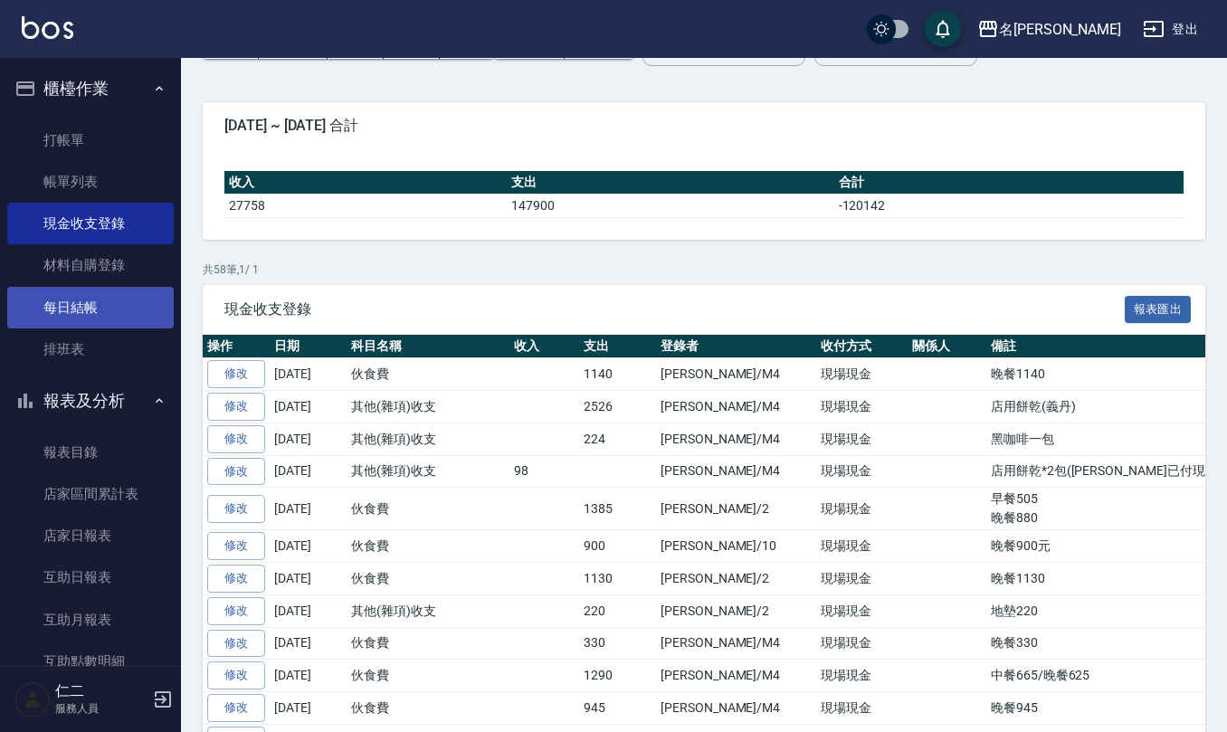
click at [102, 302] on link "每日結帳" at bounding box center [90, 308] width 166 height 42
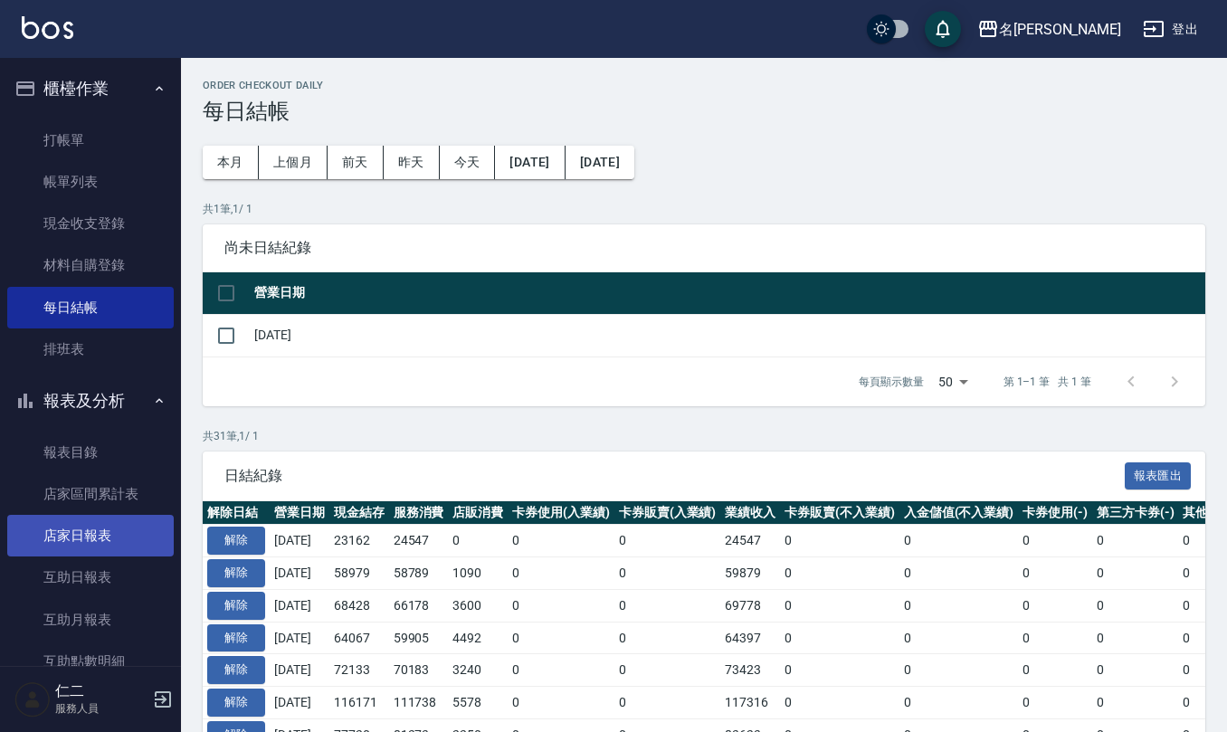
click at [113, 526] on link "店家日報表" at bounding box center [90, 536] width 166 height 42
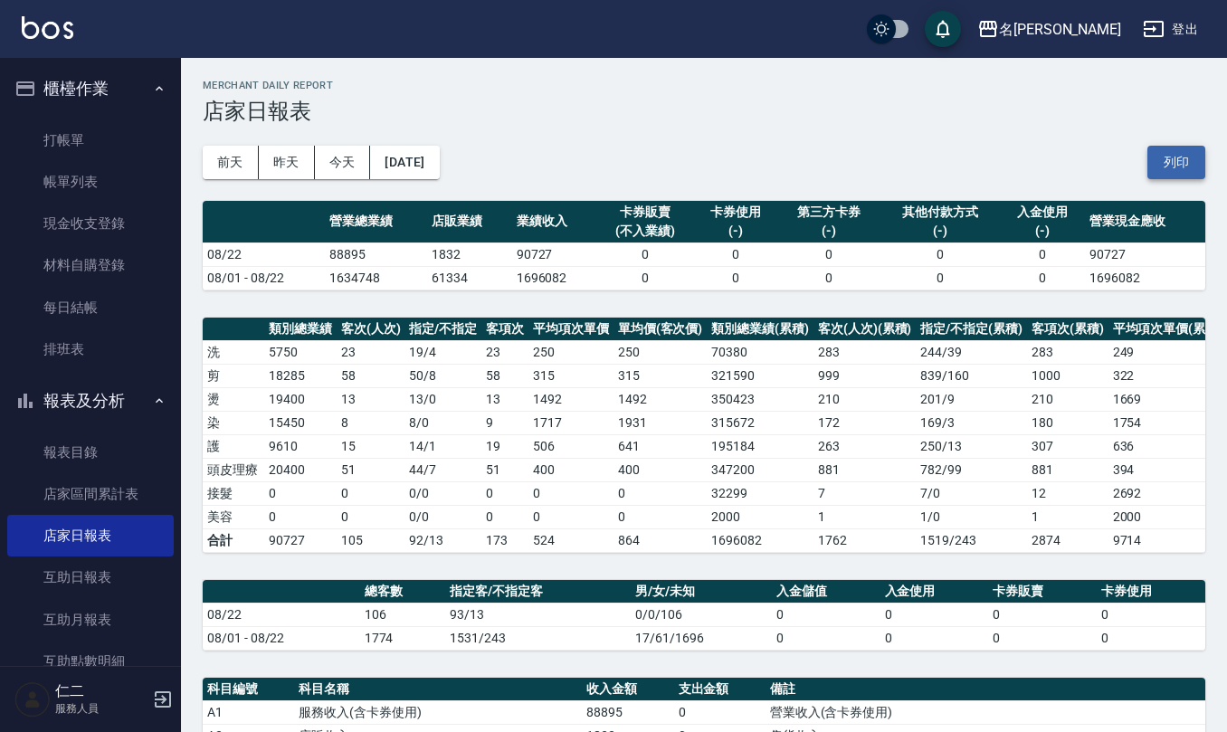
click at [1187, 146] on button "列印" at bounding box center [1176, 162] width 58 height 33
click at [138, 570] on link "互助日報表" at bounding box center [90, 577] width 166 height 42
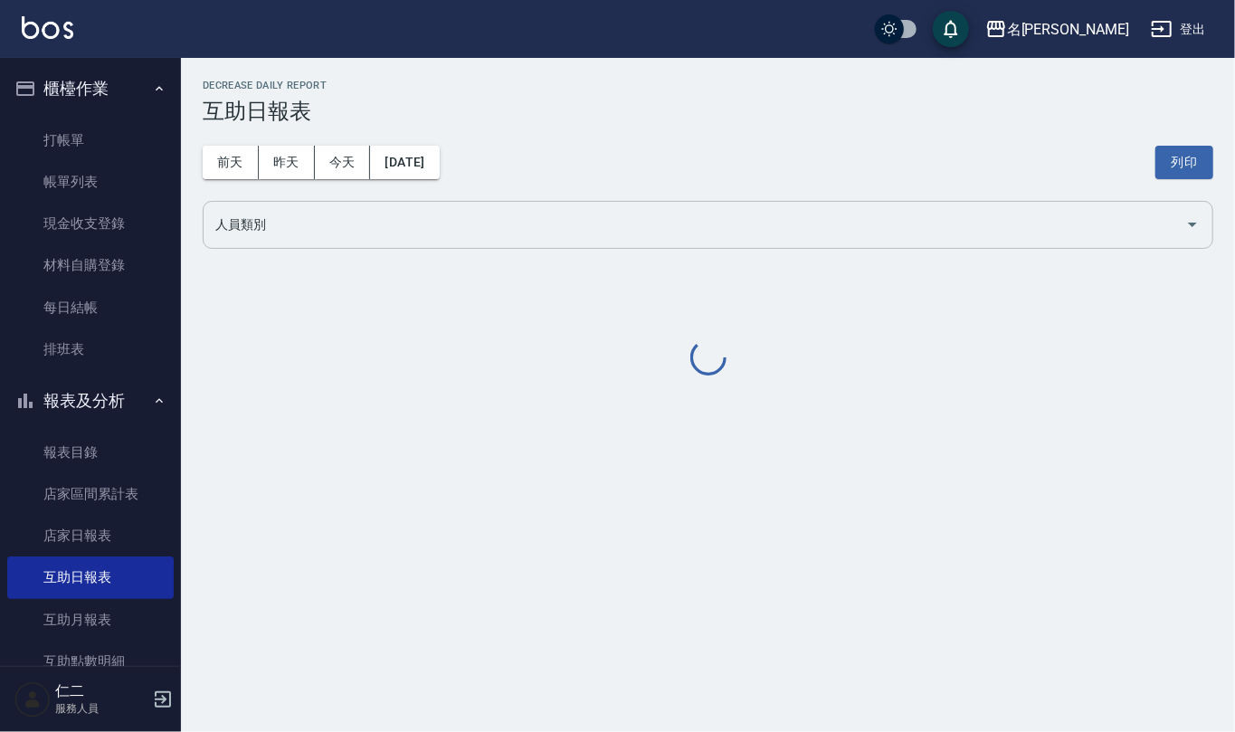
click at [373, 233] on input "人員類別" at bounding box center [694, 225] width 967 height 32
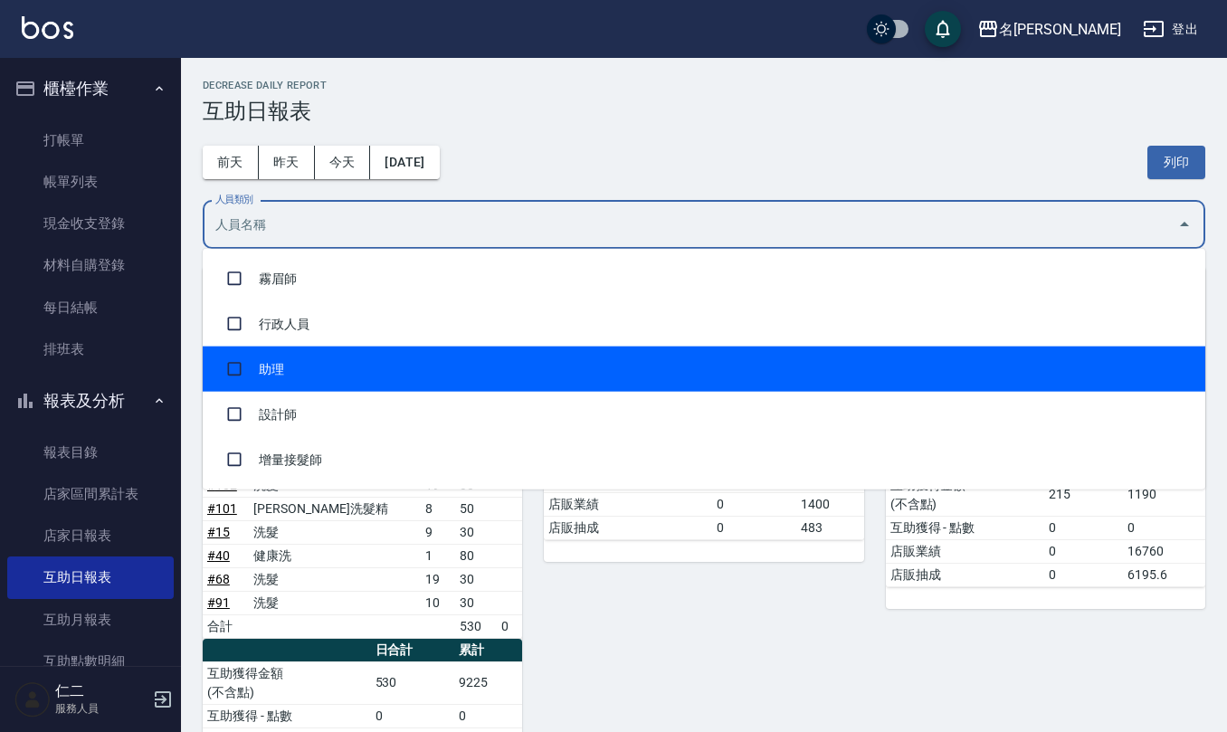
click at [376, 369] on li "助理" at bounding box center [704, 369] width 1003 height 45
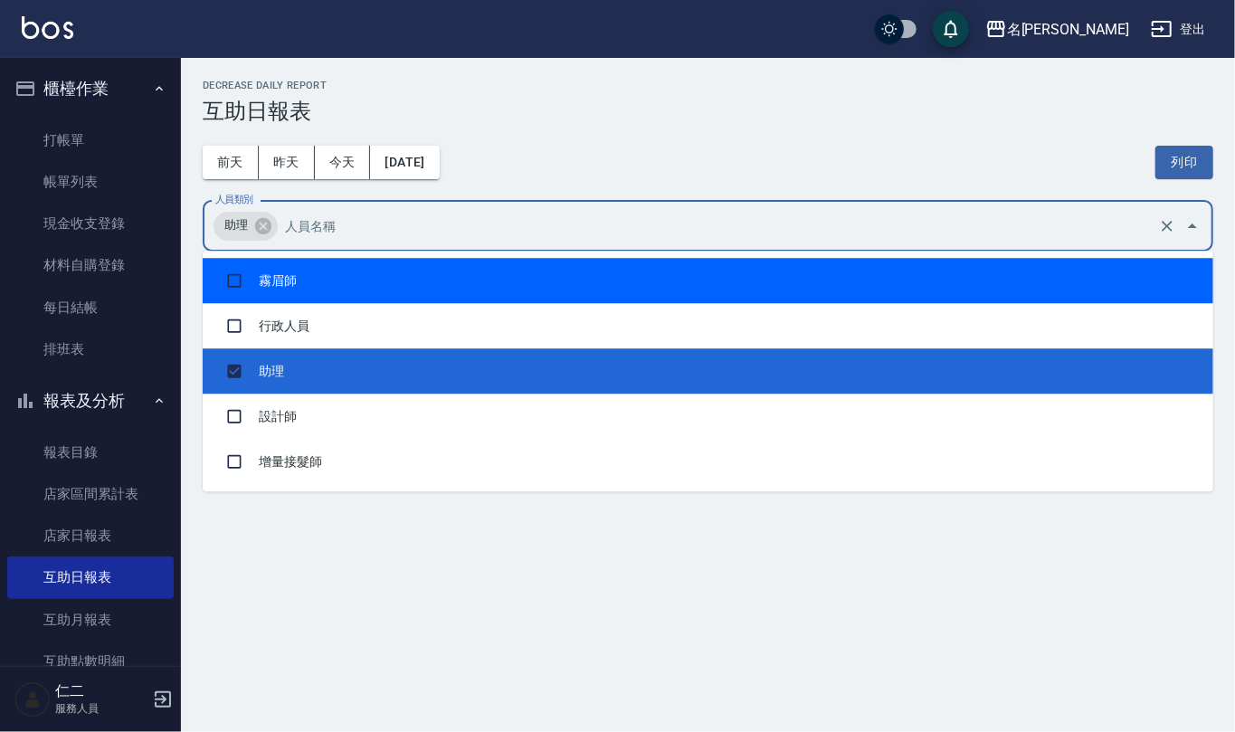
click at [655, 94] on div "Decrease Daily Report 互助日報表" at bounding box center [708, 102] width 1011 height 44
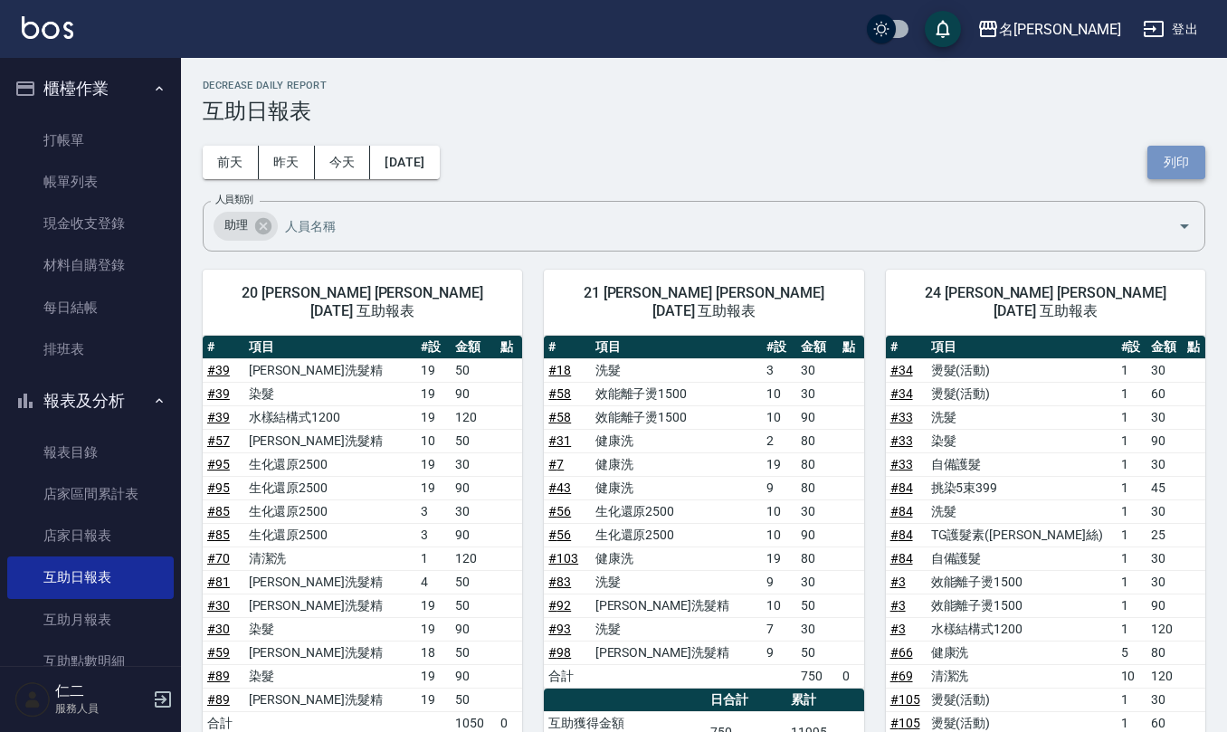
click at [1184, 154] on button "列印" at bounding box center [1176, 162] width 58 height 33
click at [1182, 163] on button "列印" at bounding box center [1176, 162] width 58 height 33
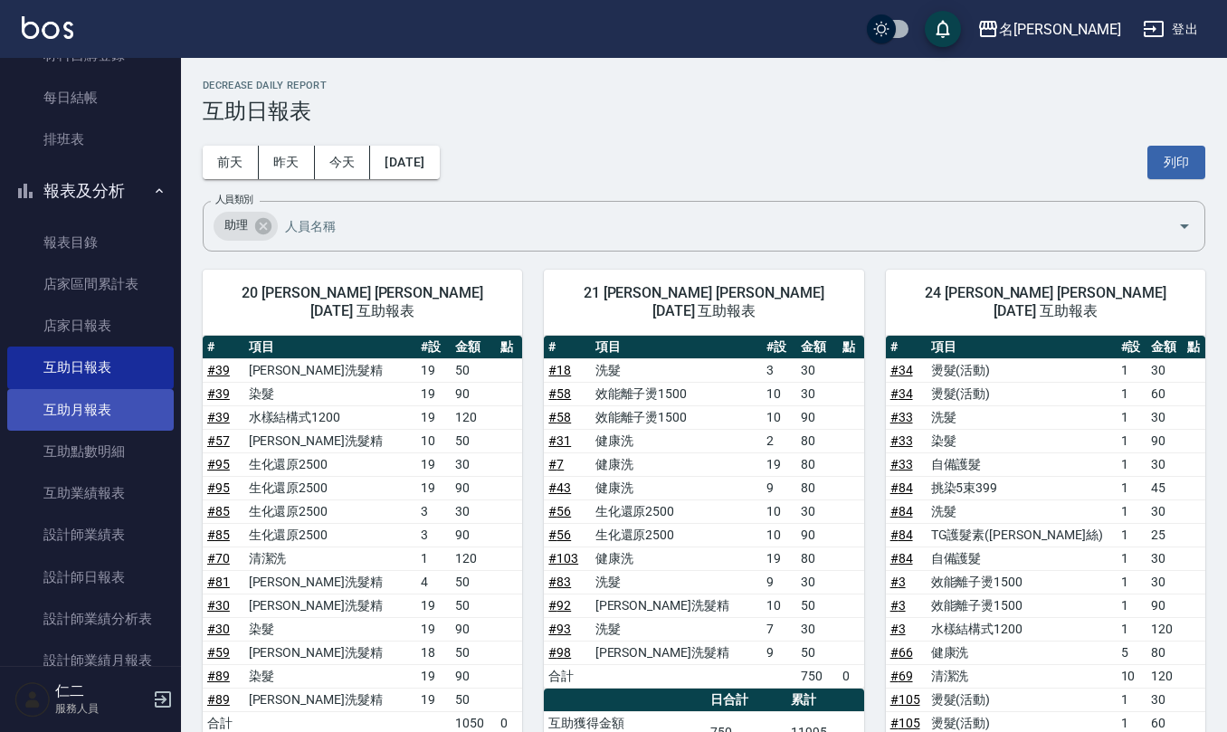
scroll to position [241, 0]
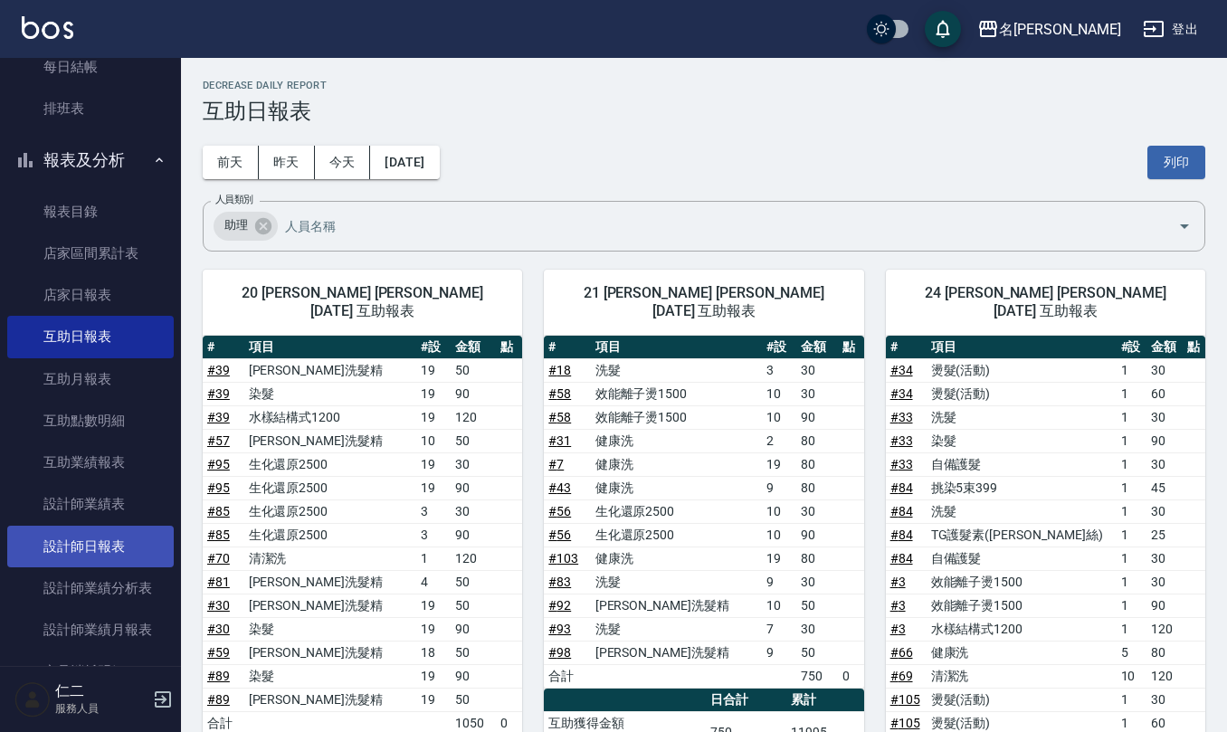
click at [118, 547] on link "設計師日報表" at bounding box center [90, 547] width 166 height 42
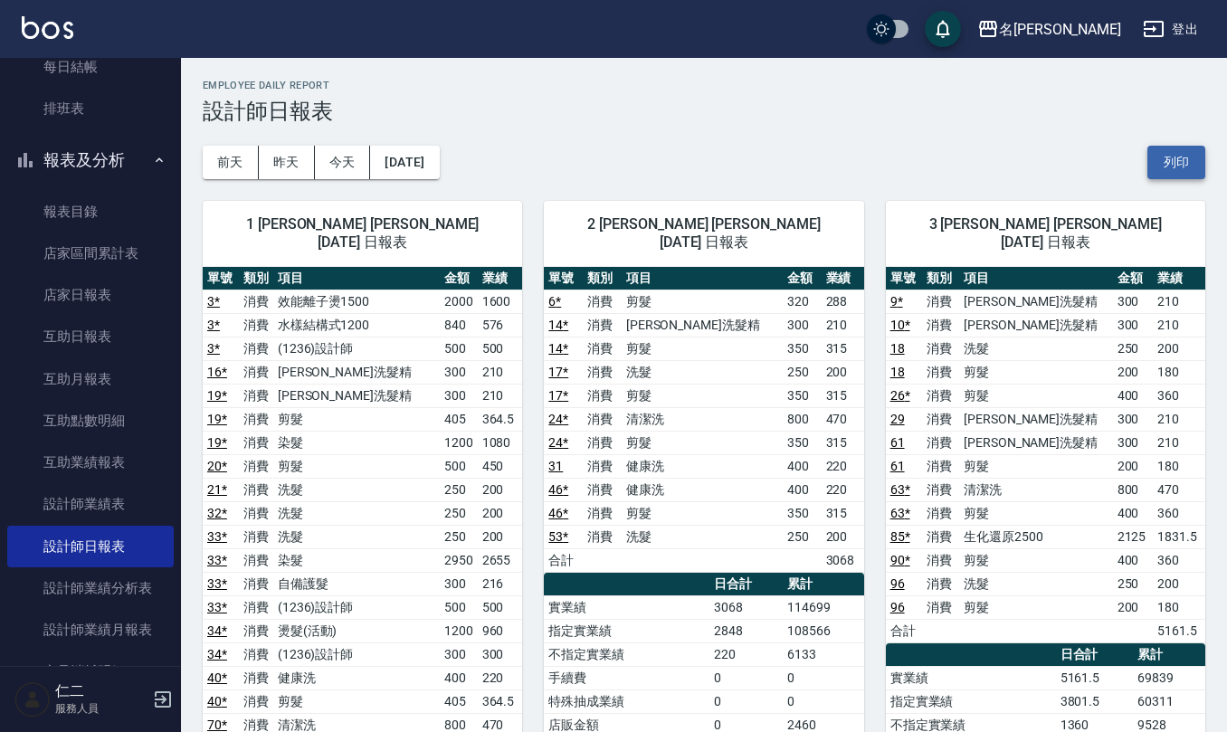
click at [1185, 170] on button "列印" at bounding box center [1176, 162] width 58 height 33
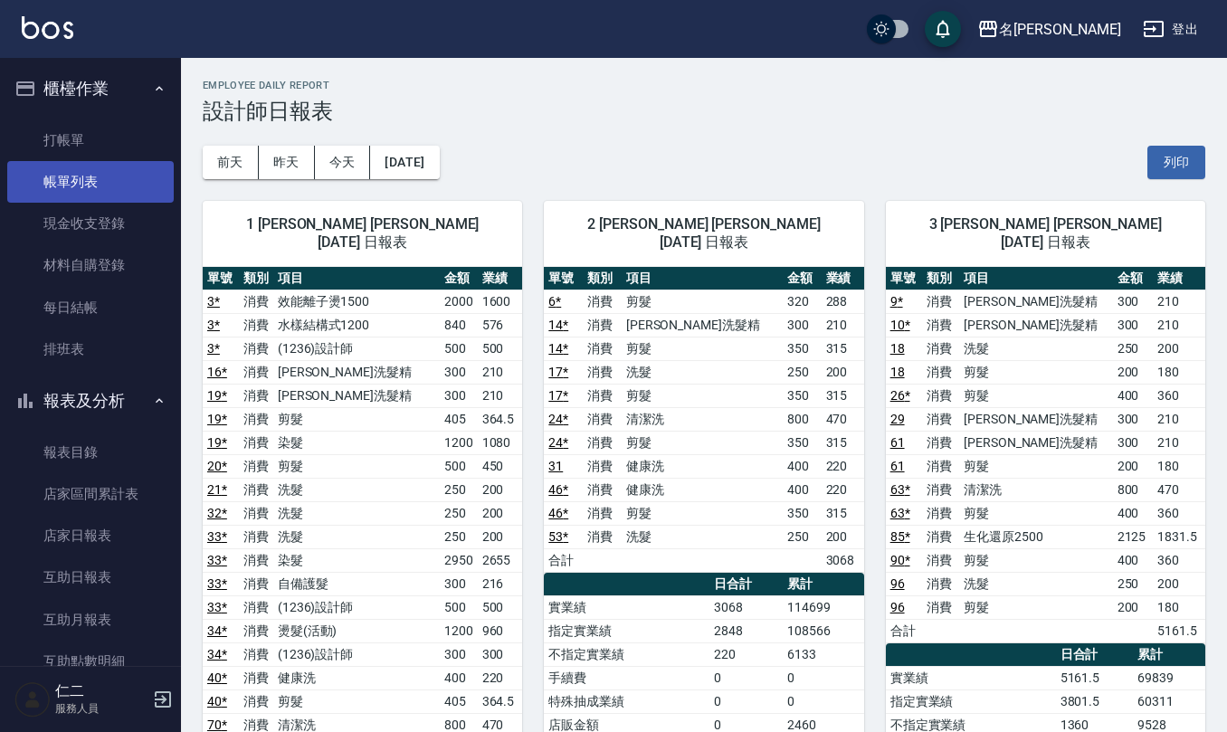
click at [118, 183] on link "帳單列表" at bounding box center [90, 182] width 166 height 42
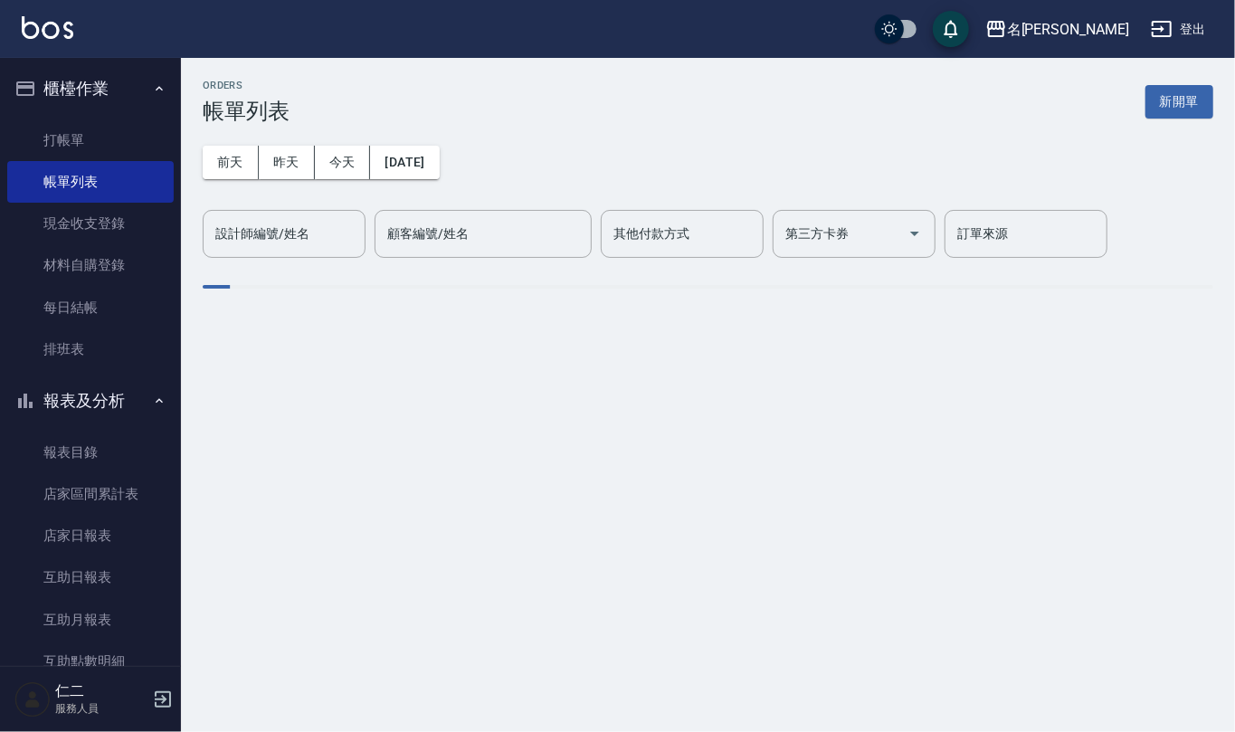
click at [301, 240] on div "設計師編號/姓名 設計師編號/姓名" at bounding box center [284, 234] width 163 height 48
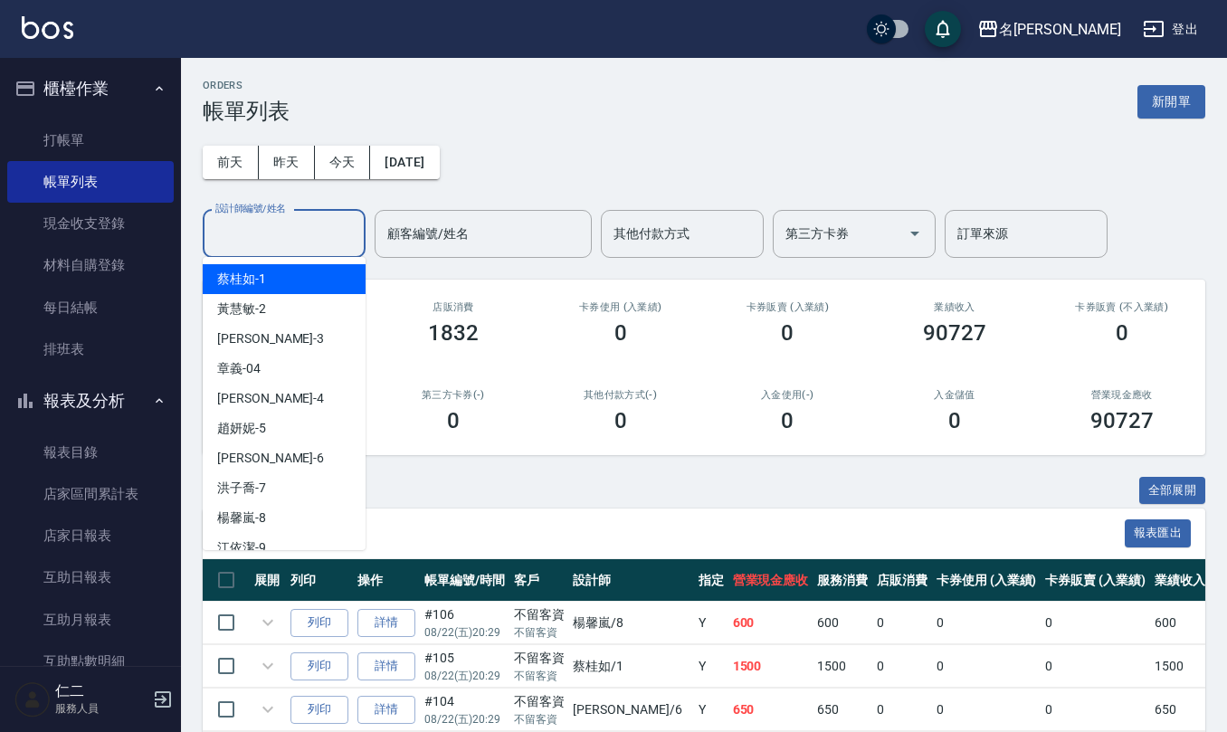
click at [304, 237] on input "設計師編號/姓名" at bounding box center [284, 234] width 147 height 32
click at [300, 244] on input "設計師編號/姓名" at bounding box center [284, 234] width 147 height 32
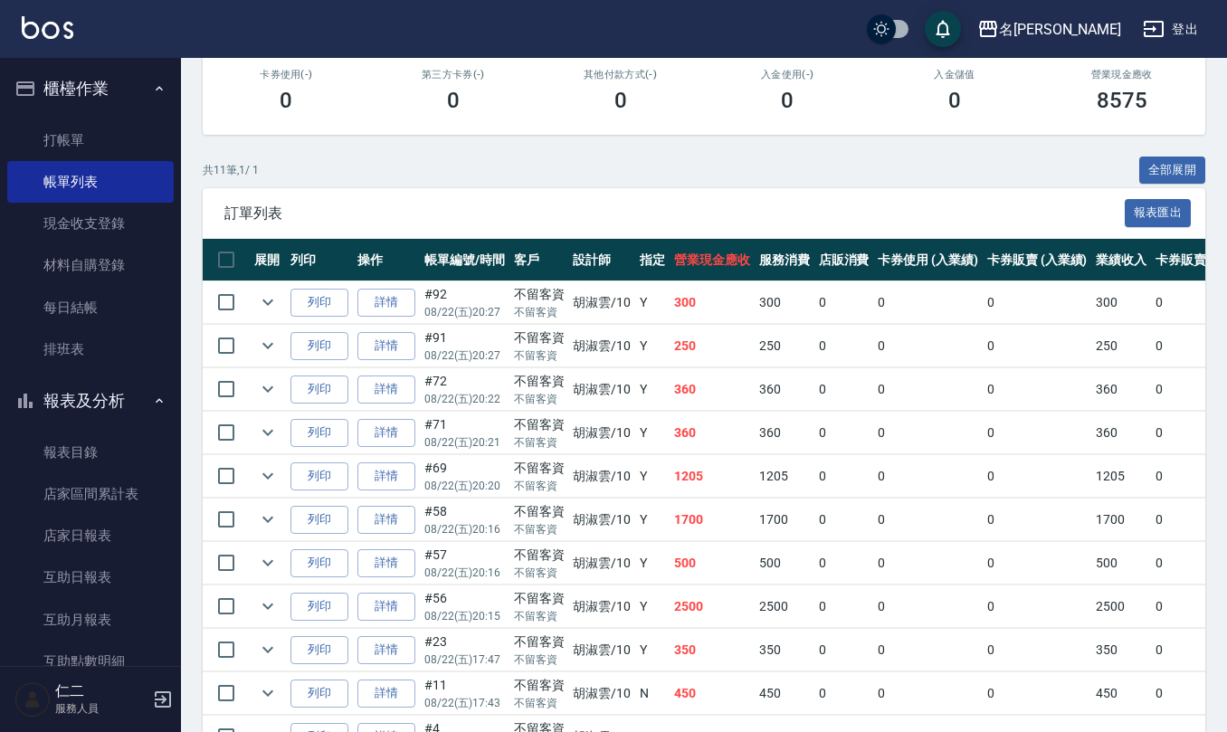
scroll to position [442, 0]
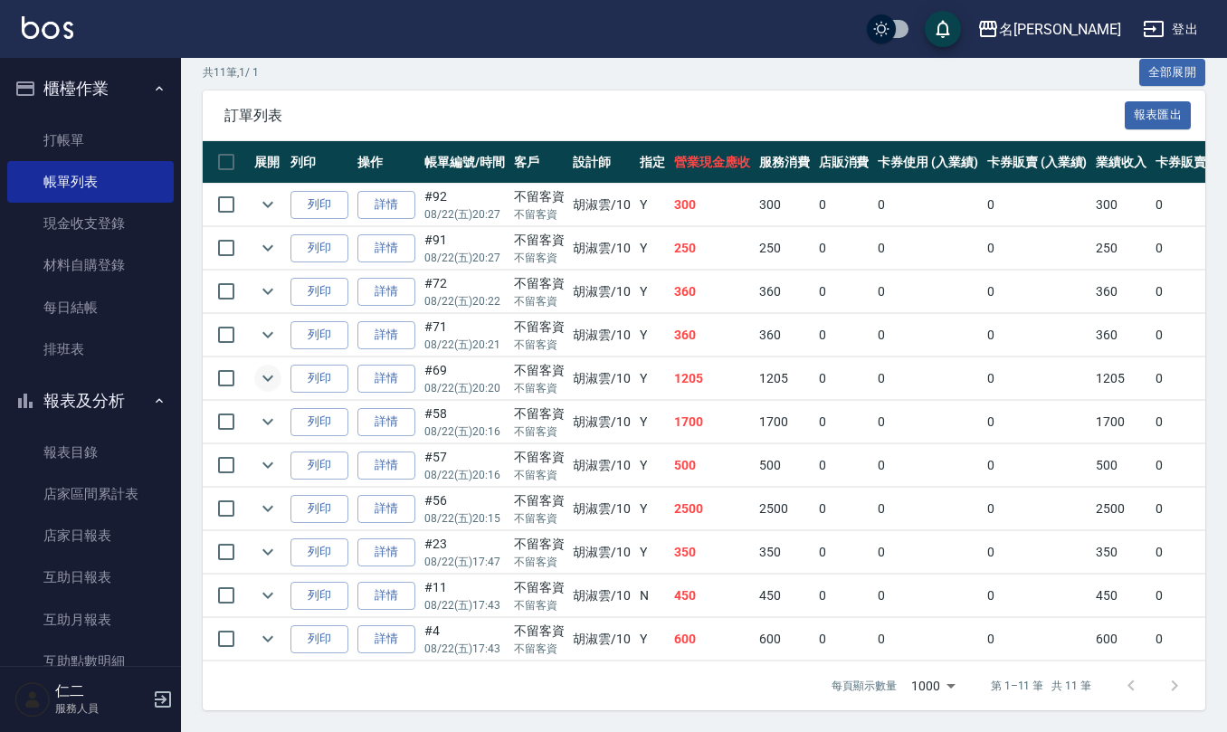
click at [264, 367] on icon "expand row" at bounding box center [268, 378] width 22 height 22
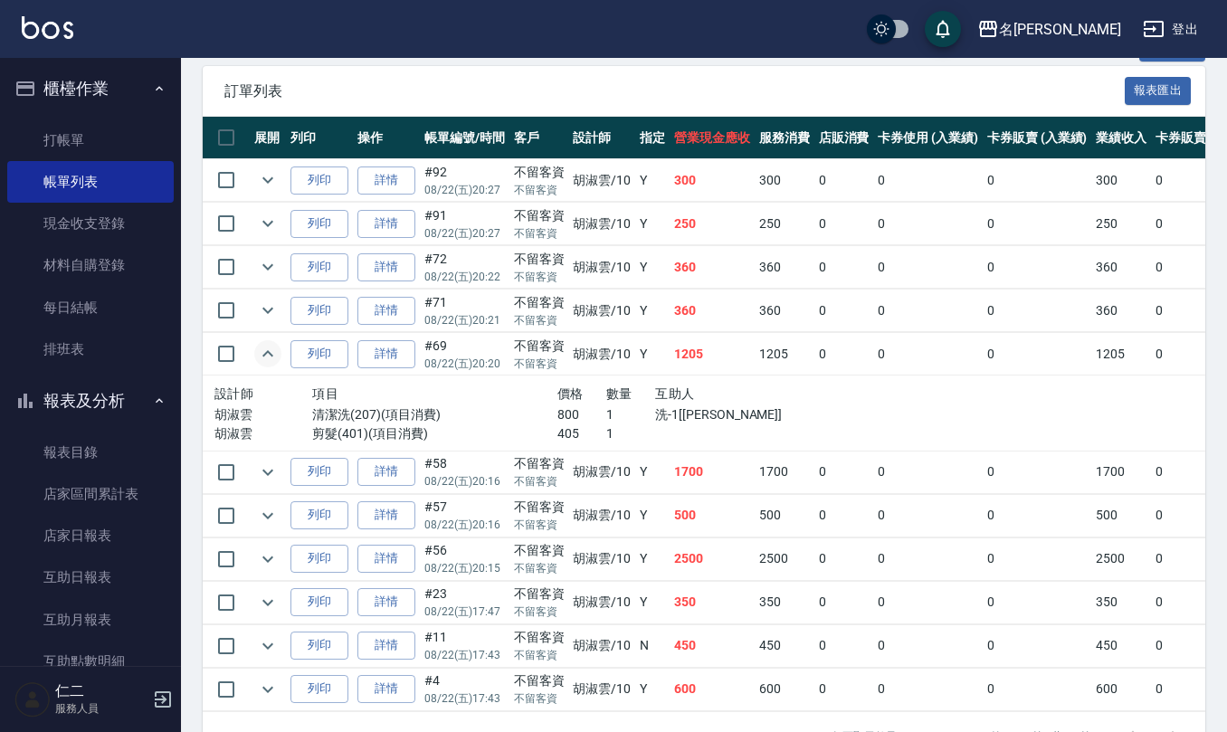
scroll to position [518, 0]
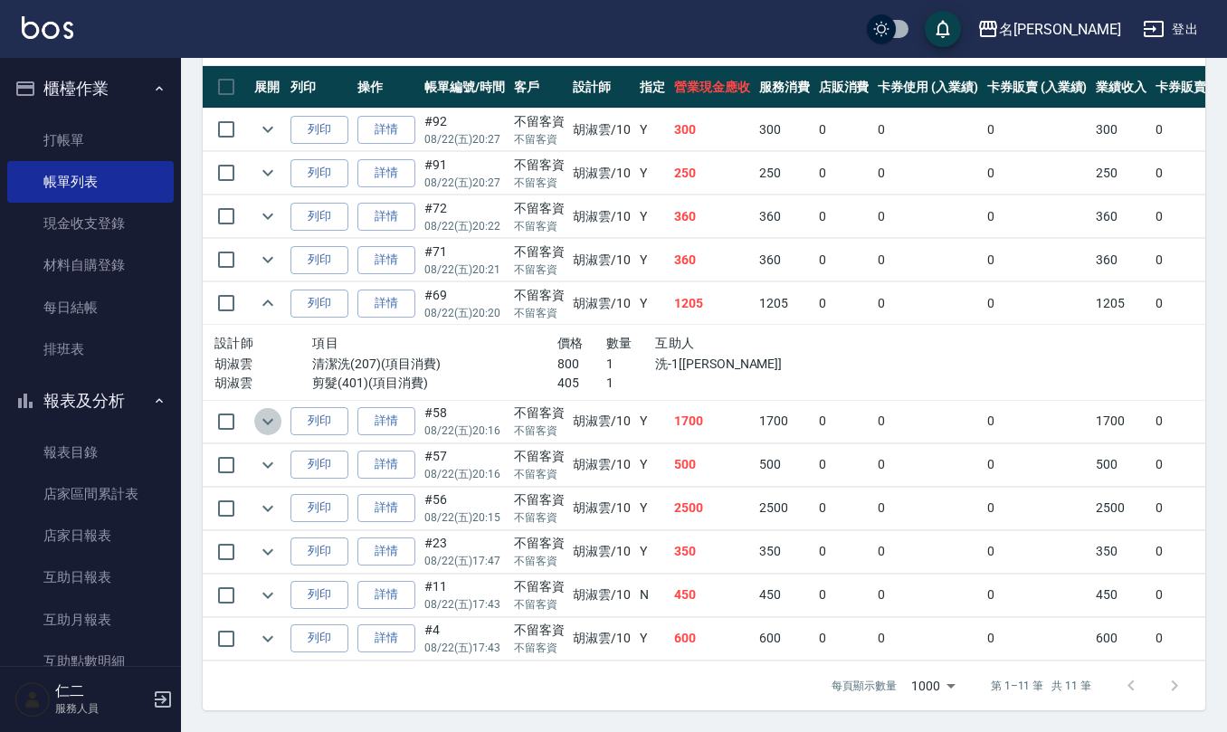
click at [261, 411] on icon "expand row" at bounding box center [268, 422] width 22 height 22
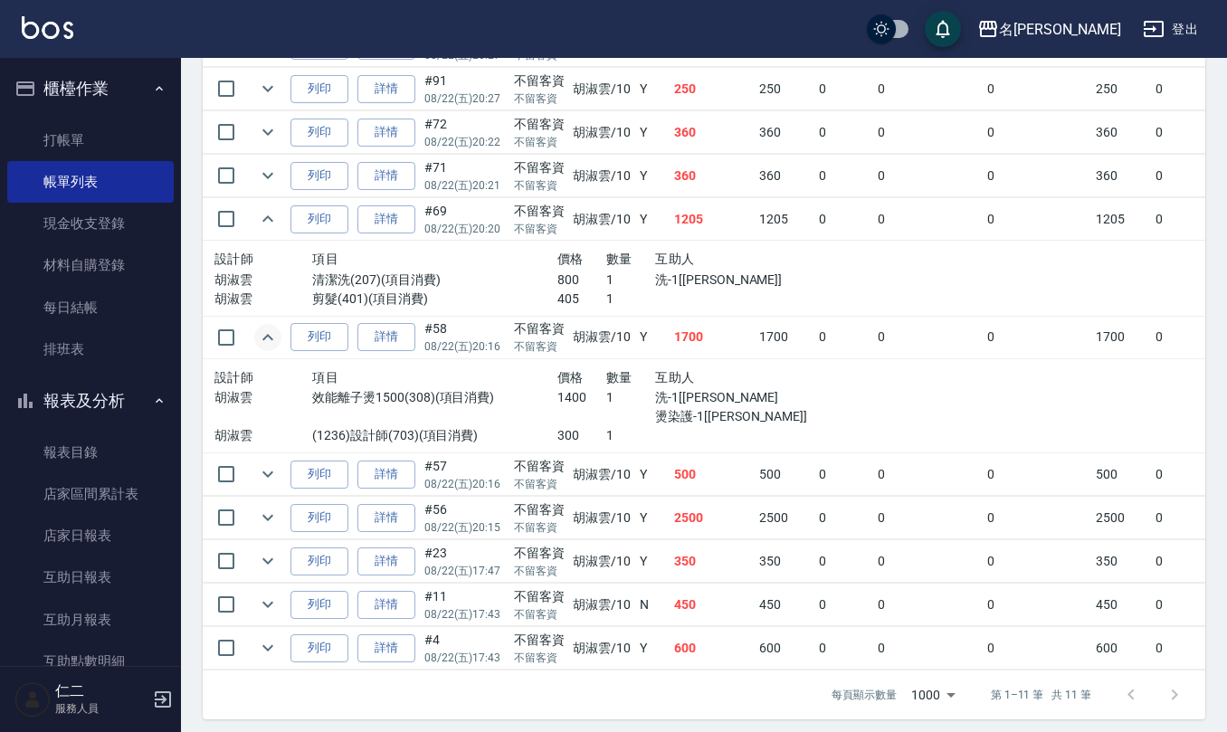
scroll to position [612, 0]
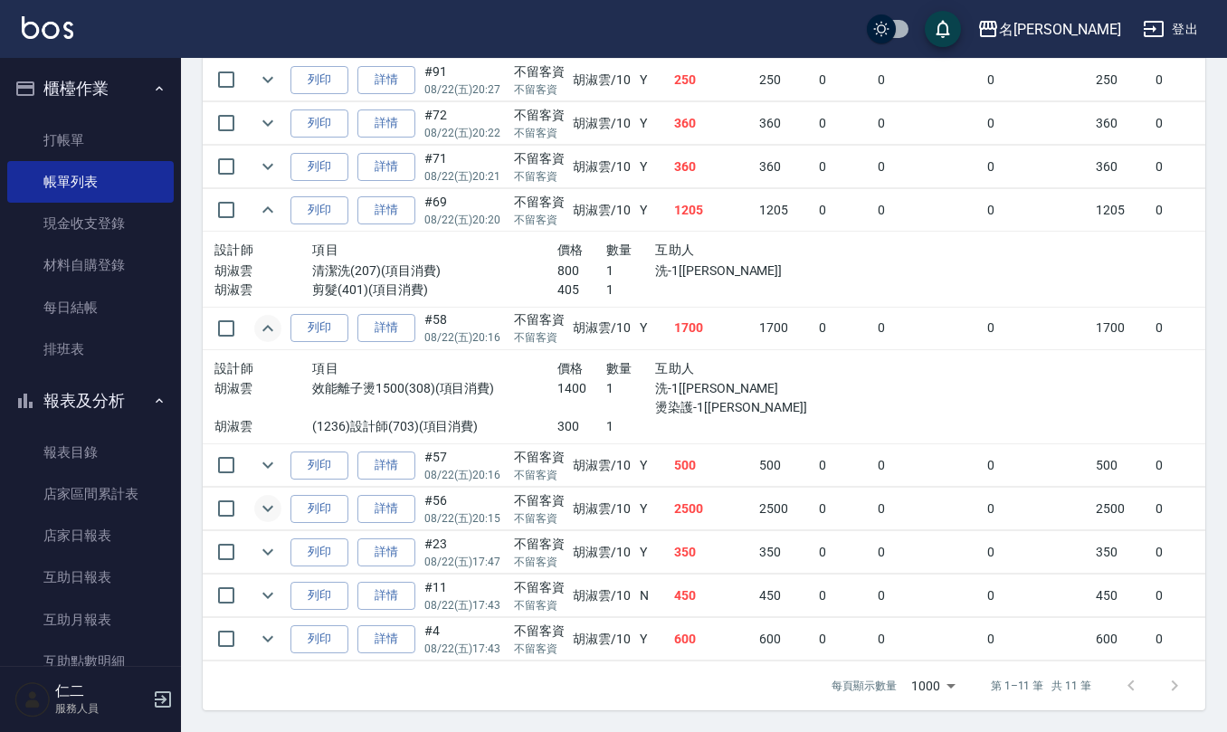
click at [259, 498] on icon "expand row" at bounding box center [268, 509] width 22 height 22
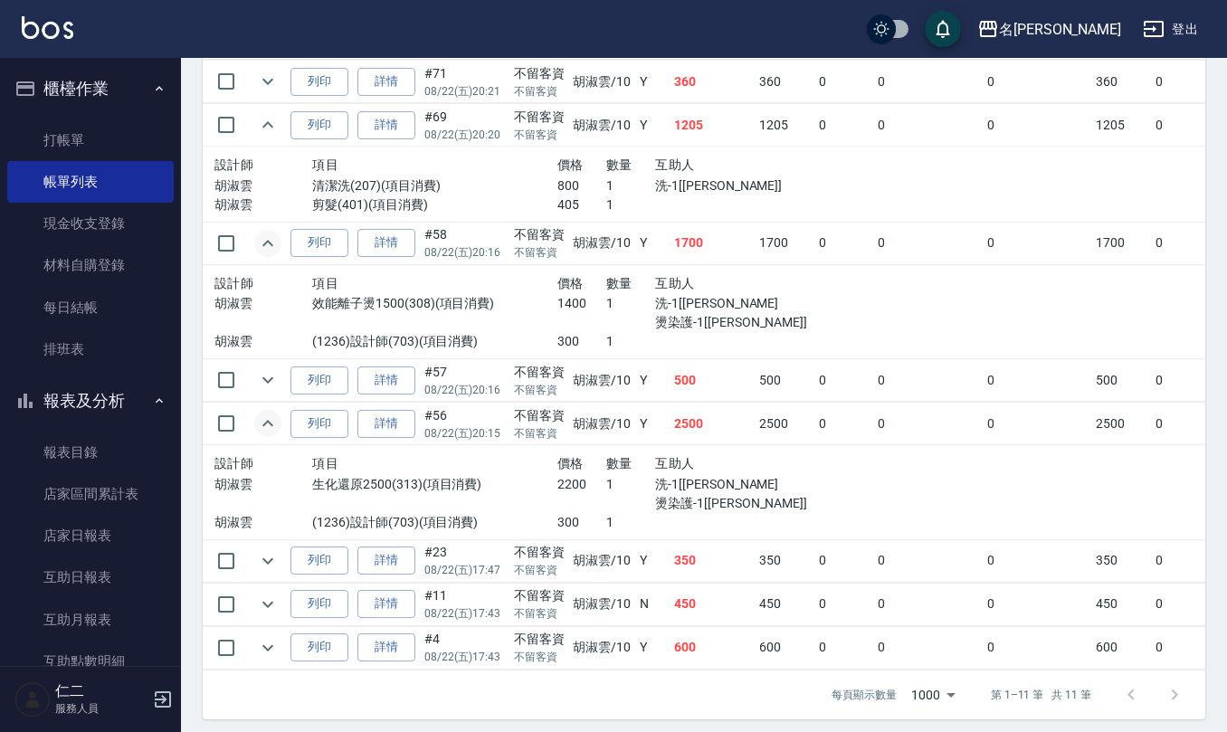
scroll to position [706, 0]
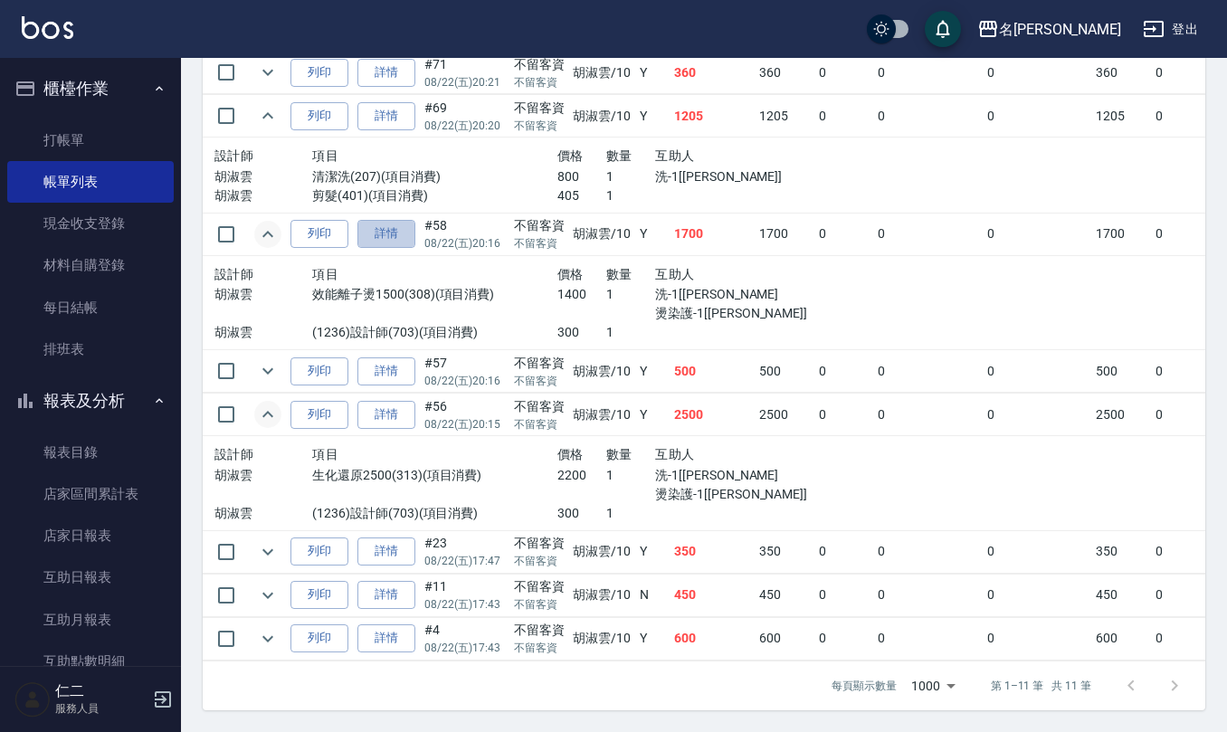
click at [398, 220] on link "詳情" at bounding box center [386, 234] width 58 height 28
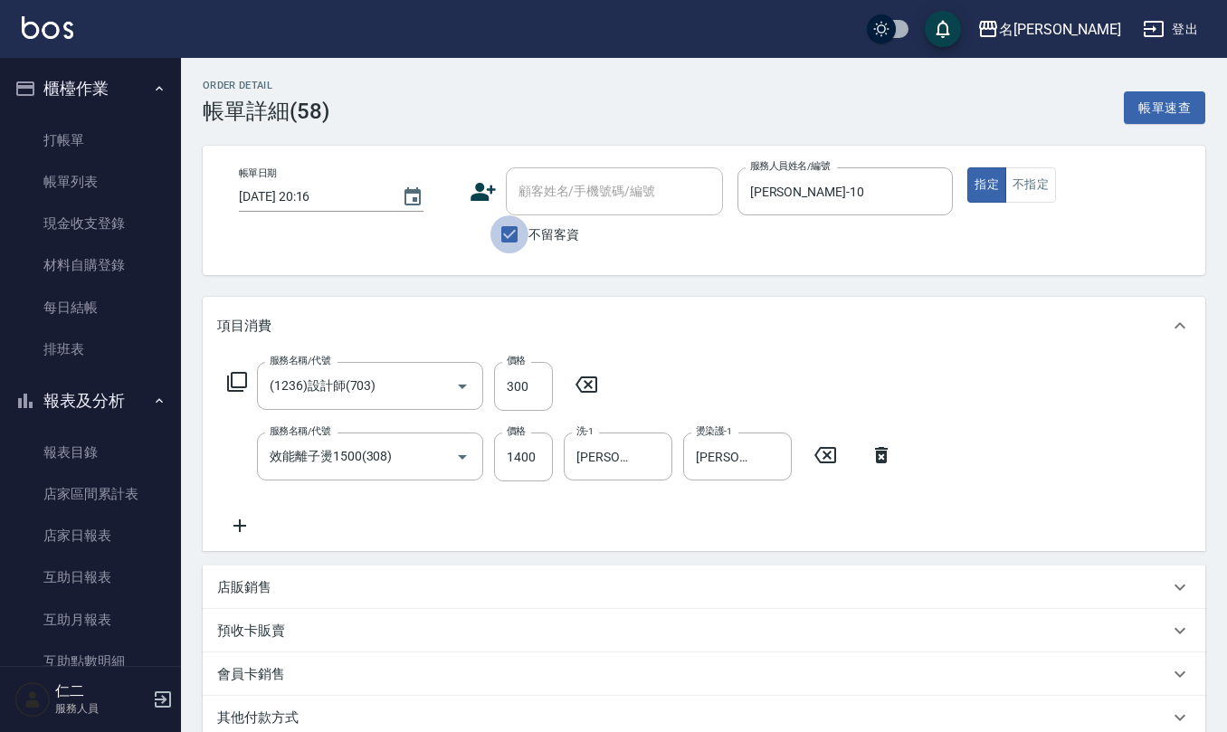
click at [498, 226] on input "不留客資" at bounding box center [509, 234] width 38 height 38
click at [561, 176] on div "顧客姓名/手機號碼/編號" at bounding box center [614, 191] width 217 height 48
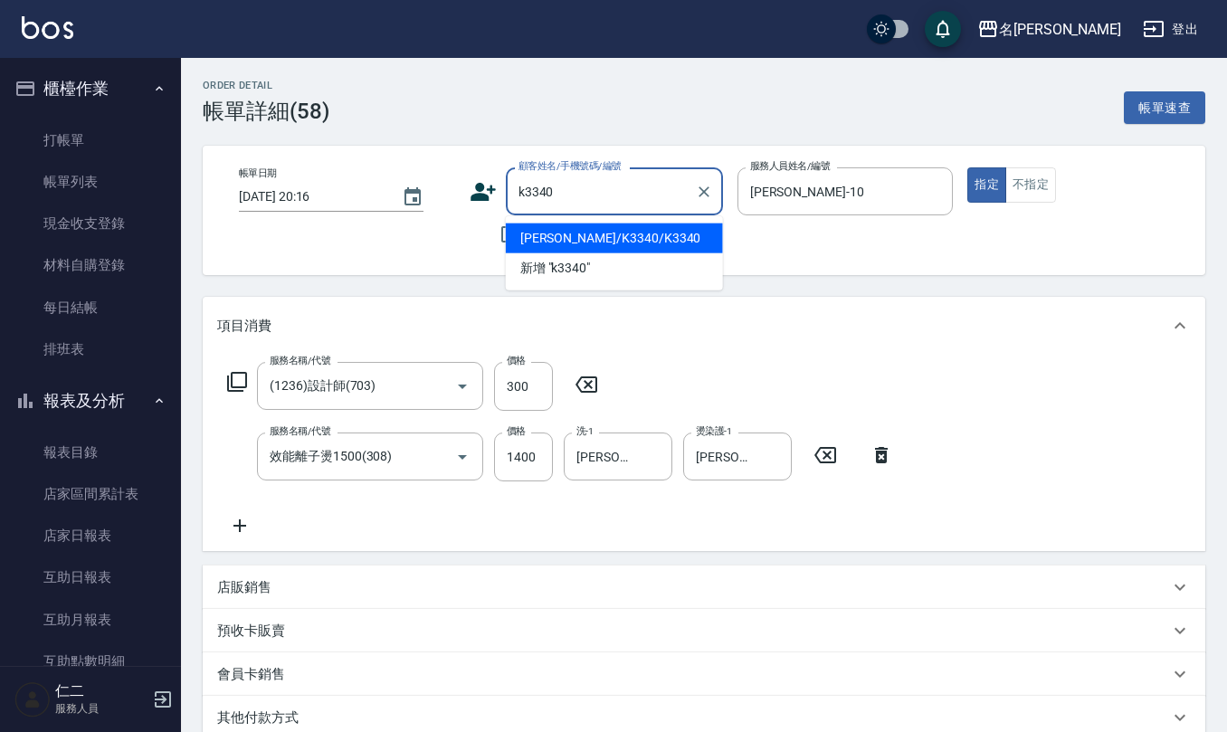
click at [580, 243] on li "張婷汀/K3340/K3340" at bounding box center [614, 239] width 217 height 30
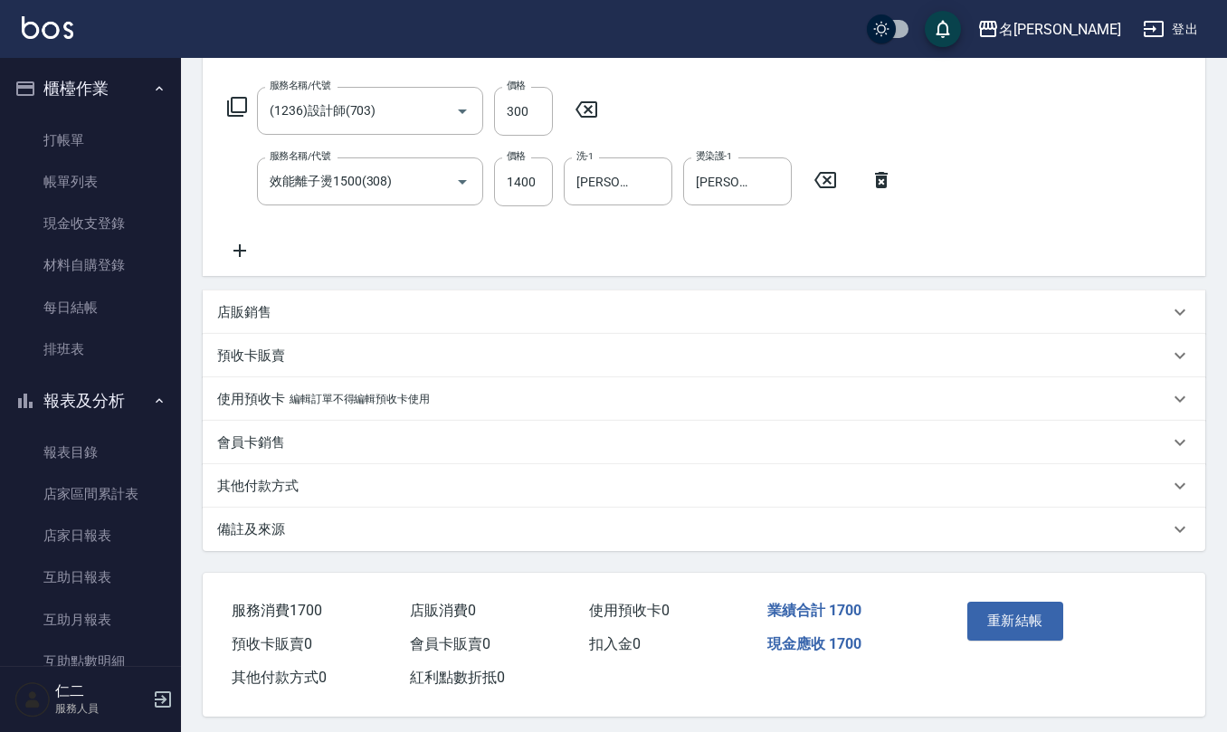
scroll to position [286, 0]
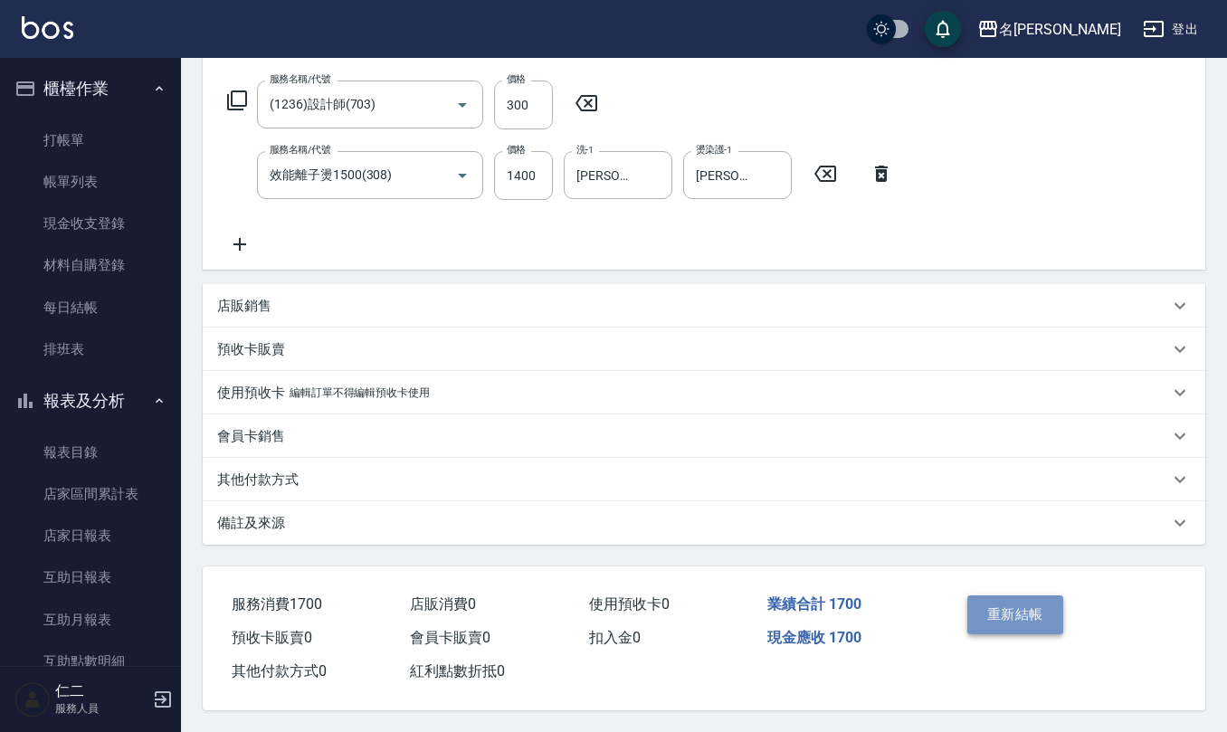
click at [1004, 616] on button "重新結帳" at bounding box center [1015, 614] width 96 height 38
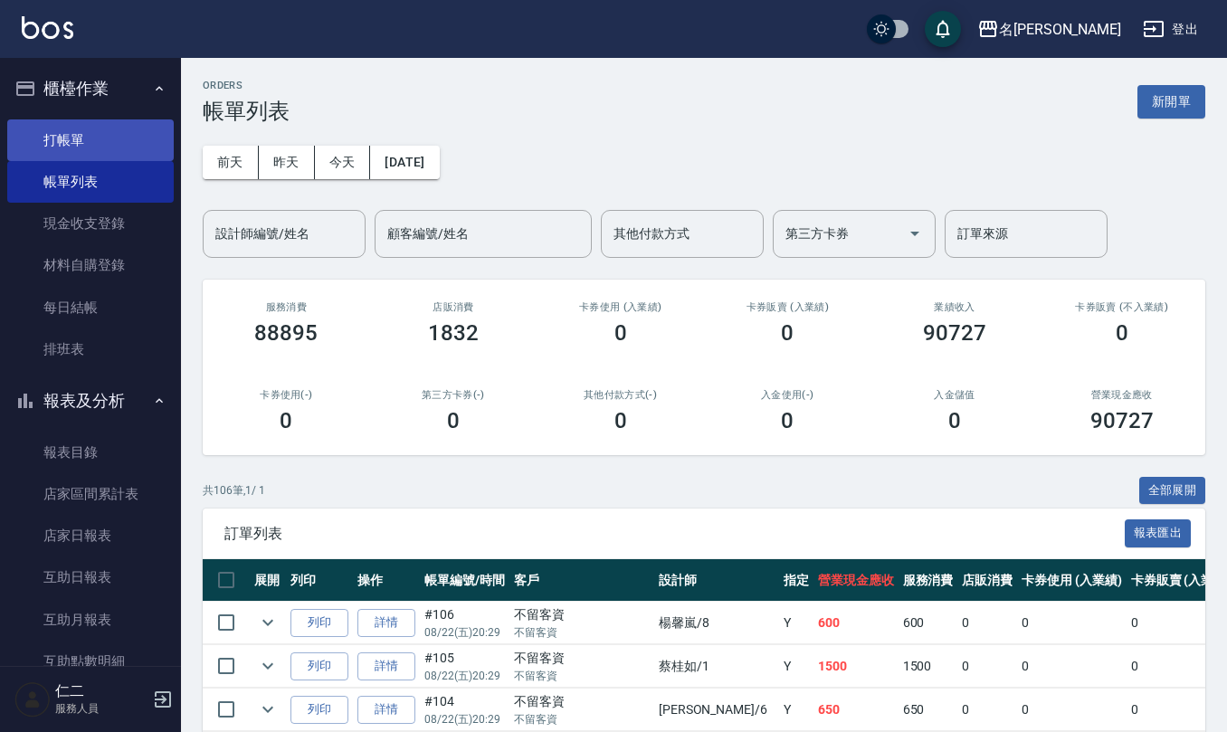
click at [89, 136] on link "打帳單" at bounding box center [90, 140] width 166 height 42
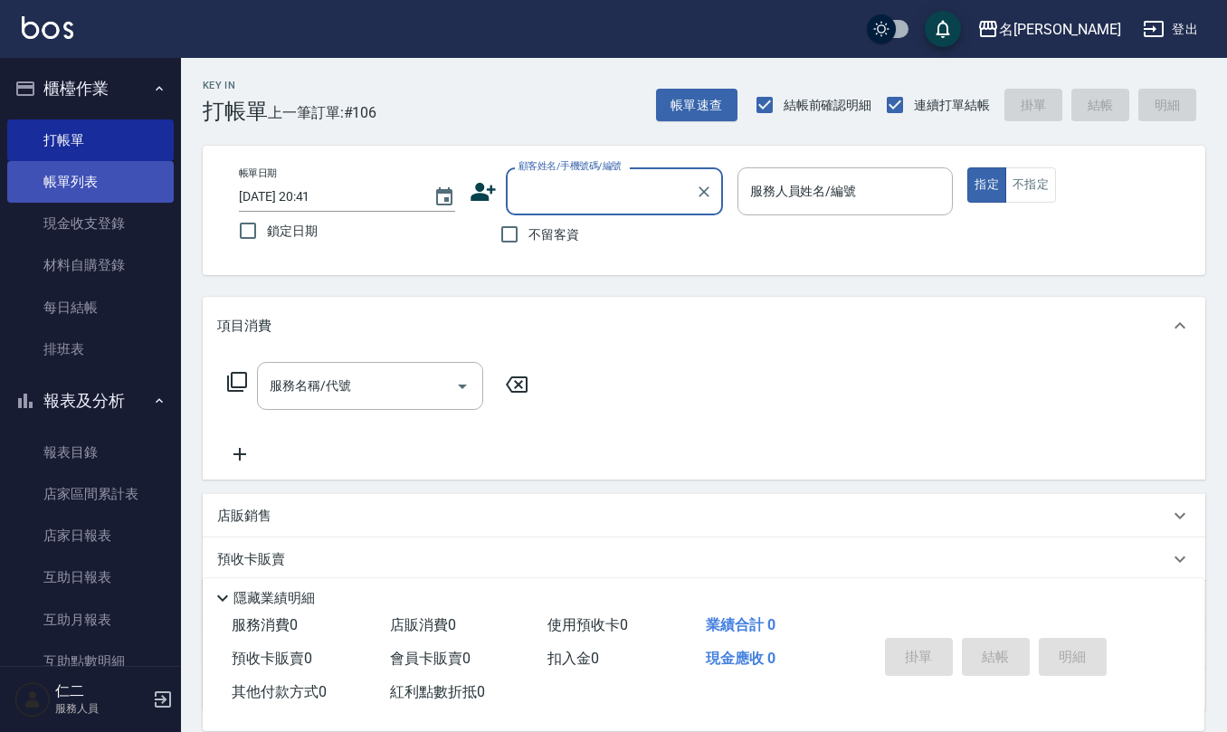
click at [103, 190] on link "帳單列表" at bounding box center [90, 182] width 166 height 42
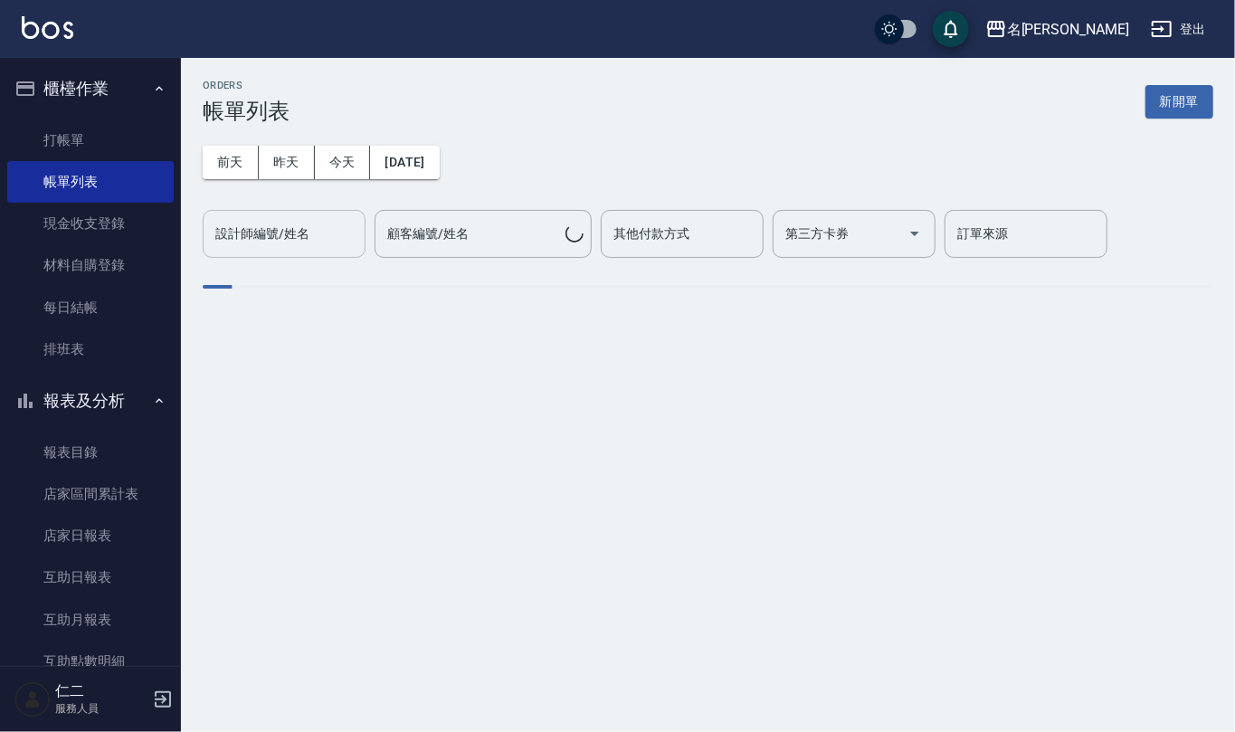
click at [265, 240] on div "設計師編號/姓名 設計師編號/姓名" at bounding box center [284, 234] width 163 height 48
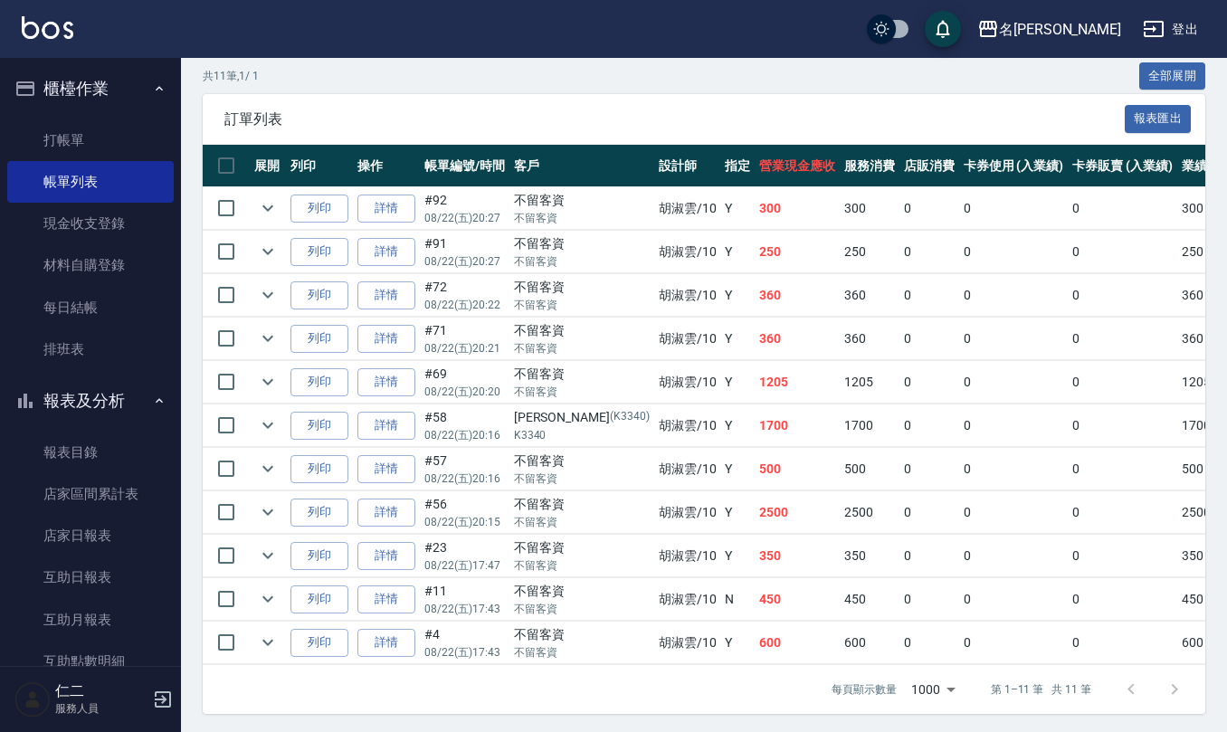
scroll to position [442, 0]
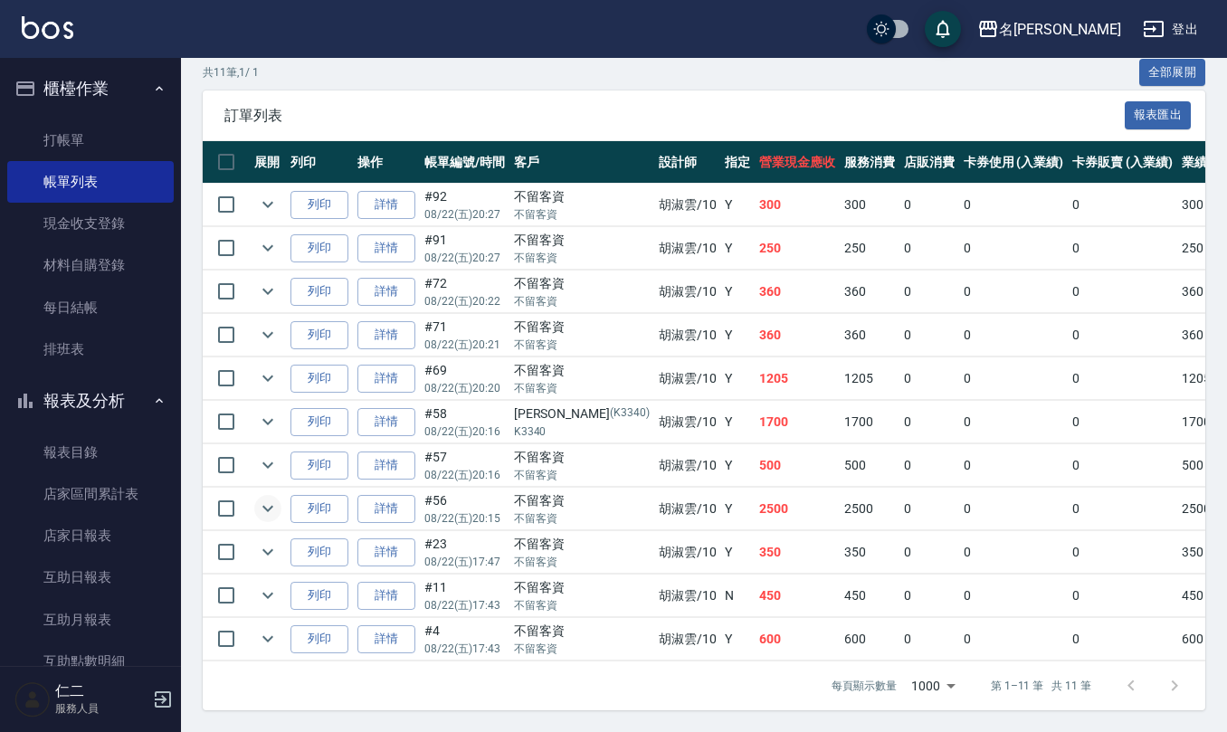
click at [262, 498] on icon "expand row" at bounding box center [268, 509] width 22 height 22
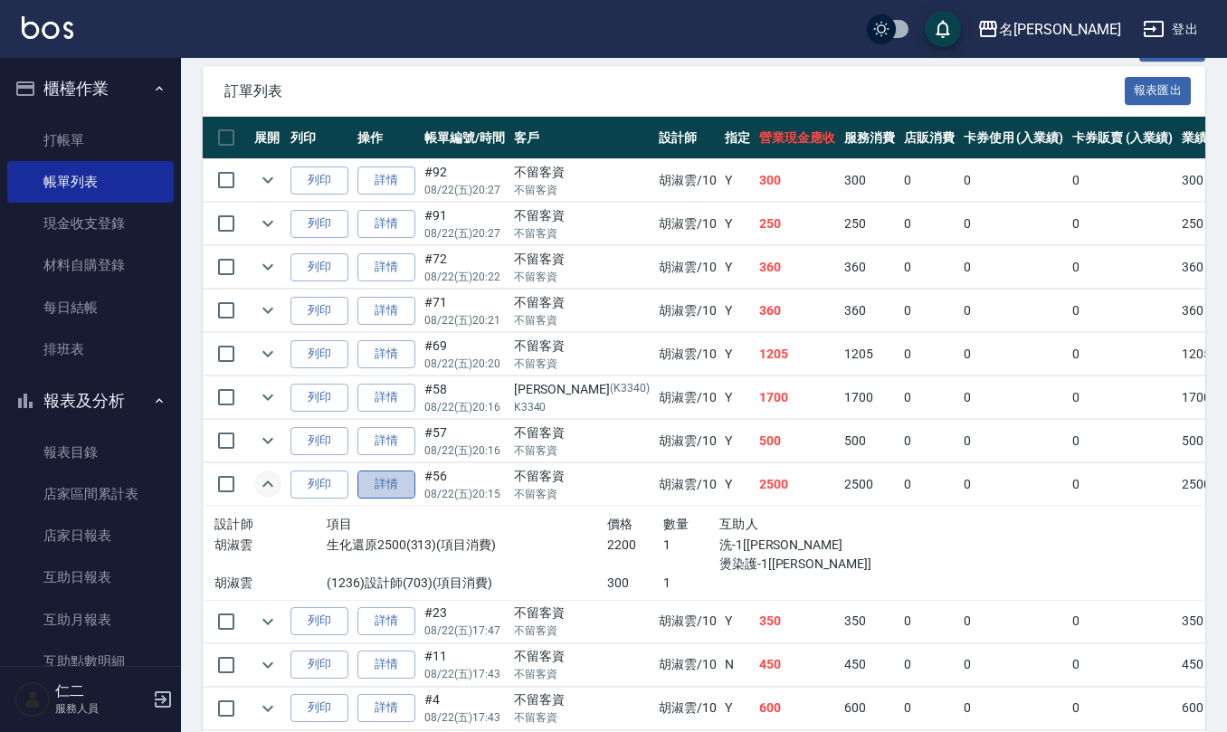
click at [385, 499] on link "詳情" at bounding box center [386, 485] width 58 height 28
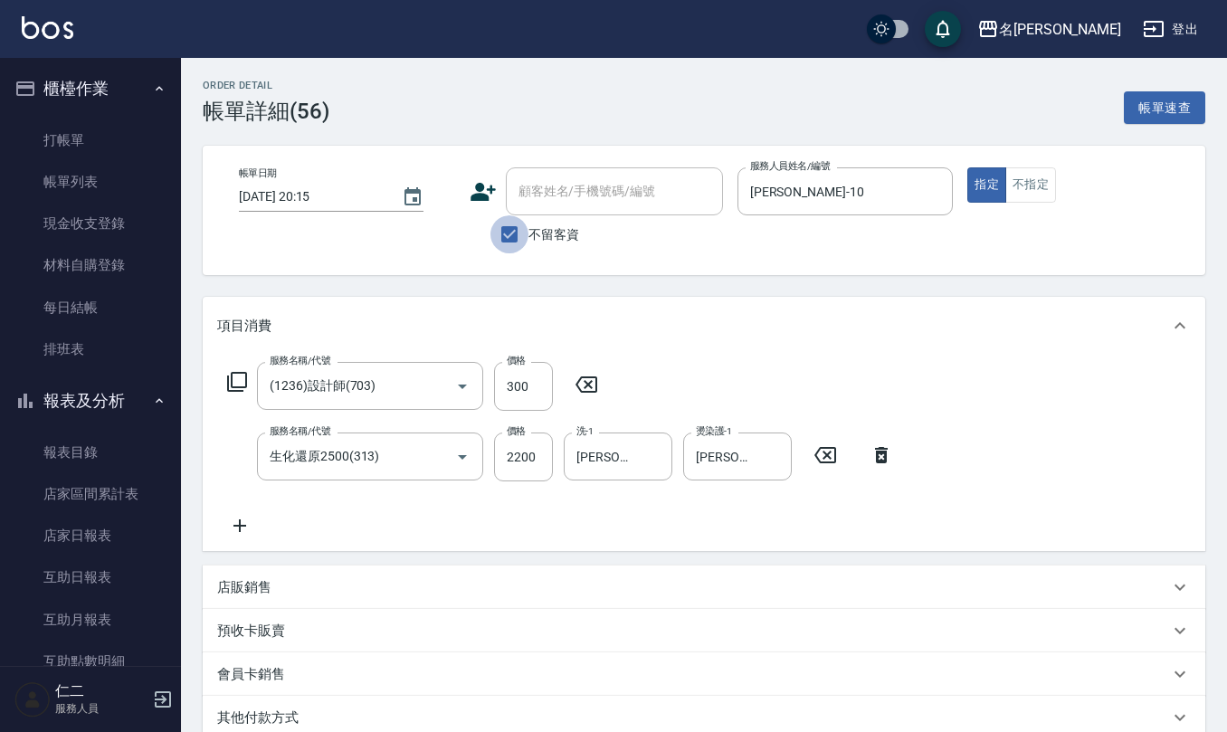
click at [512, 232] on input "不留客資" at bounding box center [509, 234] width 38 height 38
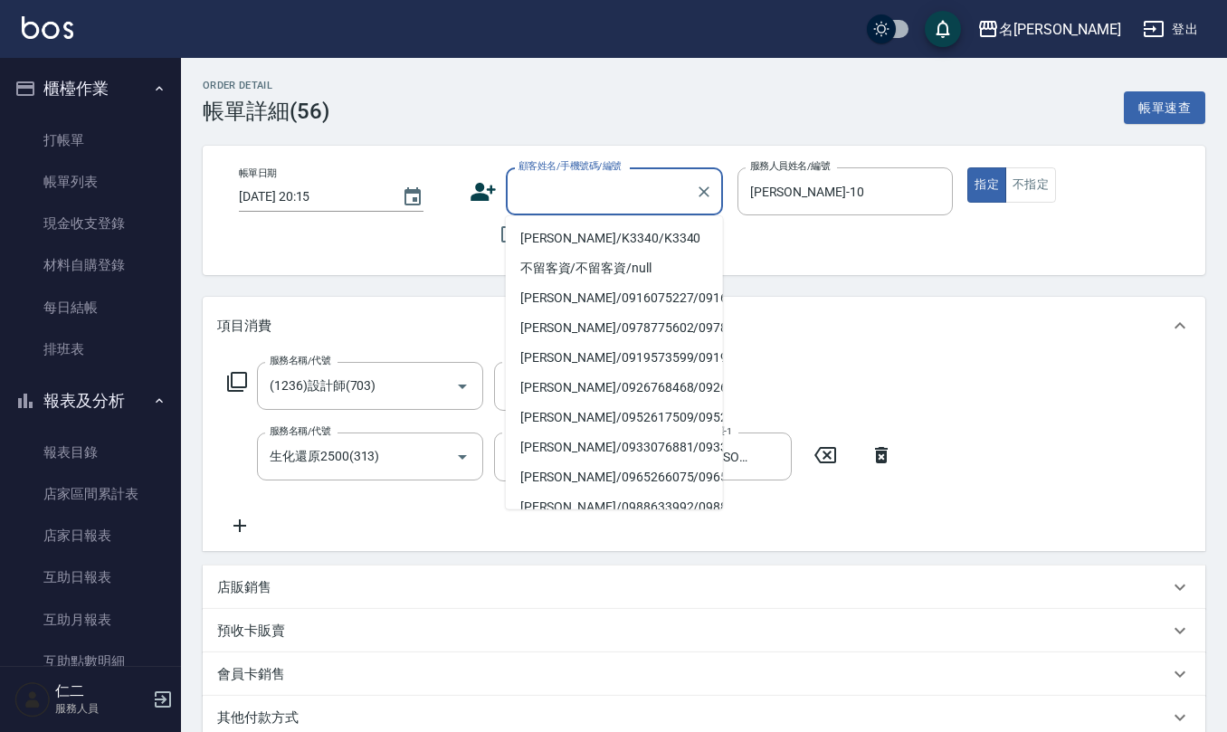
click at [552, 189] on input "顧客姓名/手機號碼/編號" at bounding box center [601, 192] width 174 height 32
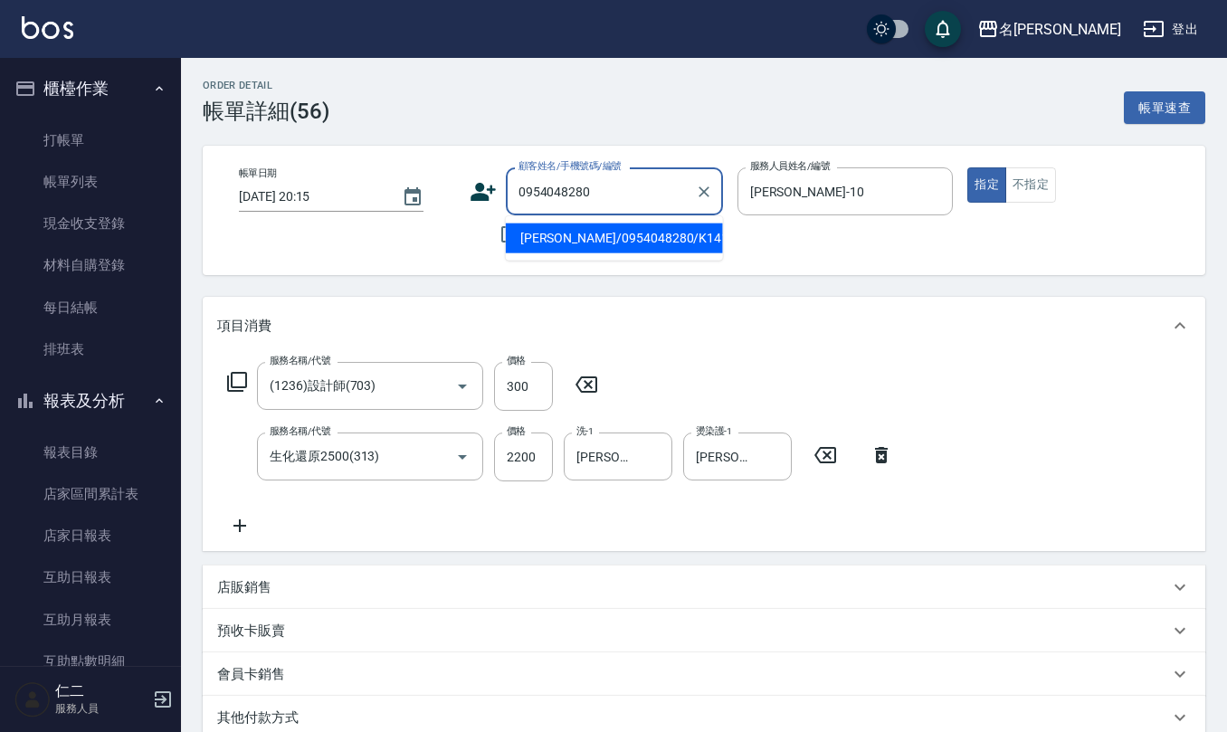
click at [604, 239] on li "廖愉欣/0954048280/K1418" at bounding box center [614, 239] width 217 height 30
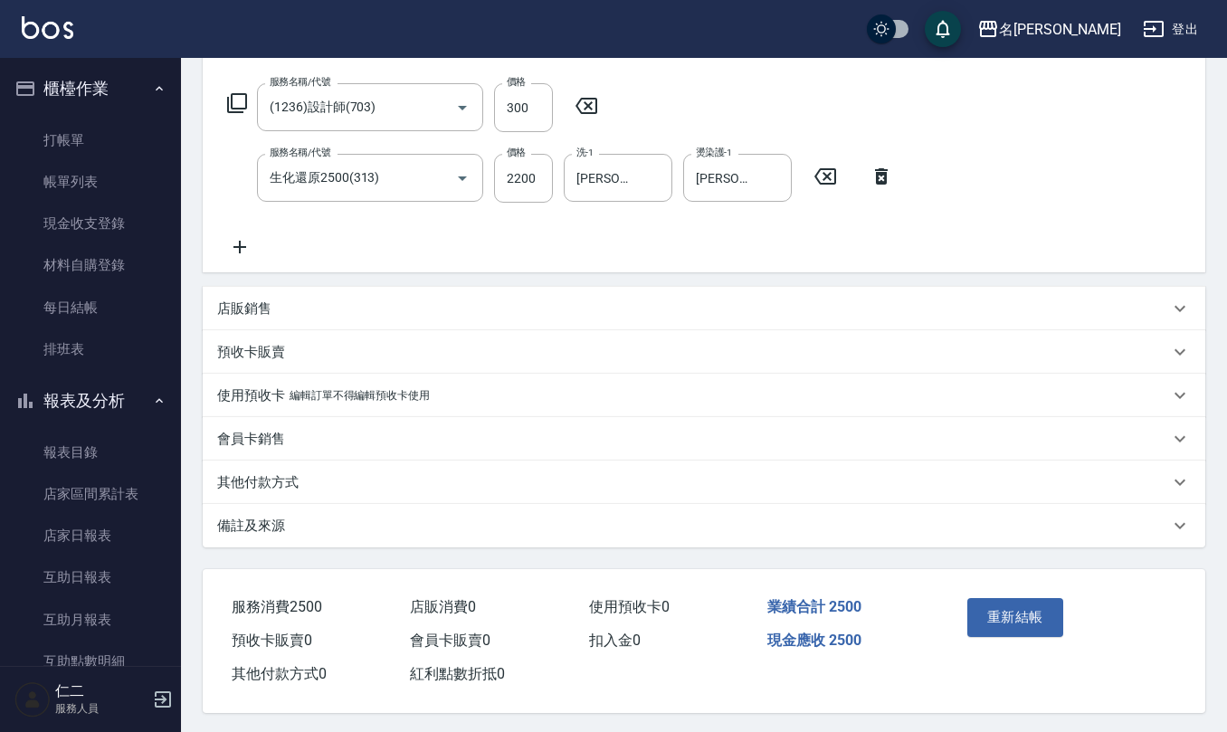
scroll to position [286, 0]
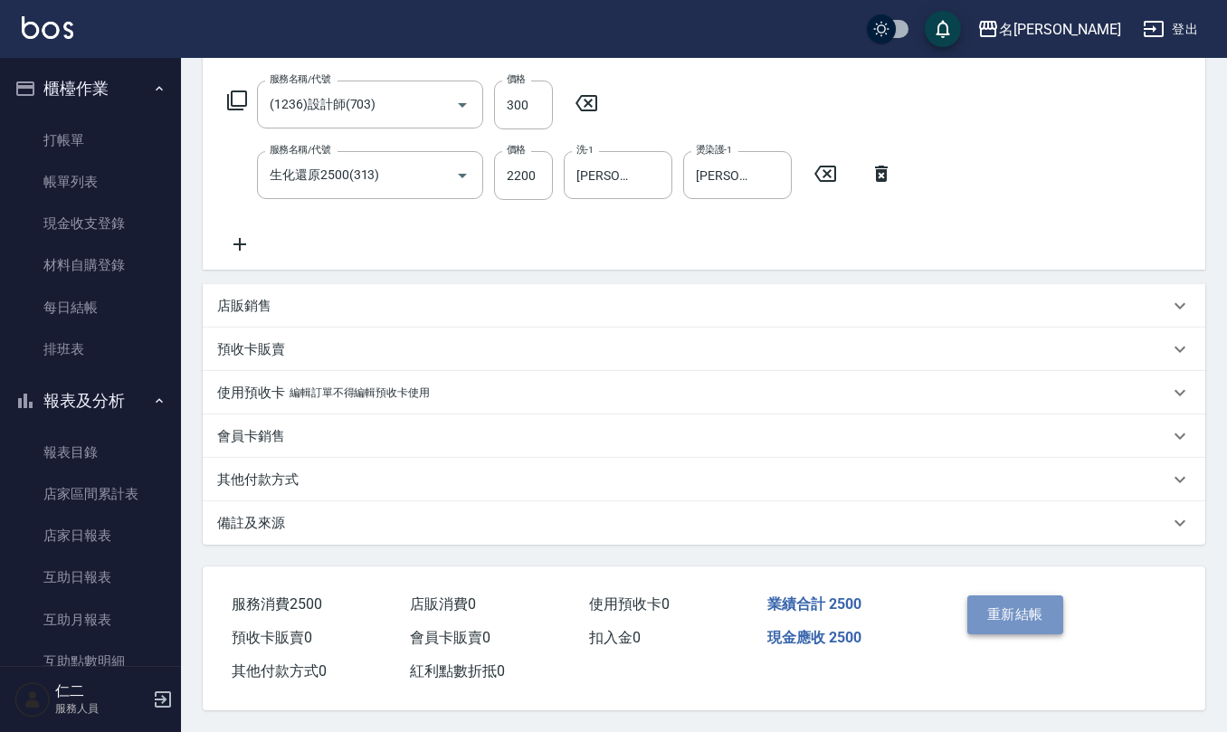
click at [1006, 615] on button "重新結帳" at bounding box center [1015, 614] width 96 height 38
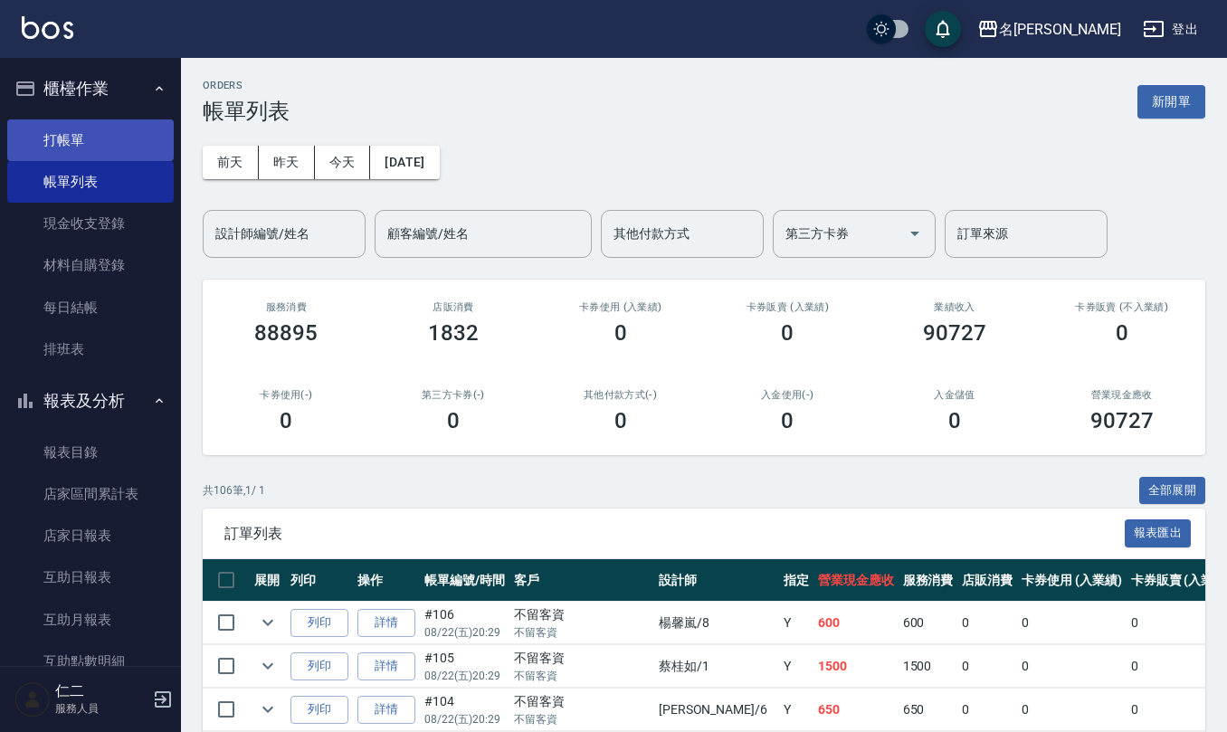
click at [84, 127] on link "打帳單" at bounding box center [90, 140] width 166 height 42
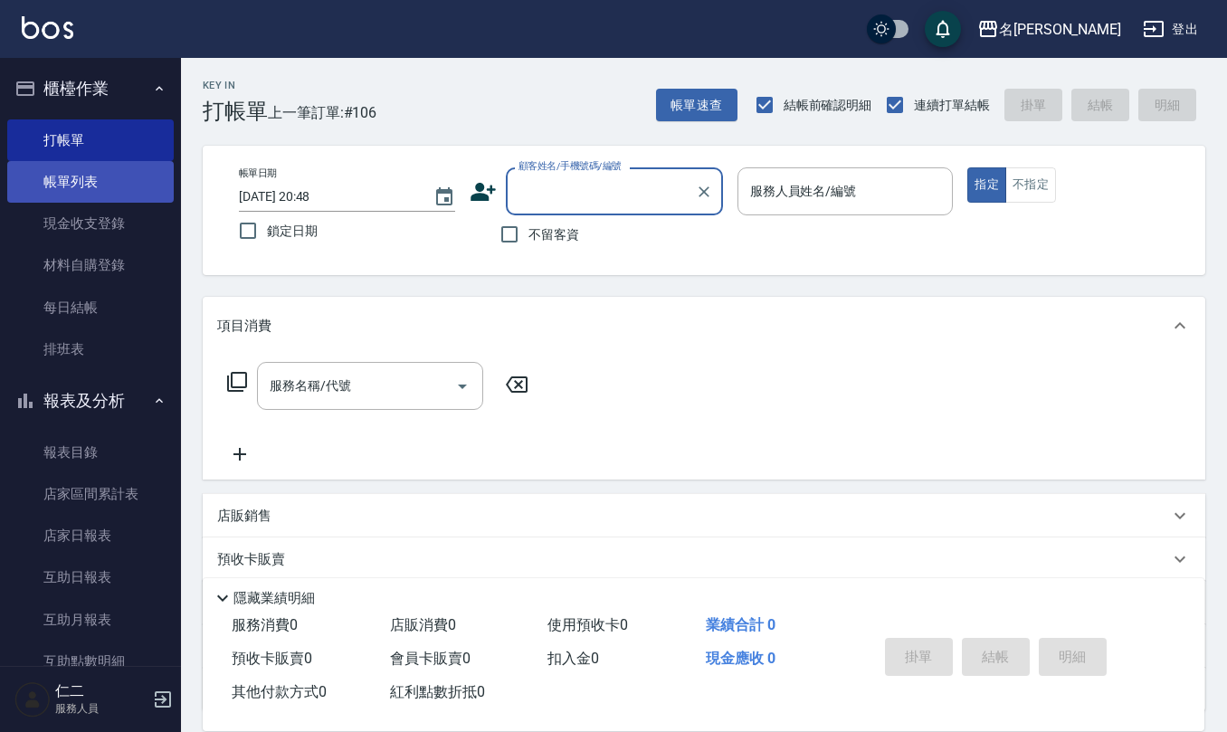
click at [121, 177] on link "帳單列表" at bounding box center [90, 182] width 166 height 42
click at [73, 183] on link "帳單列表" at bounding box center [90, 182] width 166 height 42
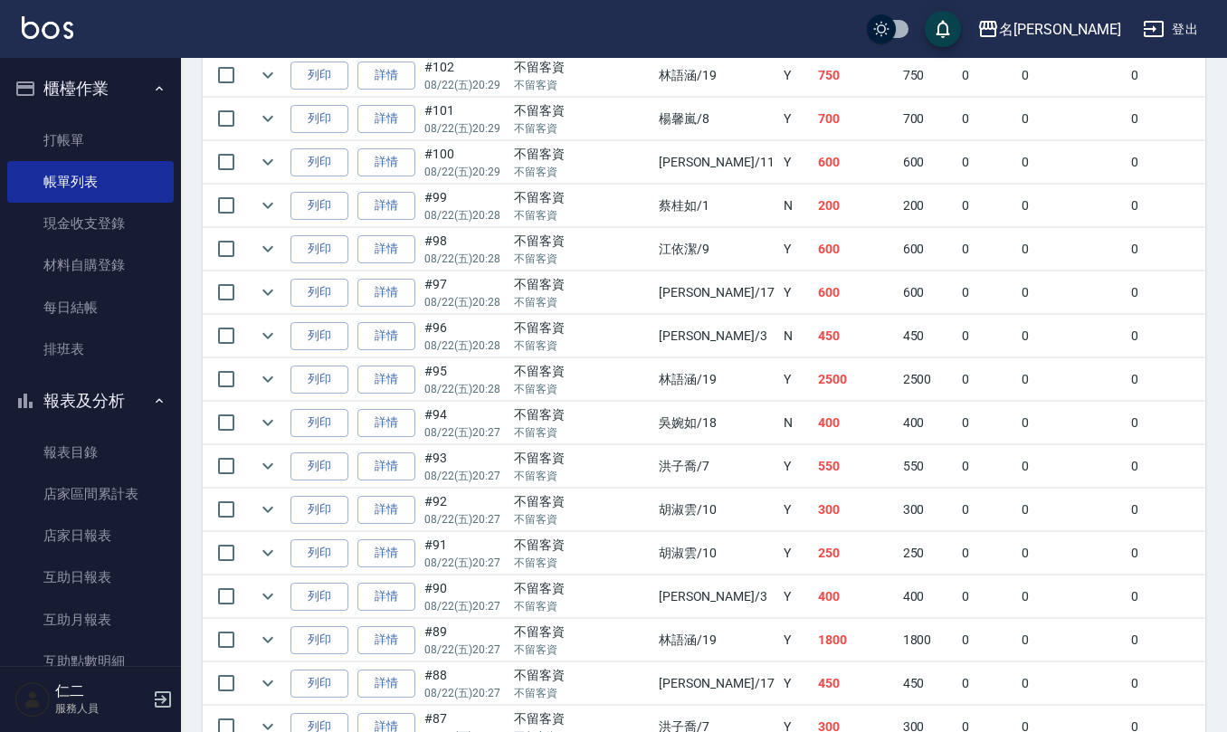
scroll to position [724, 0]
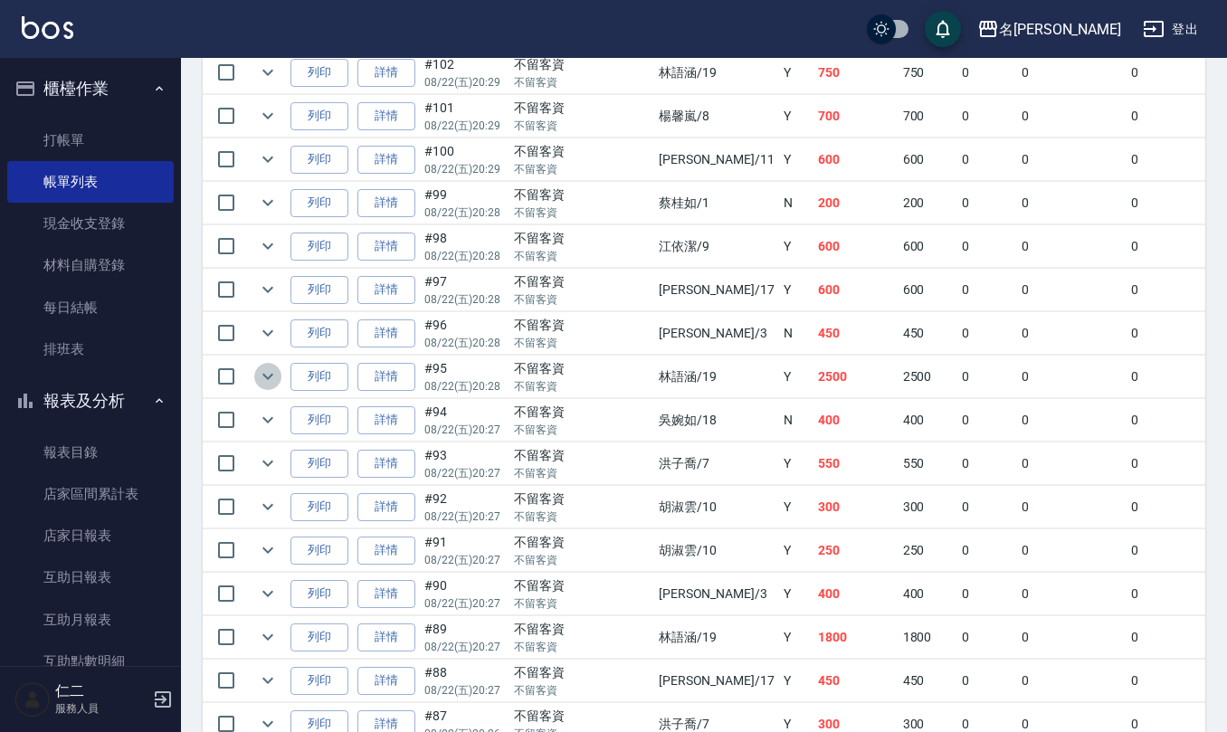
click at [261, 384] on icon "expand row" at bounding box center [268, 377] width 22 height 22
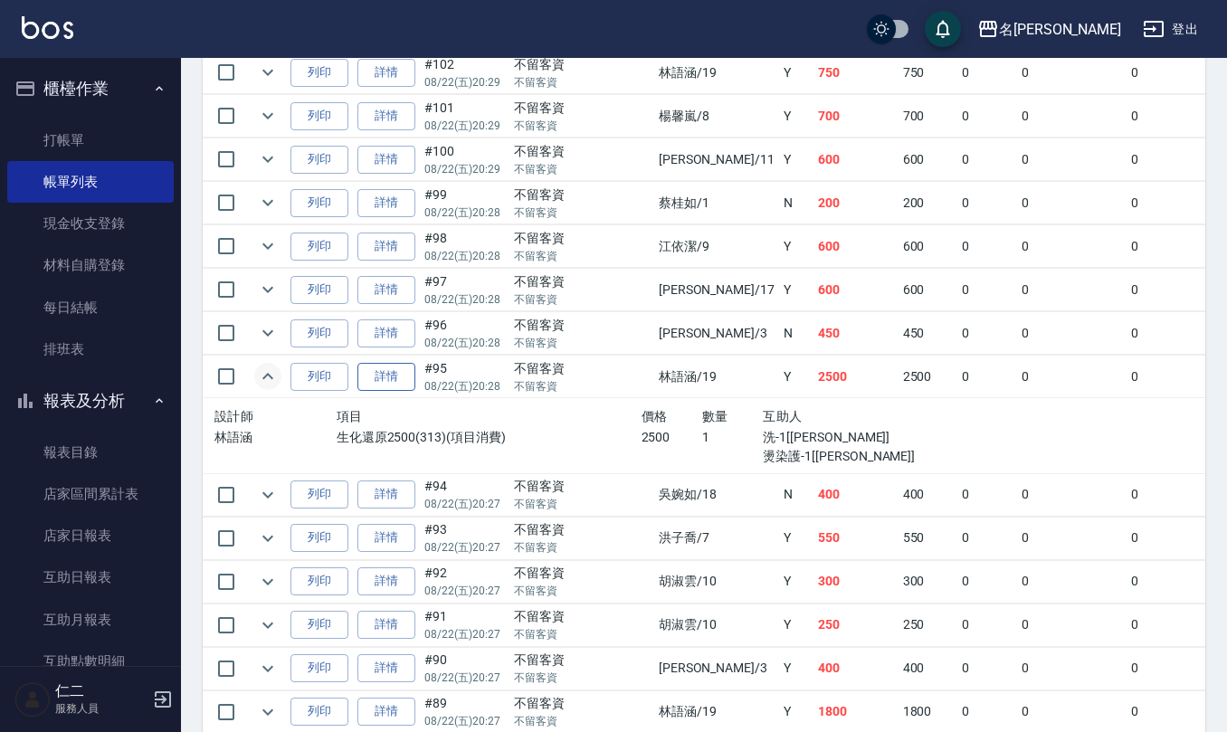
click at [403, 376] on link "詳情" at bounding box center [386, 377] width 58 height 28
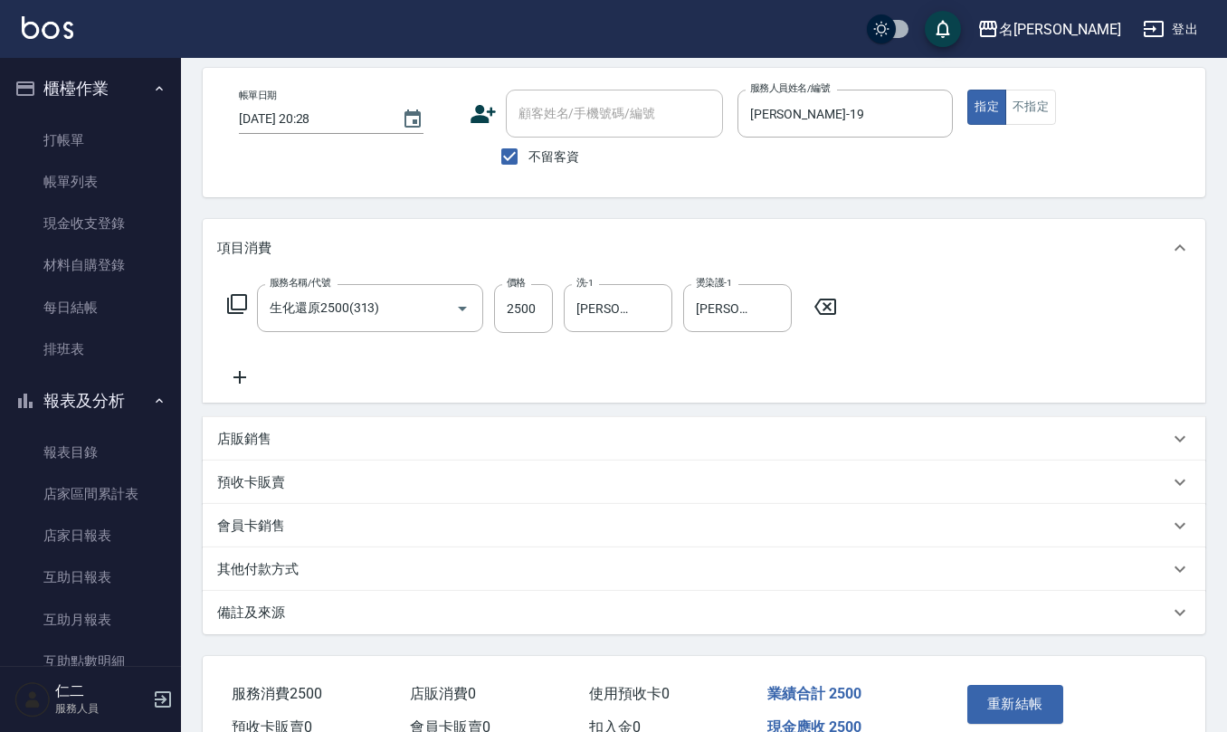
scroll to position [120, 0]
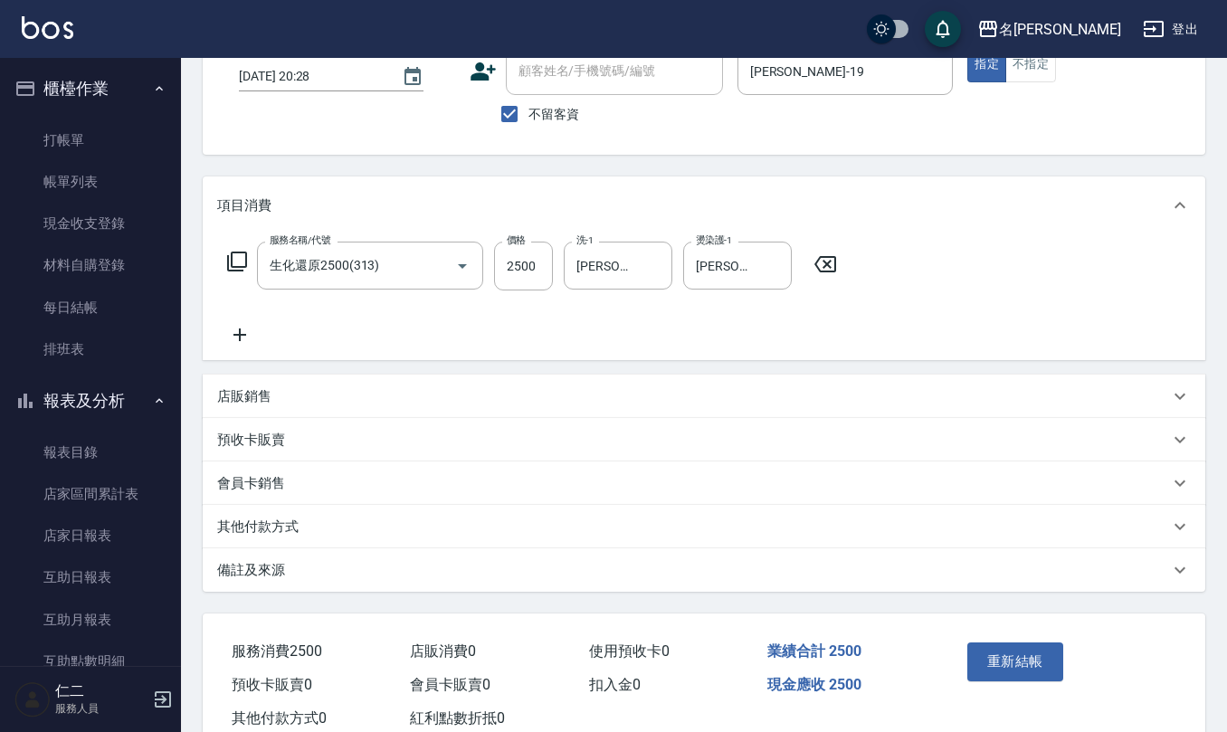
click at [827, 262] on icon at bounding box center [825, 264] width 45 height 22
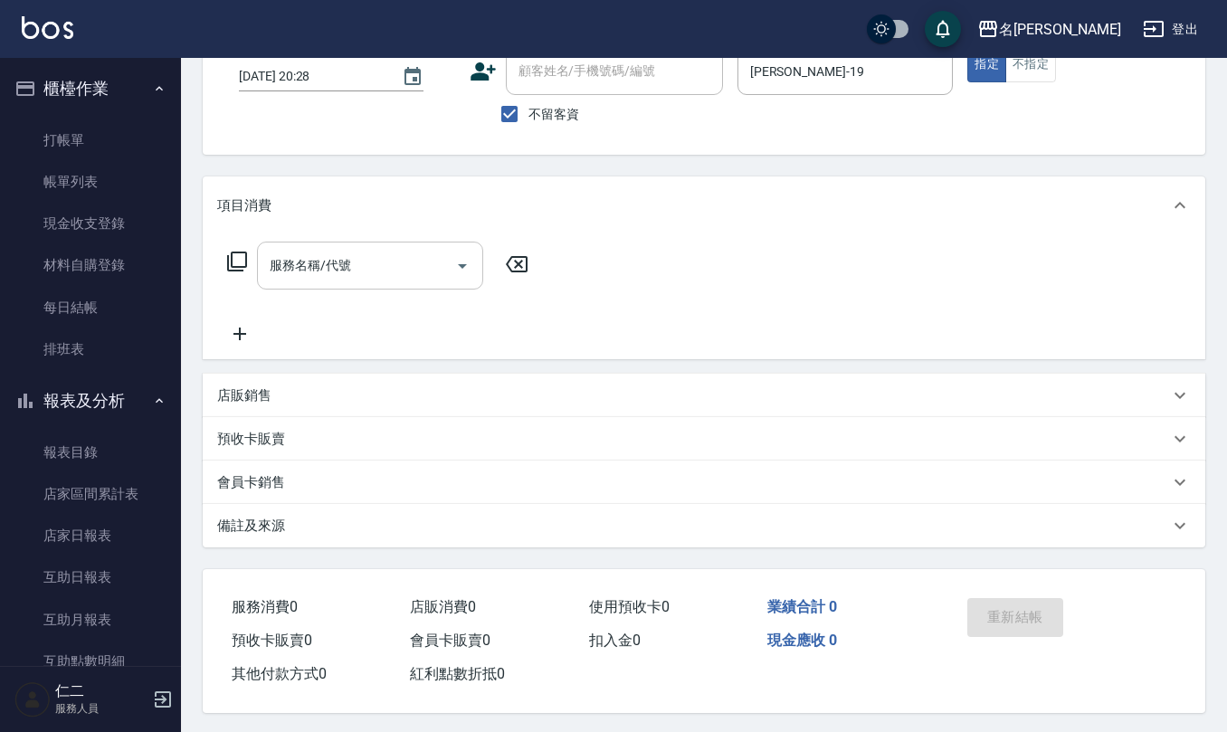
click at [378, 272] on input "服務名稱/代號" at bounding box center [356, 266] width 183 height 32
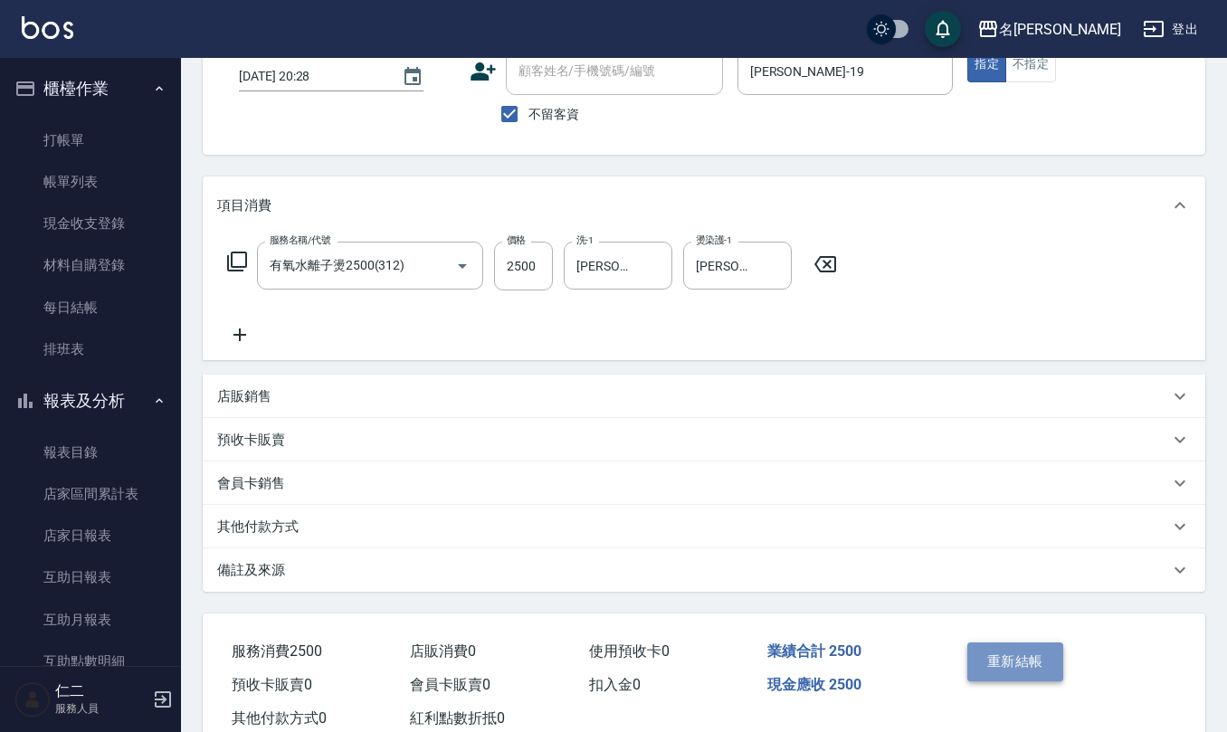
click at [985, 645] on button "重新結帳" at bounding box center [1015, 661] width 96 height 38
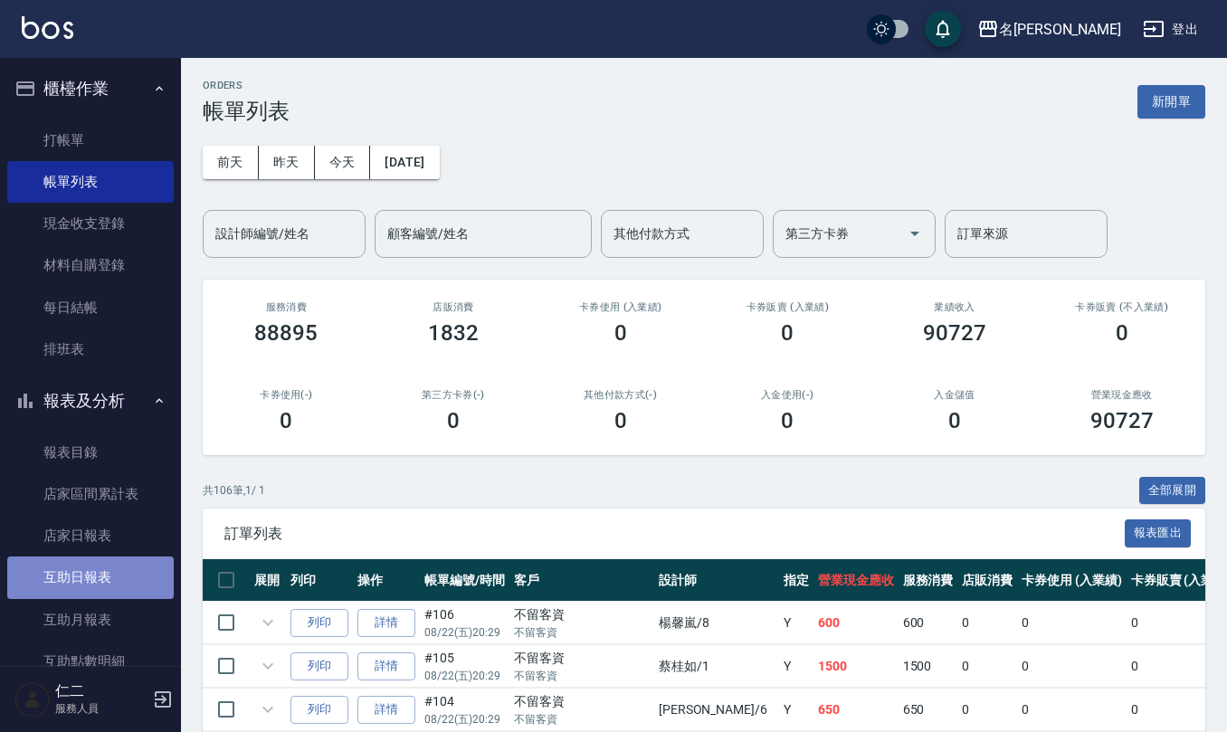
click at [119, 575] on link "互助日報表" at bounding box center [90, 577] width 166 height 42
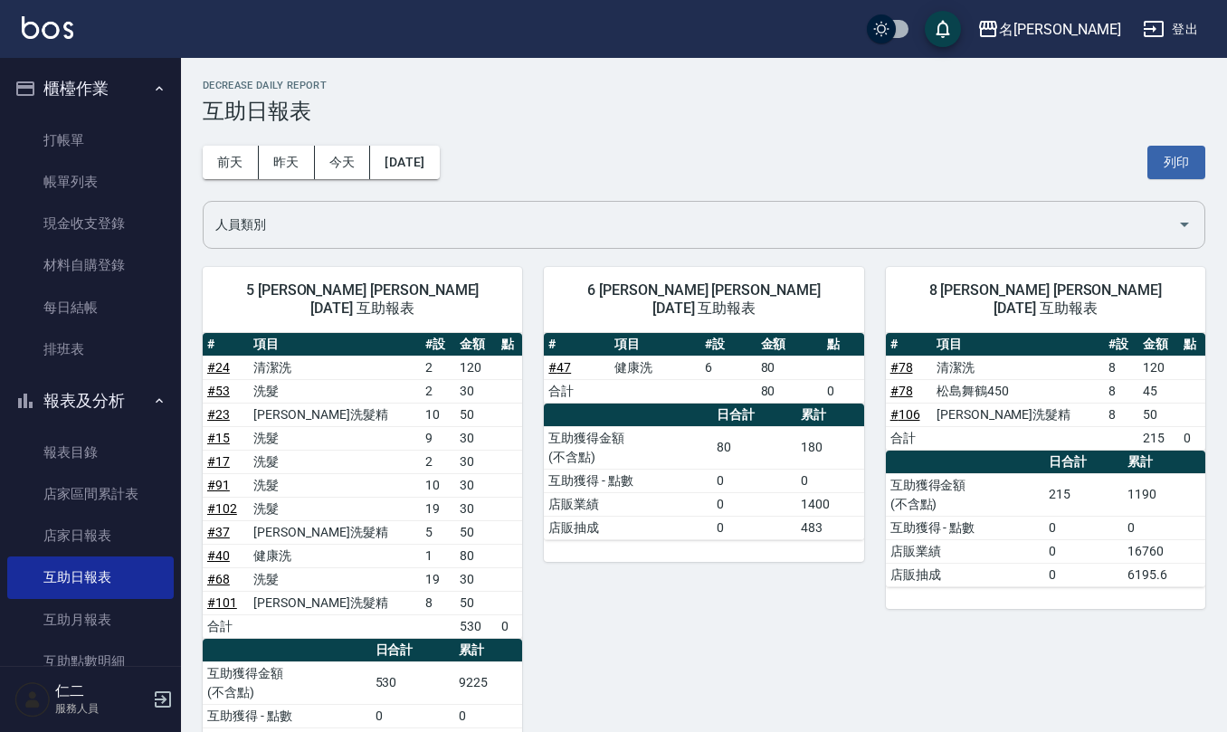
click at [316, 222] on input "人員類別" at bounding box center [690, 225] width 959 height 32
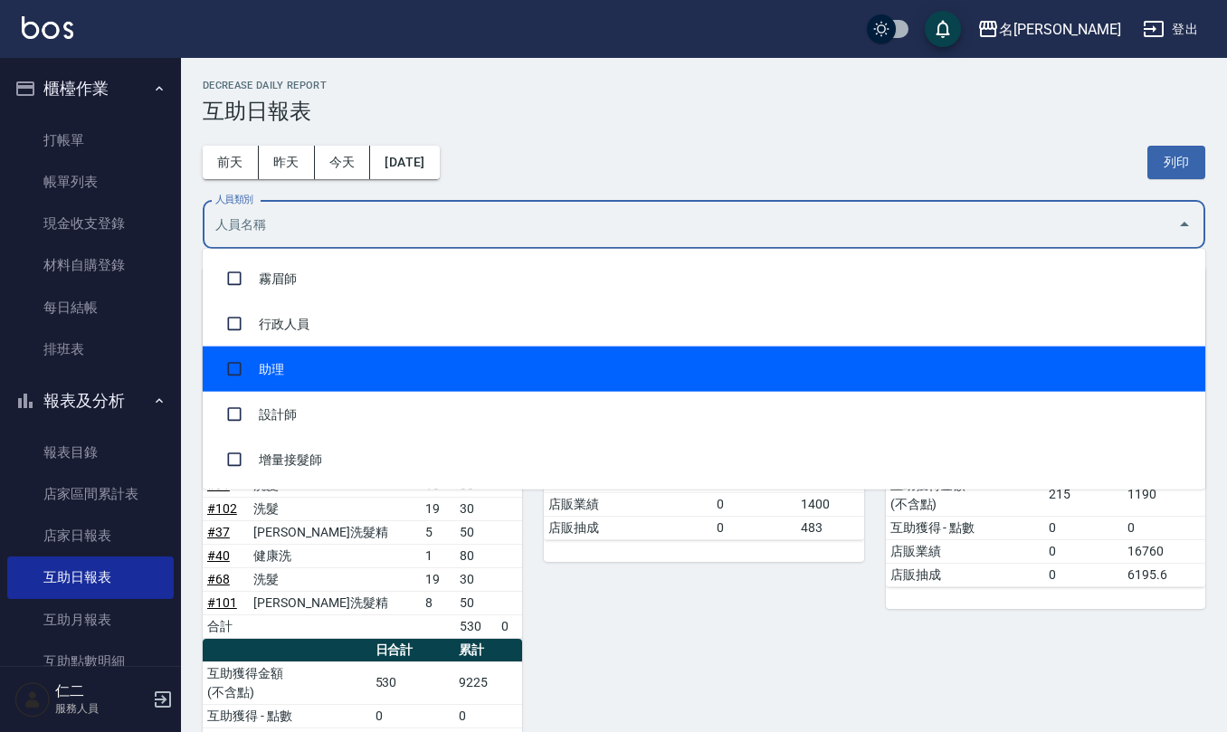
click at [337, 385] on li "助理" at bounding box center [704, 369] width 1003 height 45
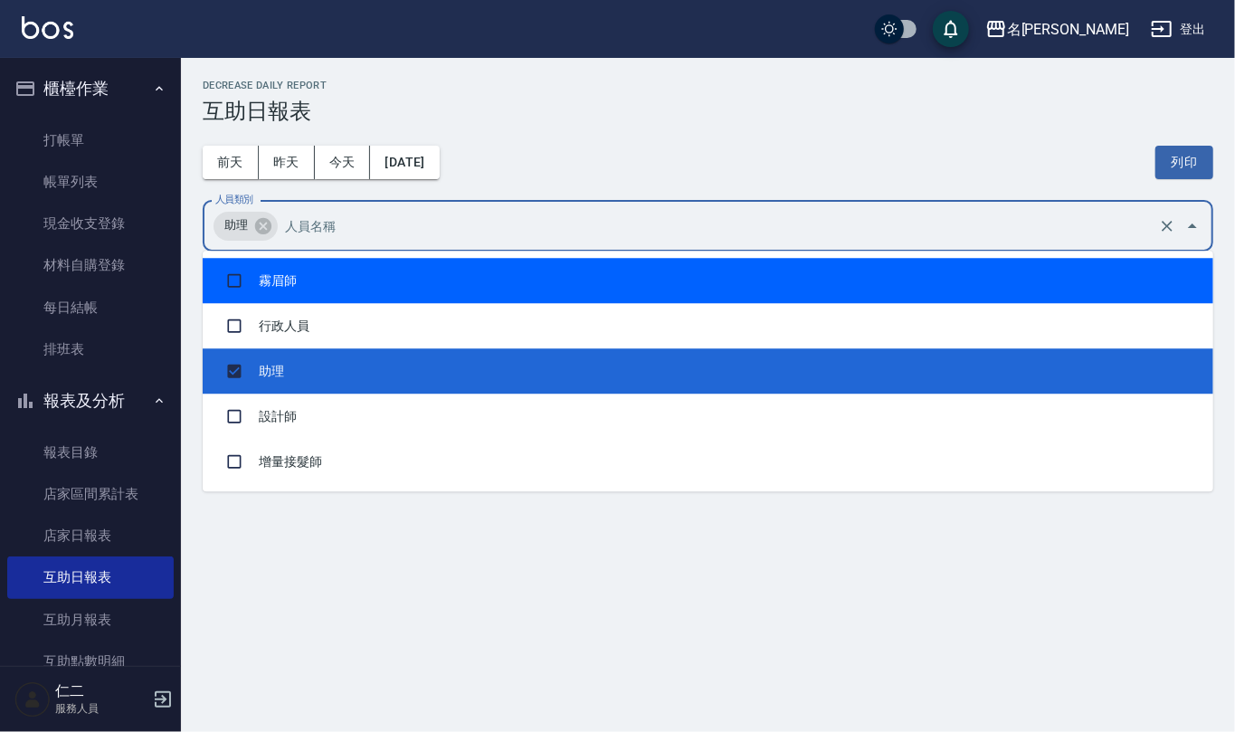
click at [612, 102] on h3 "互助日報表" at bounding box center [708, 111] width 1011 height 25
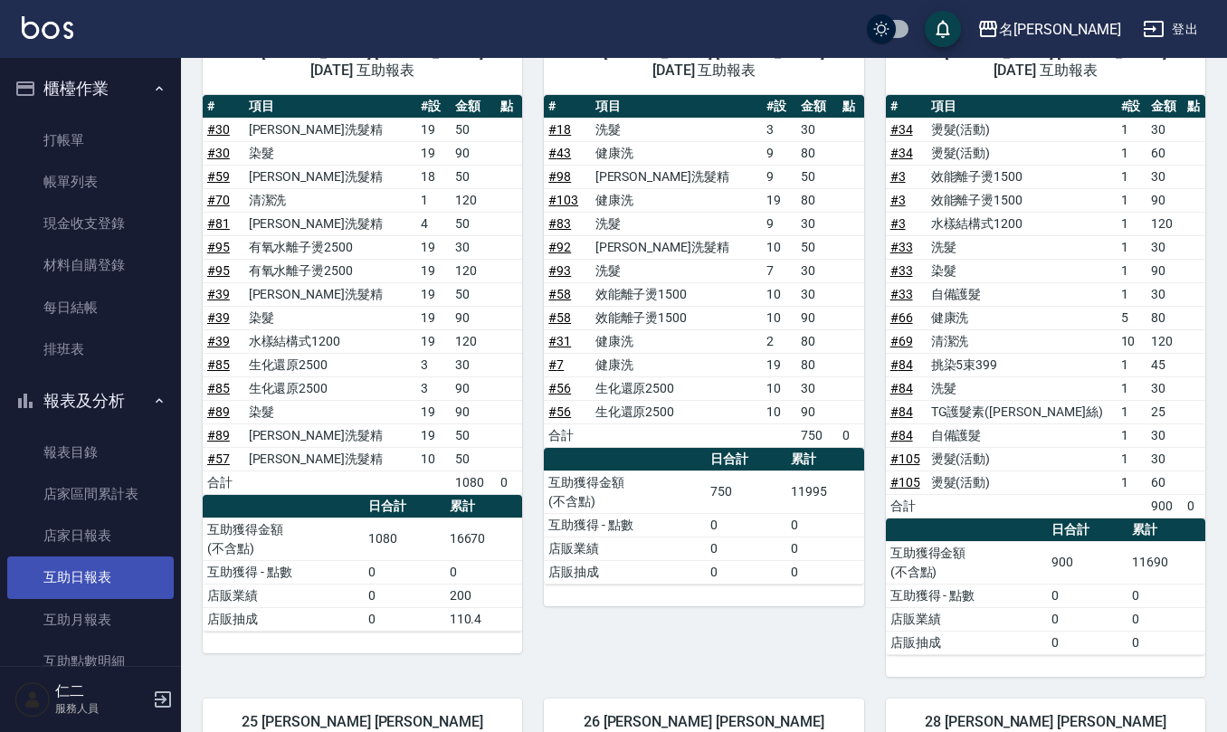
scroll to position [241, 0]
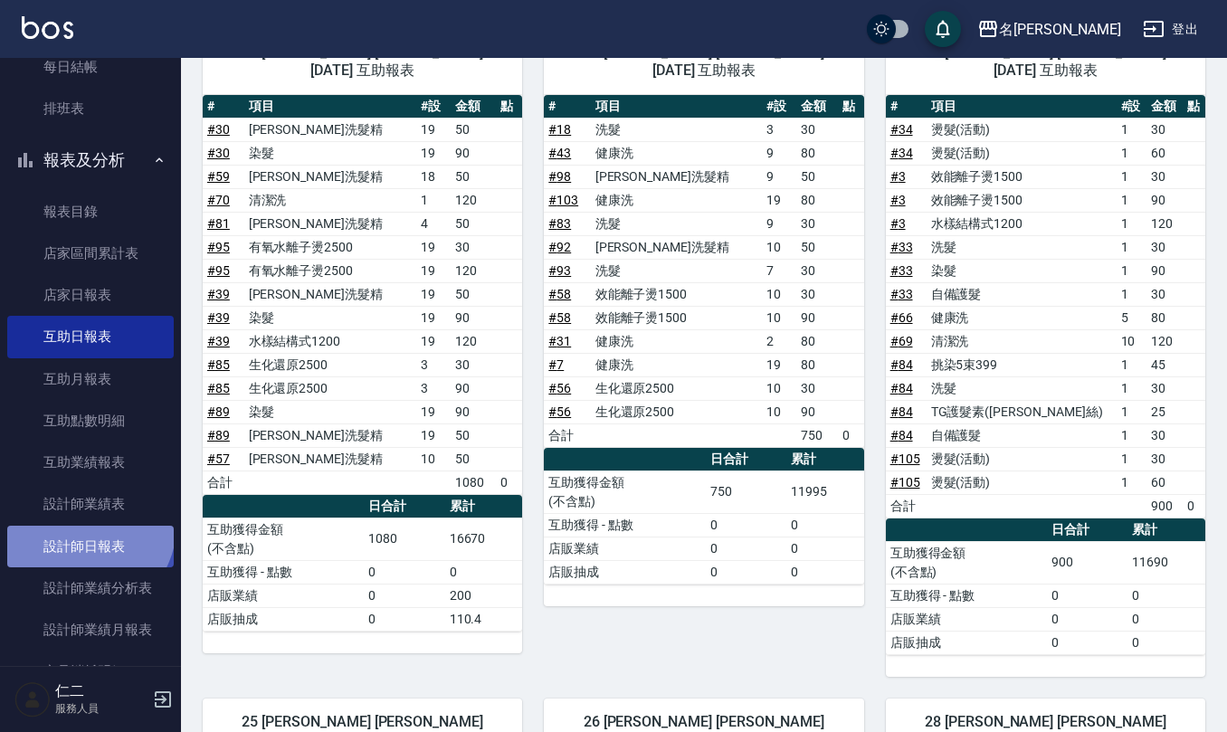
click at [81, 526] on link "設計師日報表" at bounding box center [90, 547] width 166 height 42
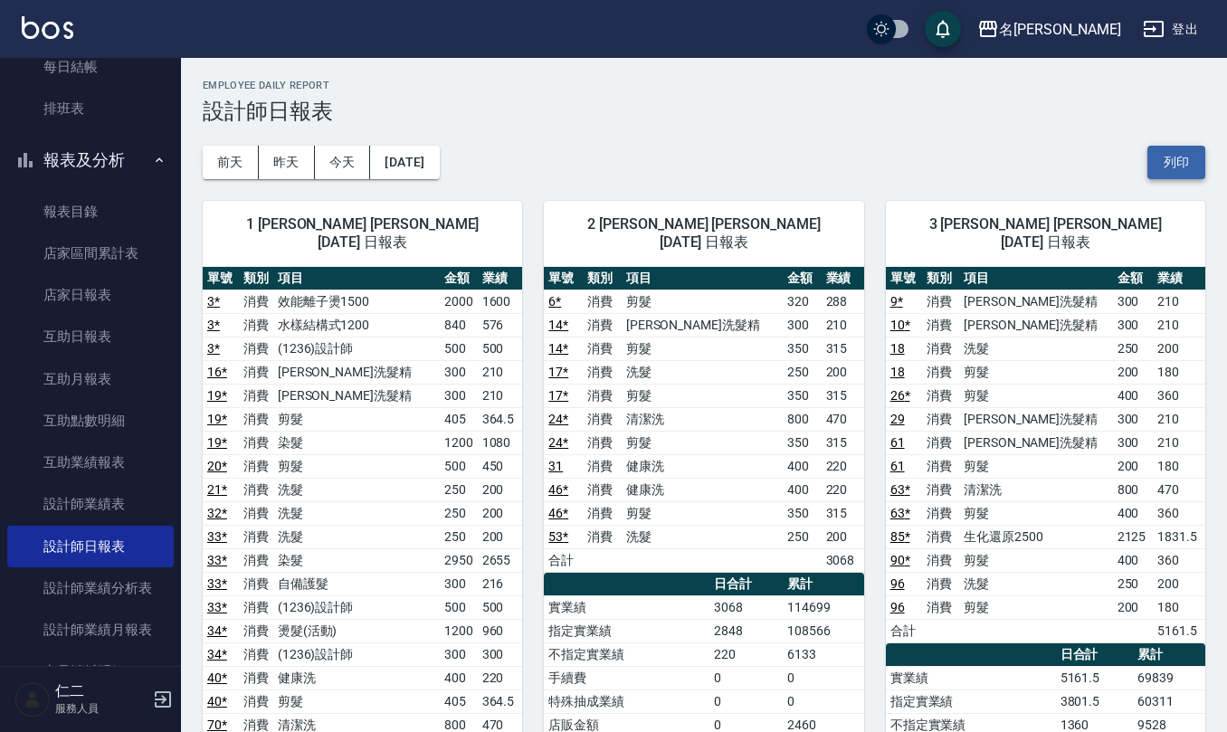
click at [1188, 171] on button "列印" at bounding box center [1176, 162] width 58 height 33
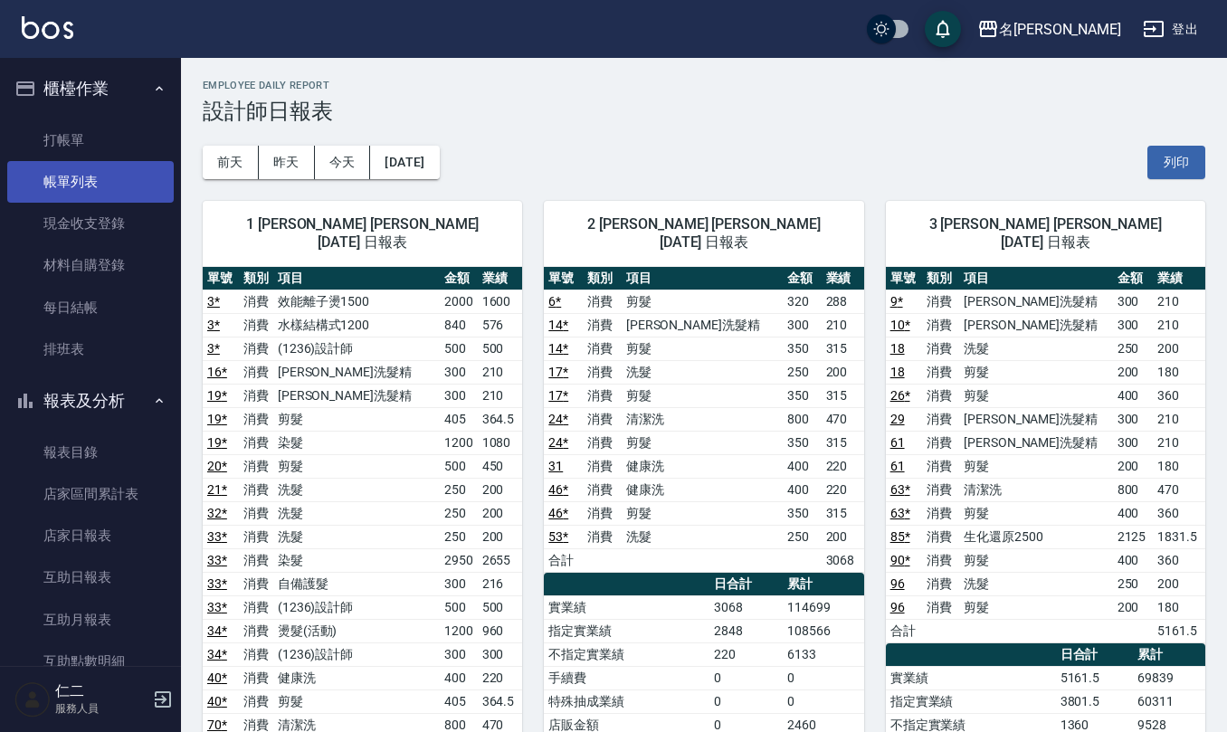
click at [91, 170] on link "帳單列表" at bounding box center [90, 182] width 166 height 42
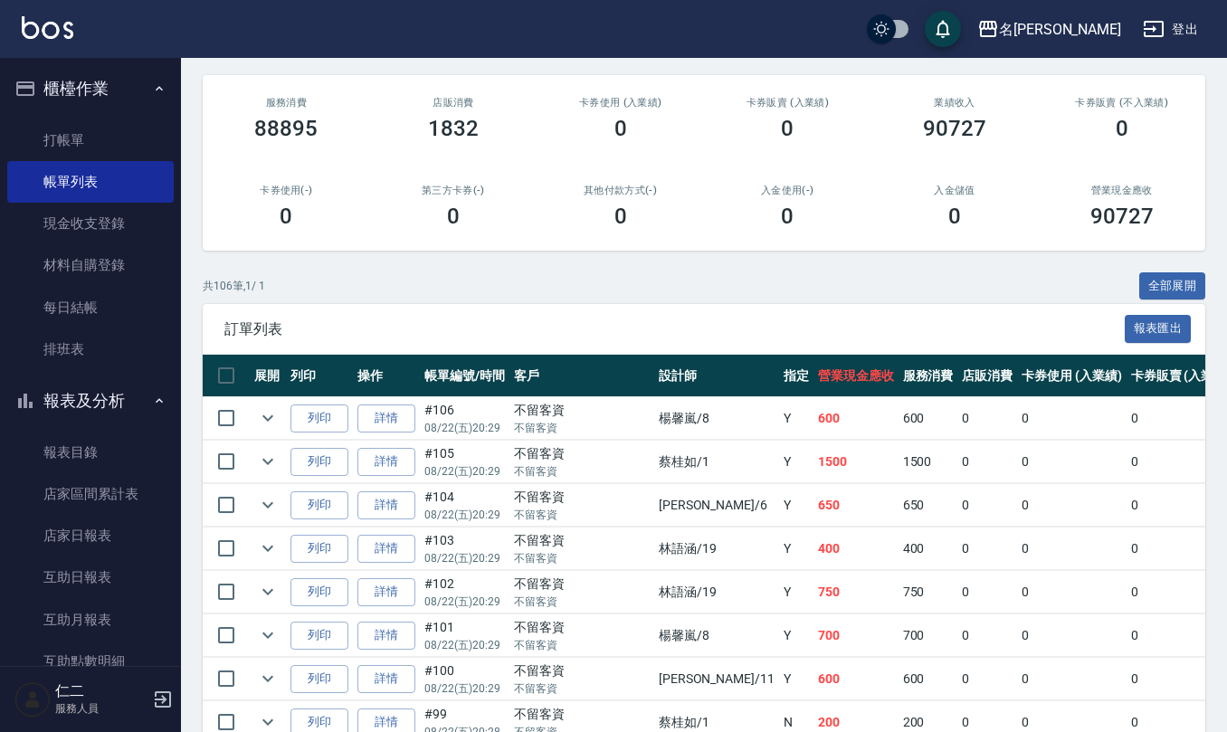
scroll to position [241, 0]
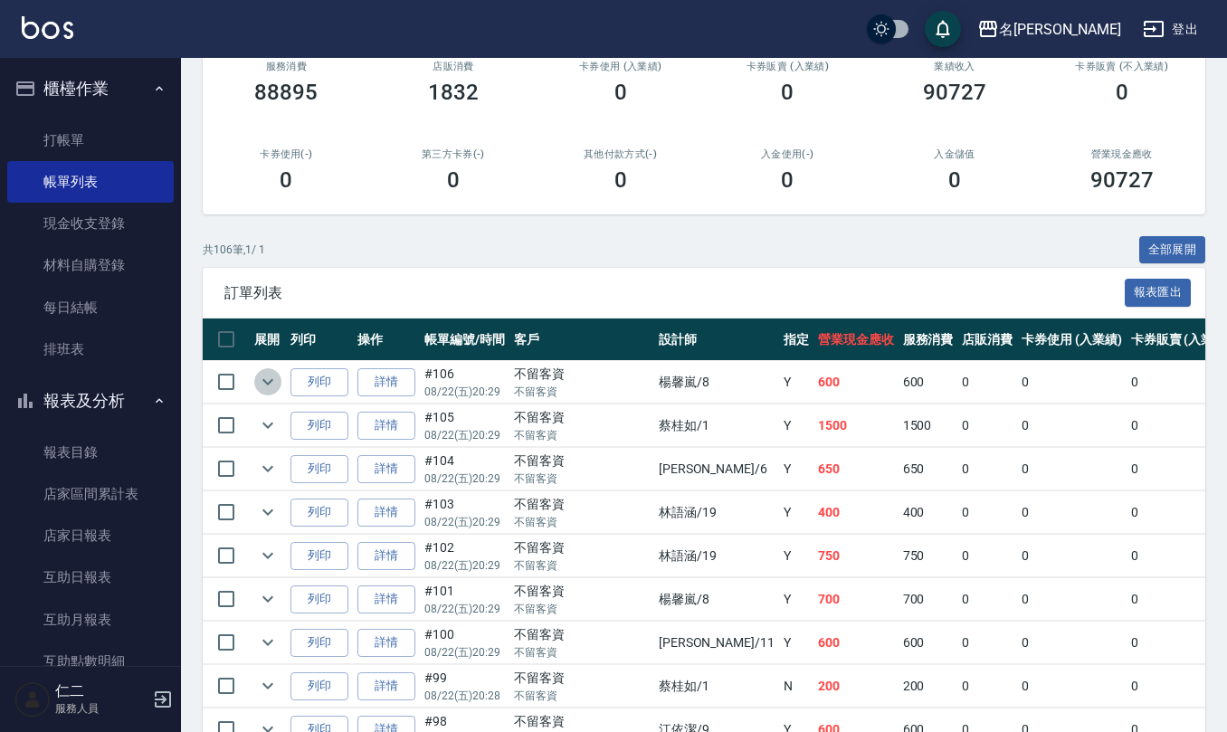
click at [262, 380] on icon "expand row" at bounding box center [267, 382] width 11 height 6
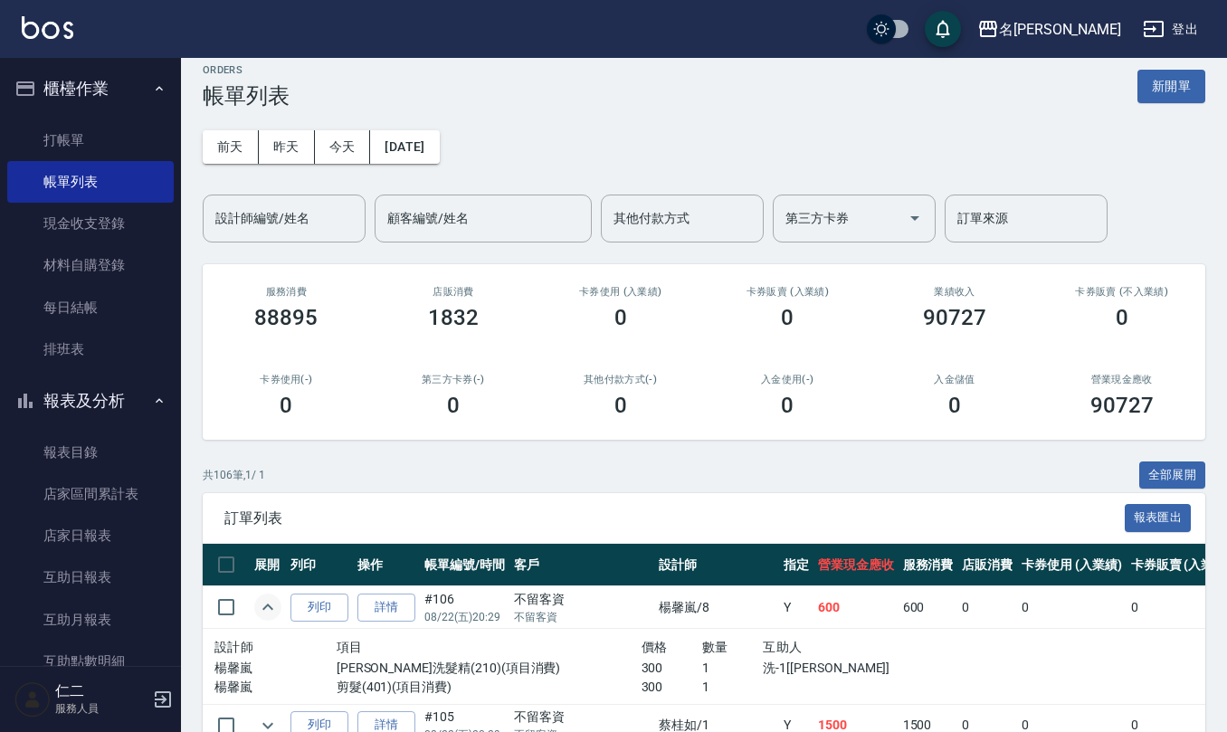
scroll to position [120, 0]
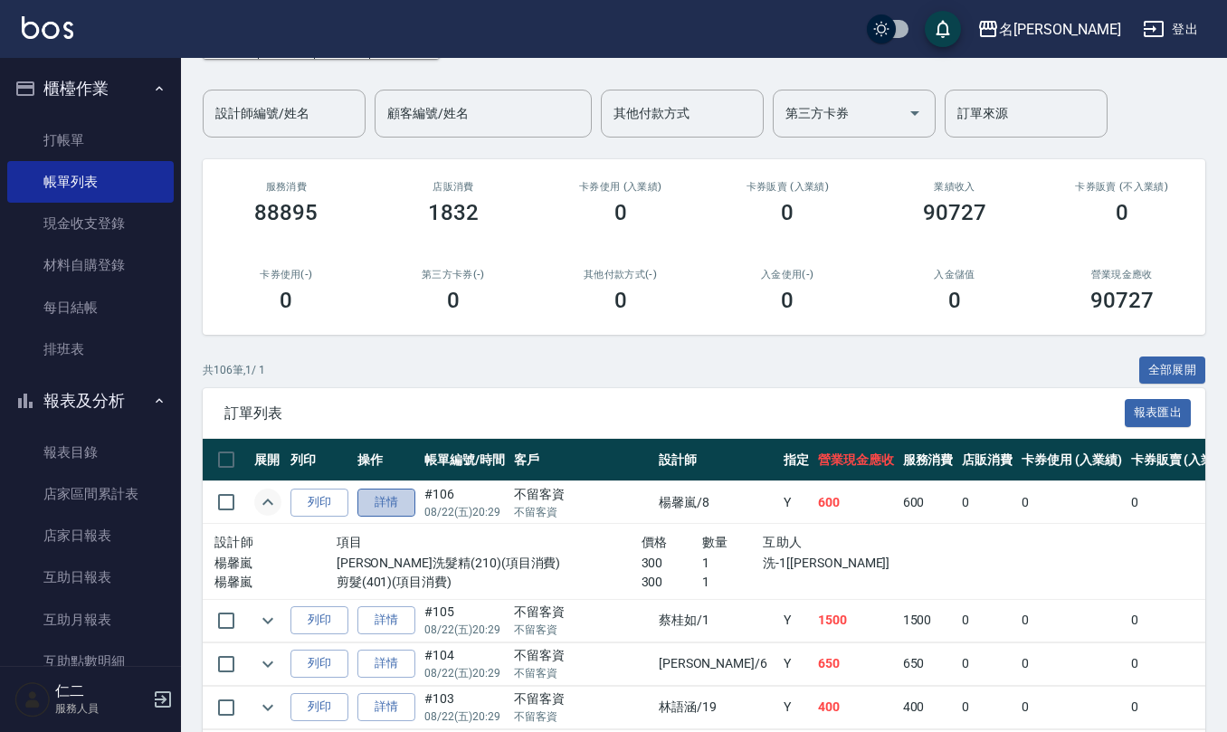
click at [377, 504] on link "詳情" at bounding box center [386, 503] width 58 height 28
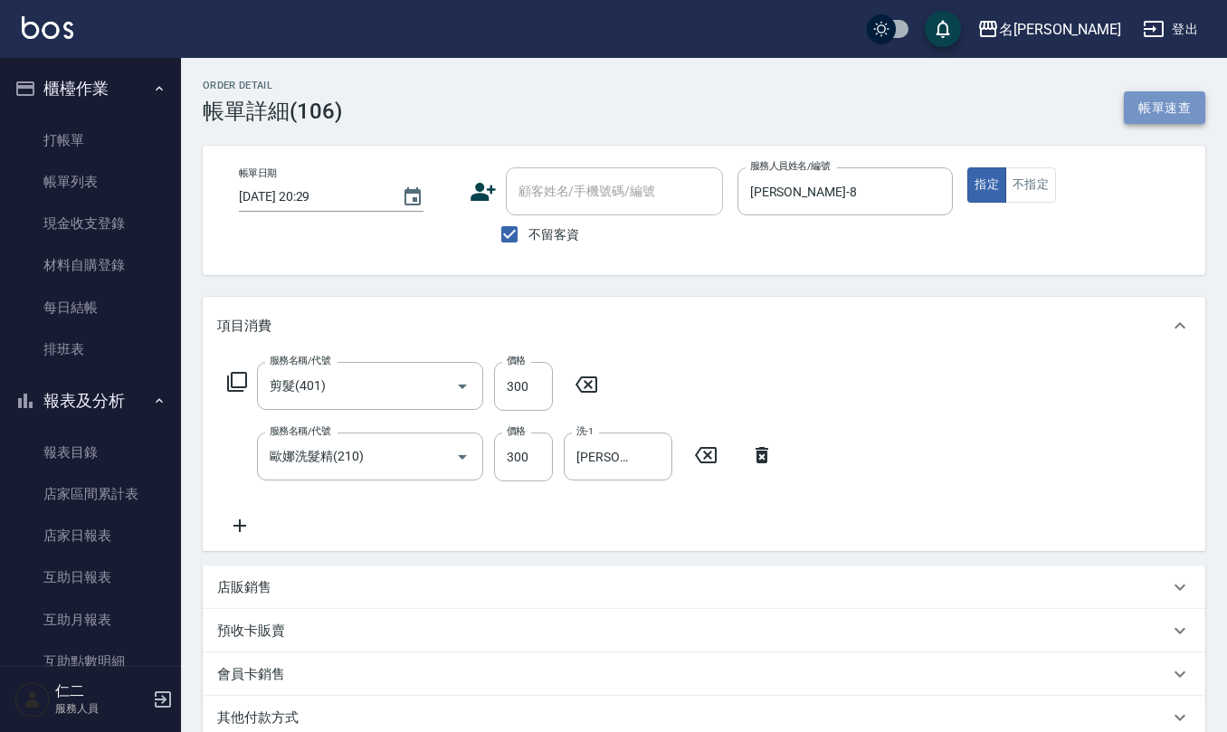
click at [1160, 96] on button "帳單速查" at bounding box center [1164, 107] width 81 height 33
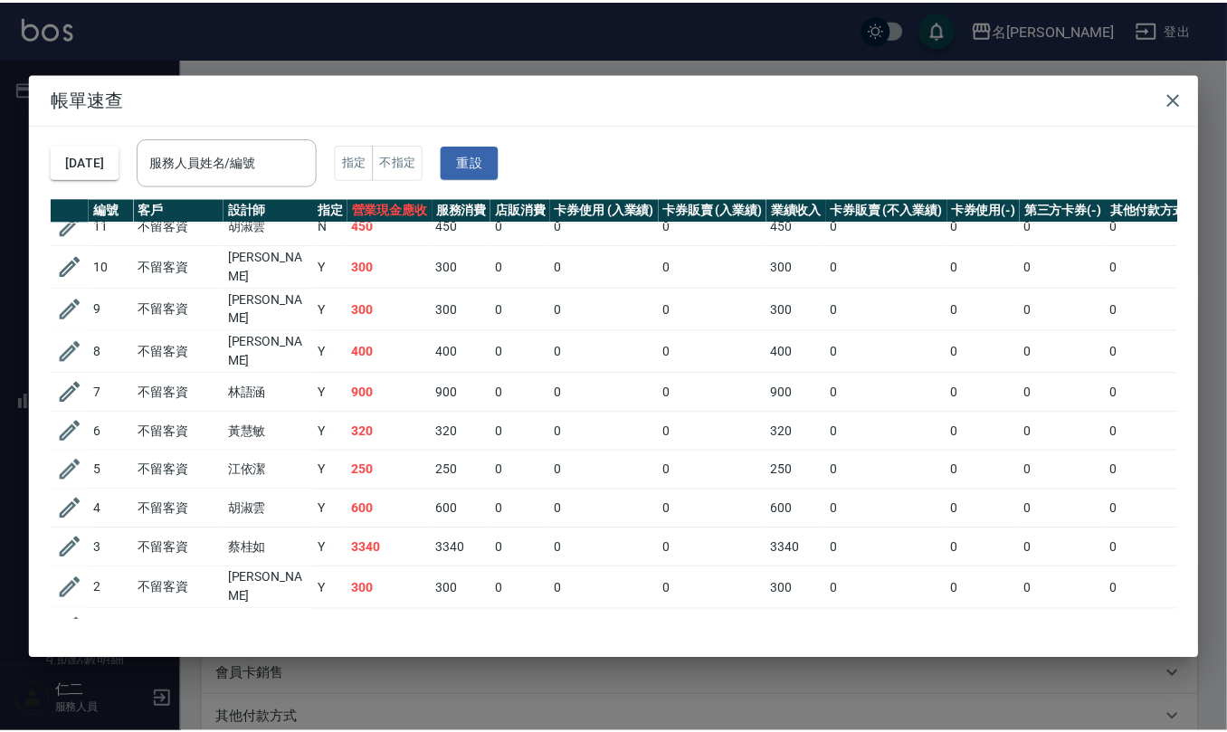
scroll to position [3800, 0]
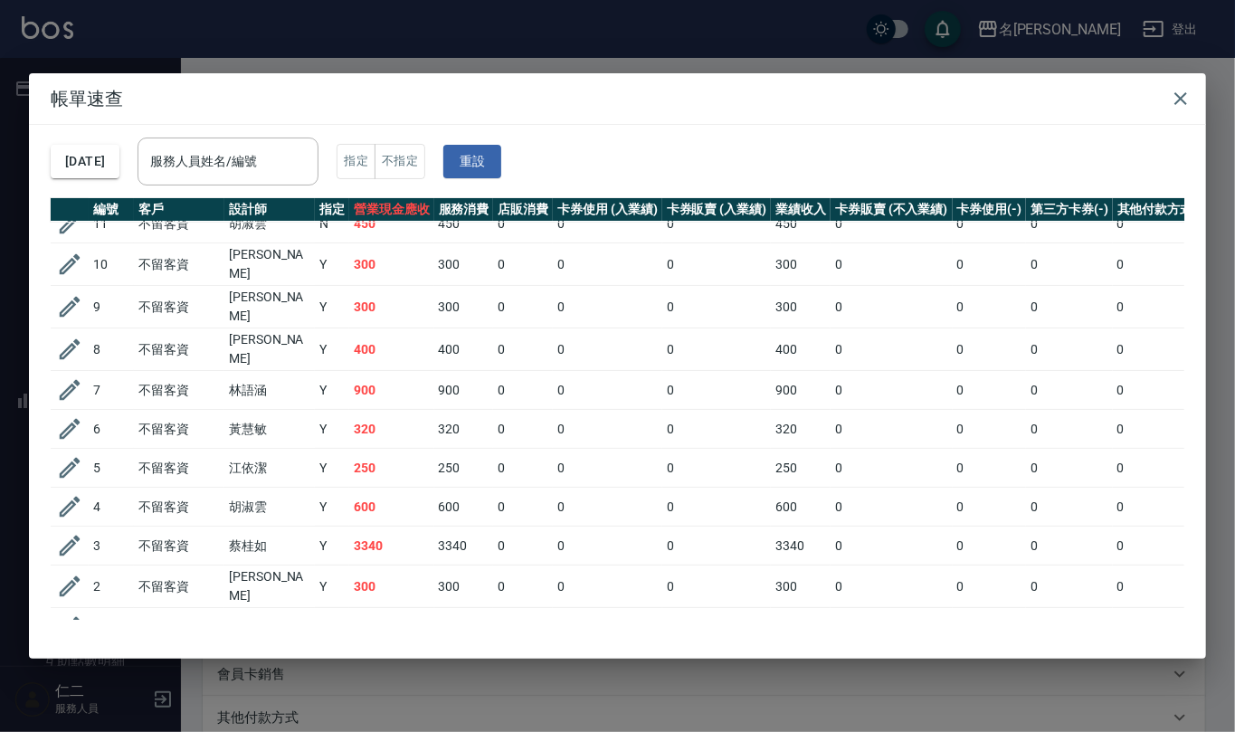
click at [439, 52] on div "帳單速查 2025/08/22 服務人員姓名/編號 服務人員姓名/編號 指定 不指定 重設 編號 客戶 設計師 指定 營業現金應收 服務消費 店販消費 卡券使…" at bounding box center [617, 366] width 1235 height 732
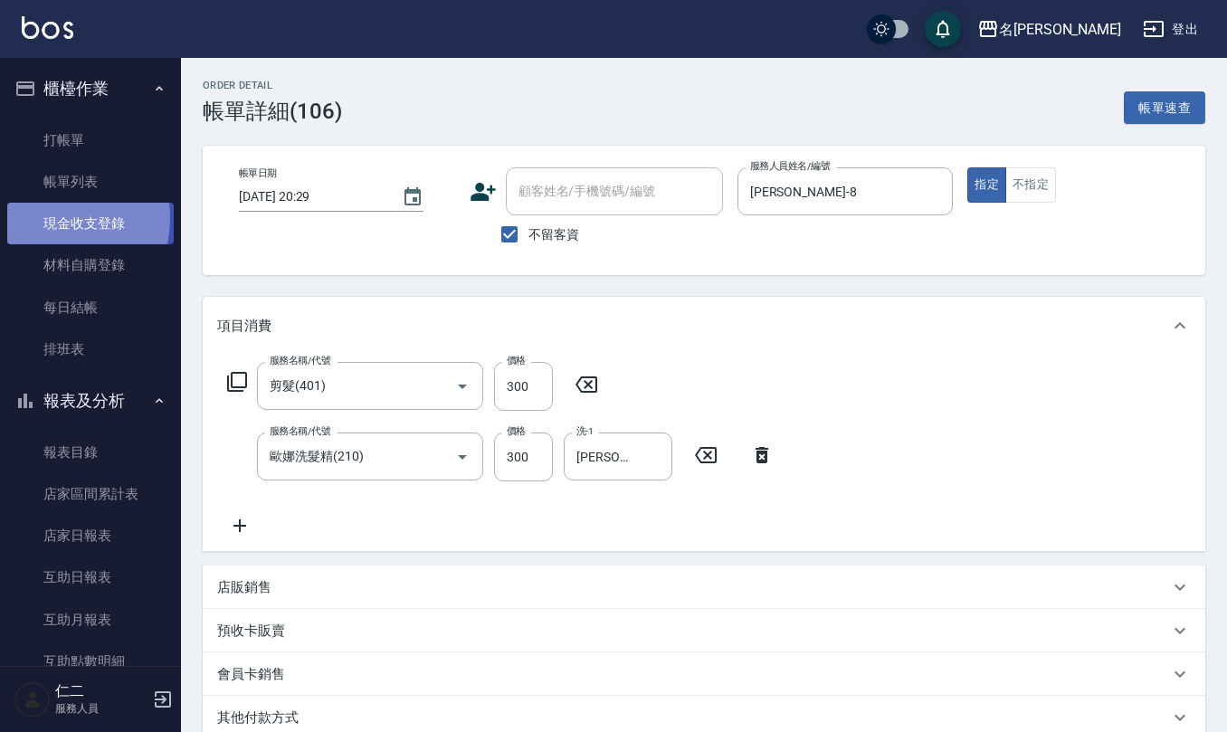
click at [56, 218] on link "現金收支登錄" at bounding box center [90, 224] width 166 height 42
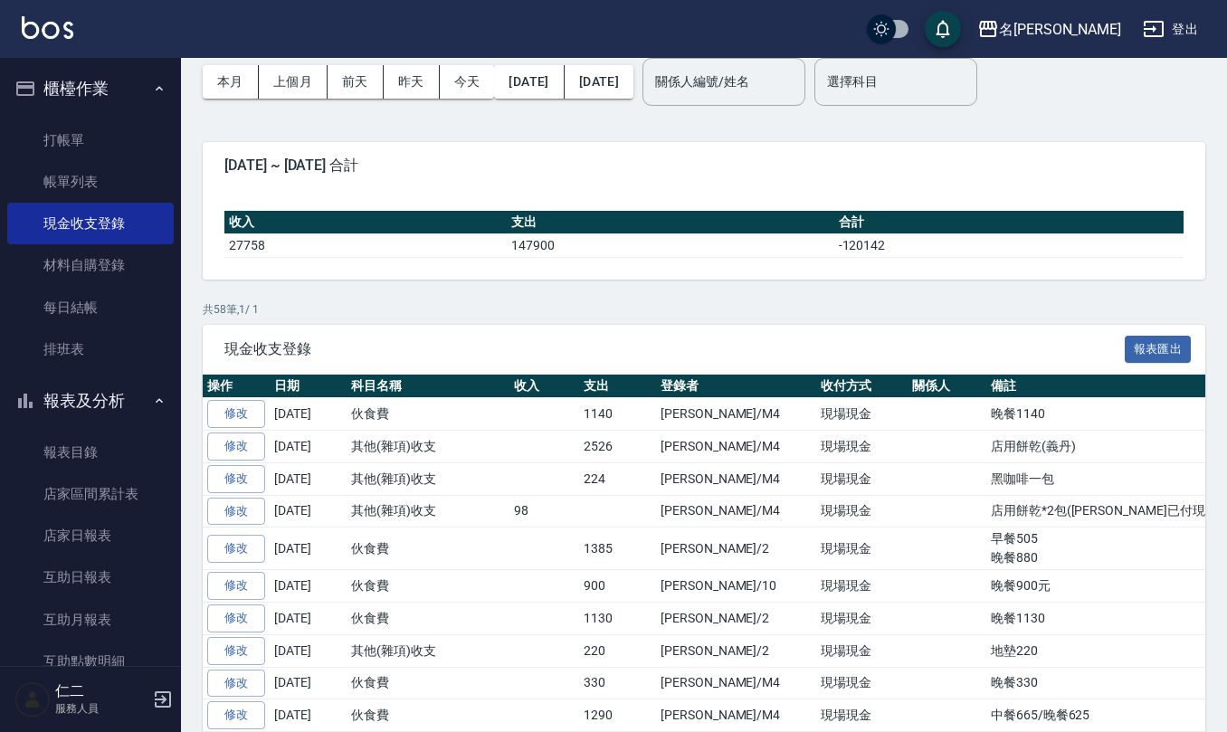
scroll to position [120, 0]
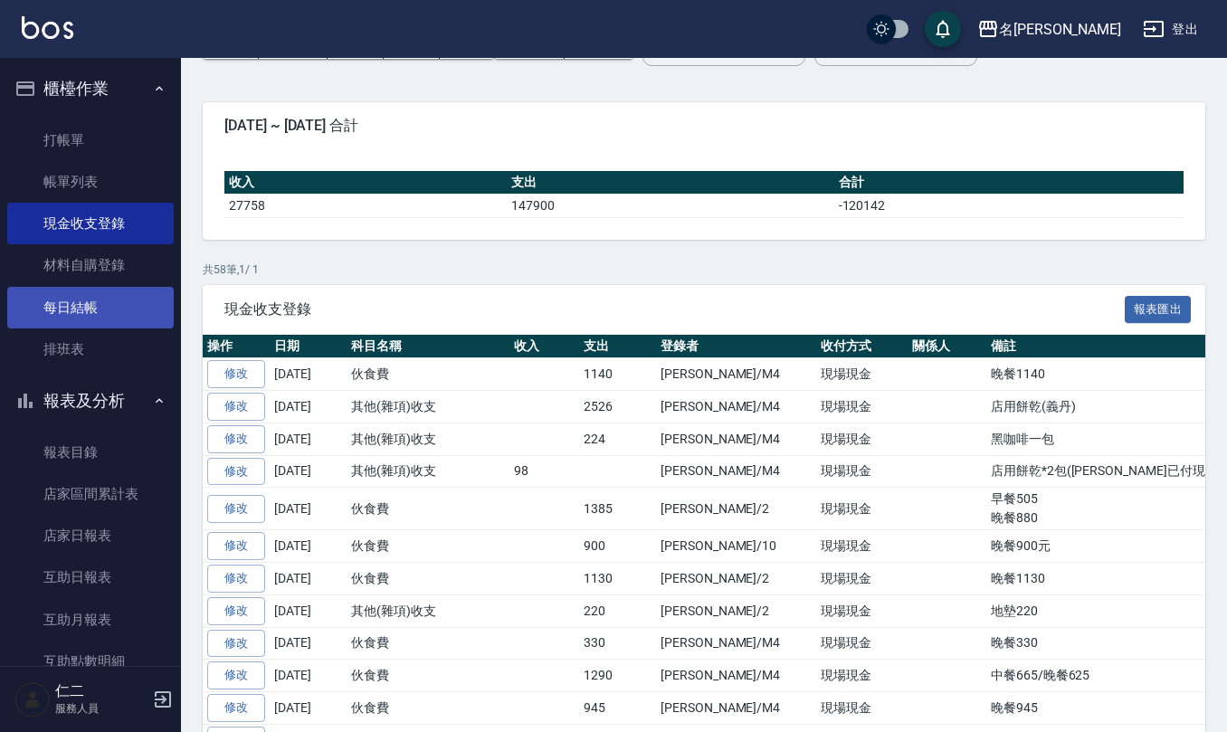
click at [62, 304] on link "每日結帳" at bounding box center [90, 308] width 166 height 42
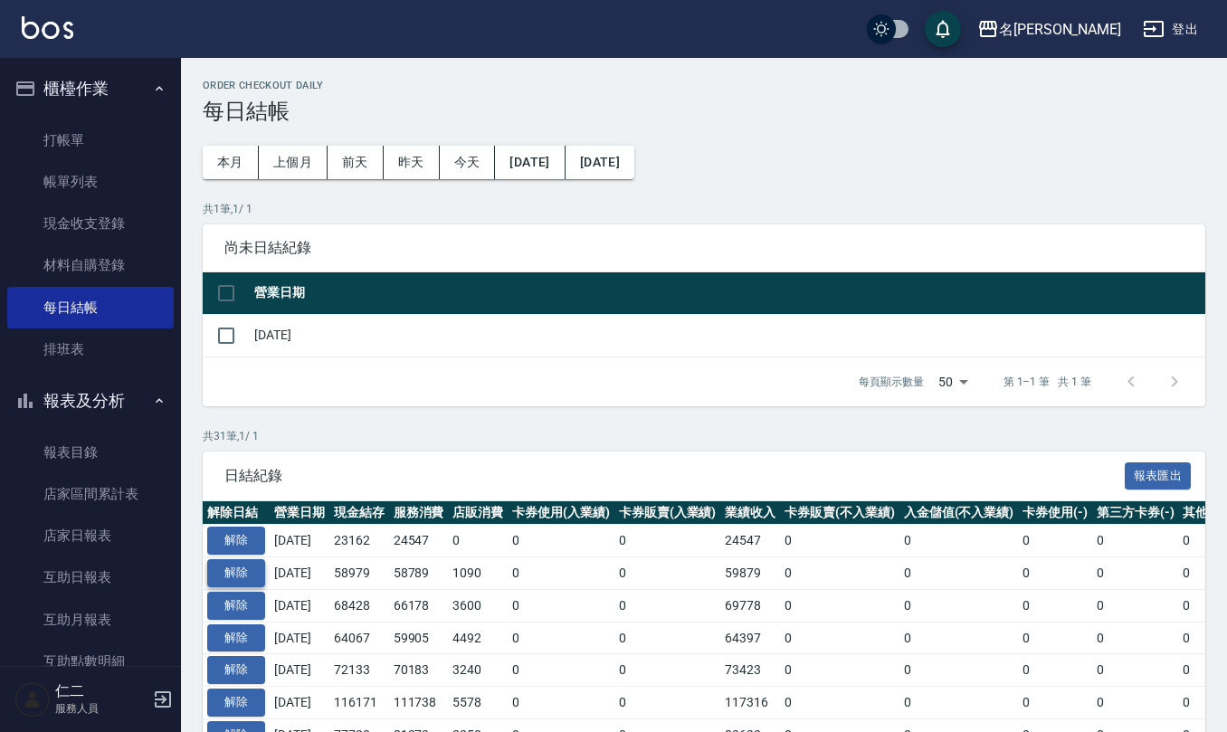
click at [255, 566] on button "解除" at bounding box center [236, 573] width 58 height 28
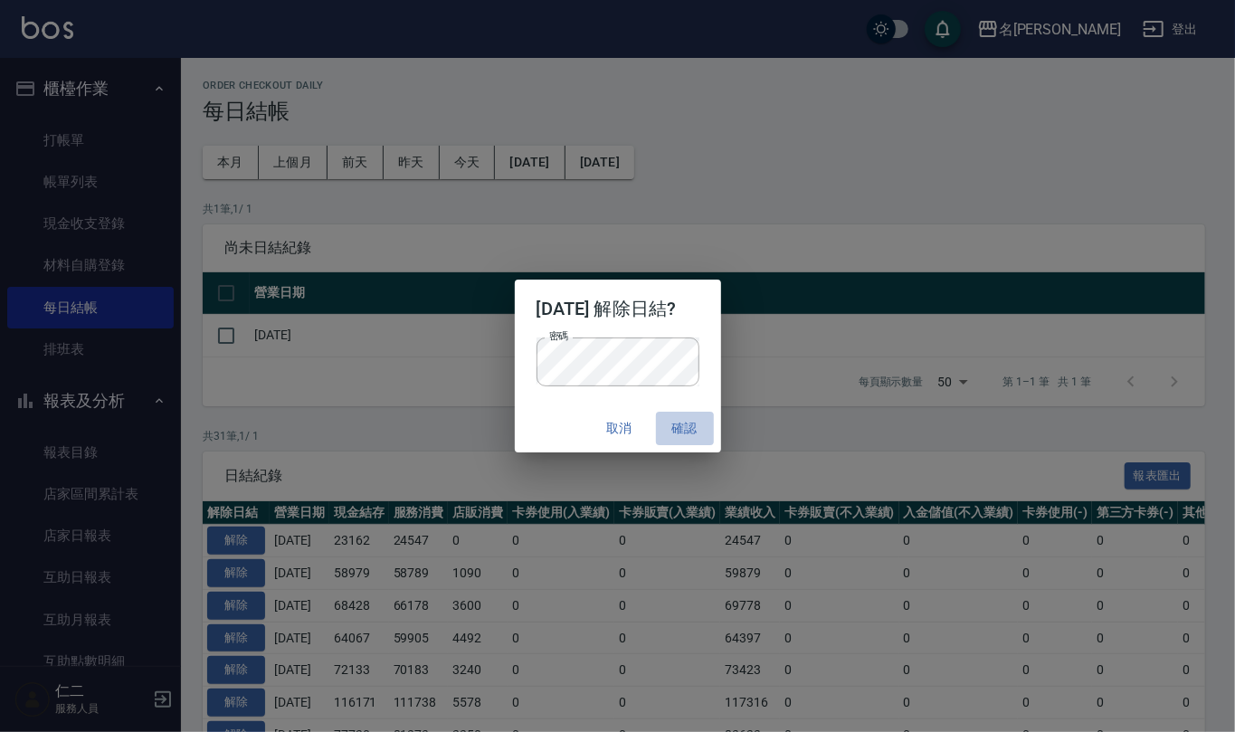
click at [702, 427] on button "確認" at bounding box center [685, 428] width 58 height 33
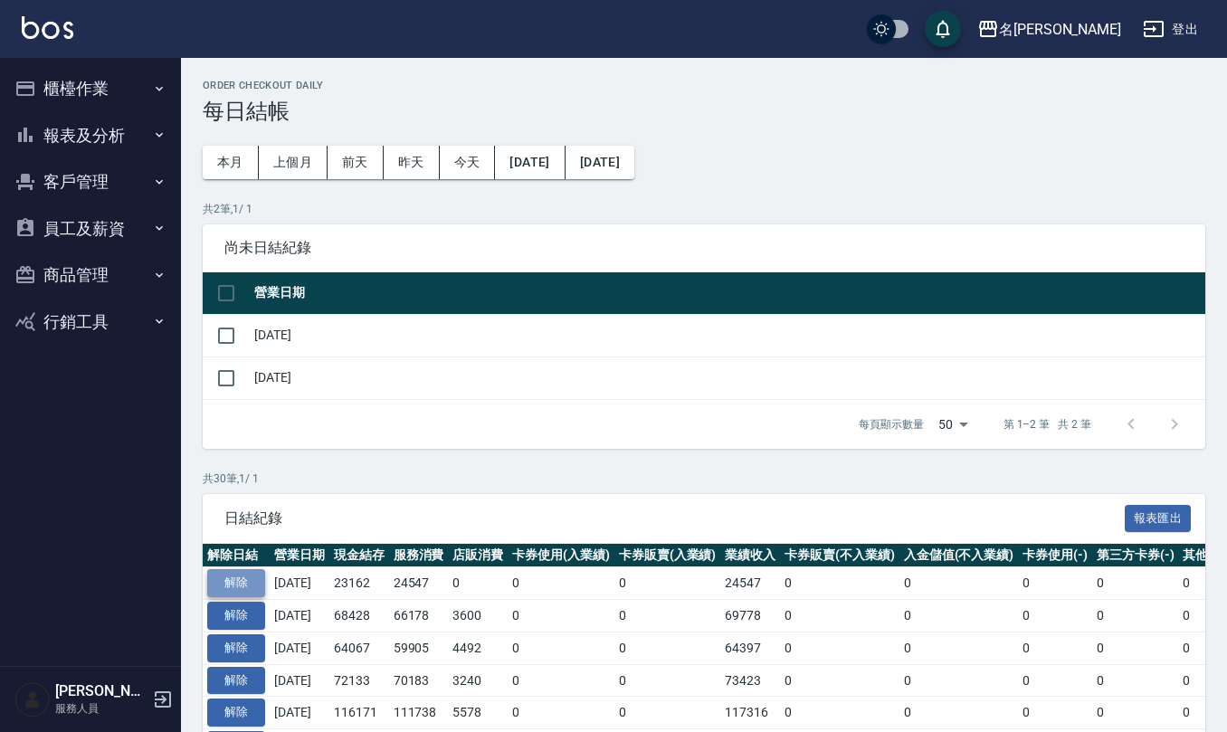
click at [247, 580] on button "解除" at bounding box center [236, 583] width 58 height 28
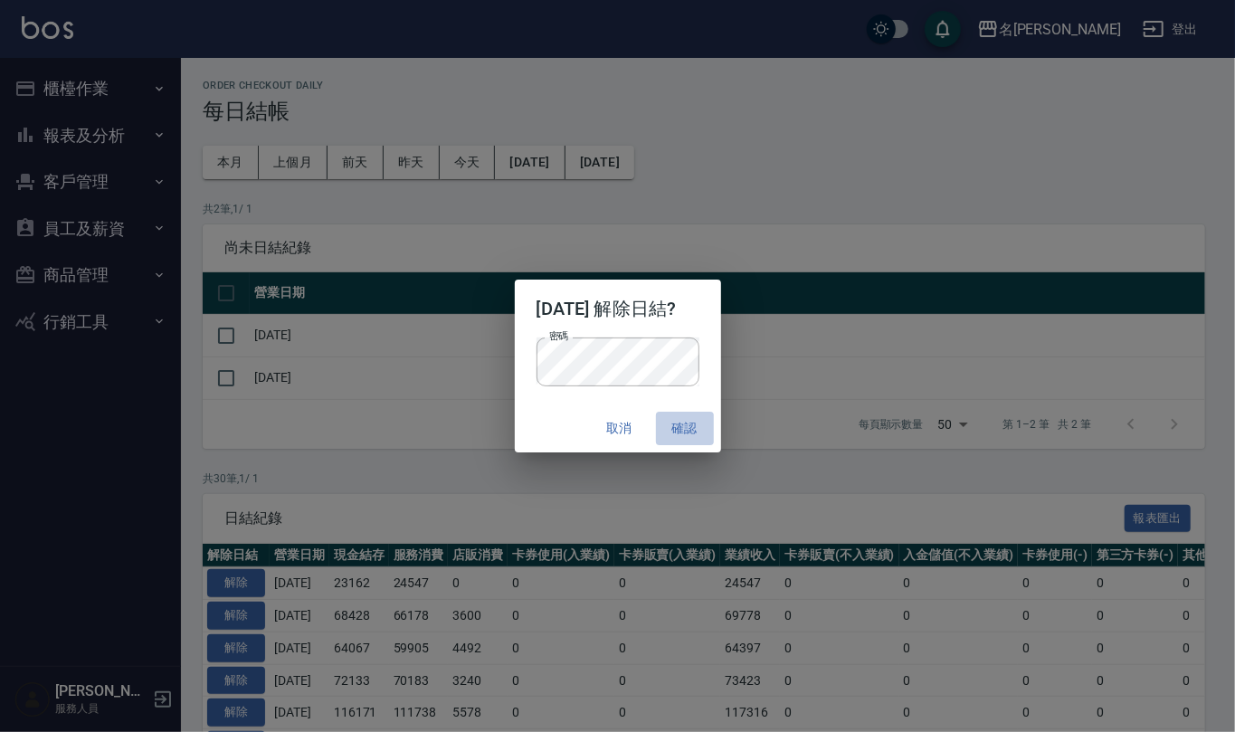
click at [686, 439] on button "確認" at bounding box center [685, 428] width 58 height 33
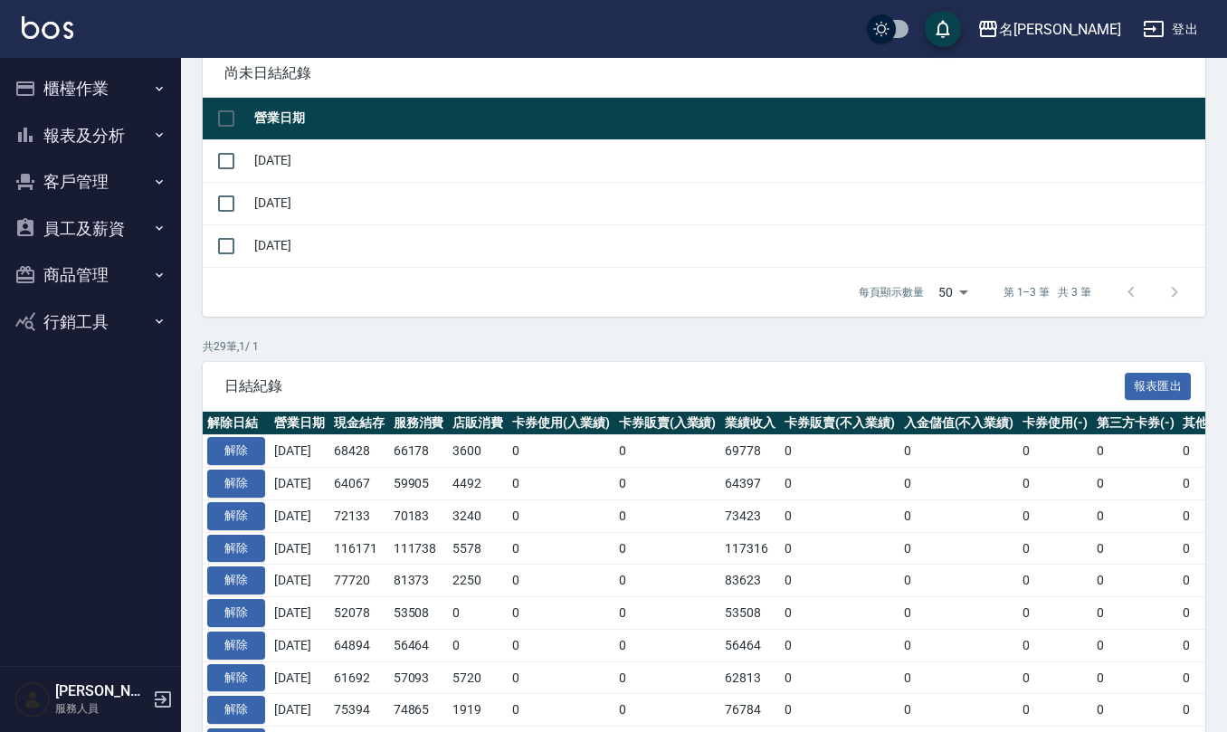
scroll to position [241, 0]
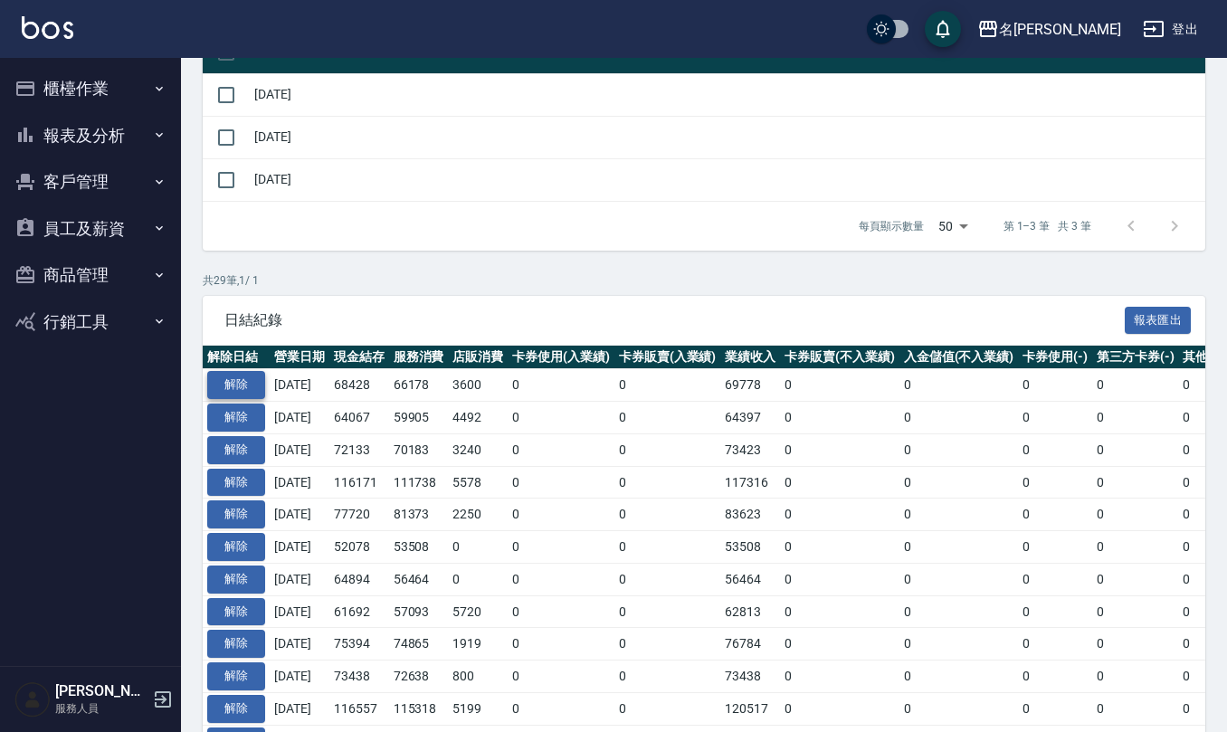
click at [243, 381] on button "解除" at bounding box center [236, 385] width 58 height 28
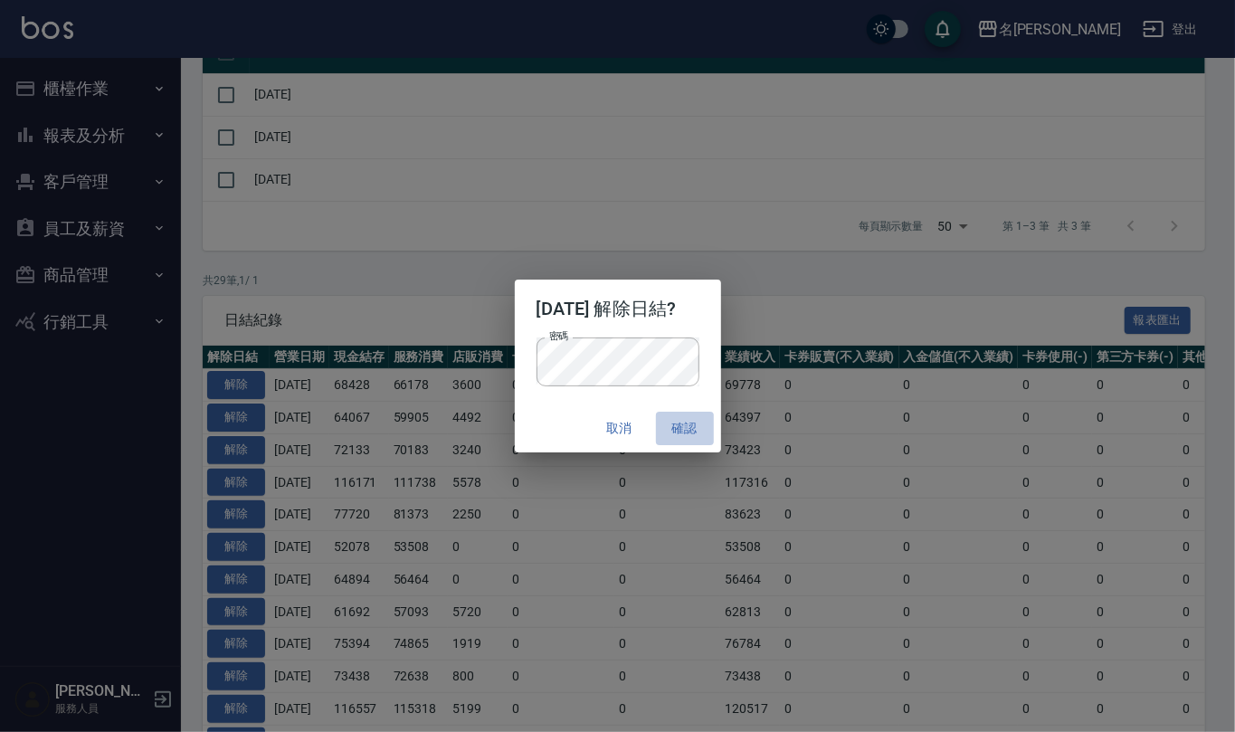
click at [708, 429] on button "確認" at bounding box center [685, 428] width 58 height 33
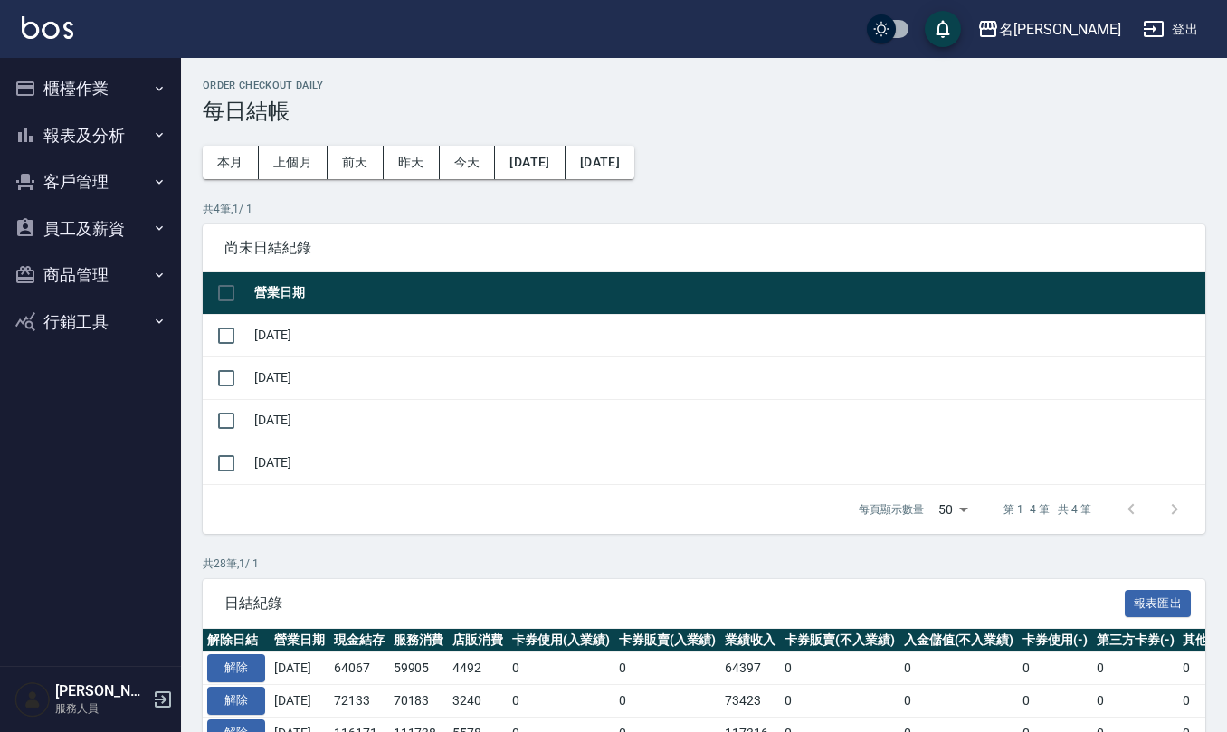
click at [102, 71] on button "櫃檯作業" at bounding box center [90, 88] width 166 height 47
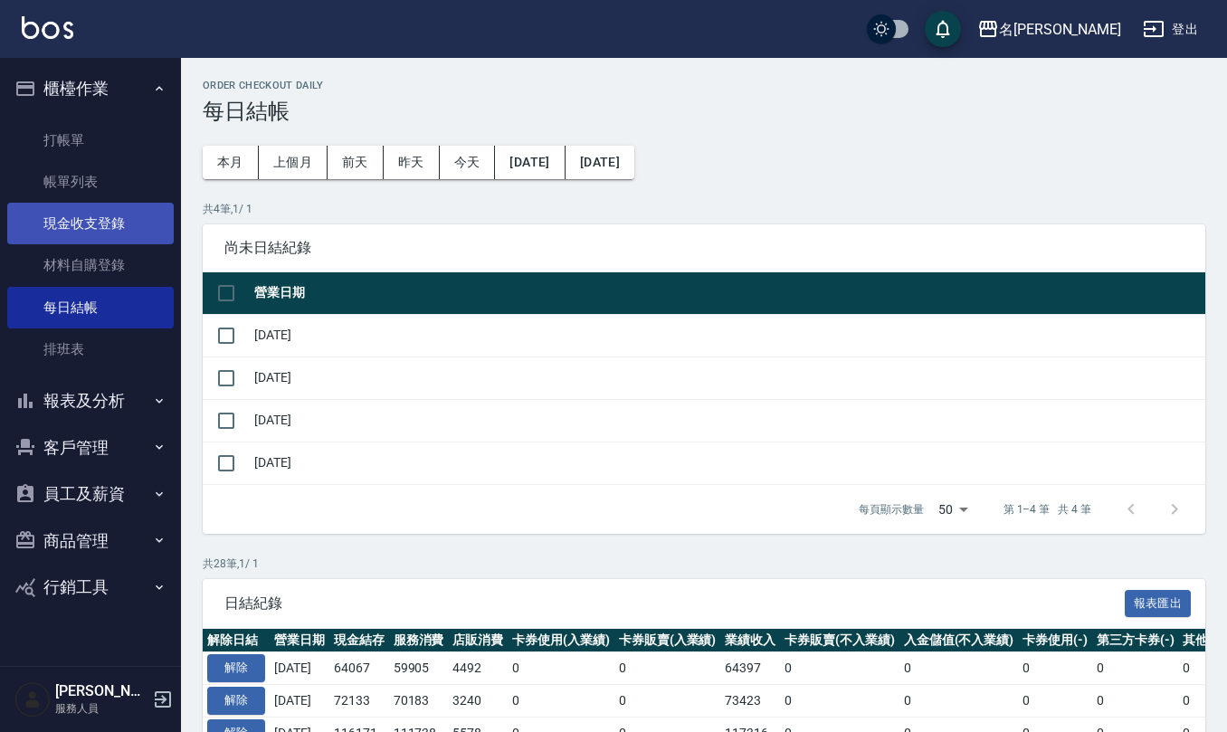
click at [116, 240] on link "現金收支登錄" at bounding box center [90, 224] width 166 height 42
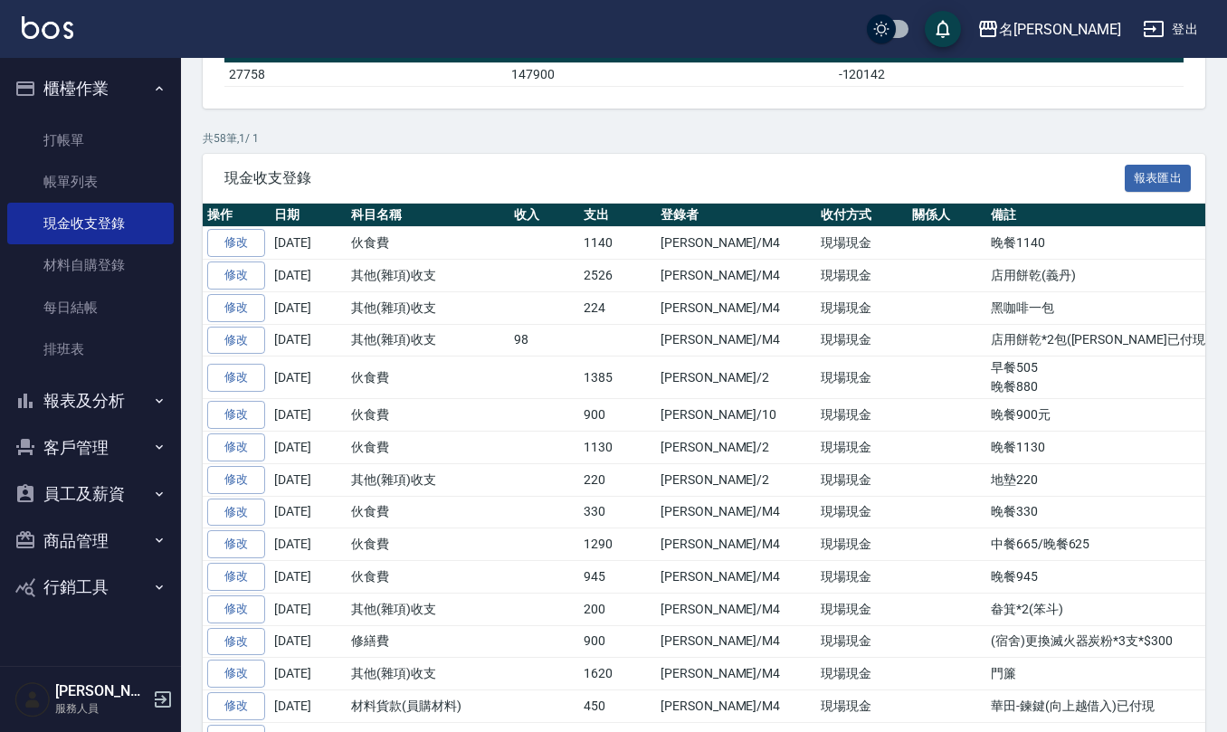
scroll to position [362, 0]
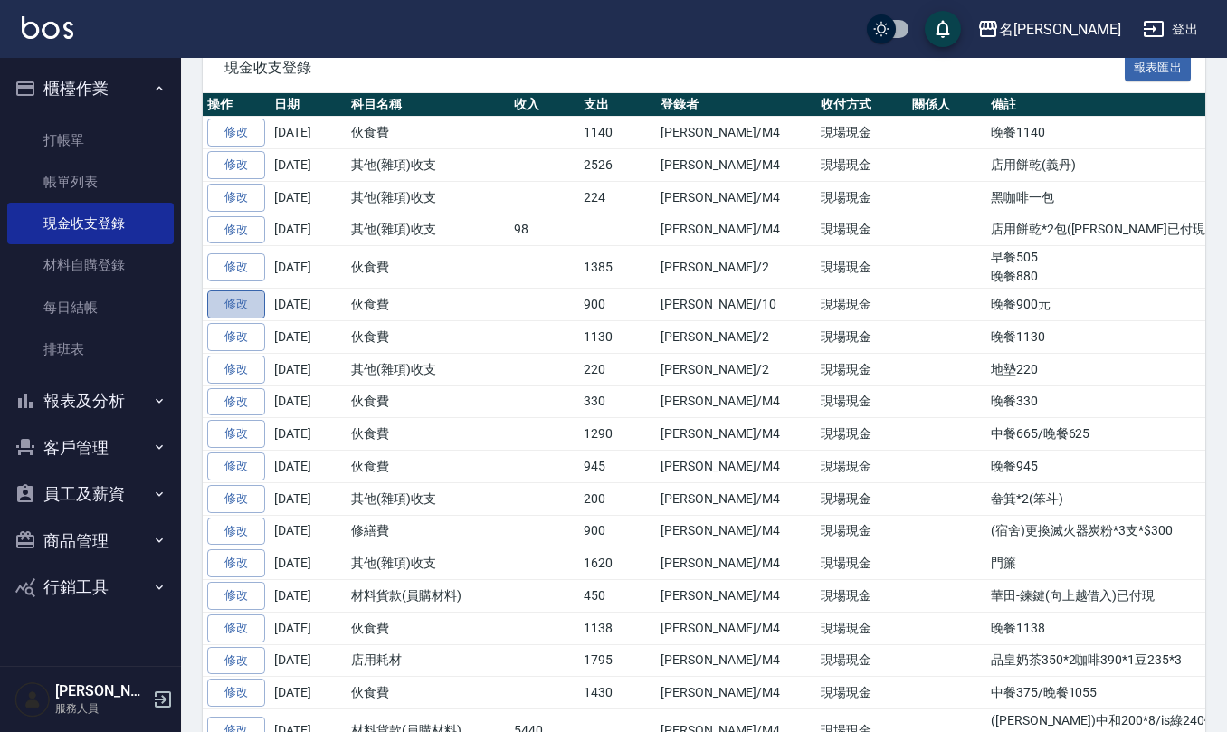
click at [243, 319] on link "修改" at bounding box center [236, 304] width 58 height 28
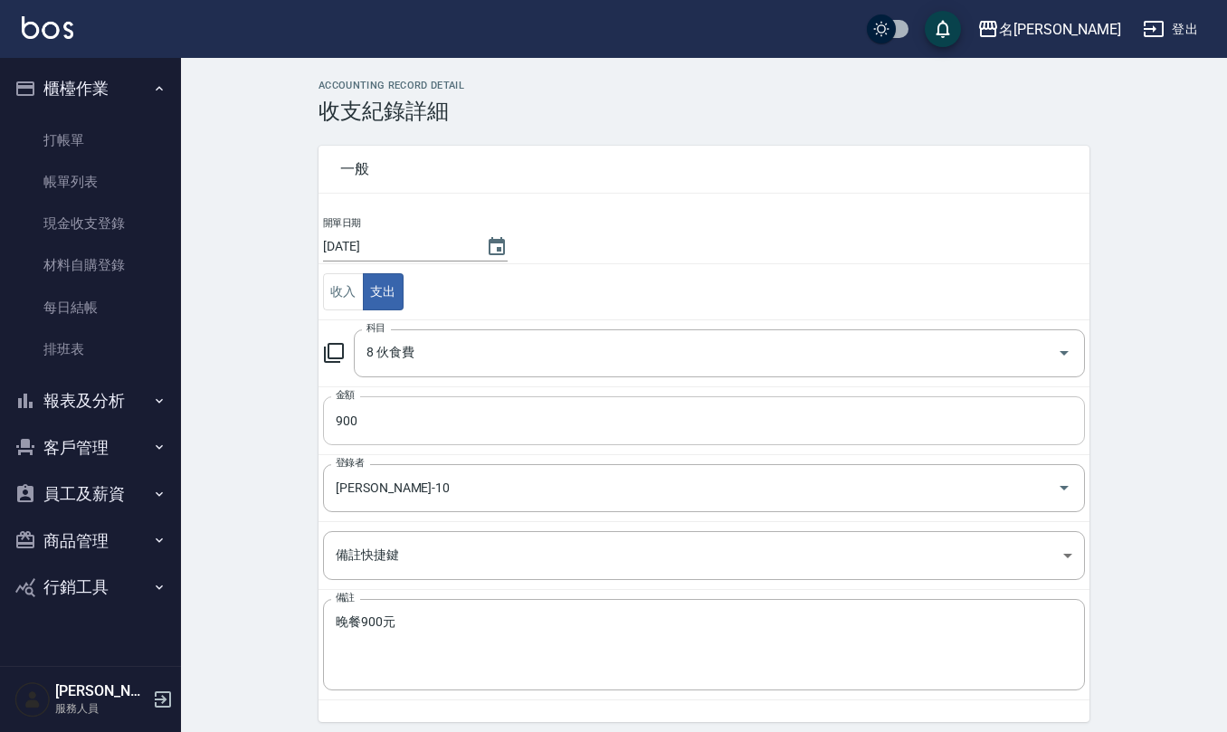
scroll to position [47, 0]
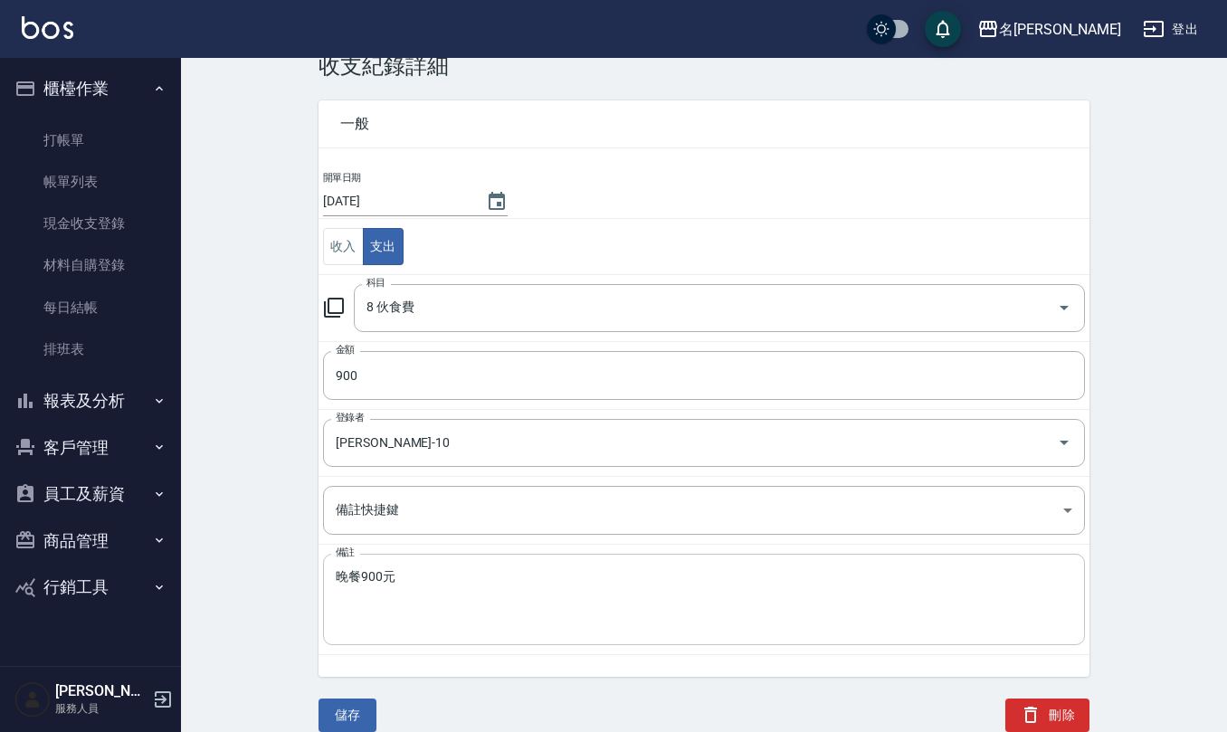
click at [380, 630] on textarea "晚餐900元" at bounding box center [704, 600] width 737 height 62
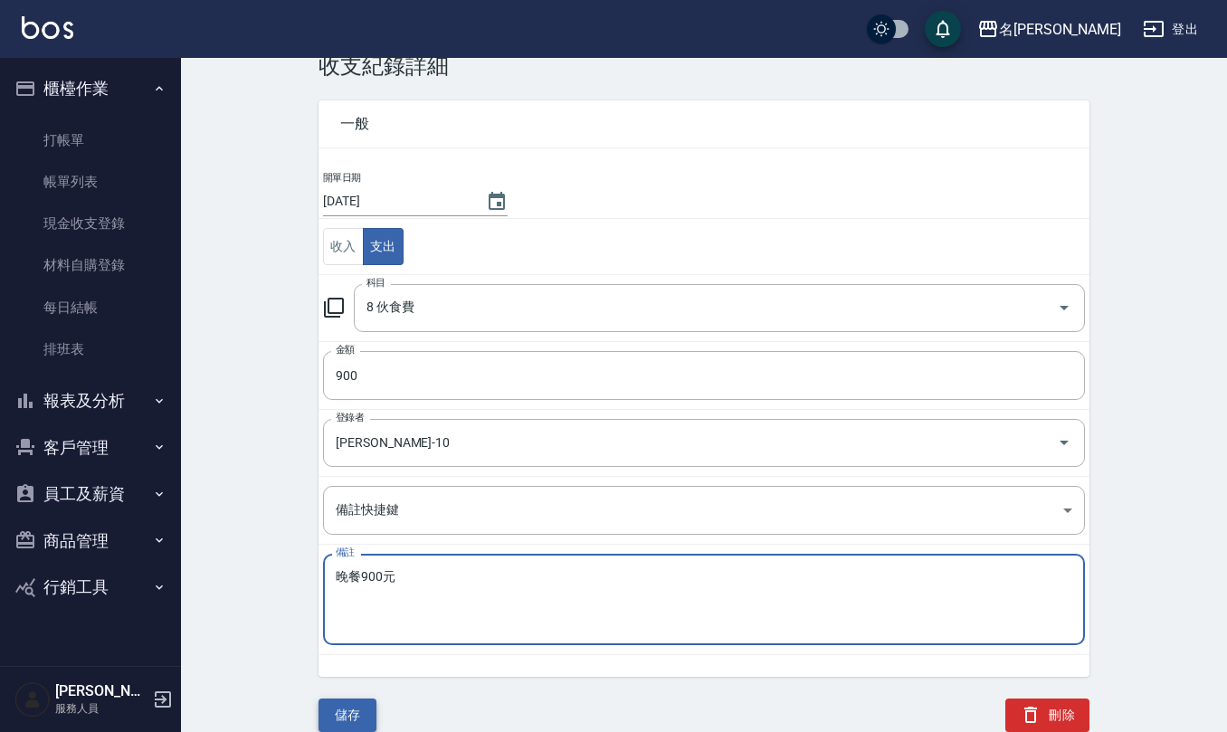
type textarea "晚餐900元"
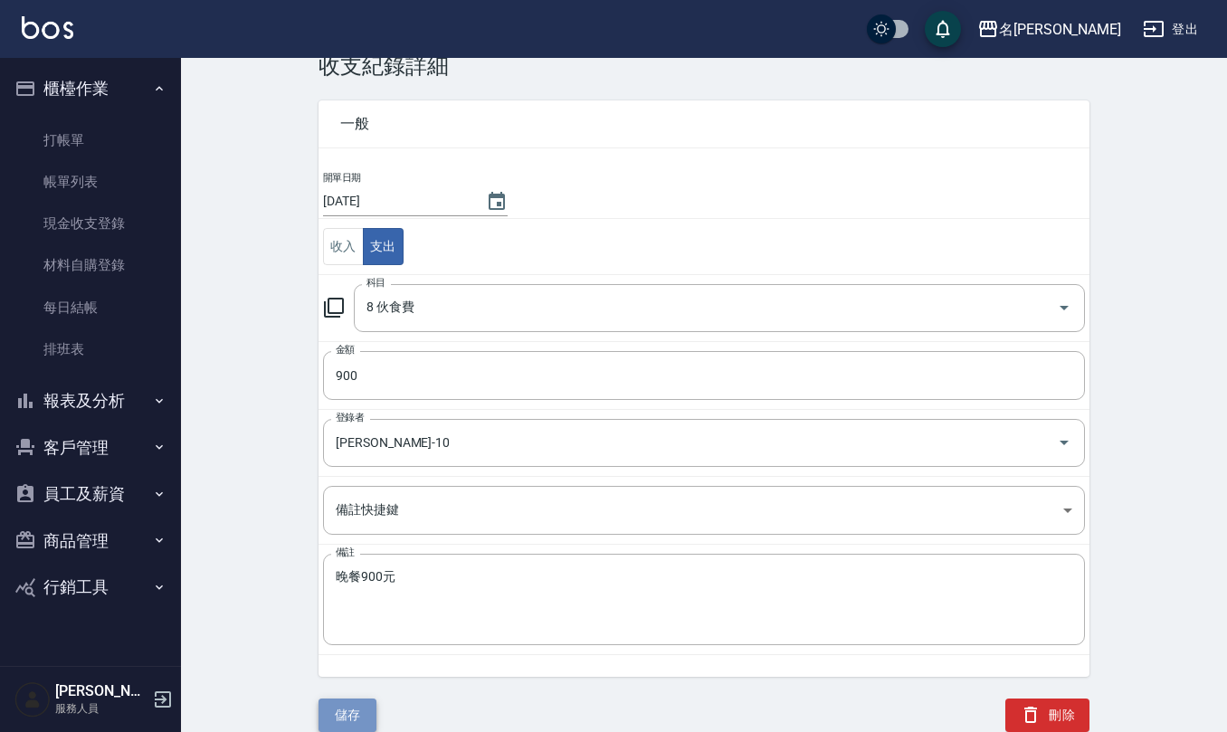
click at [357, 711] on button "儲存" at bounding box center [348, 715] width 58 height 33
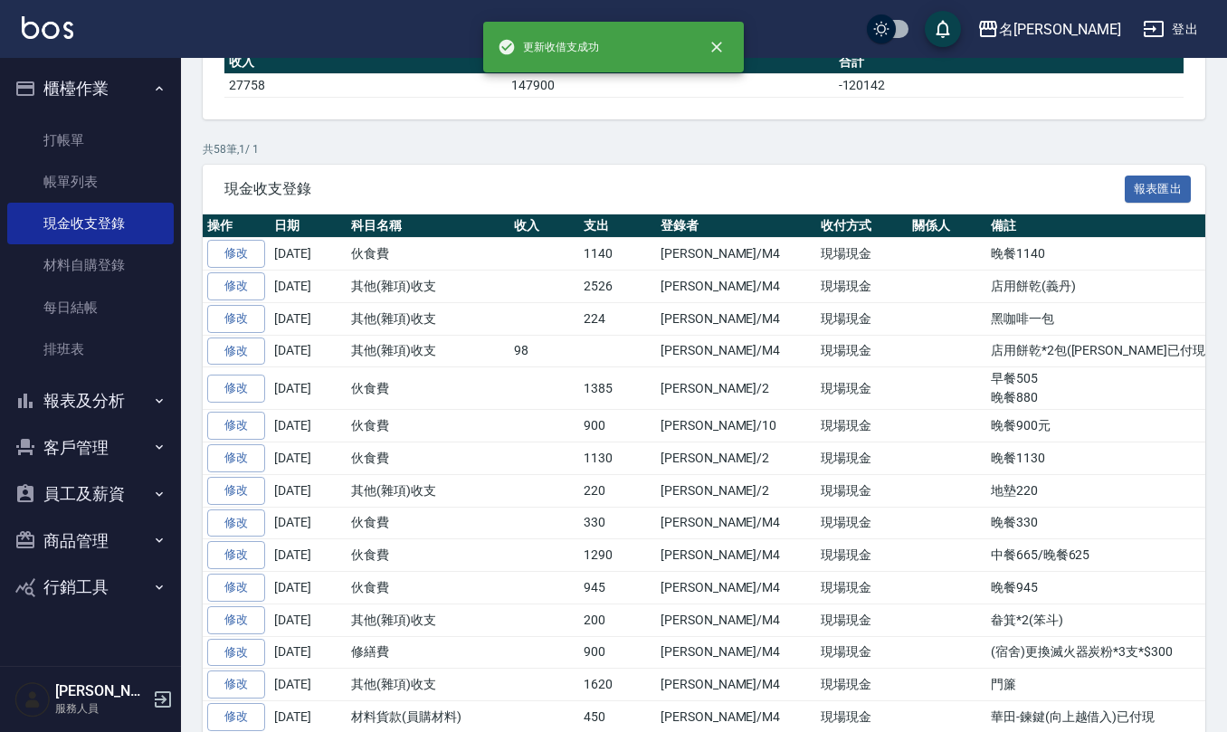
scroll to position [120, 0]
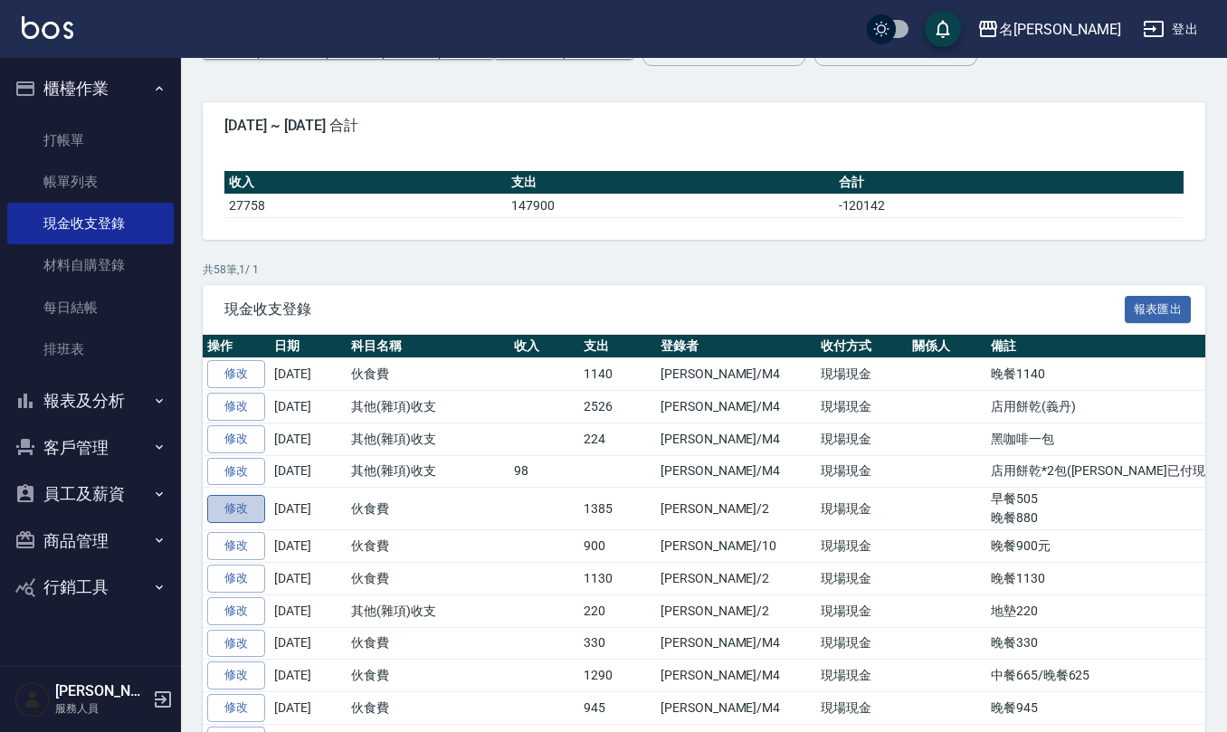
click at [229, 511] on link "修改" at bounding box center [236, 509] width 58 height 28
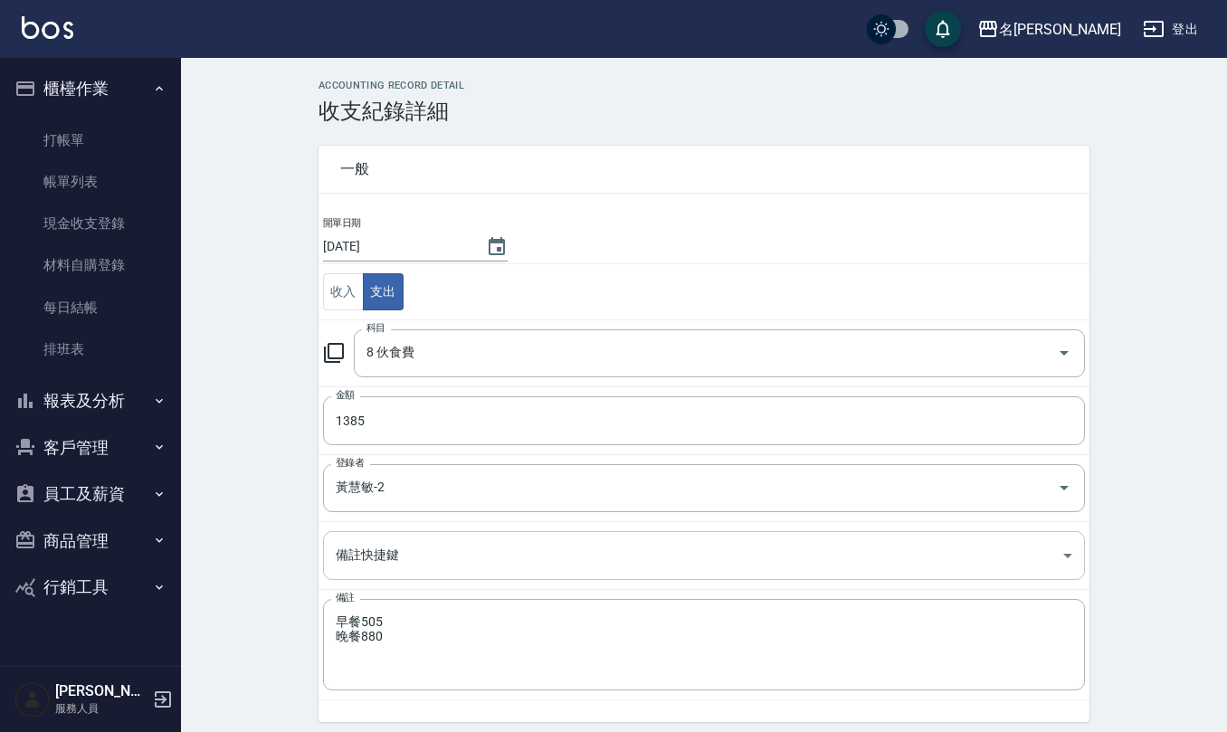
scroll to position [47, 0]
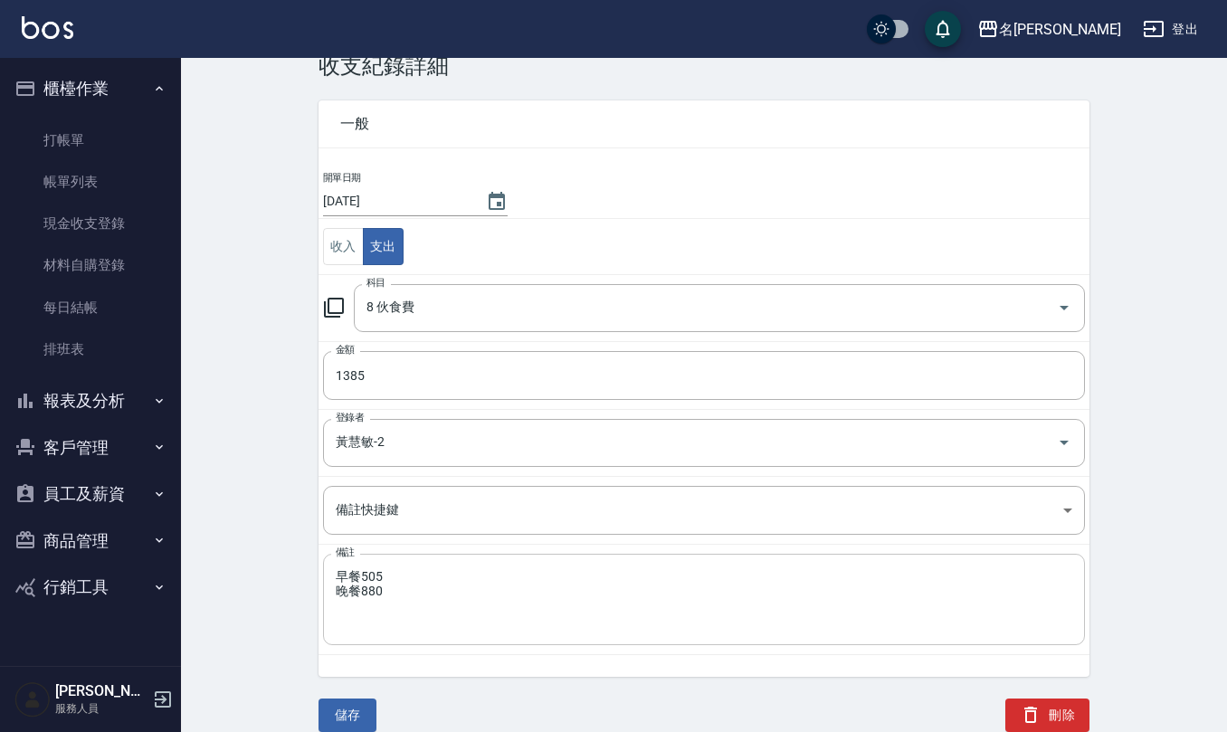
click at [414, 566] on div "早餐505 晚餐880 x 備註" at bounding box center [704, 599] width 762 height 91
click at [417, 566] on div "早餐505 晚餐880 x 備註" at bounding box center [704, 599] width 762 height 91
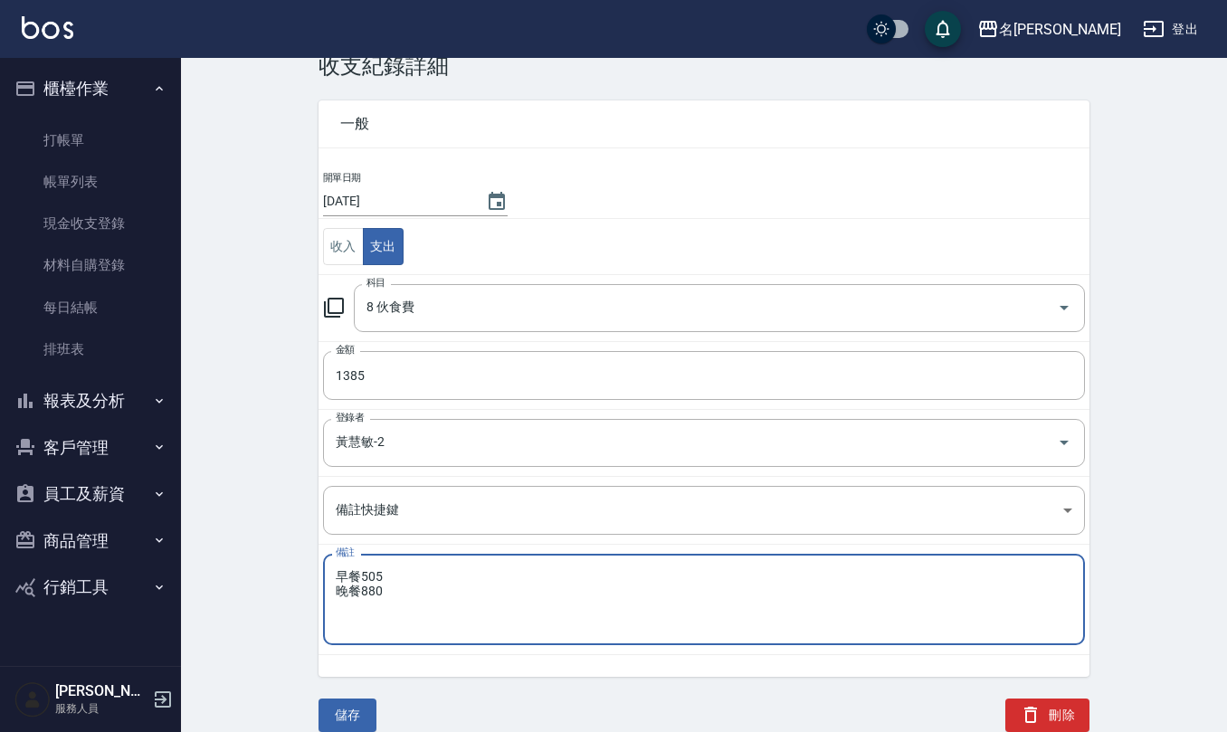
click at [338, 585] on textarea "早餐505 晚餐880" at bounding box center [704, 600] width 737 height 62
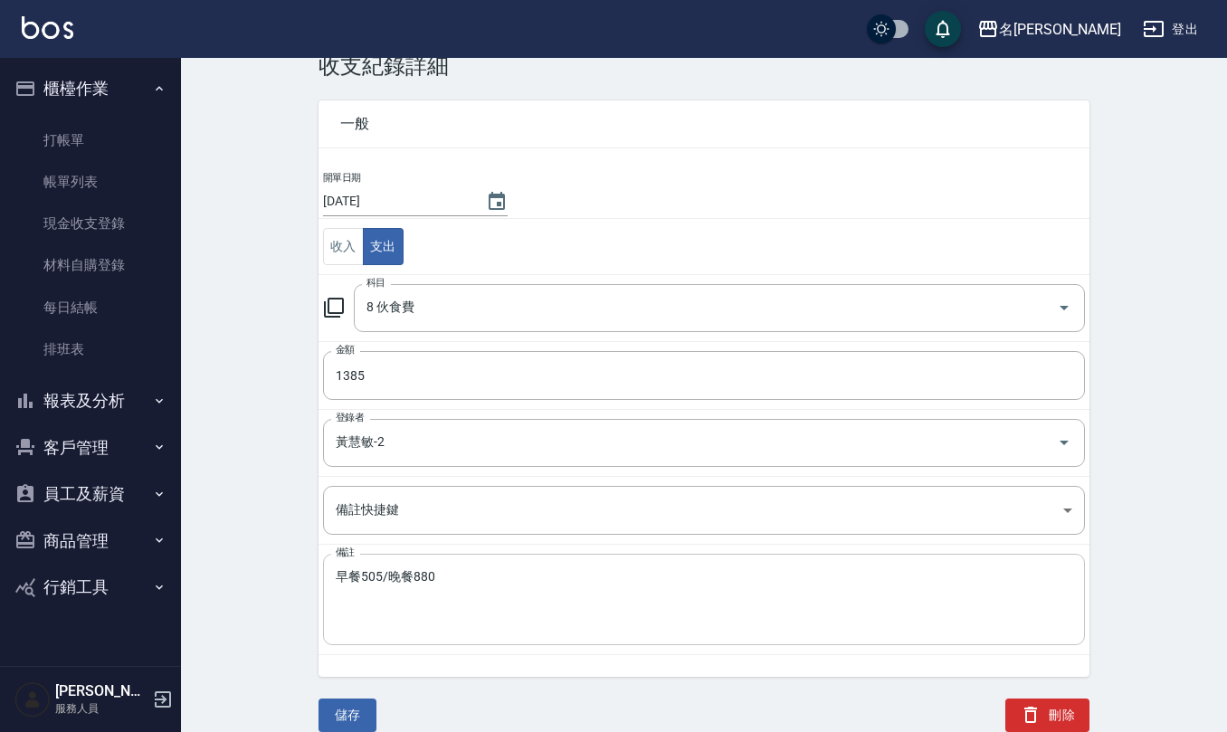
click at [499, 566] on div "早餐505/晚餐880 x 備註" at bounding box center [704, 599] width 762 height 91
click at [451, 559] on div "早餐505/晚餐880 x 備註" at bounding box center [704, 599] width 762 height 91
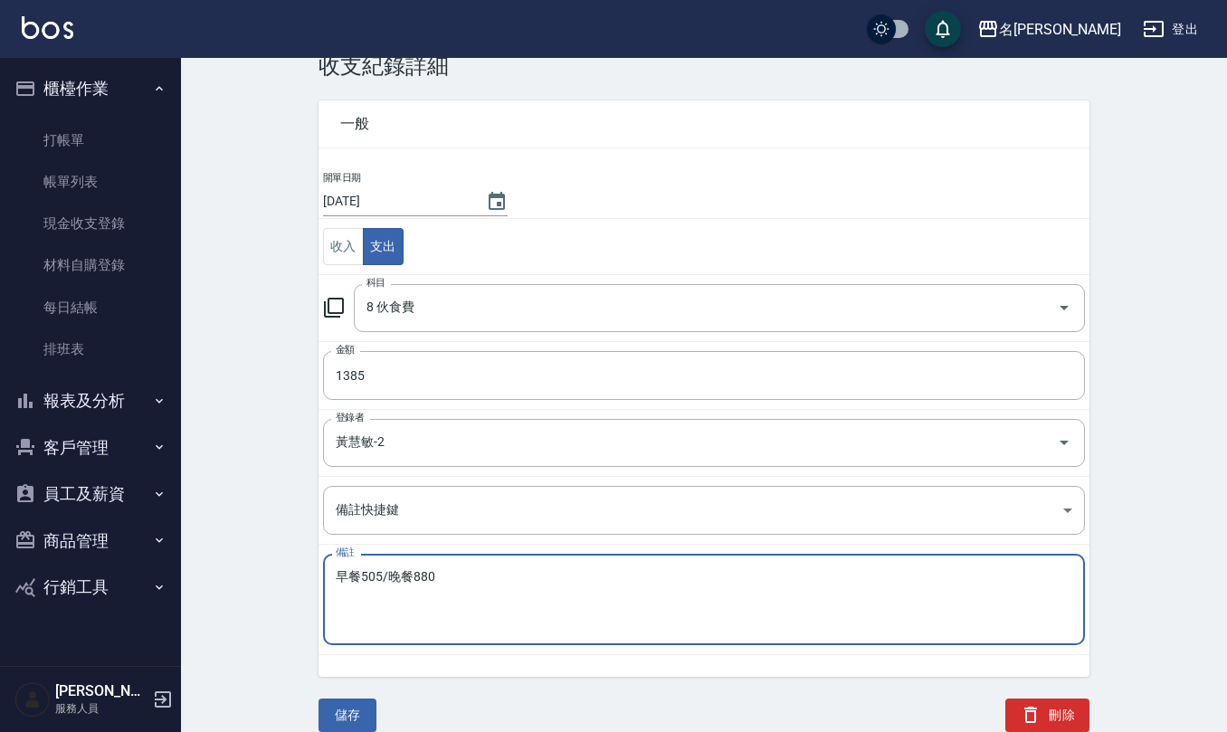
click at [429, 576] on textarea "早餐505/晚餐880" at bounding box center [704, 600] width 737 height 62
type textarea "早餐505/晚餐860"
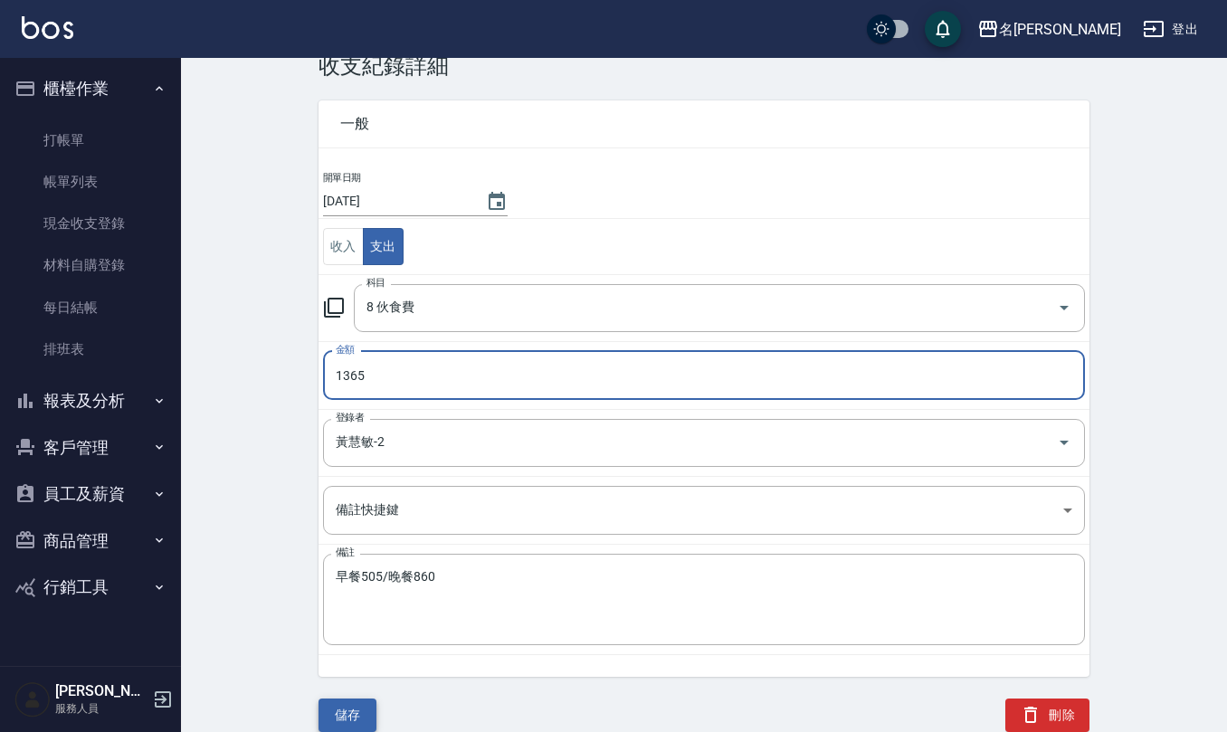
type input "1365"
click at [366, 713] on button "儲存" at bounding box center [348, 715] width 58 height 33
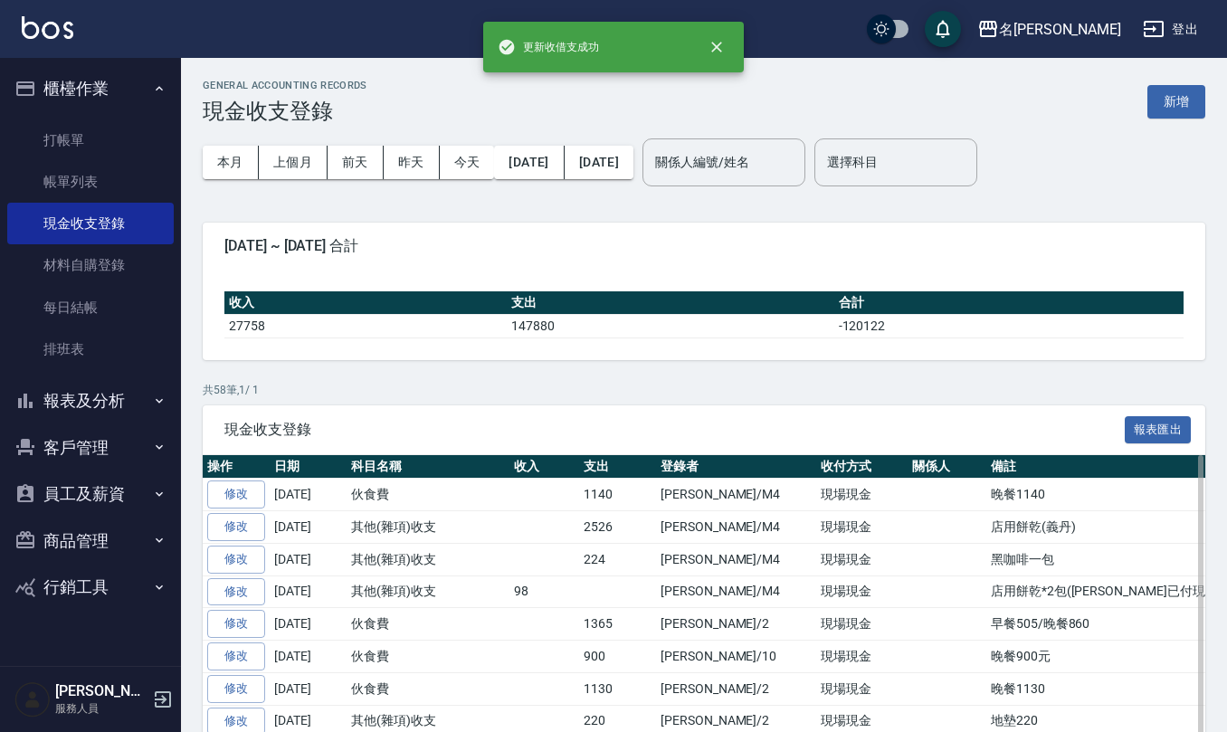
scroll to position [120, 0]
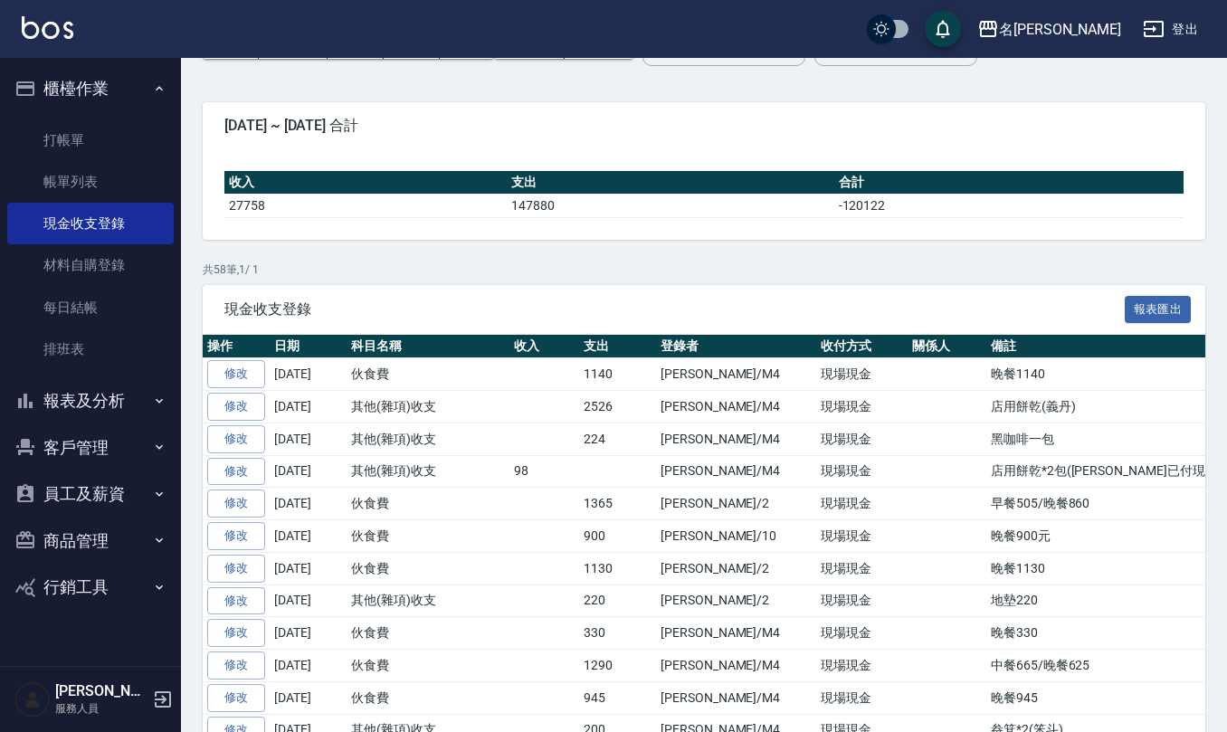
click at [128, 395] on button "報表及分析" at bounding box center [90, 400] width 166 height 47
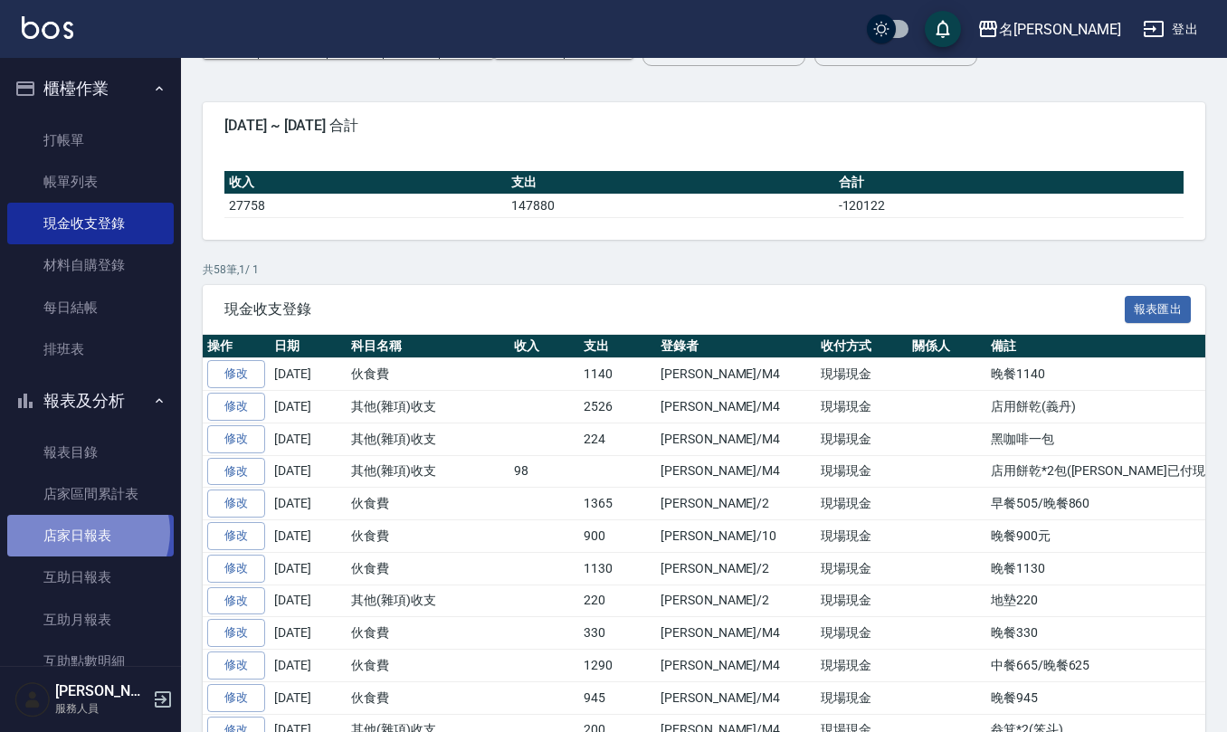
click at [87, 530] on link "店家日報表" at bounding box center [90, 536] width 166 height 42
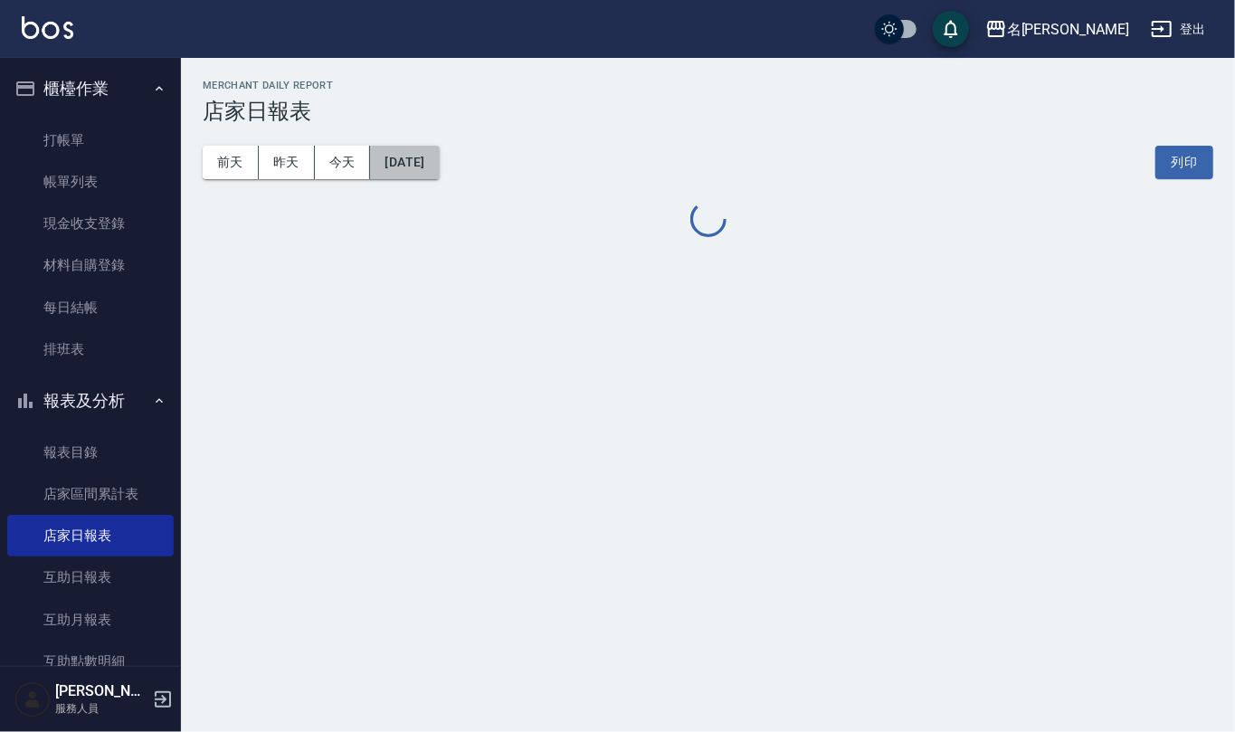
click at [439, 160] on button "[DATE]" at bounding box center [404, 162] width 69 height 33
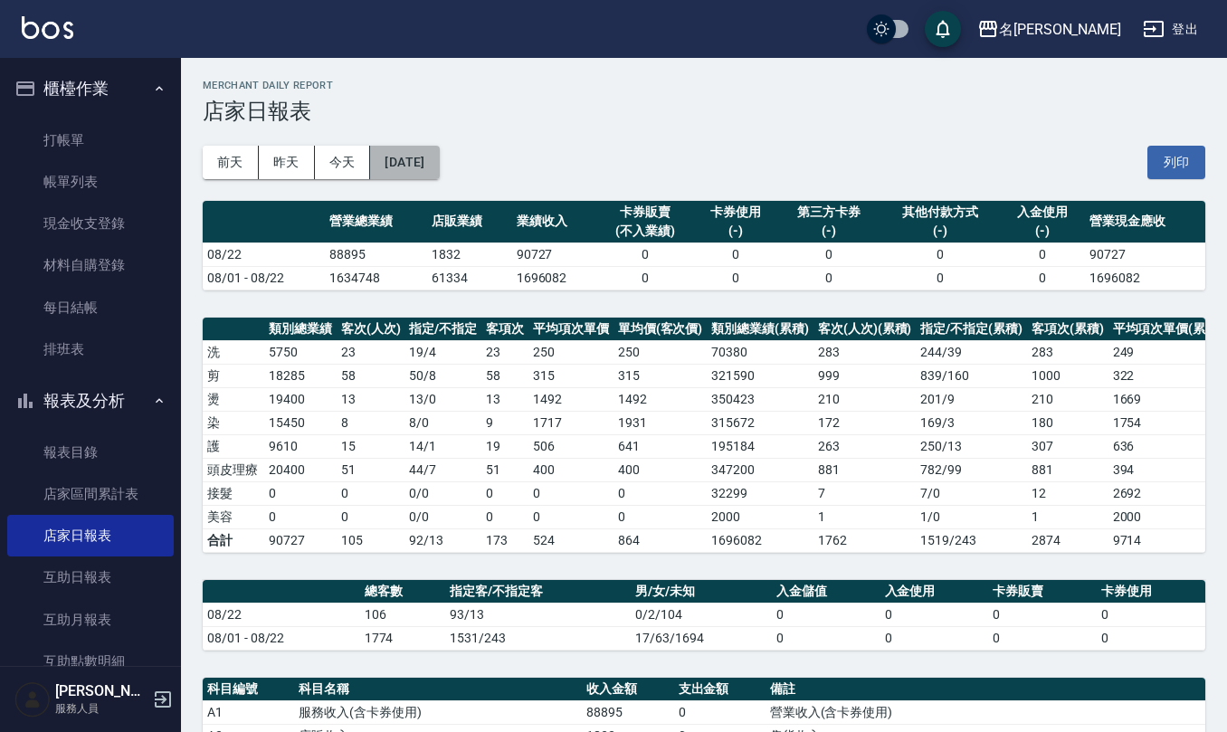
click at [432, 157] on button "[DATE]" at bounding box center [404, 162] width 69 height 33
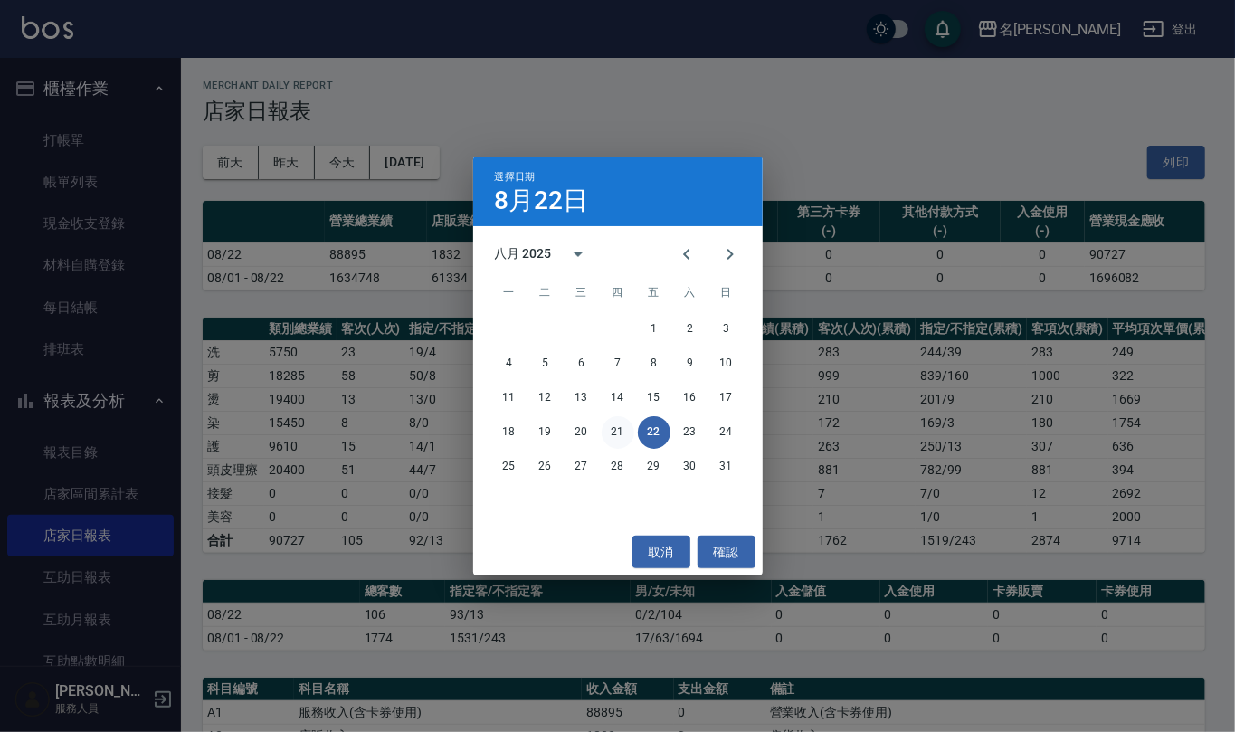
click at [623, 433] on button "21" at bounding box center [618, 432] width 33 height 33
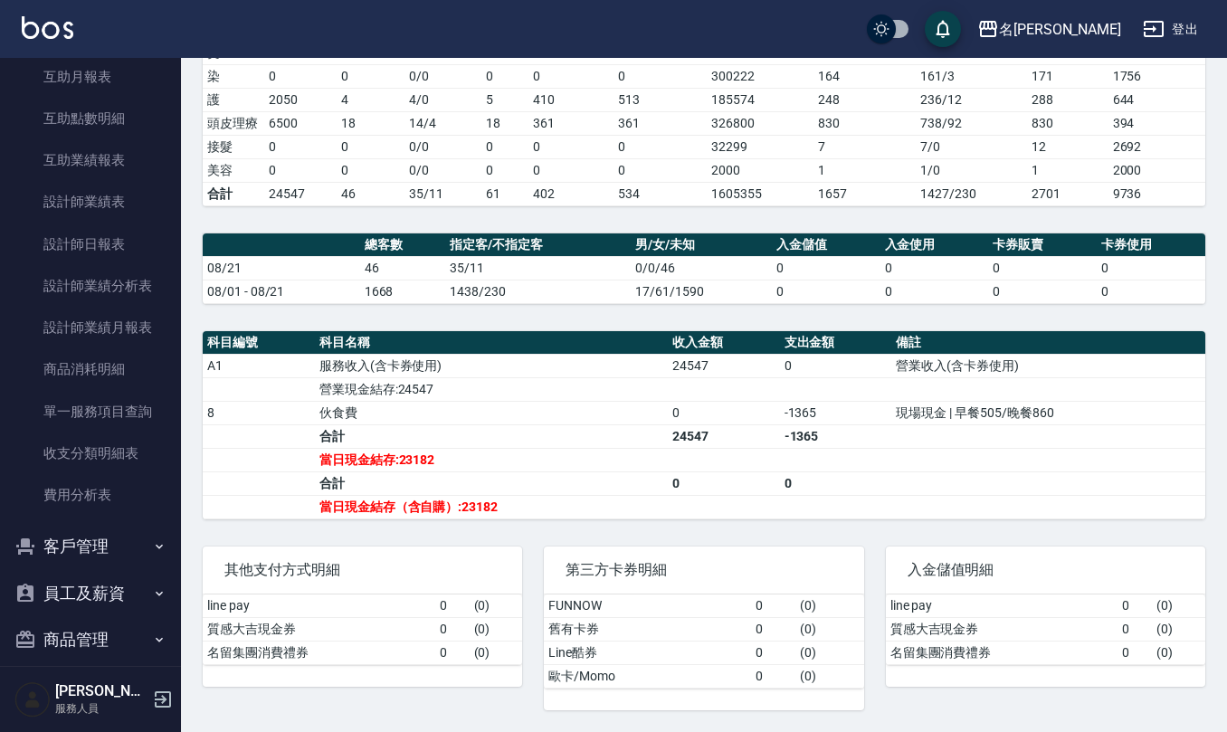
scroll to position [603, 0]
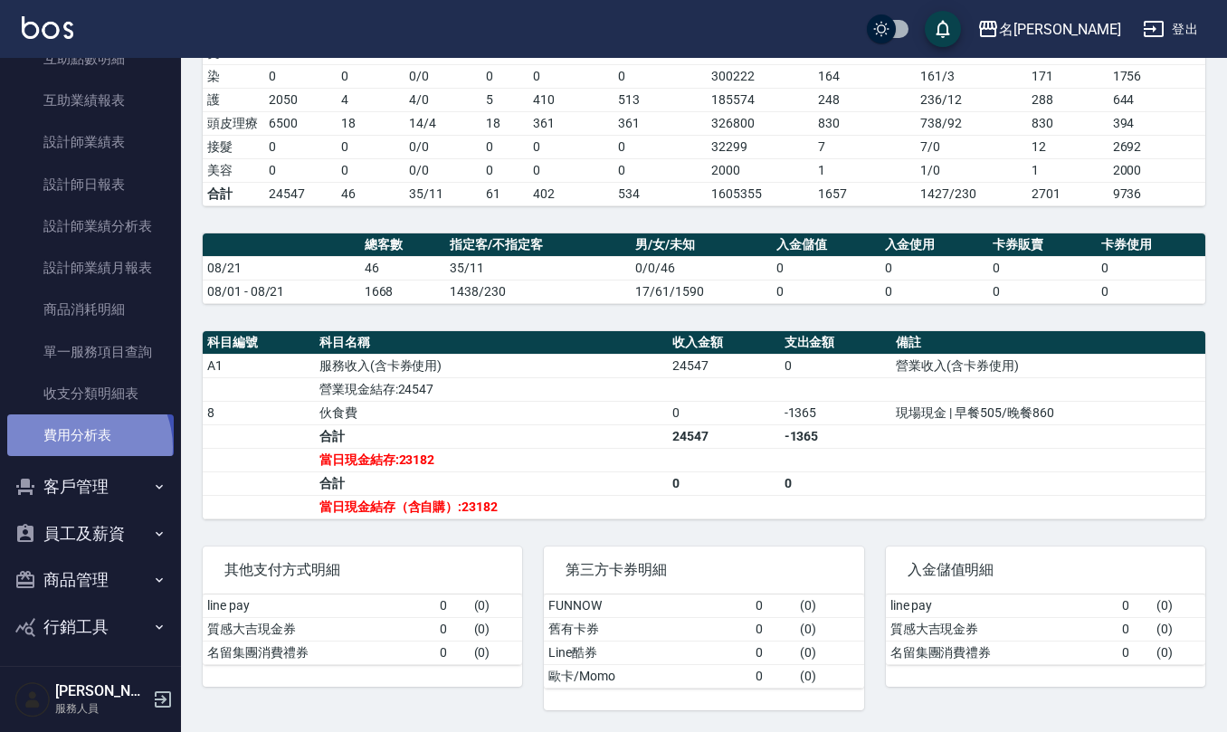
click at [74, 446] on link "費用分析表" at bounding box center [90, 435] width 166 height 42
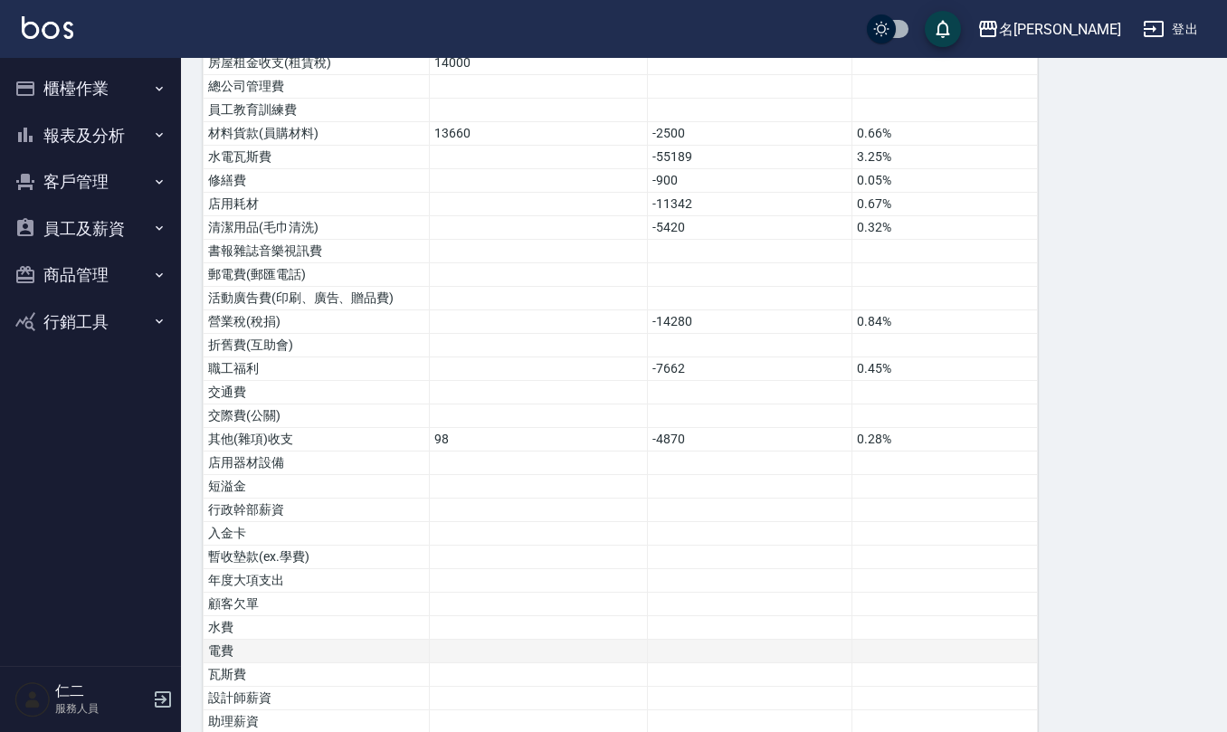
scroll to position [952, 0]
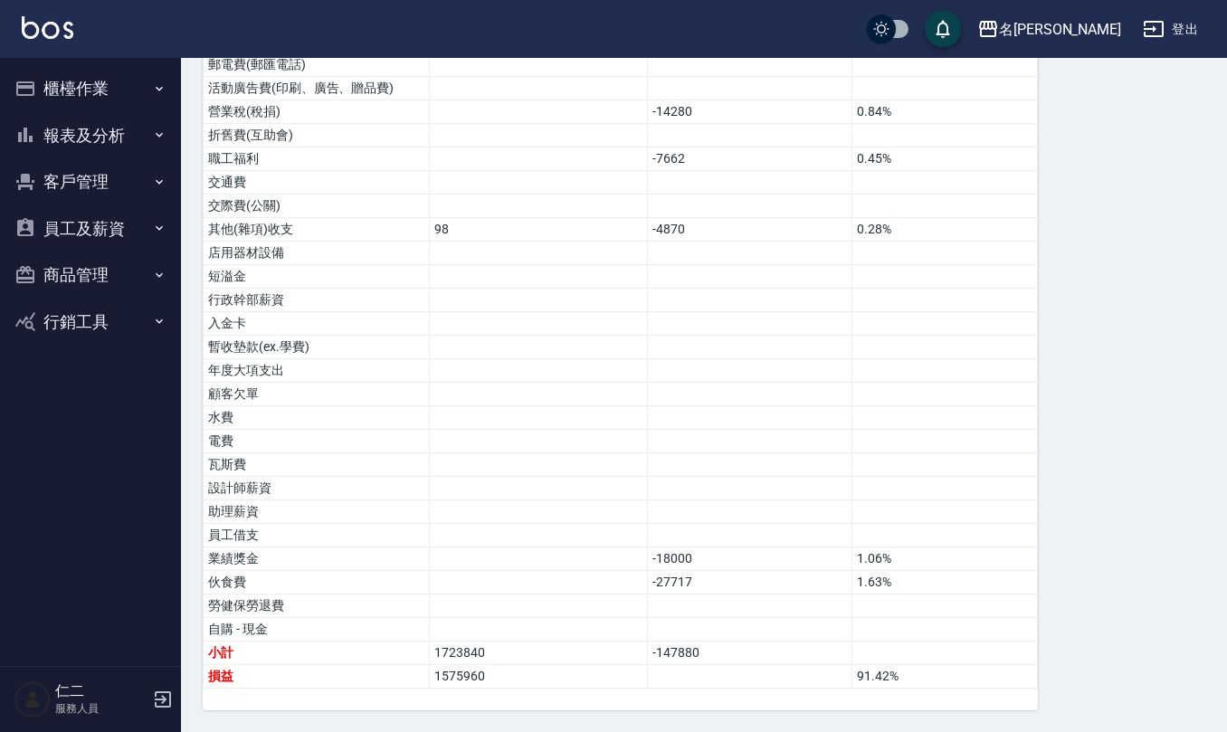
click at [121, 80] on button "櫃檯作業" at bounding box center [90, 88] width 166 height 47
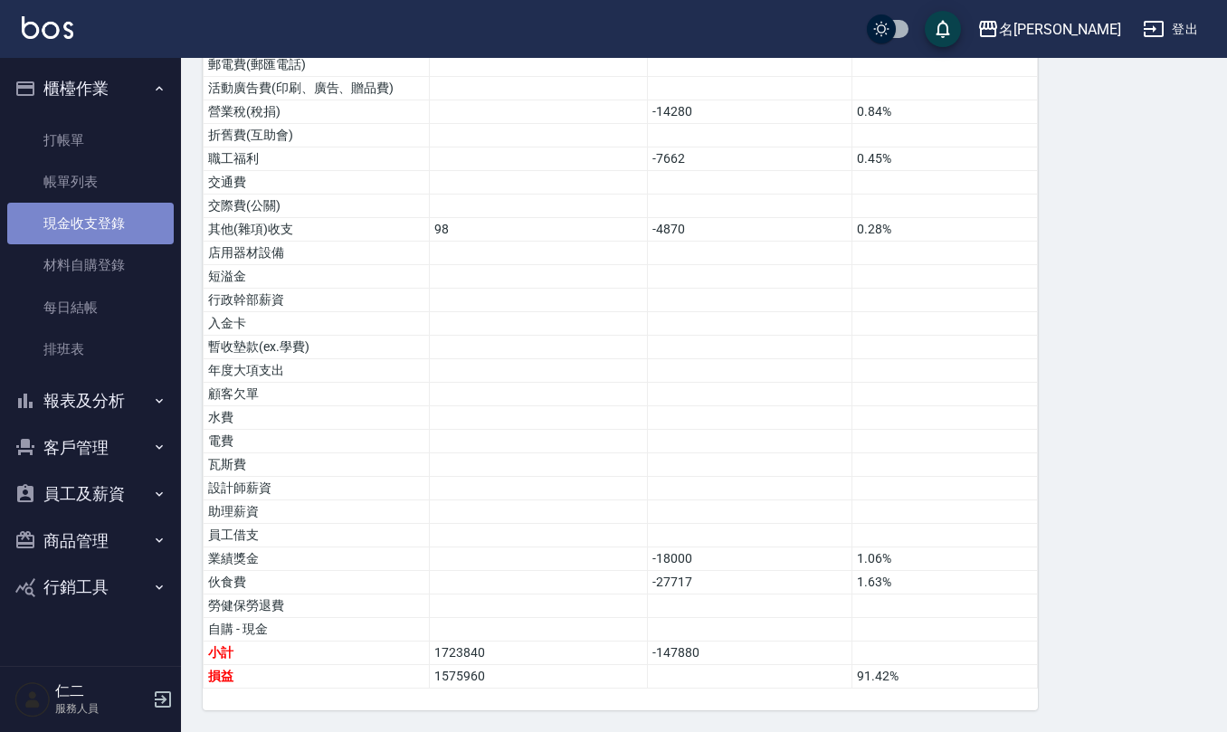
click at [131, 230] on link "現金收支登錄" at bounding box center [90, 224] width 166 height 42
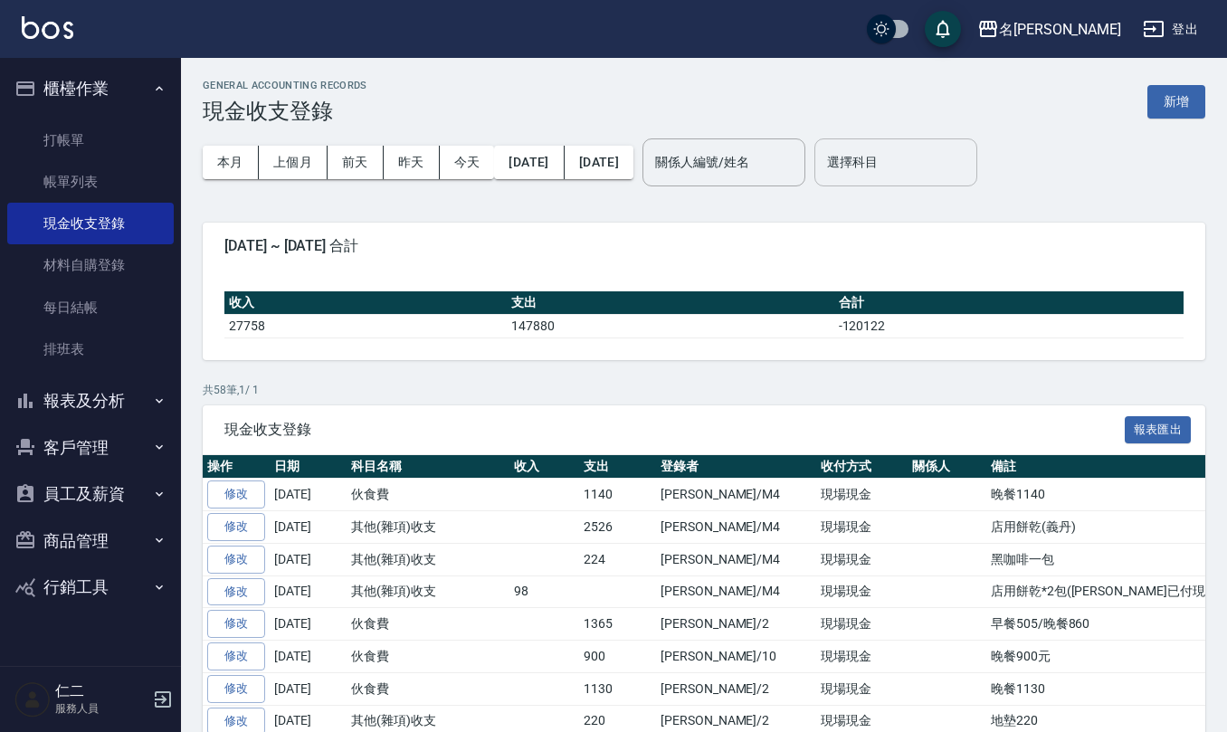
click at [936, 157] on input "選擇科目" at bounding box center [896, 163] width 147 height 32
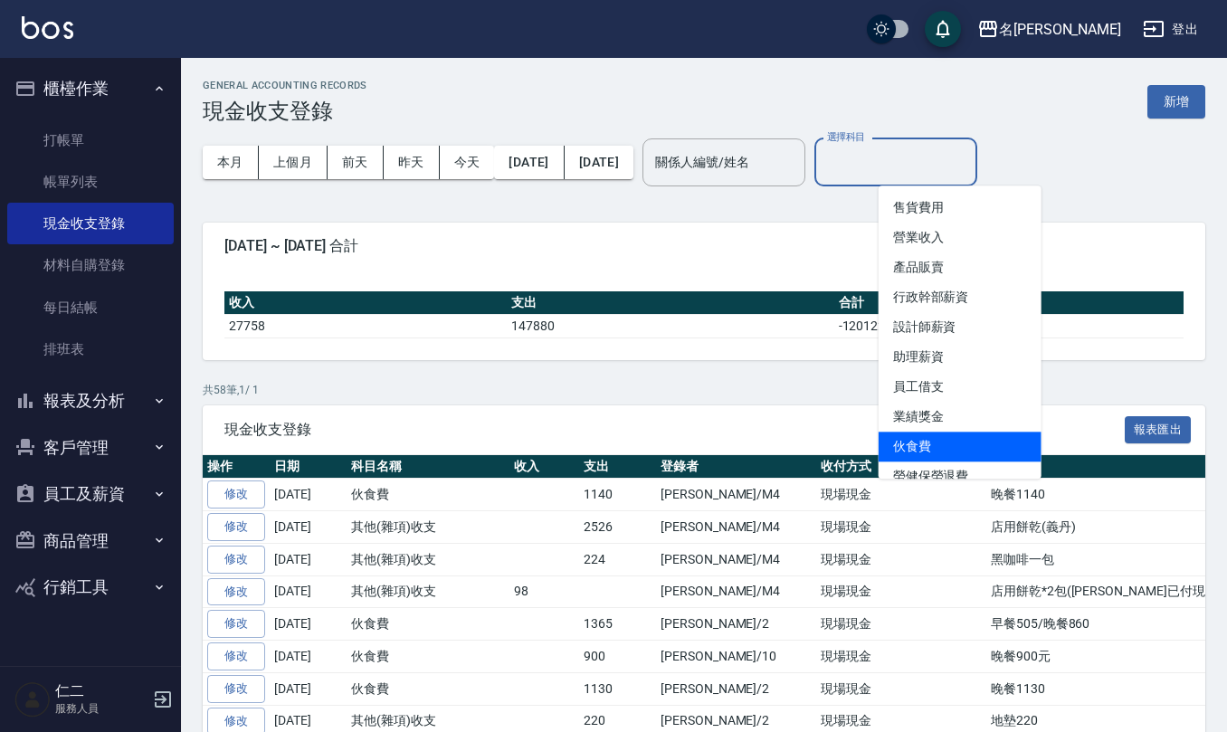
click at [917, 433] on li "伙食費" at bounding box center [960, 447] width 163 height 30
type input "伙食費"
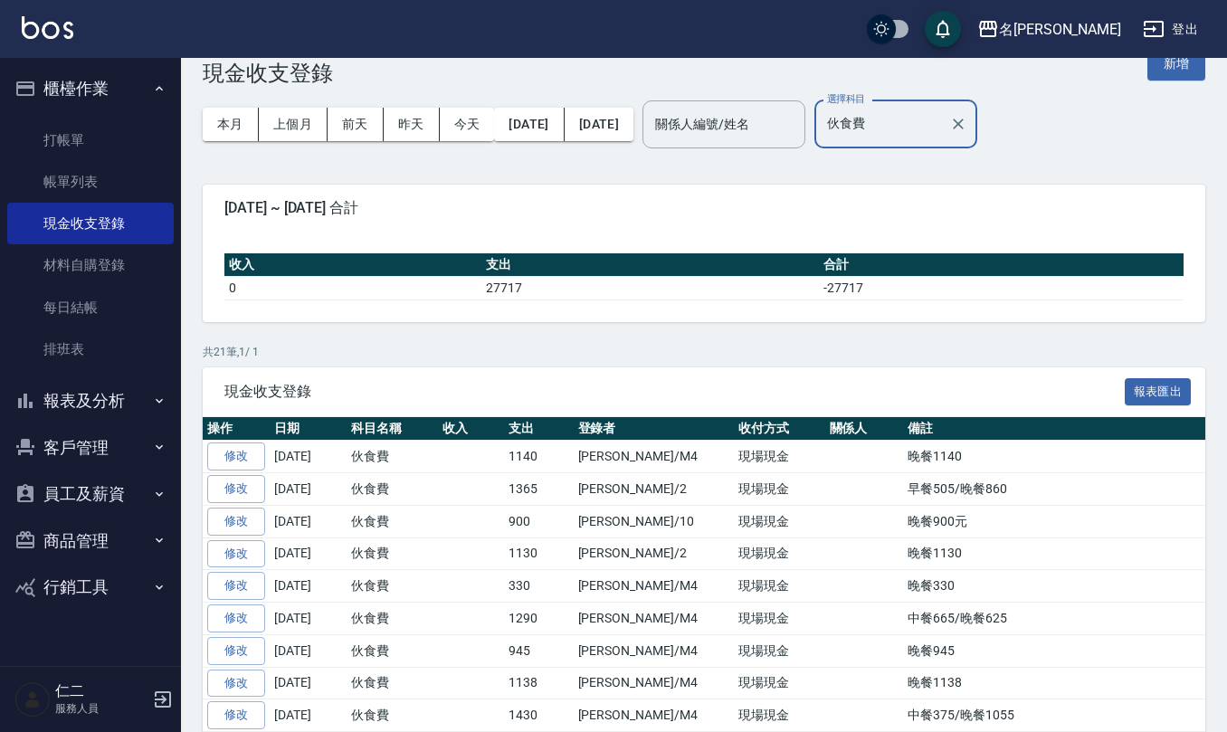
scroll to position [33, 0]
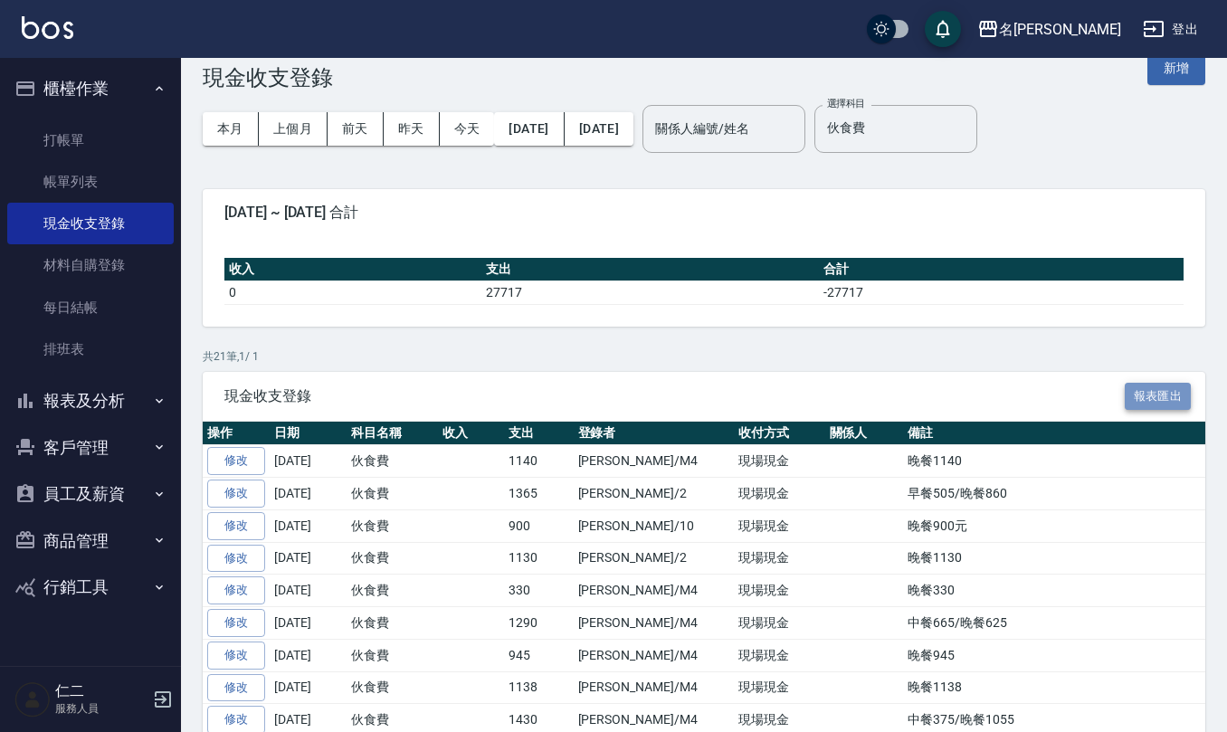
click at [1156, 410] on button "報表匯出" at bounding box center [1158, 397] width 67 height 28
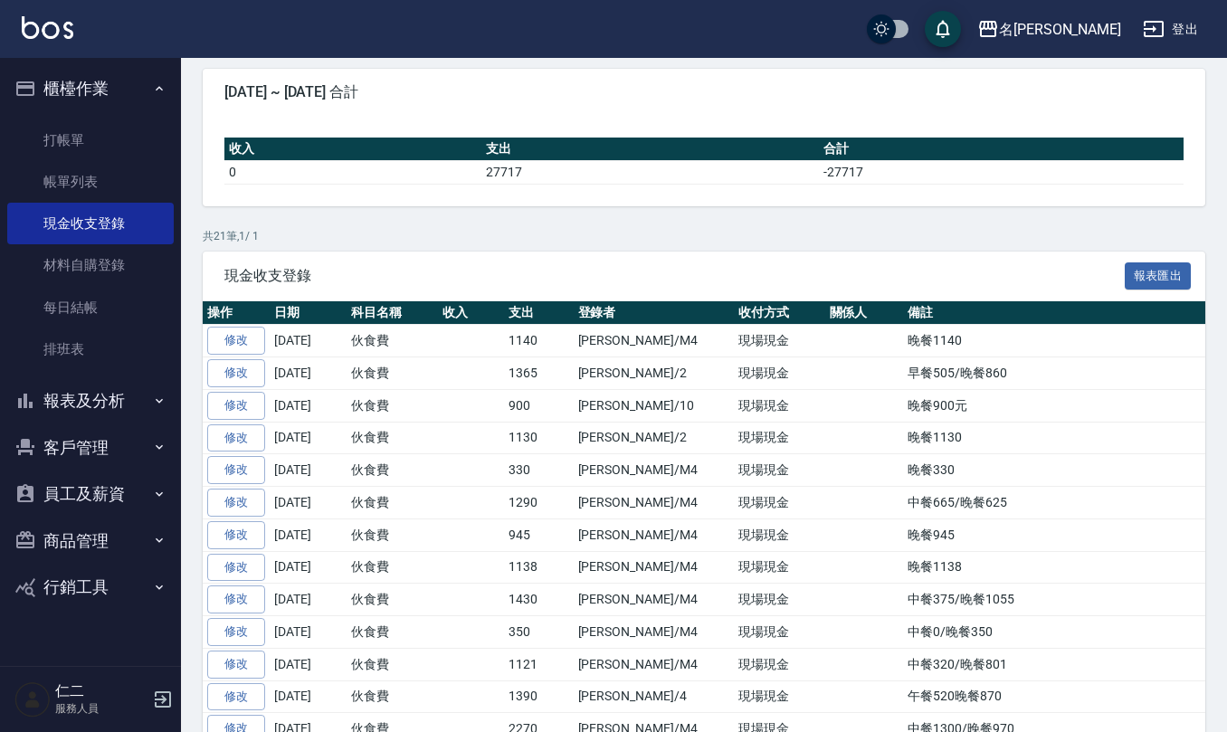
scroll to position [0, 0]
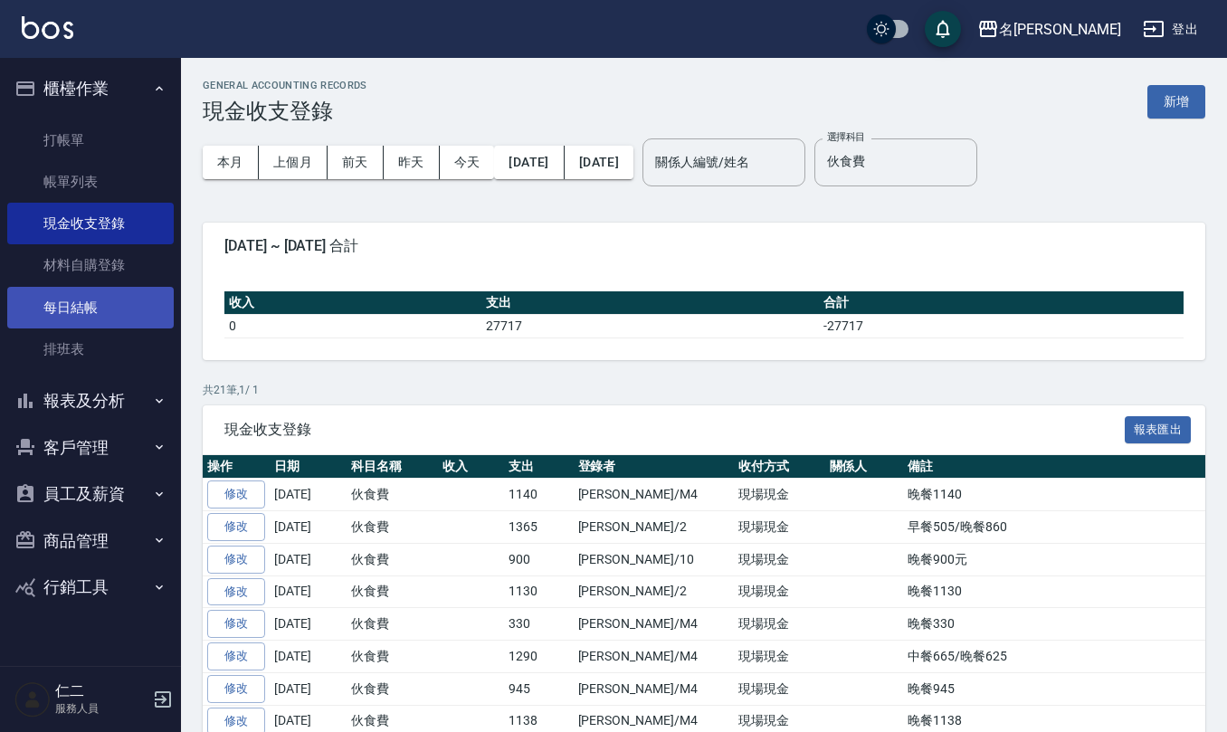
click at [91, 309] on link "每日結帳" at bounding box center [90, 308] width 166 height 42
